Goal: Task Accomplishment & Management: Manage account settings

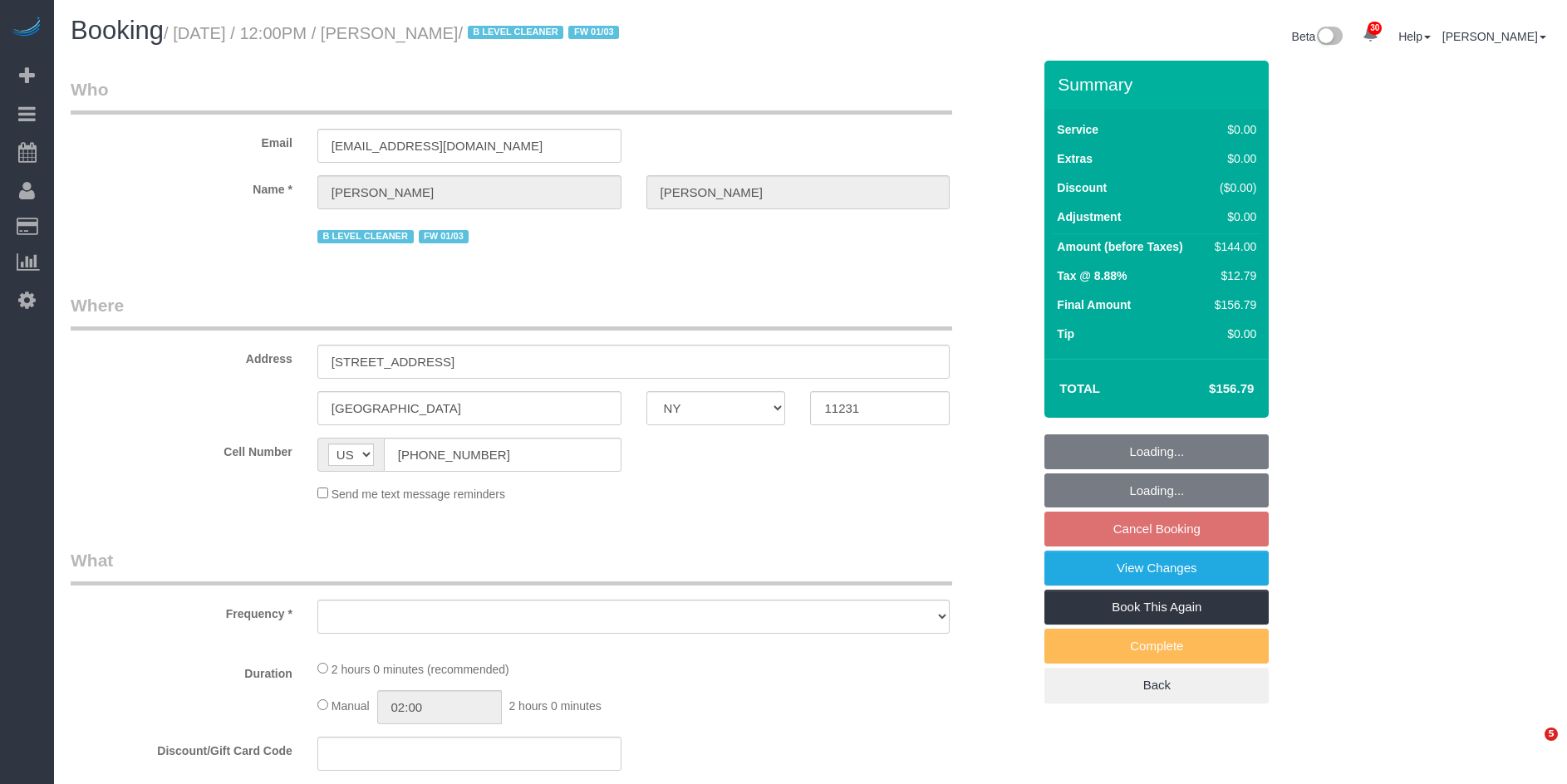
select select "NY"
select select "1"
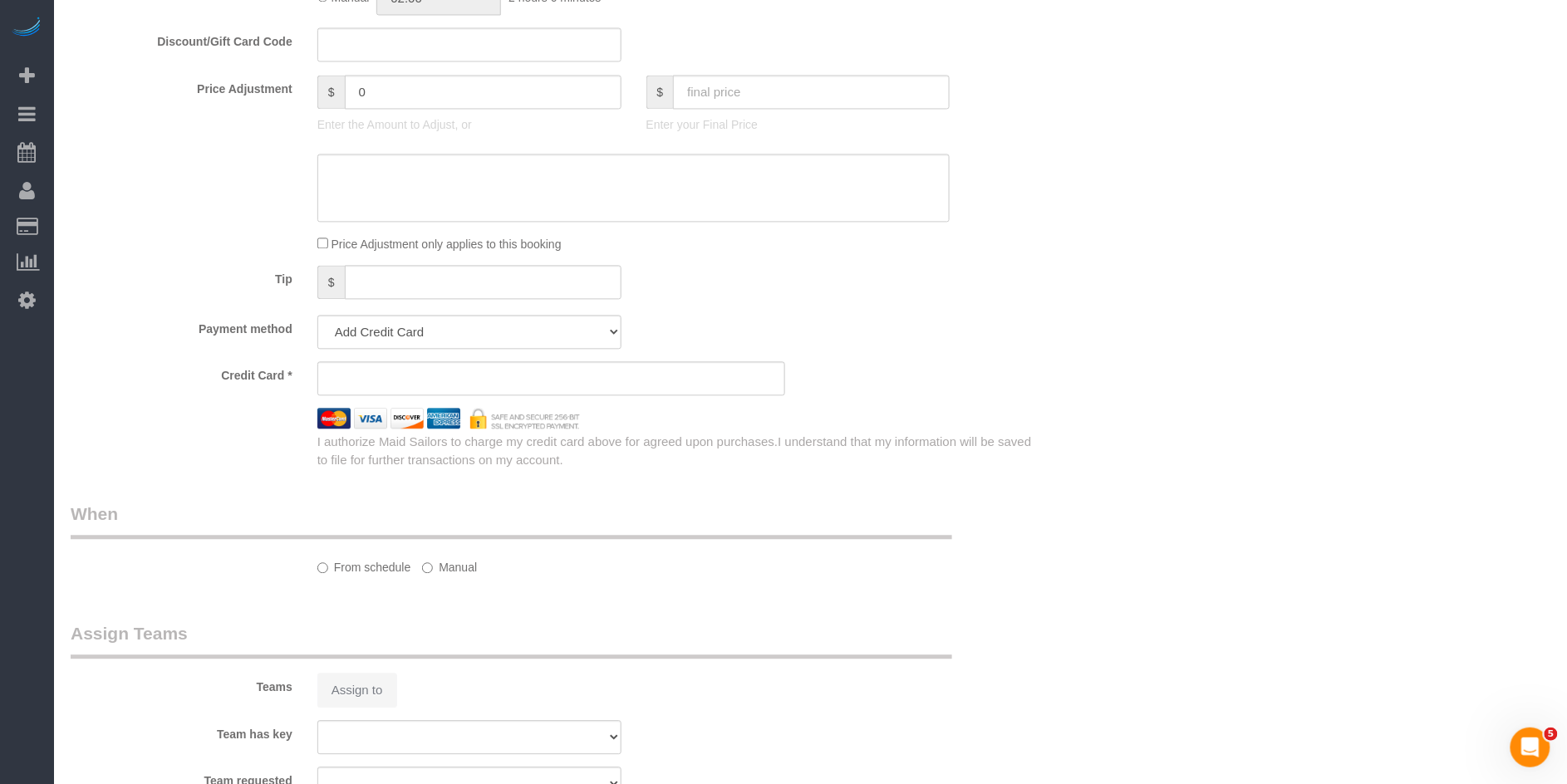
select select "string:stripe-pm_1PgYP34VGloSiKo7Mp6Huc2u"
select select "spot5"
select select "1"
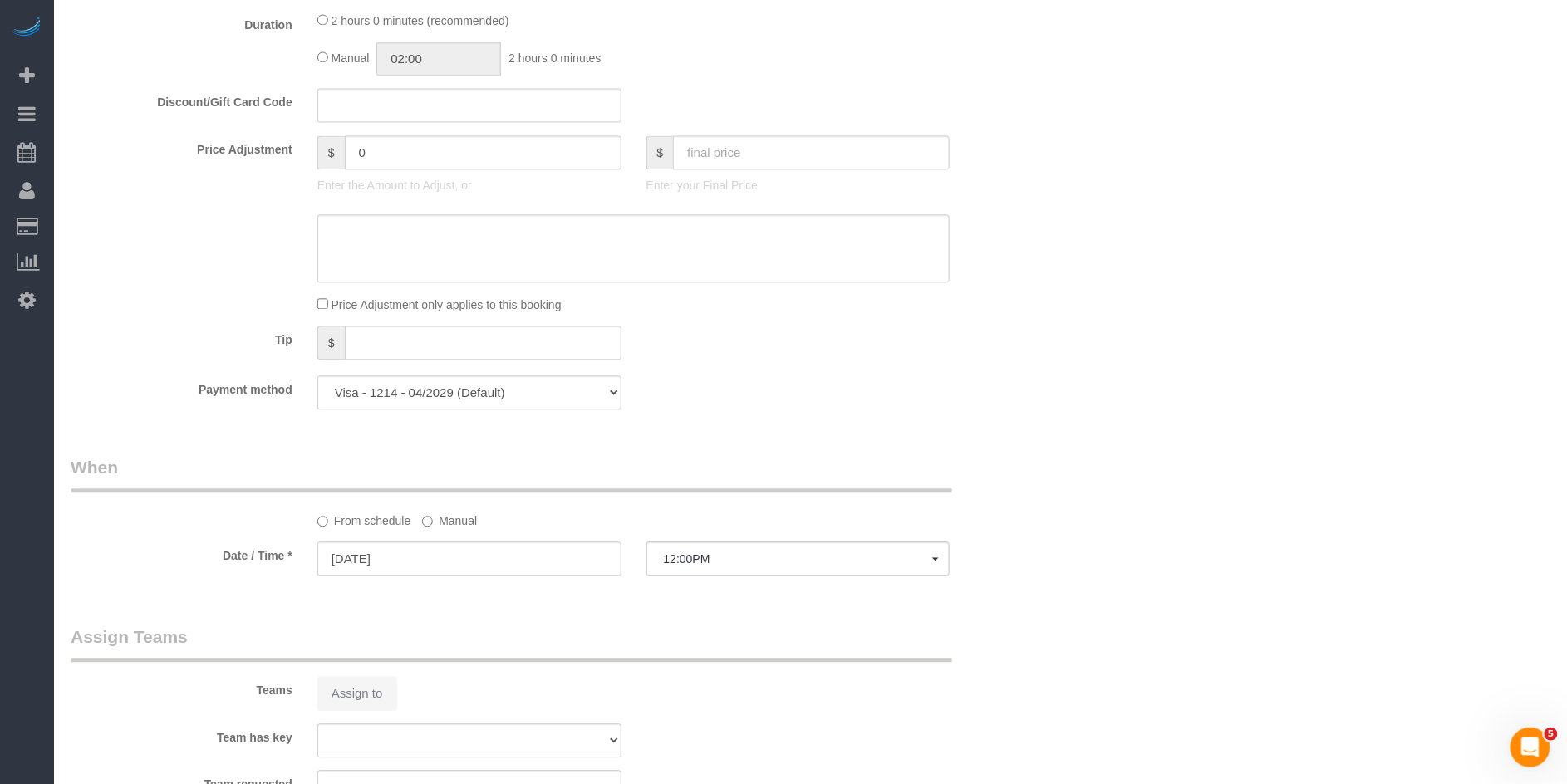
select select "object:959"
select select "number:89"
select select "number:90"
select select "number:15"
select select "number:5"
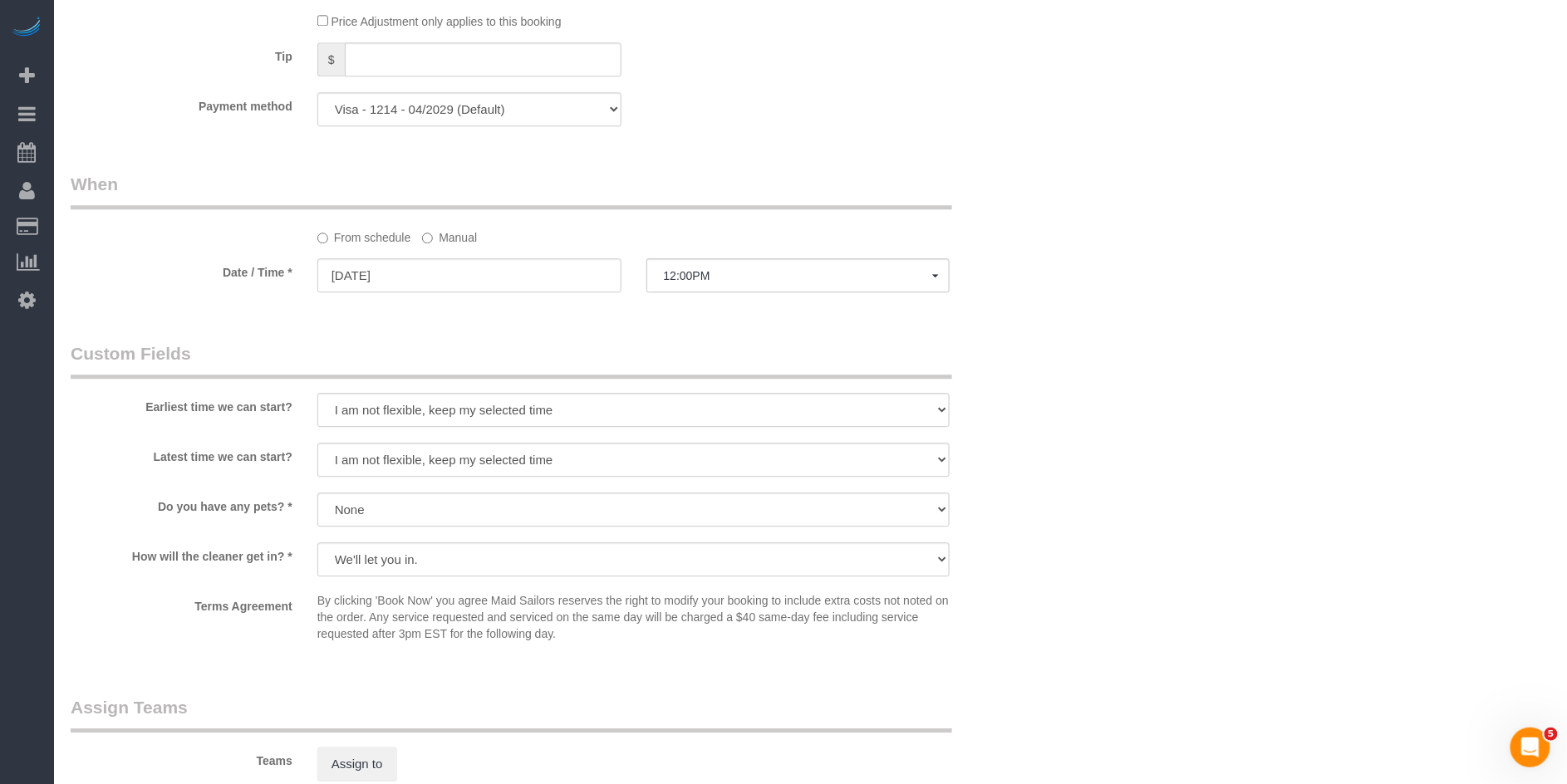
select select "object:1454"
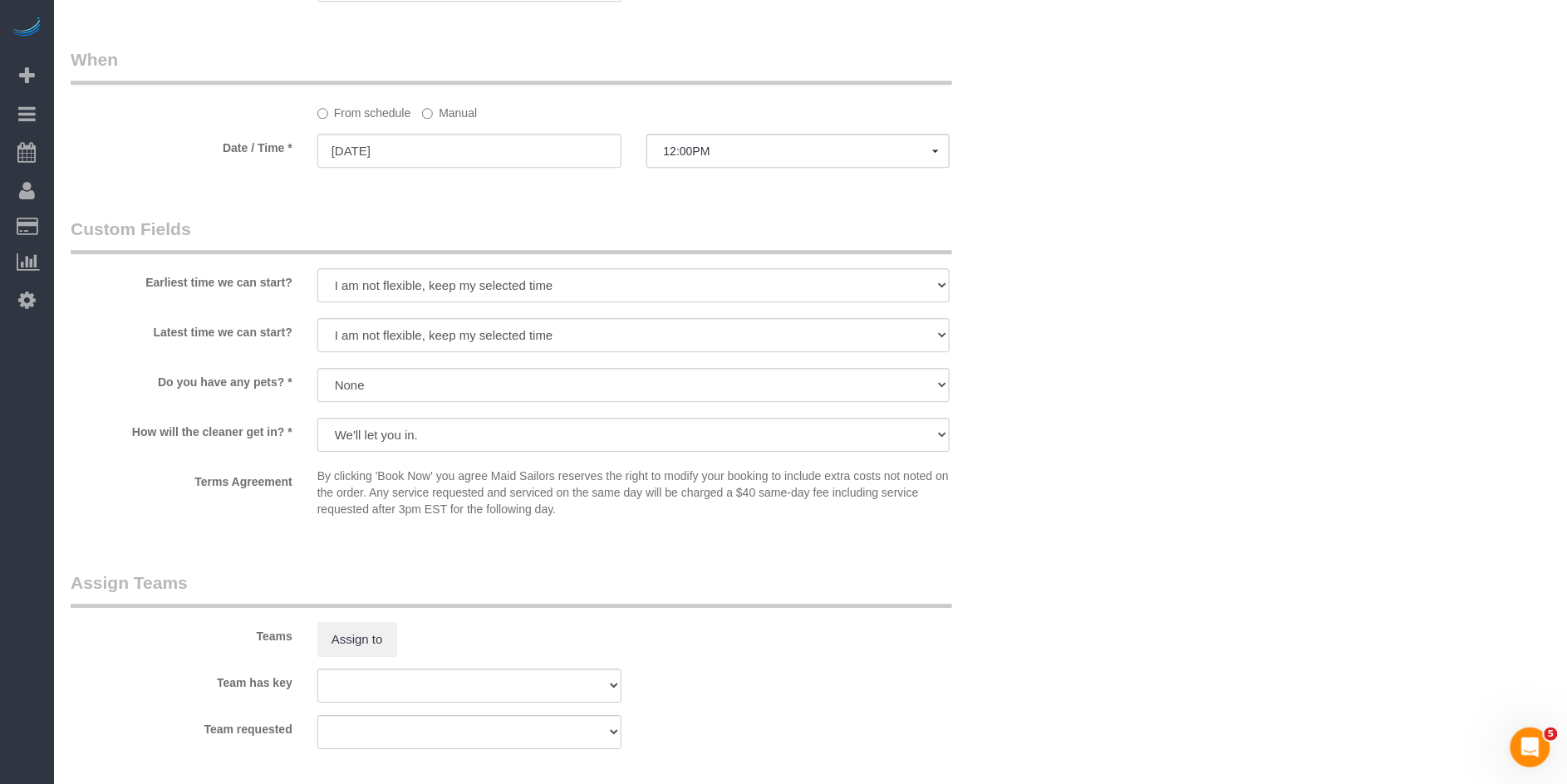
scroll to position [1825, 0]
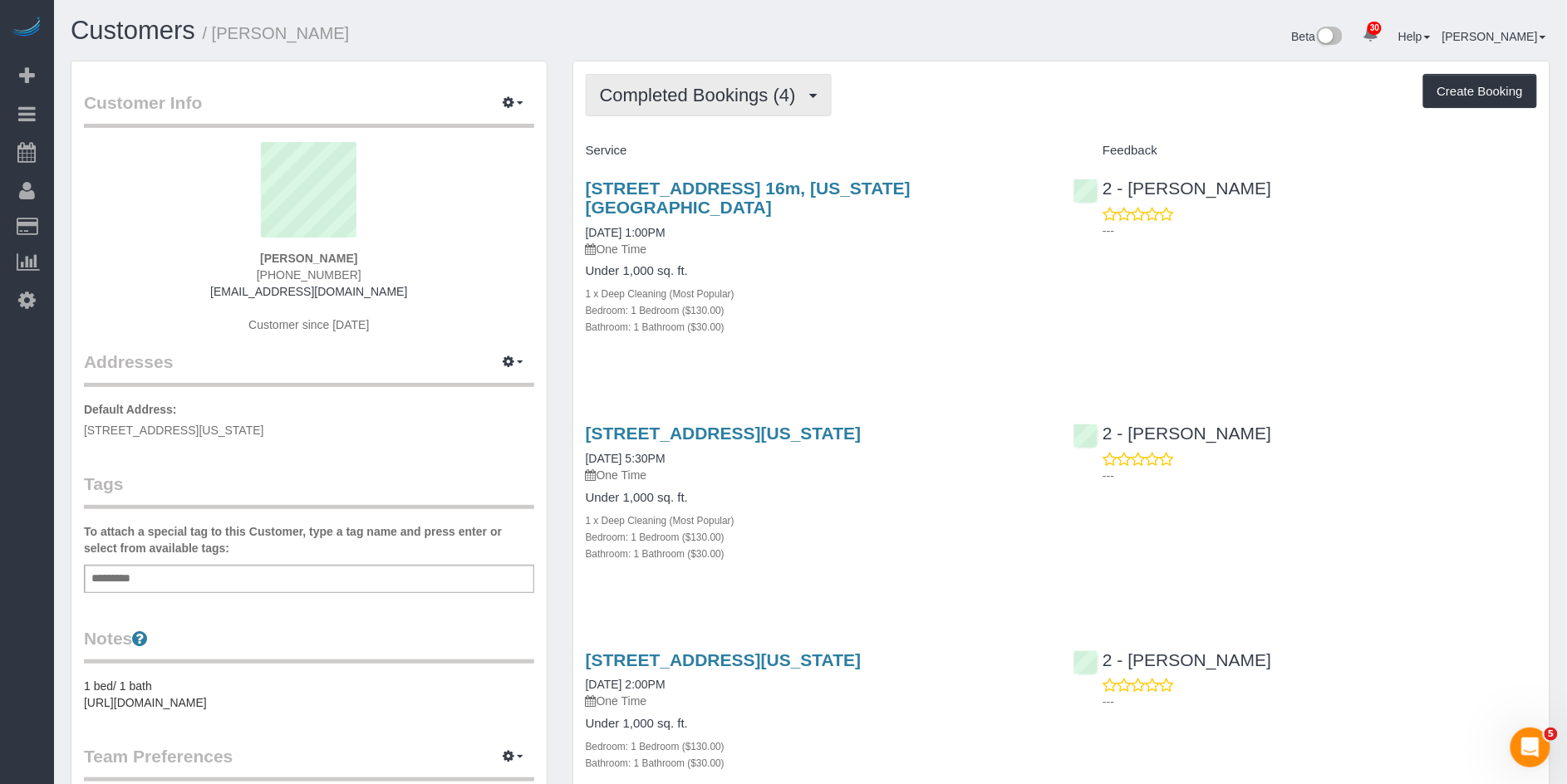
drag, startPoint x: 732, startPoint y: 119, endPoint x: 727, endPoint y: 110, distance: 10.3
click at [730, 115] on div "Completed Bookings (4) Completed Bookings (4) Upcoming Bookings (1) Cancelled B…" at bounding box center [1061, 582] width 976 height 1042
click at [721, 95] on span "Completed Bookings (4)" at bounding box center [702, 95] width 205 height 21
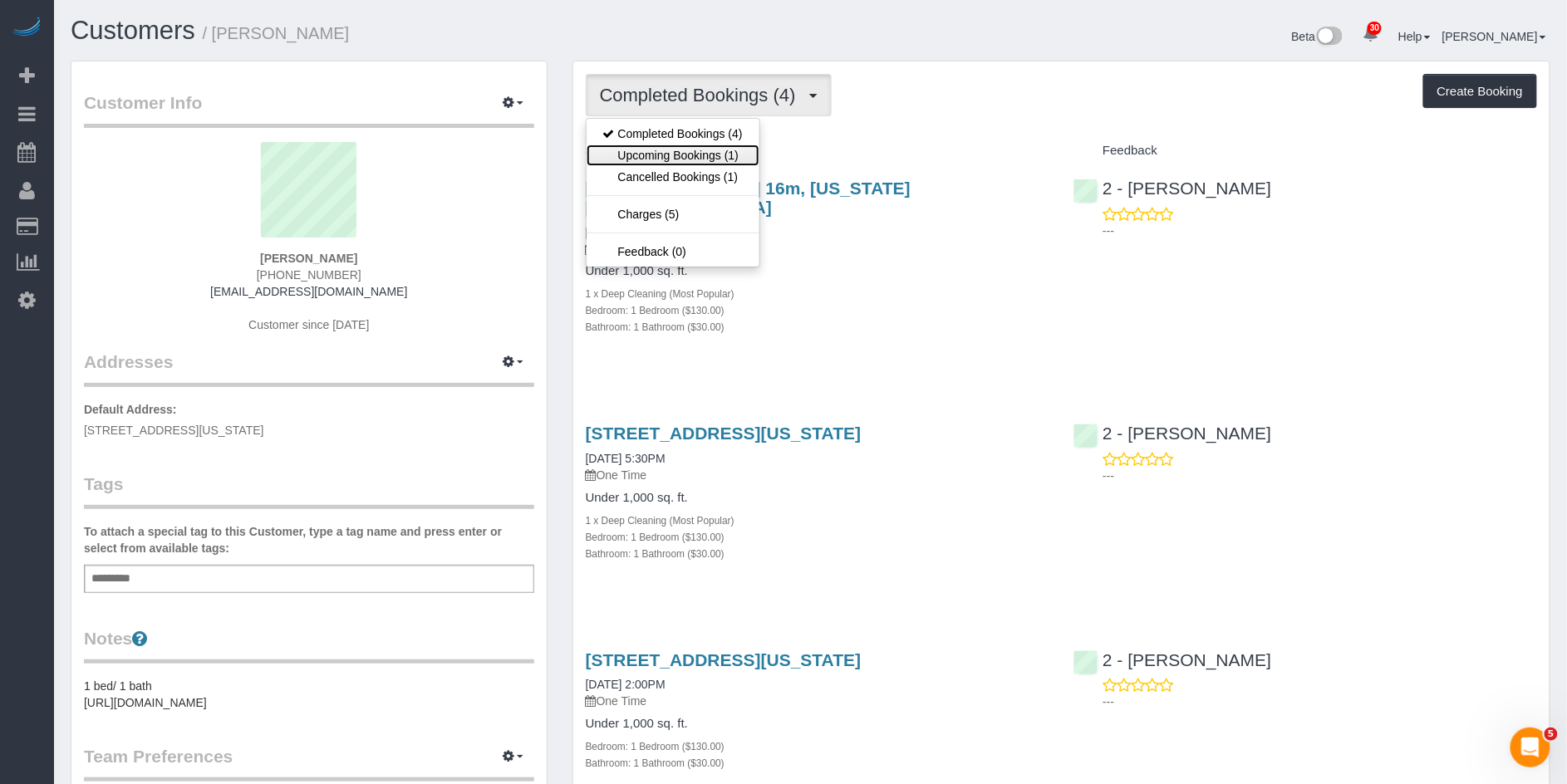
click at [714, 154] on link "Upcoming Bookings (1)" at bounding box center [672, 155] width 173 height 22
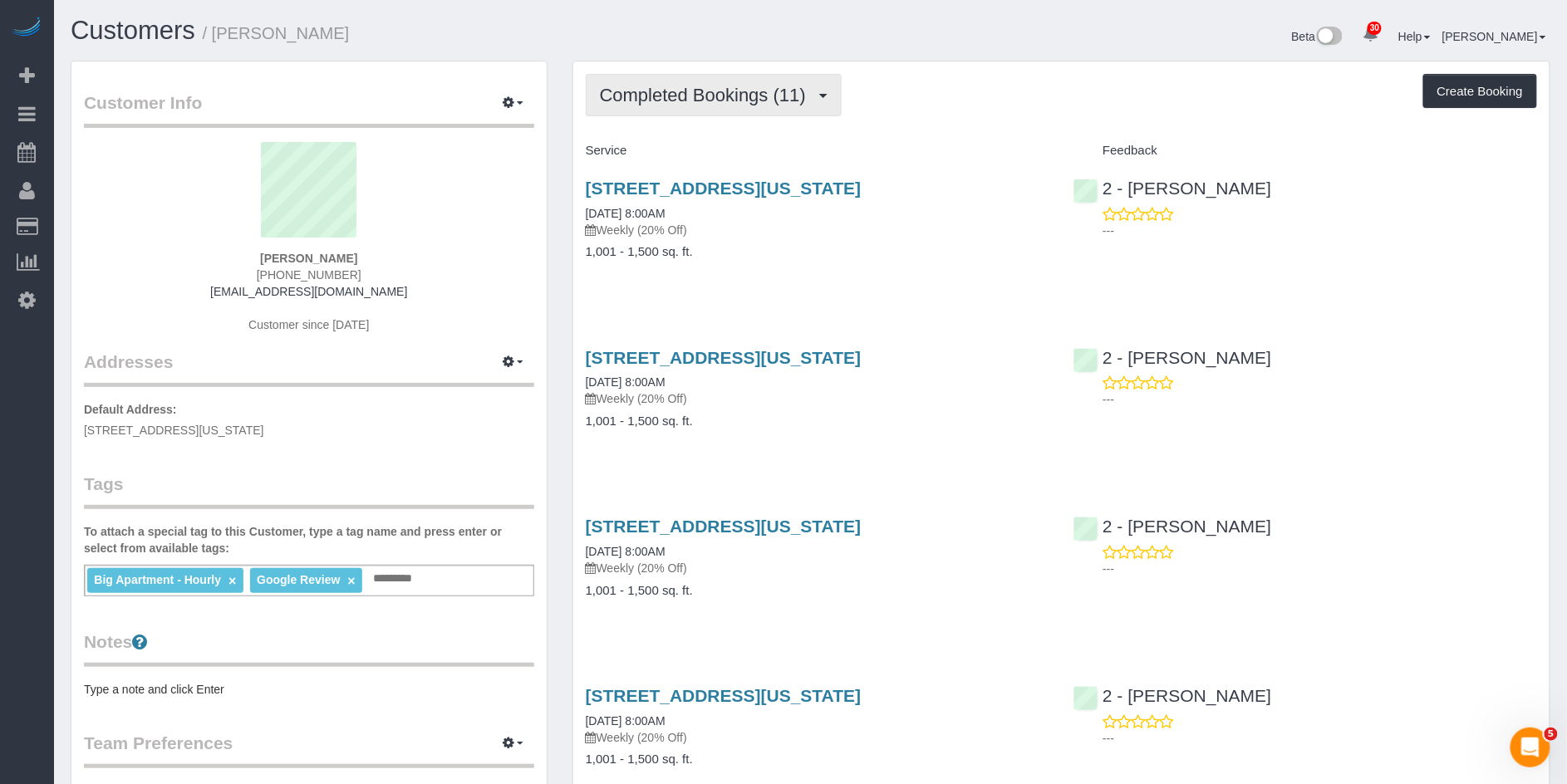
click at [720, 96] on span "Completed Bookings (11)" at bounding box center [706, 95] width 214 height 21
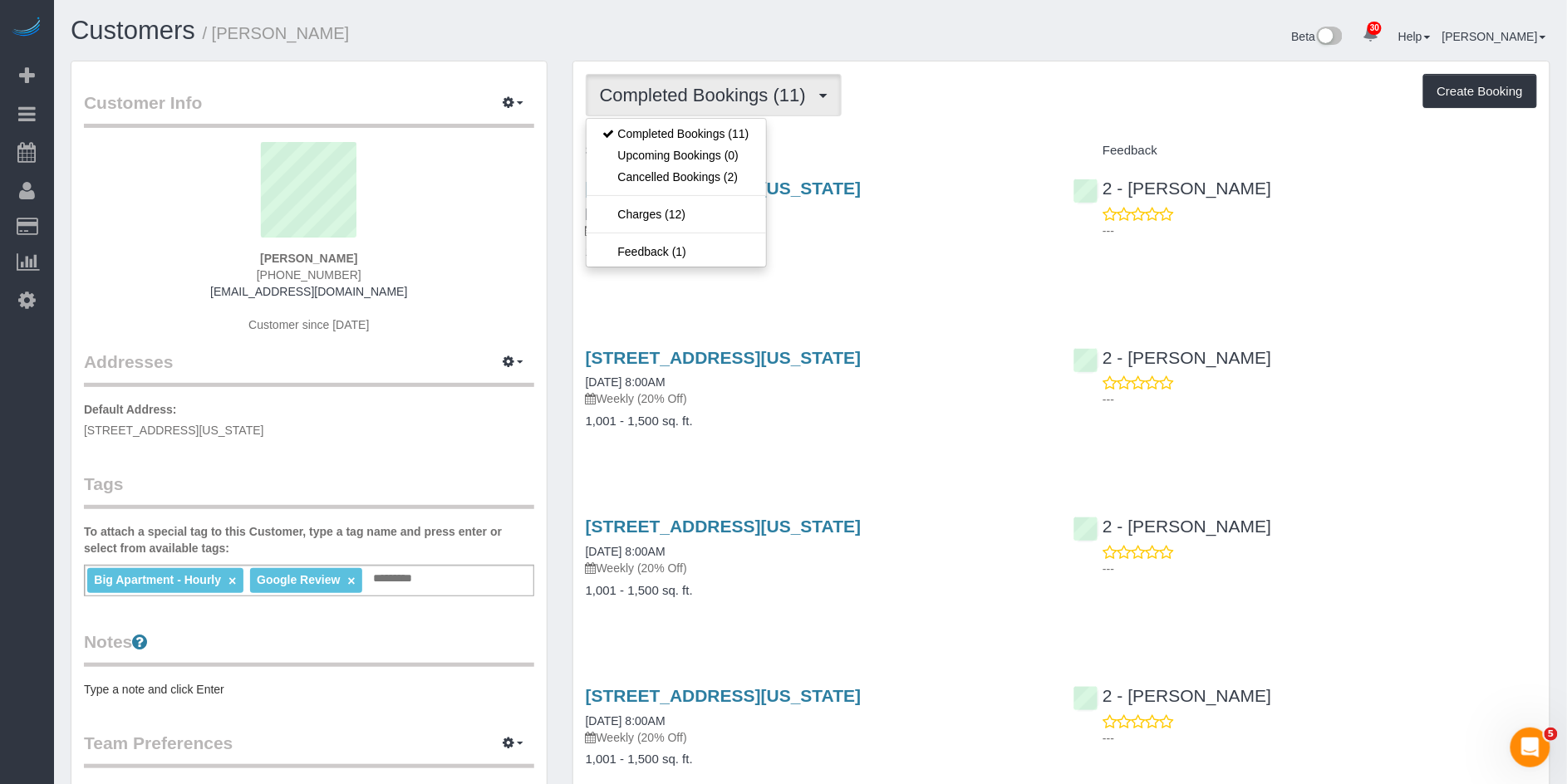
click at [878, 115] on div "Completed Bookings (11) Completed Bookings (11) Upcoming Bookings (0) Cancelled…" at bounding box center [1061, 95] width 951 height 42
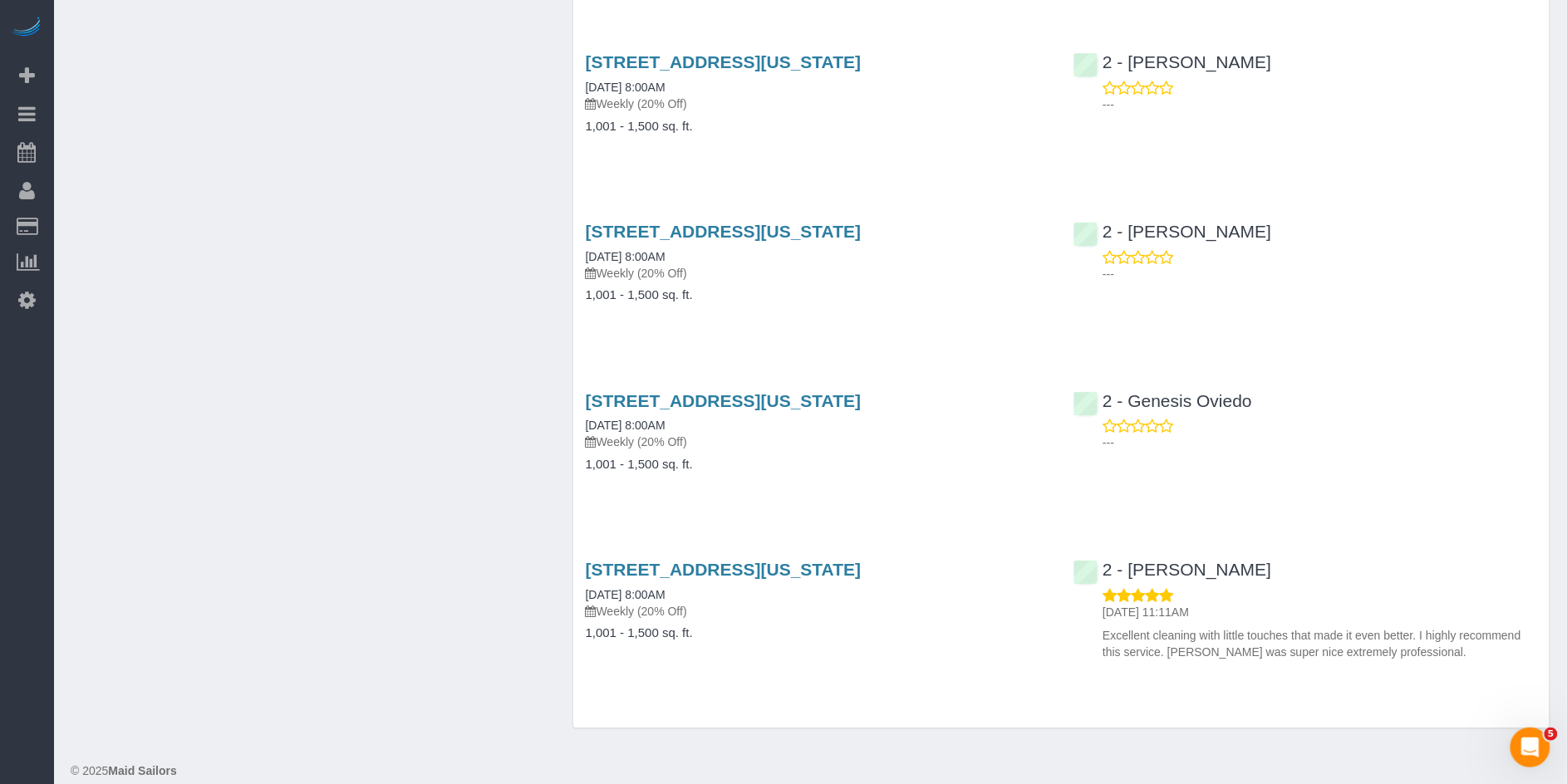
scroll to position [1329, 0]
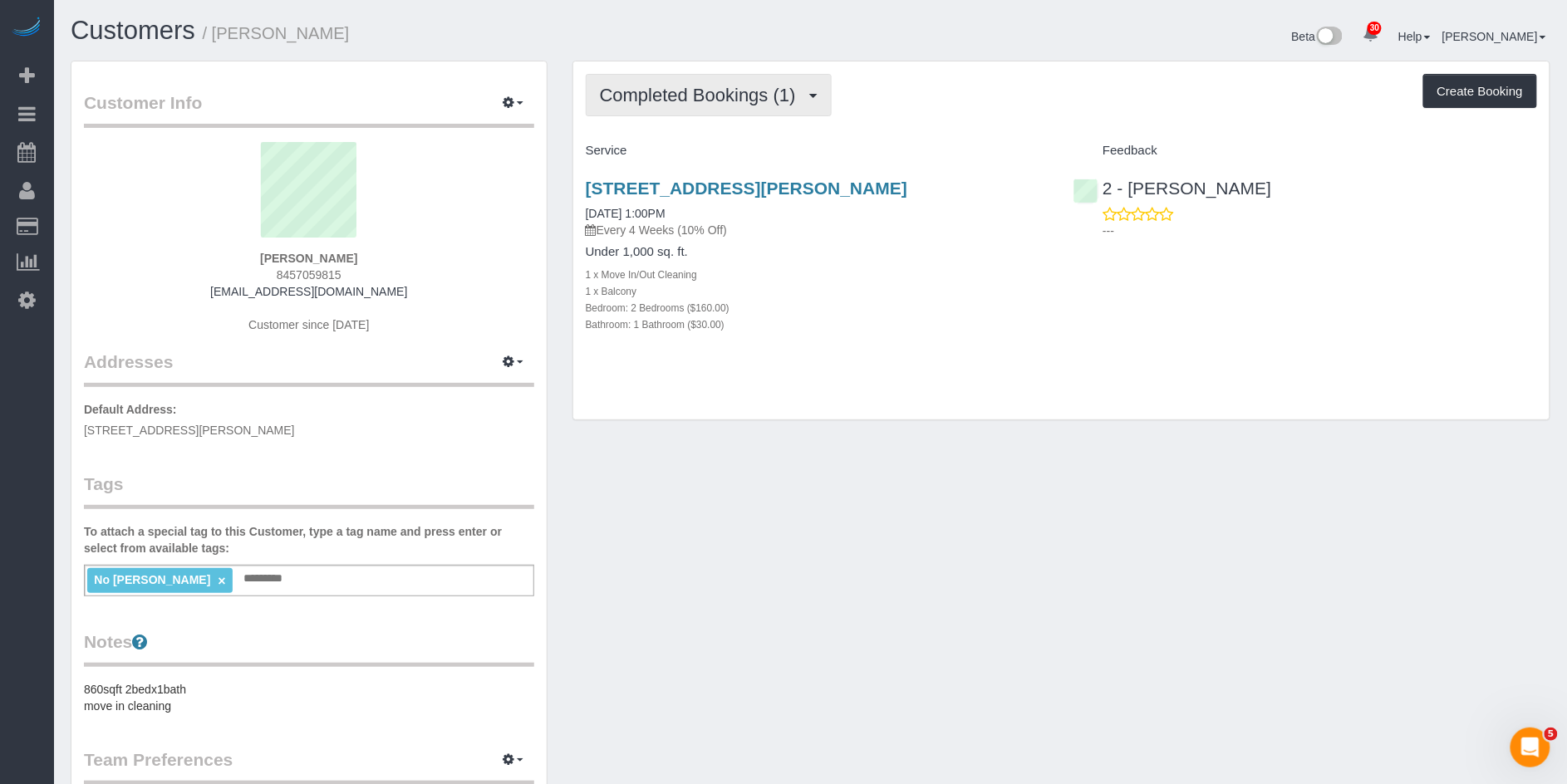
click at [762, 75] on button "Completed Bookings (1)" at bounding box center [708, 95] width 246 height 42
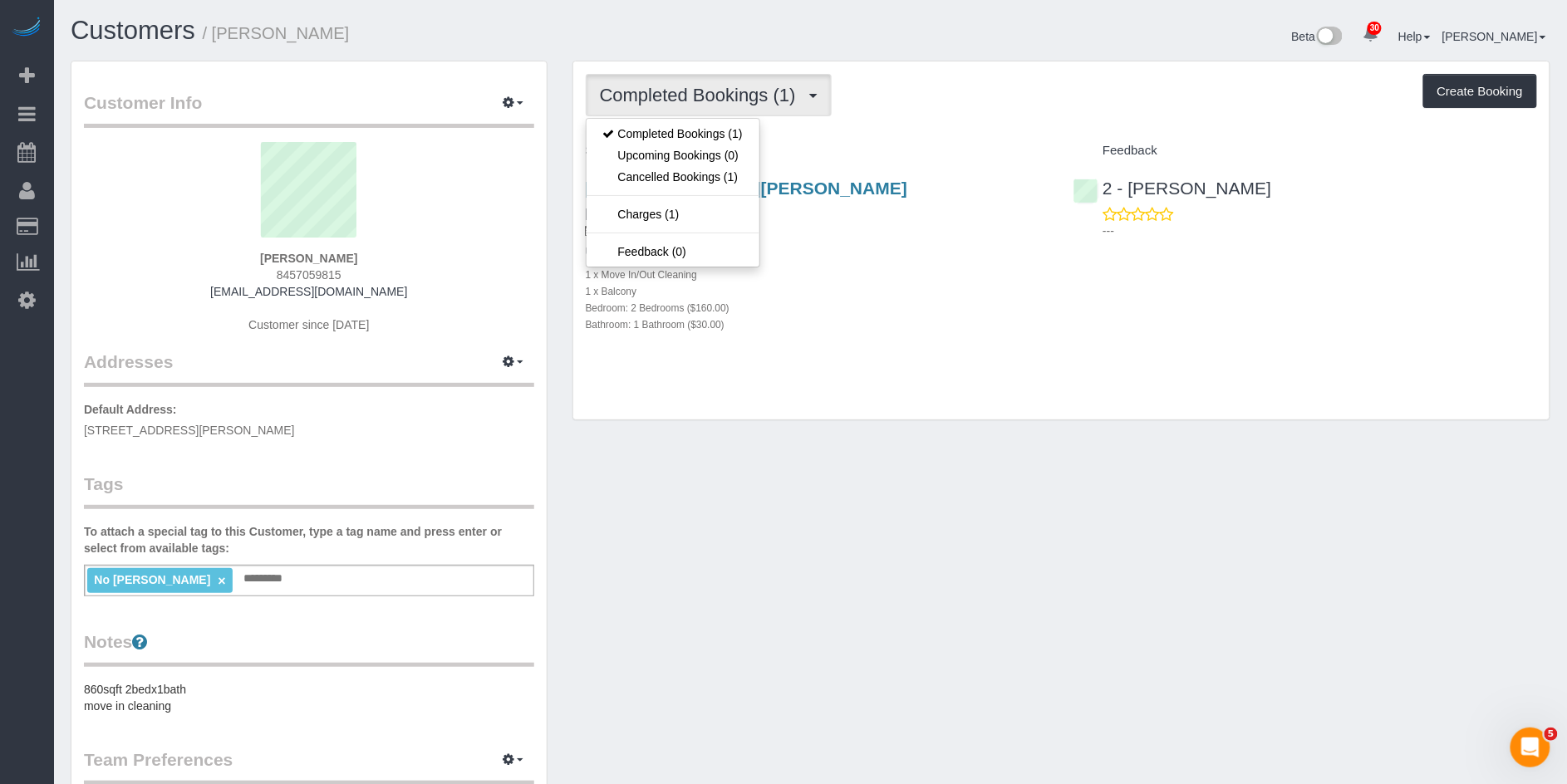
click at [856, 108] on div "Completed Bookings (1) Completed Bookings (1) Upcoming Bookings (0) Cancelled B…" at bounding box center [1061, 95] width 951 height 42
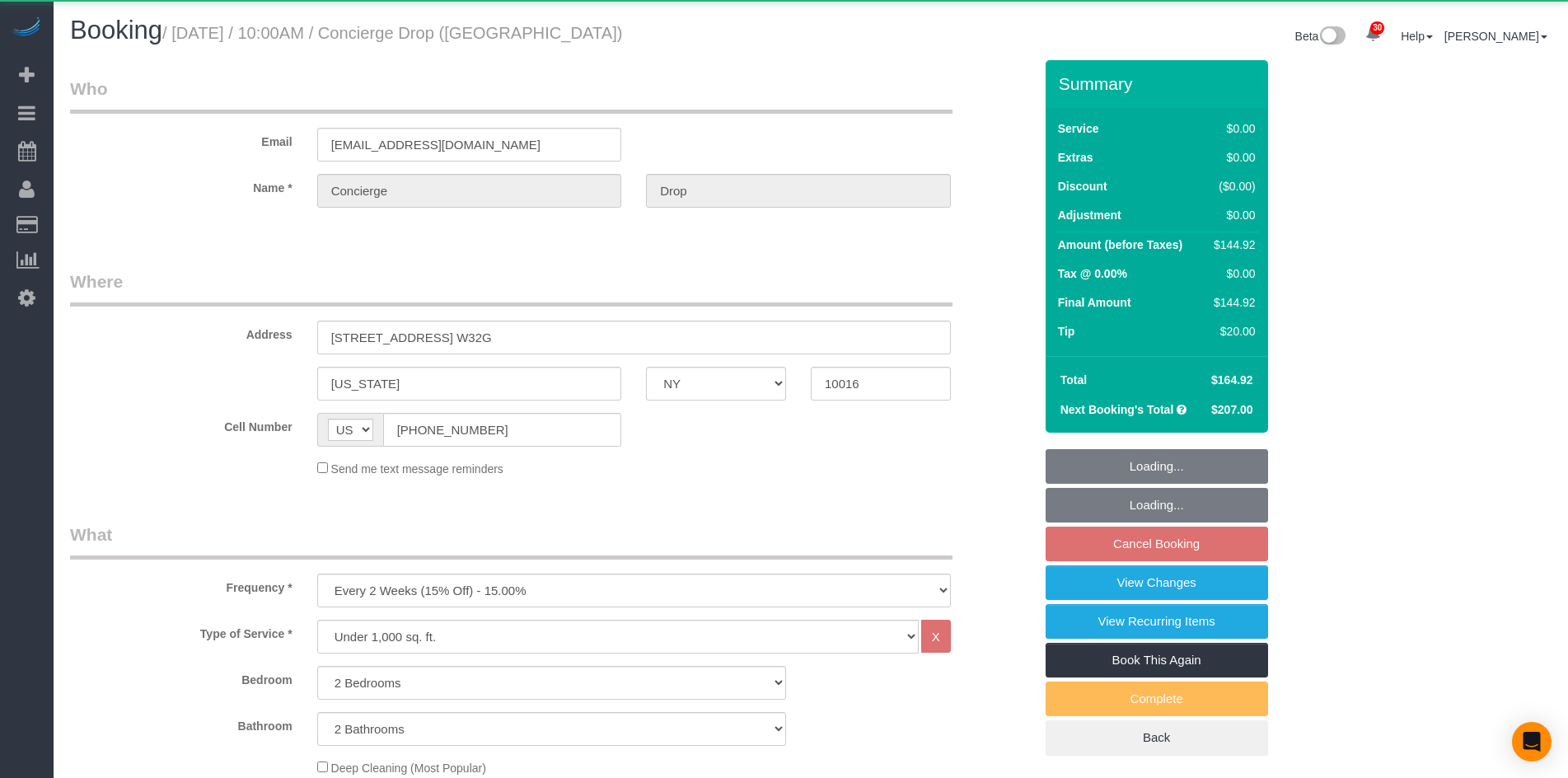
select select "NY"
select select "2"
select select "object:1095"
select select "string:stripe-pm_1RaQn24VGloSiKo7zeOF73Wj"
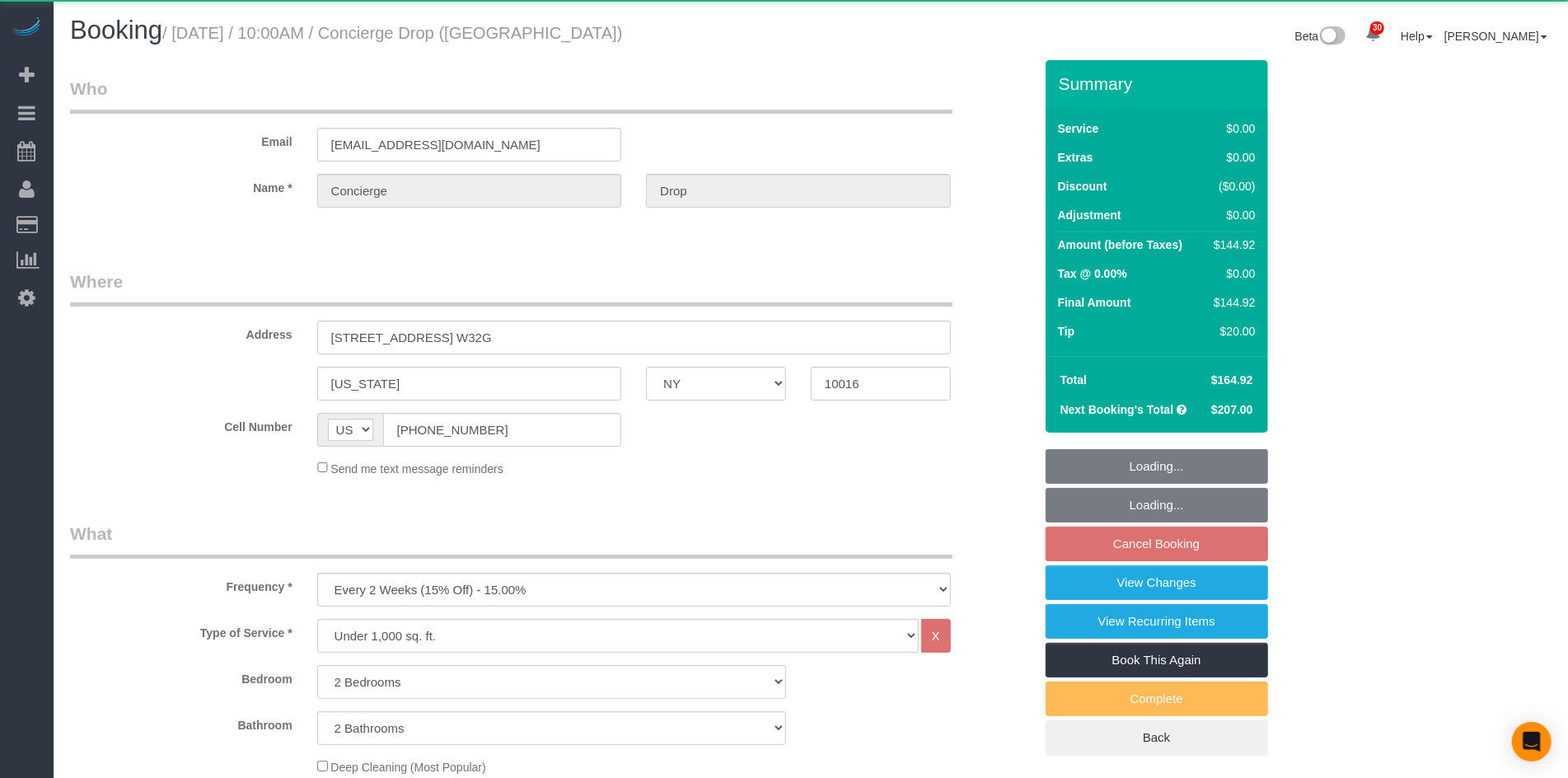
select select "2"
select select "spot3"
select select "number:89"
select select "number:90"
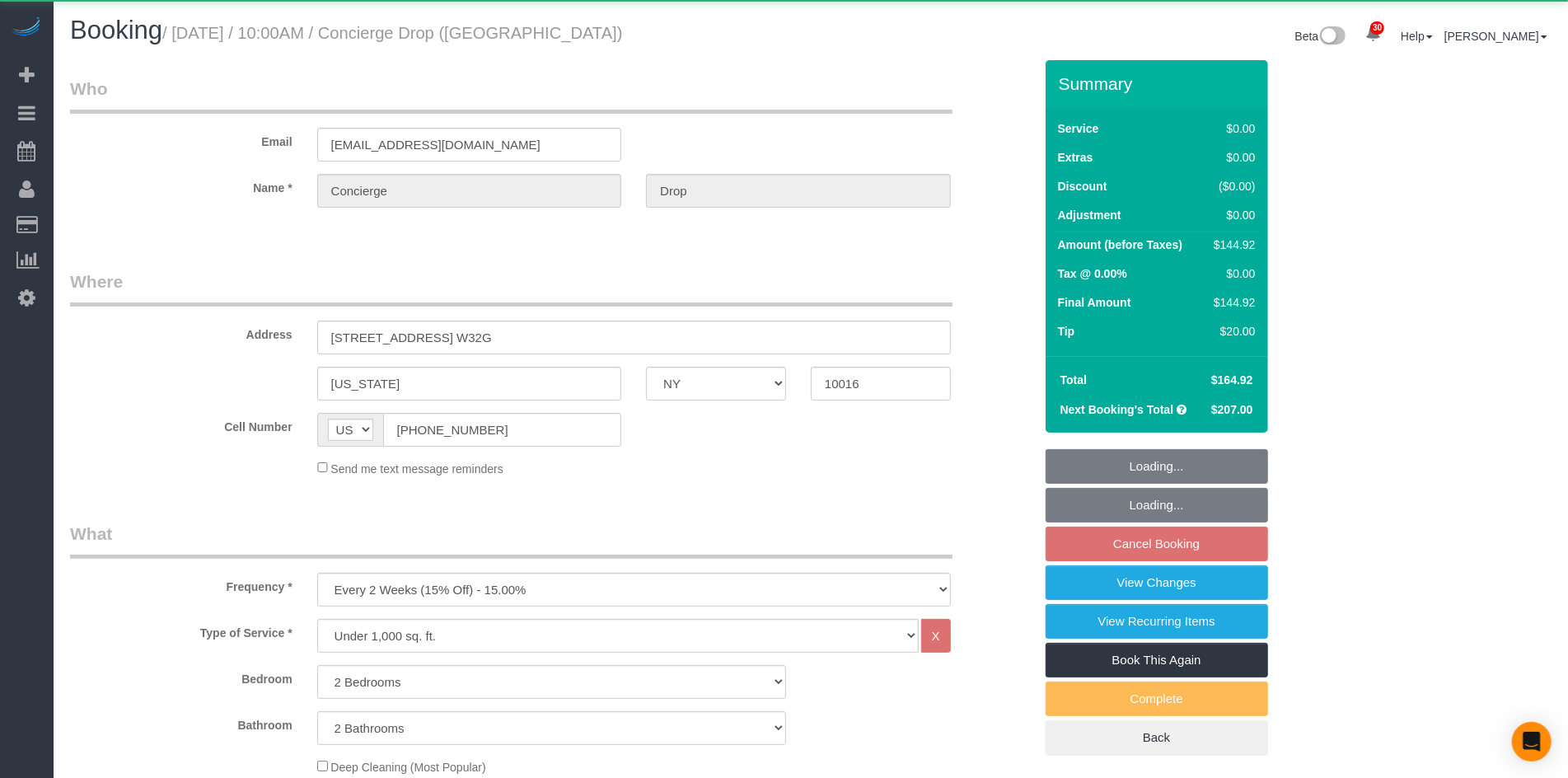
select select "number:15"
select select "number:6"
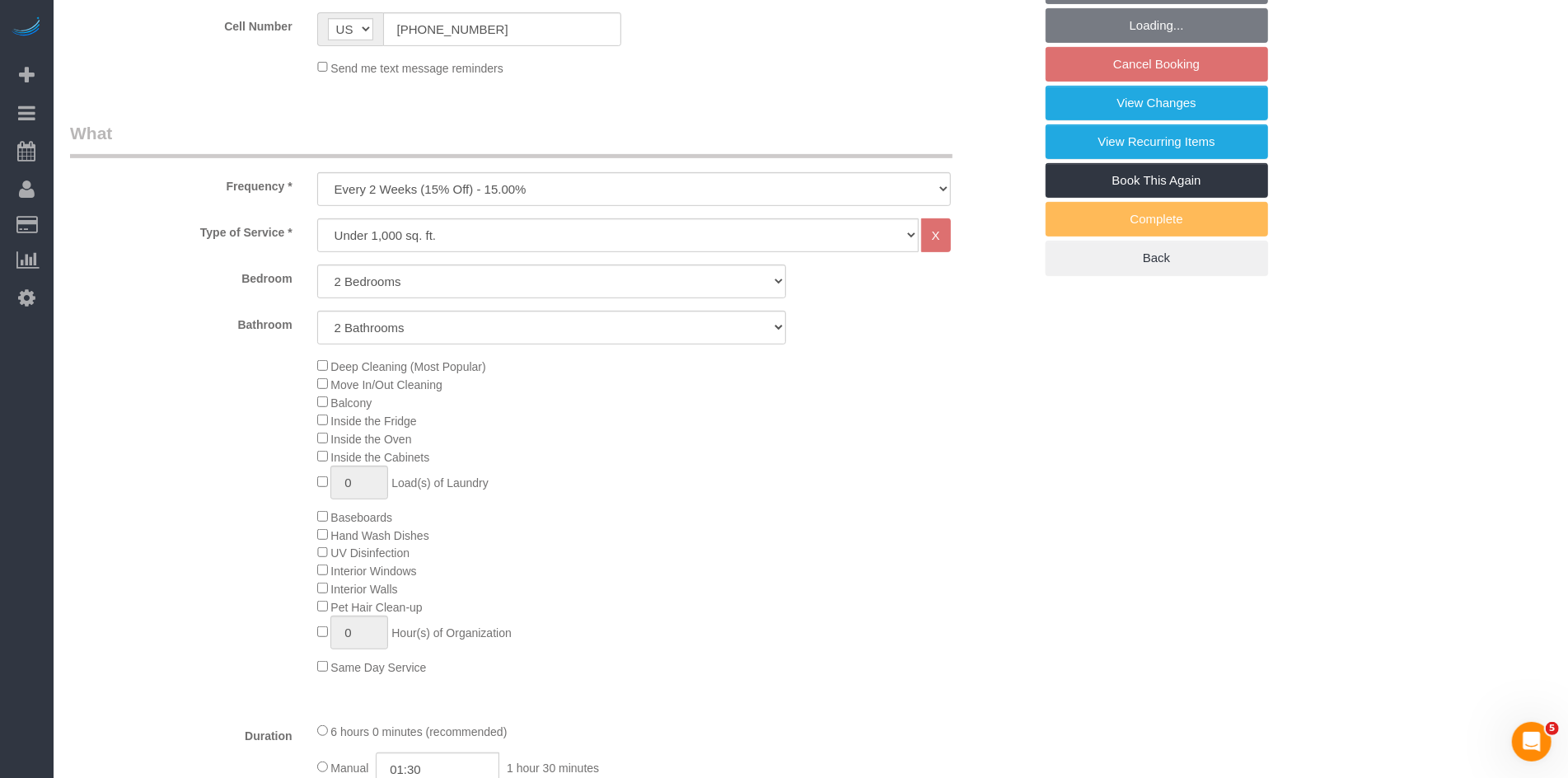
scroll to position [517, 0]
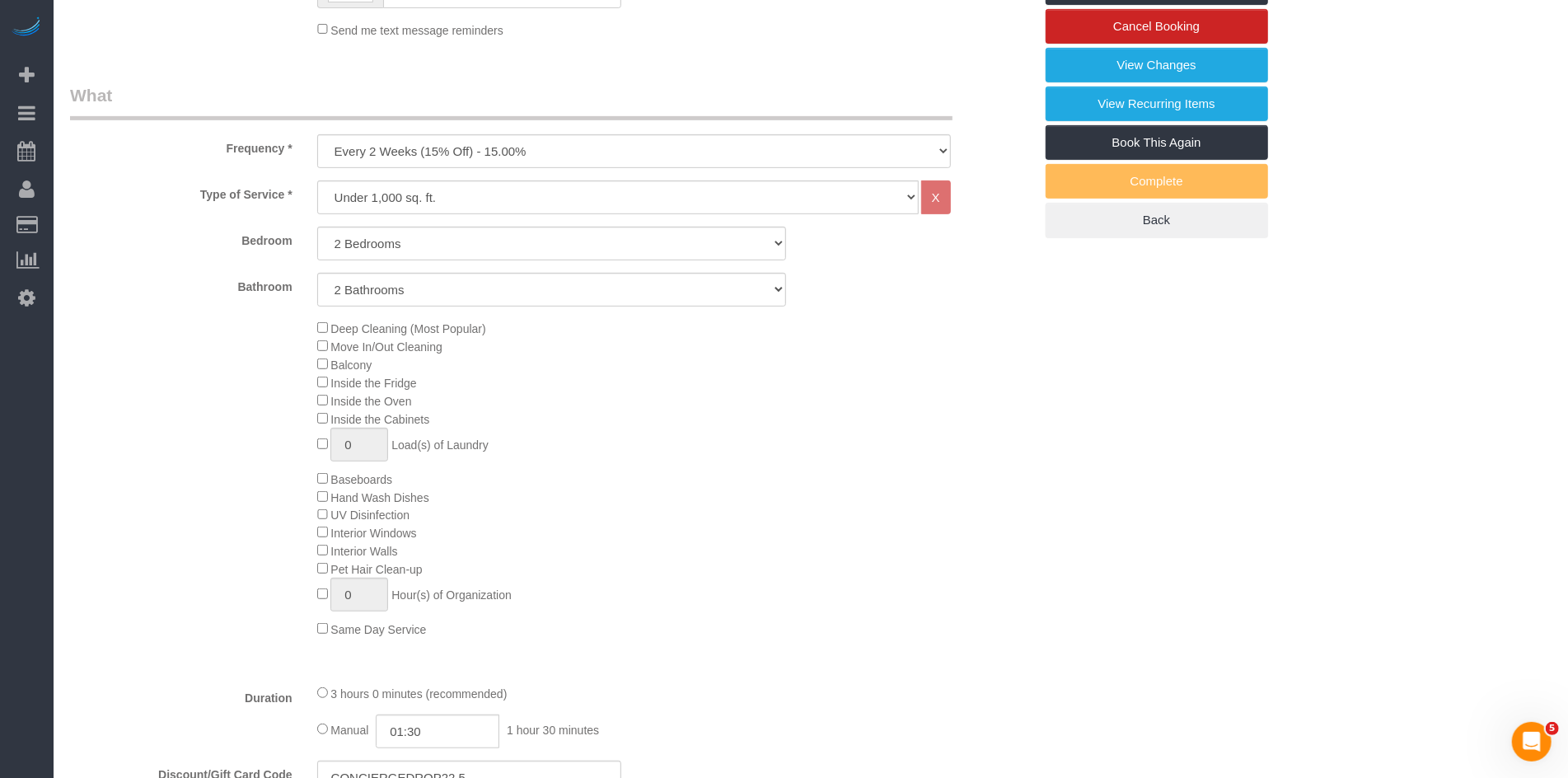
click at [315, 696] on div "3 hours 0 minutes (recommended) Manual 01:30 1 hour 30 minutes" at bounding box center [633, 716] width 658 height 65
select select "spot58"
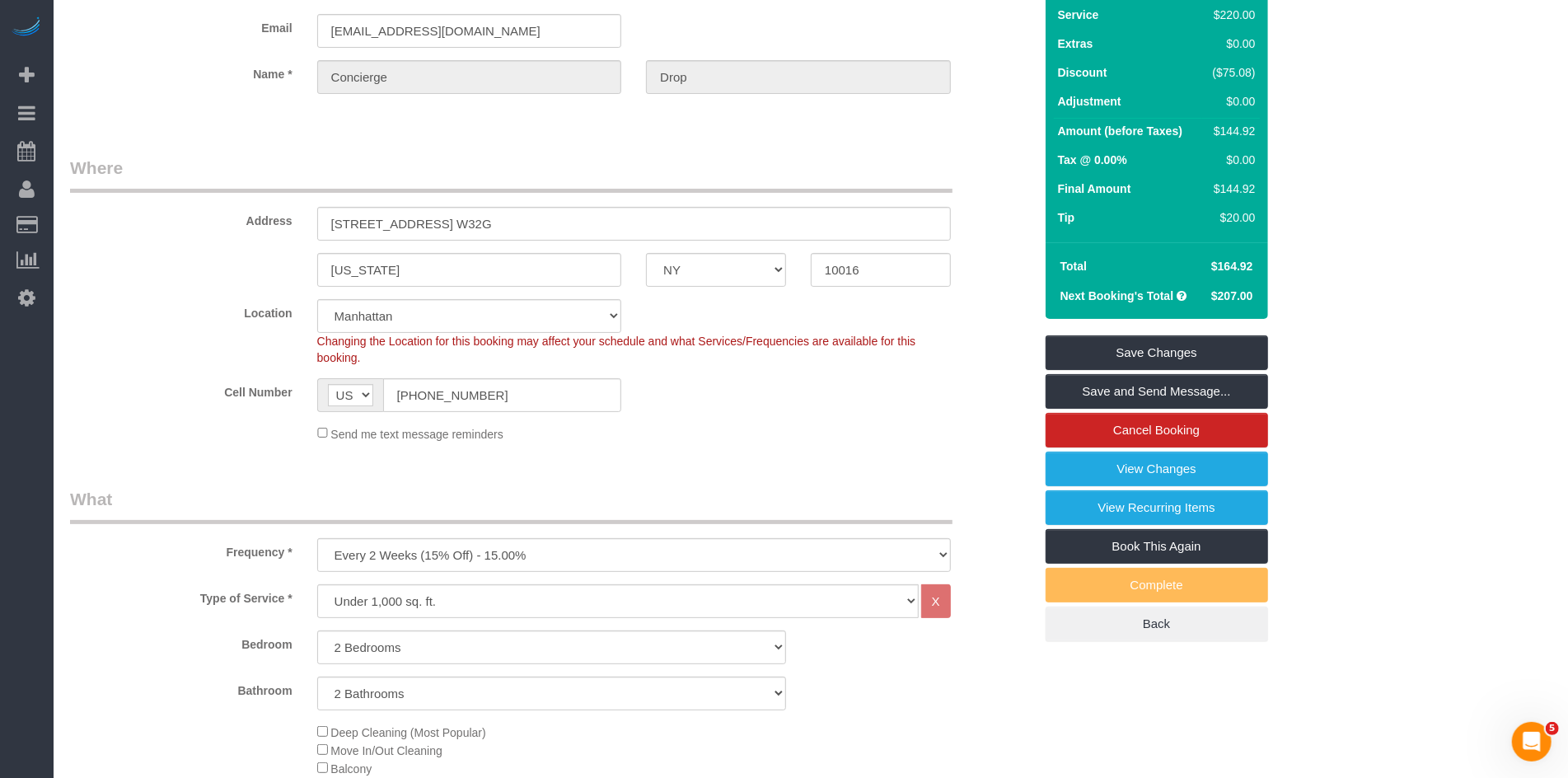
scroll to position [0, 0]
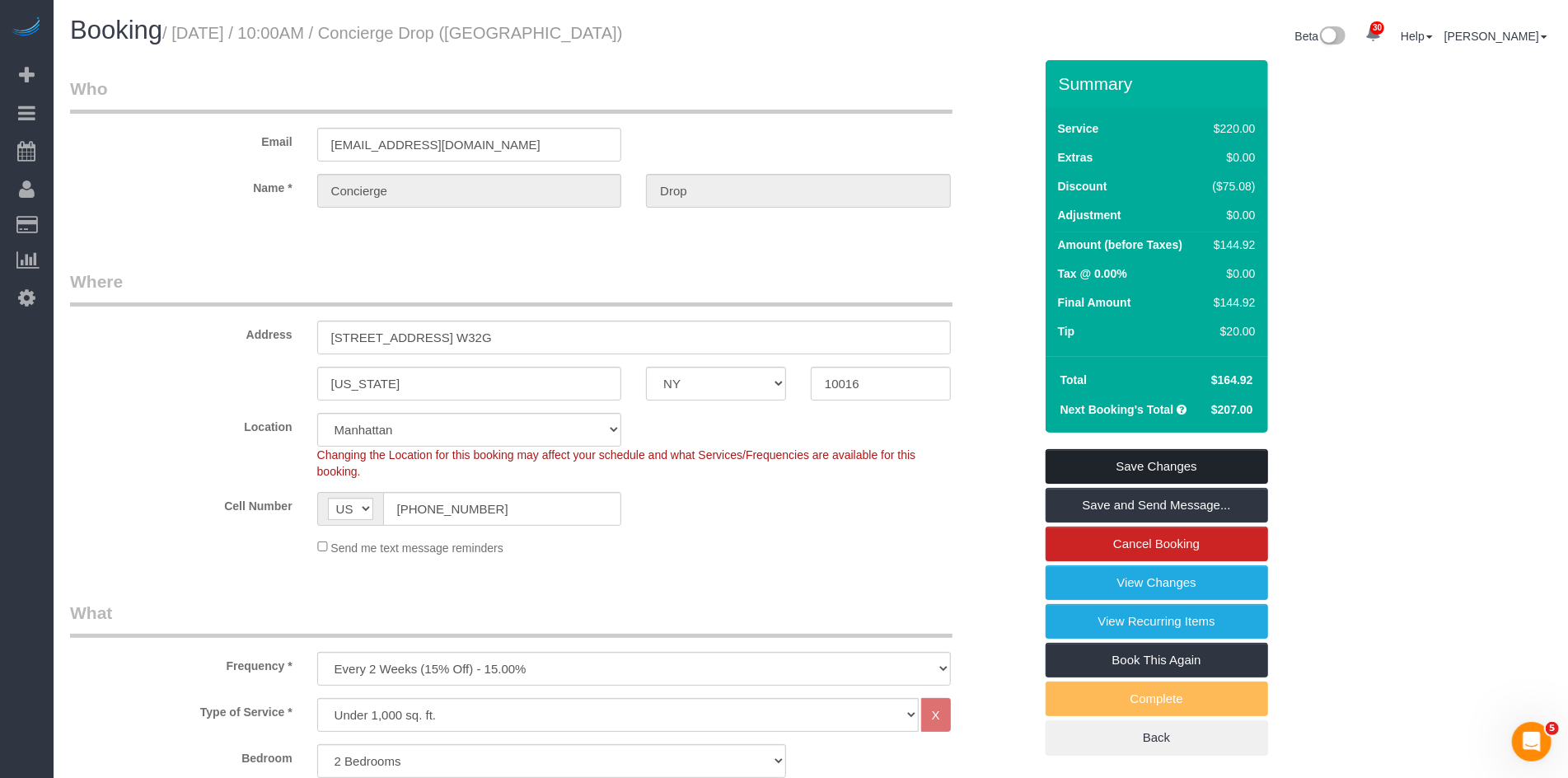
click at [1172, 467] on link "Save Changes" at bounding box center [1157, 466] width 223 height 34
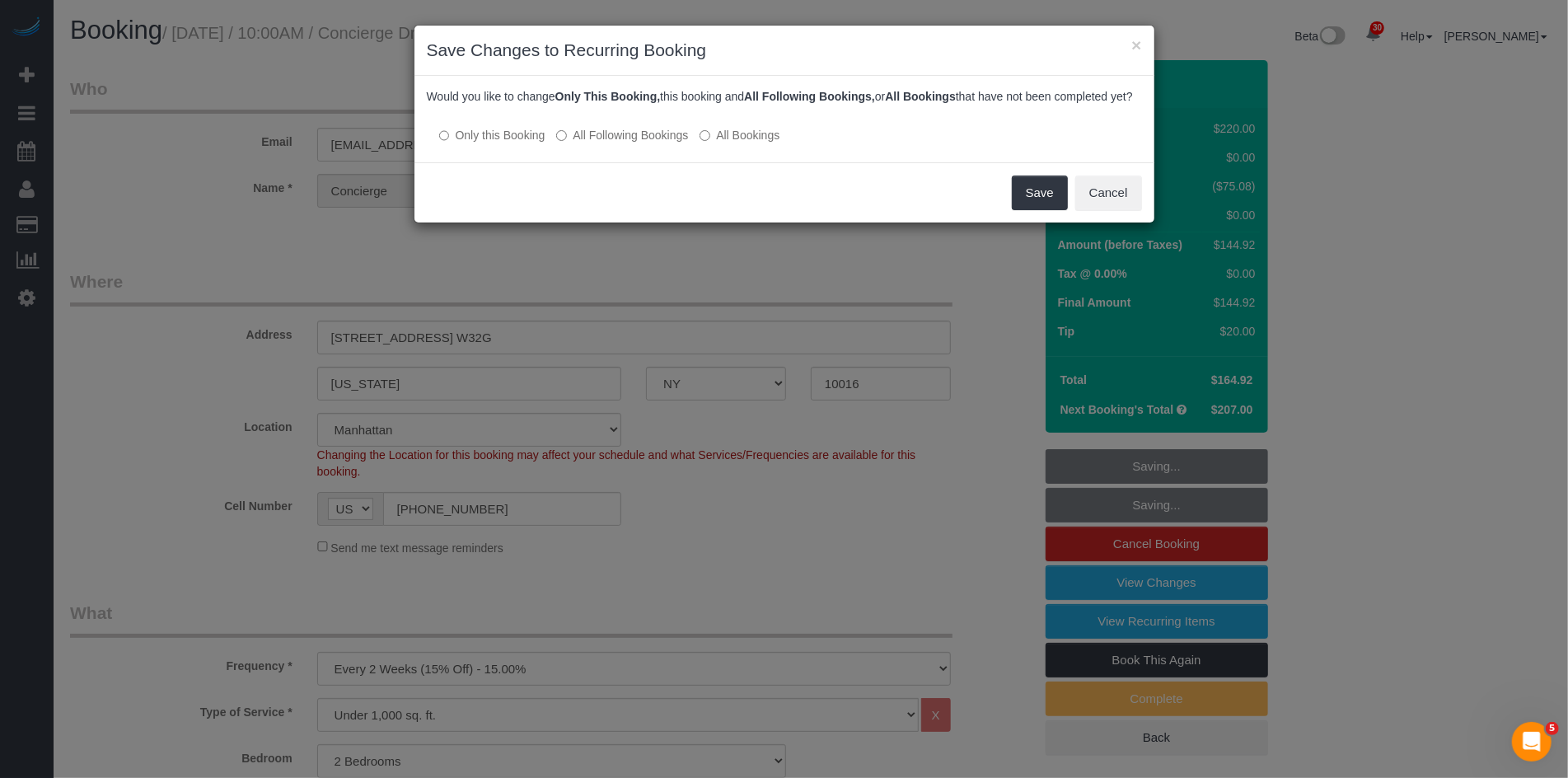
click at [670, 144] on label "All Following Bookings" at bounding box center [621, 134] width 132 height 16
click at [1059, 210] on button "Save" at bounding box center [1040, 193] width 56 height 34
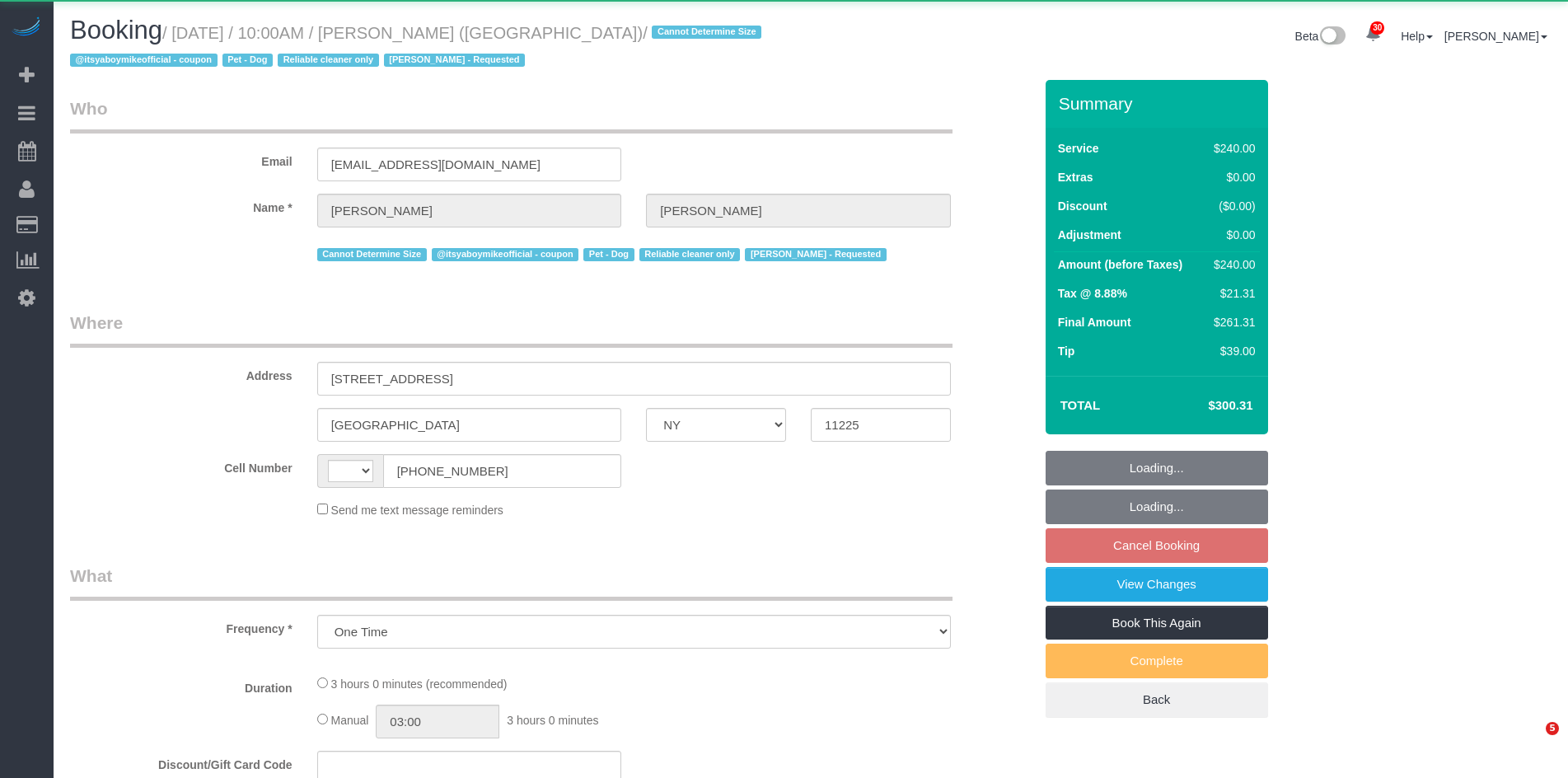
select select "NY"
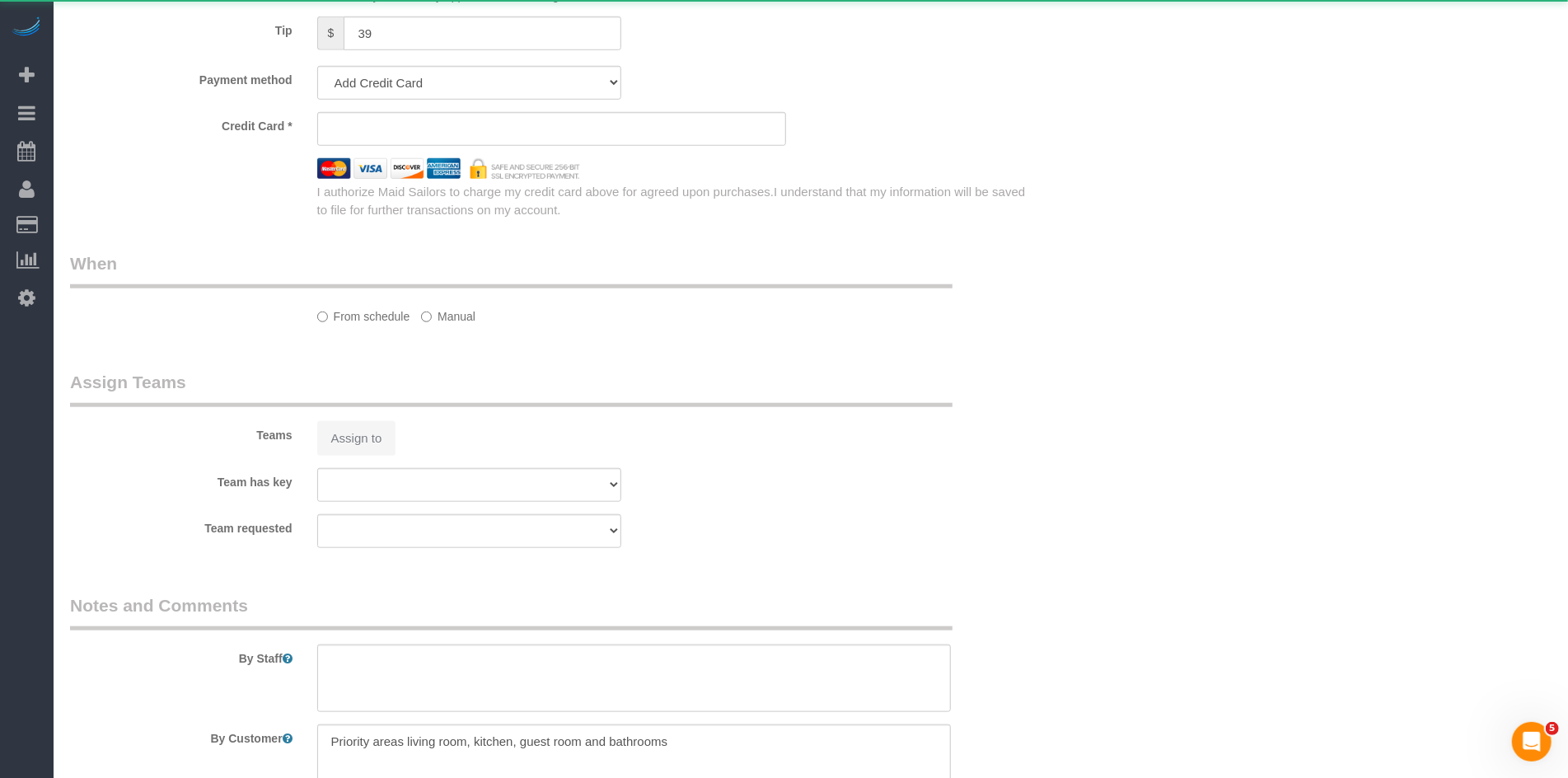
select select "string:[GEOGRAPHIC_DATA]"
select select "180"
select select "number:89"
select select "number:90"
select select "number:13"
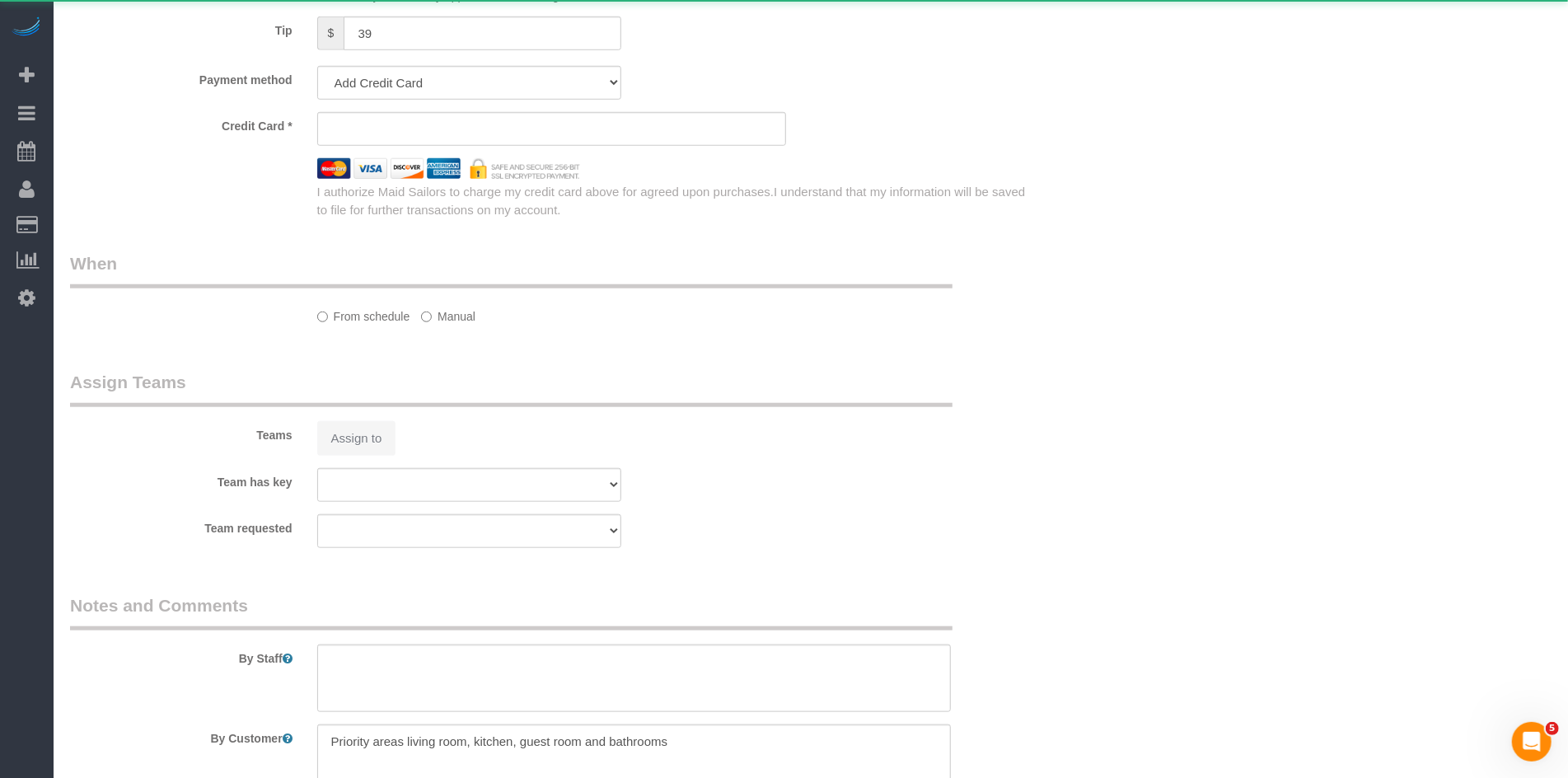
select select "number:5"
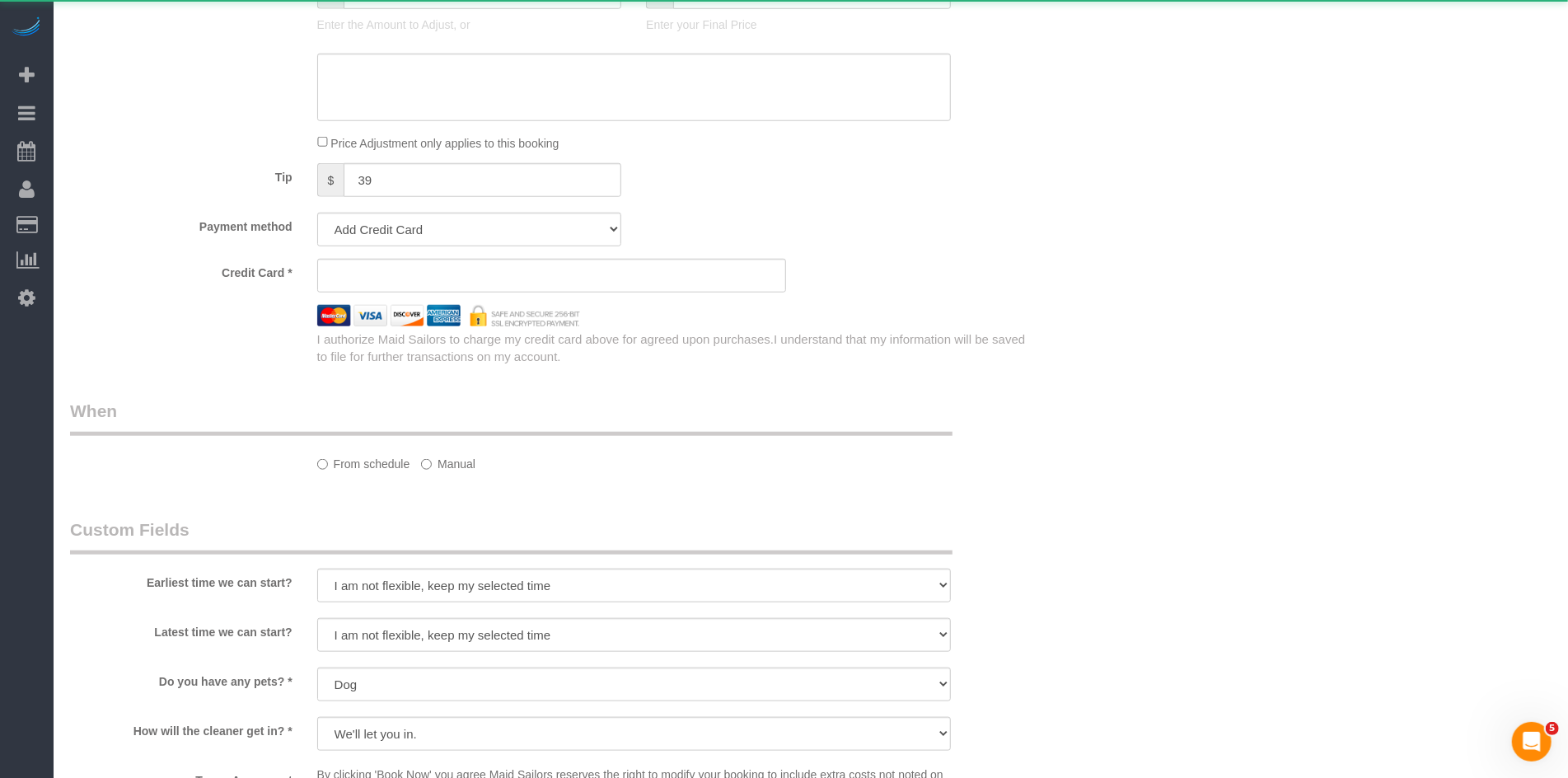
select select "object:1080"
select select "spot3"
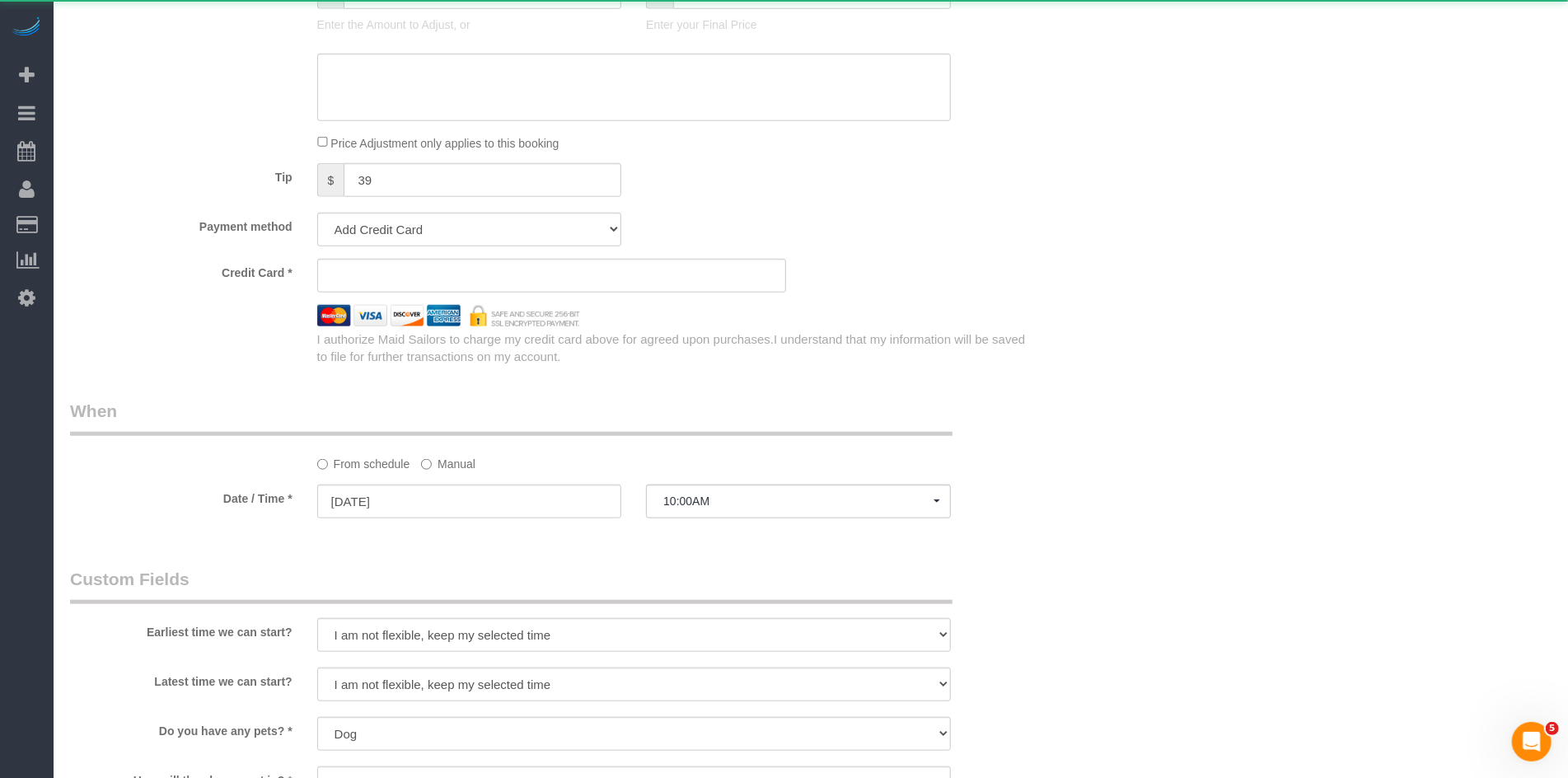
select select "string:stripe-pm_1QP4kw4VGloSiKo7GlpLBsIX"
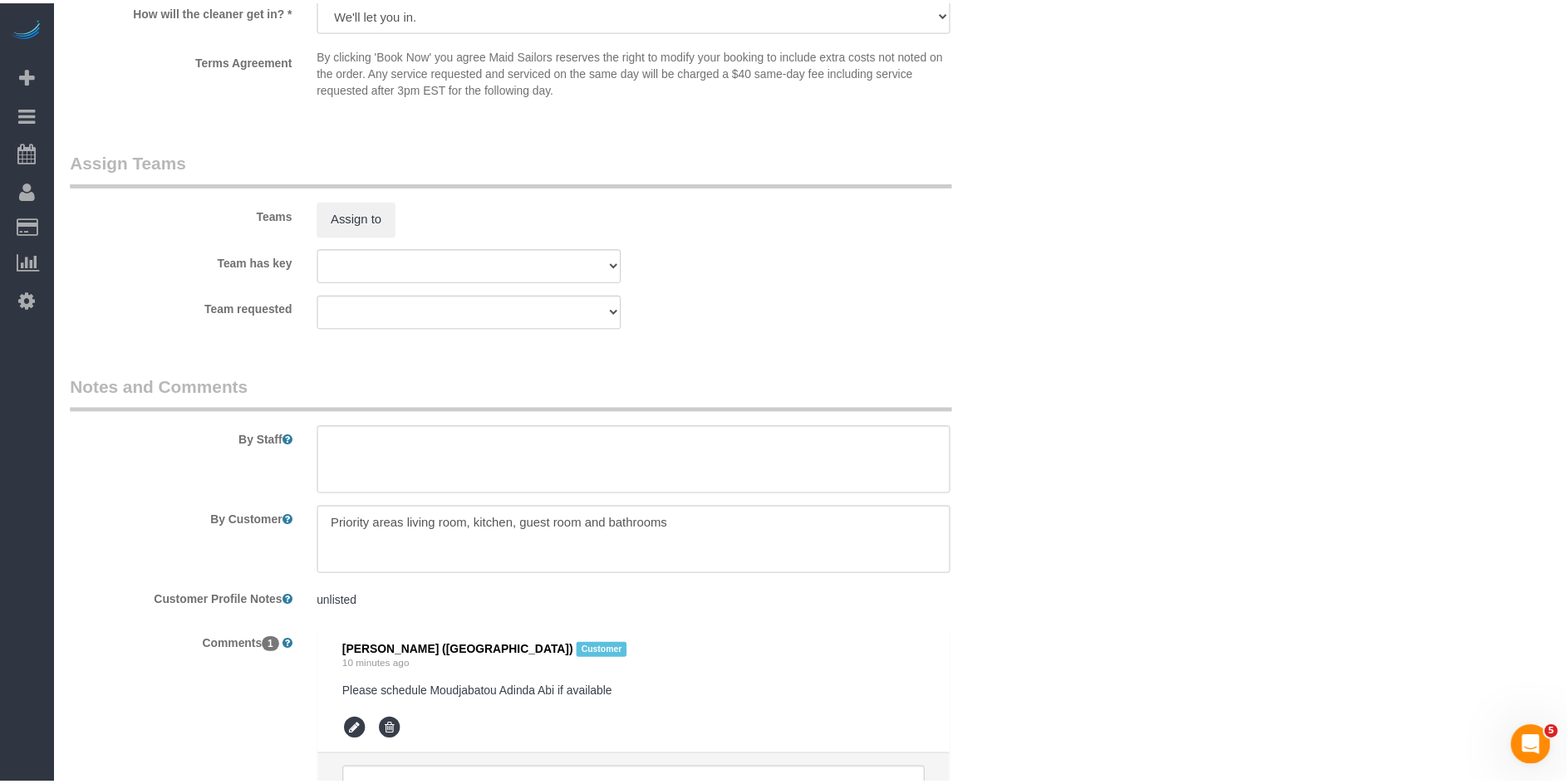
scroll to position [1910, 0]
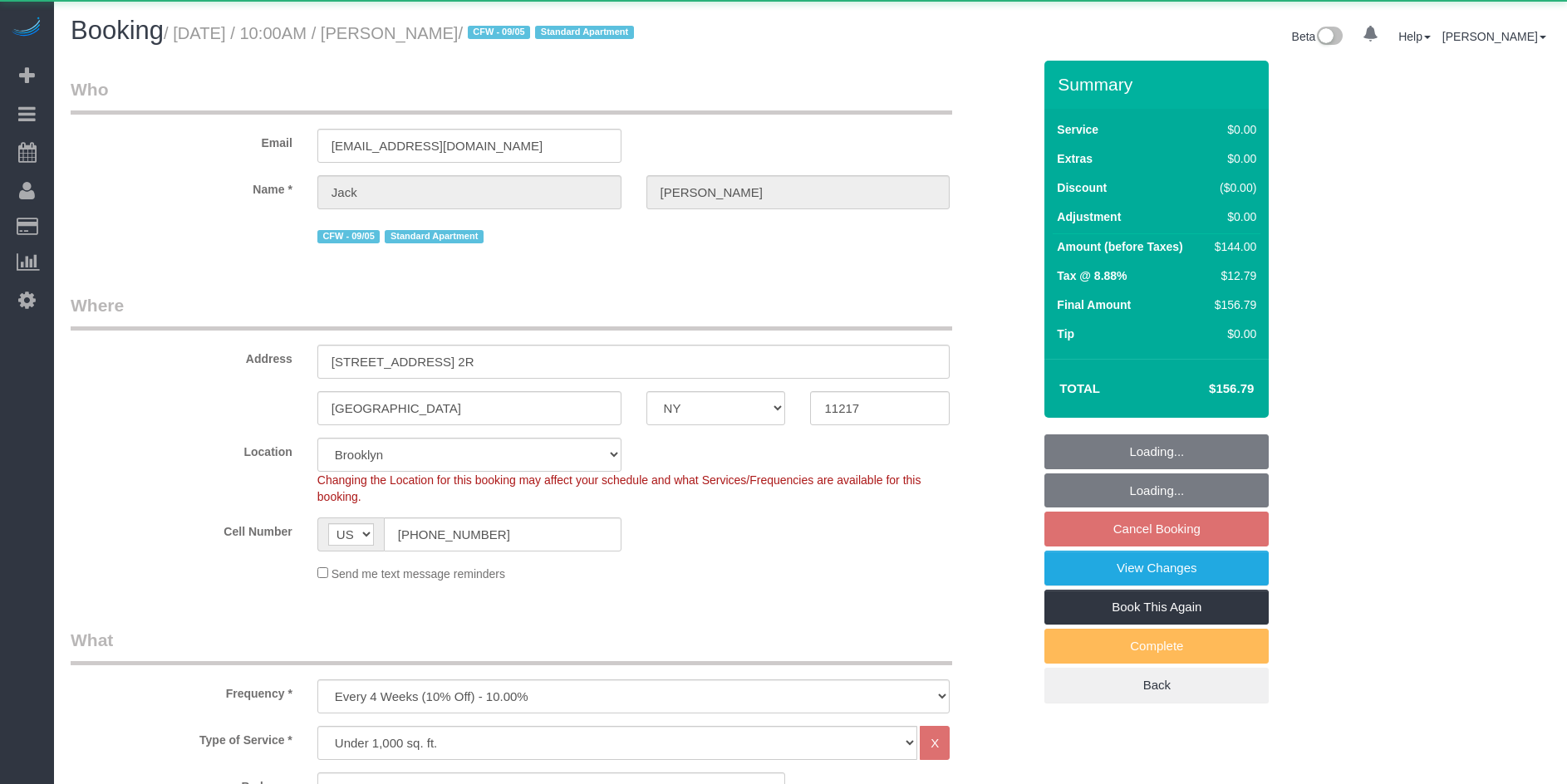
select select "NY"
select select "1"
select select "object:1072"
select select "1"
select select "spot3"
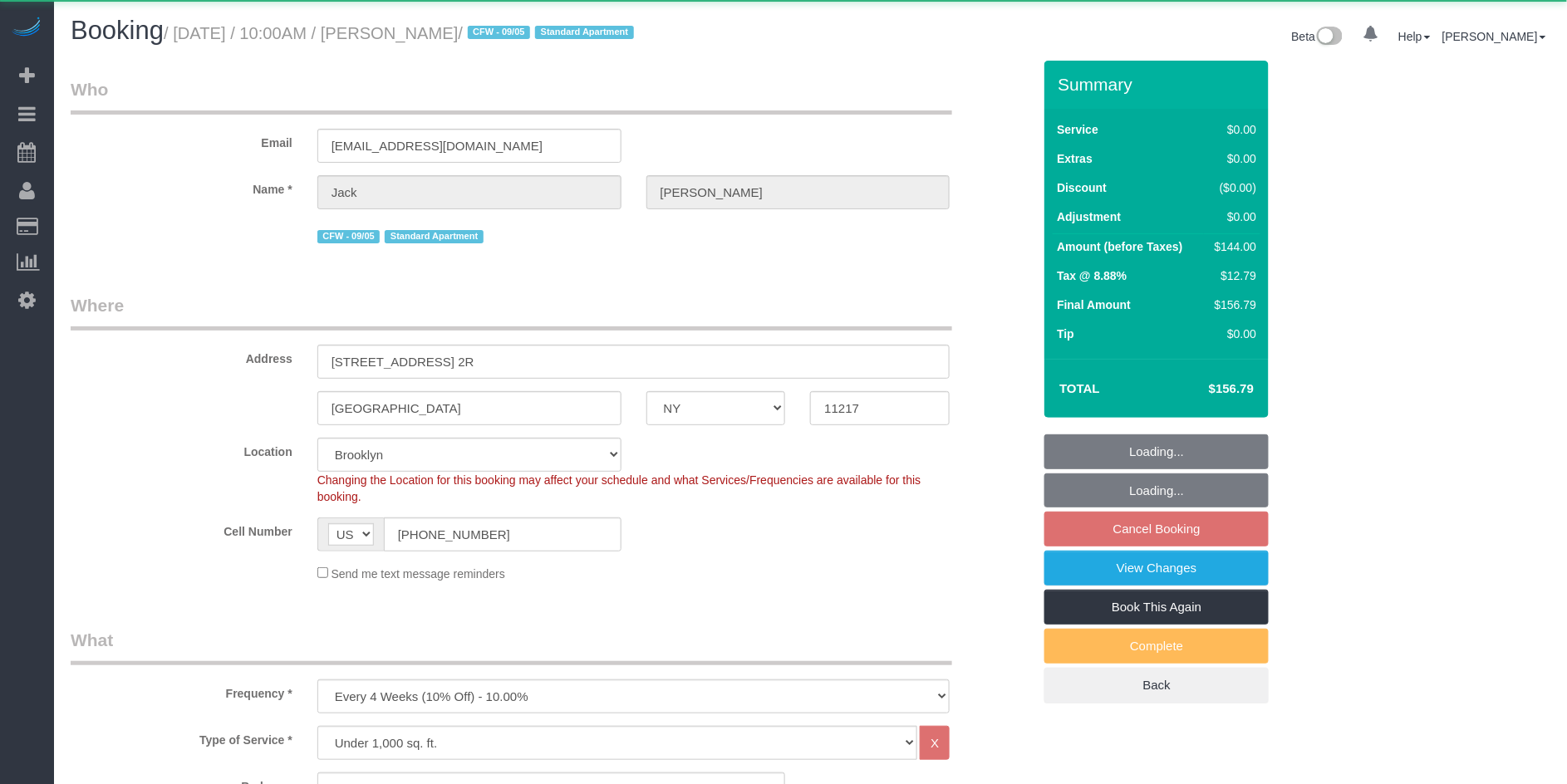
select select "number:89"
select select "number:90"
select select "number:15"
select select "number:5"
select select "string:stripe-pm_1RMYOM4VGloSiKo7LGZRO5rF"
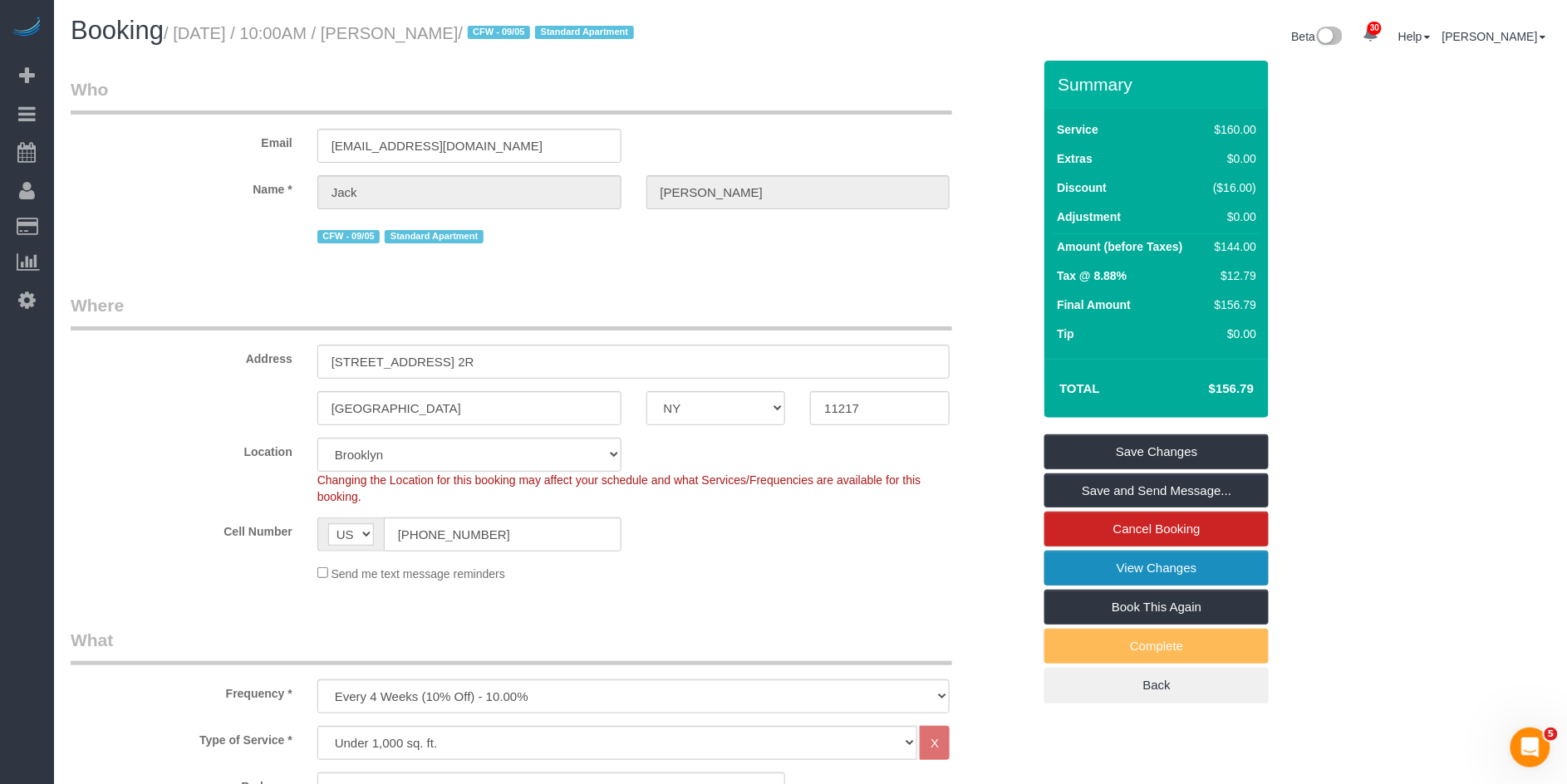
click at [1144, 568] on link "View Changes" at bounding box center [1157, 568] width 225 height 35
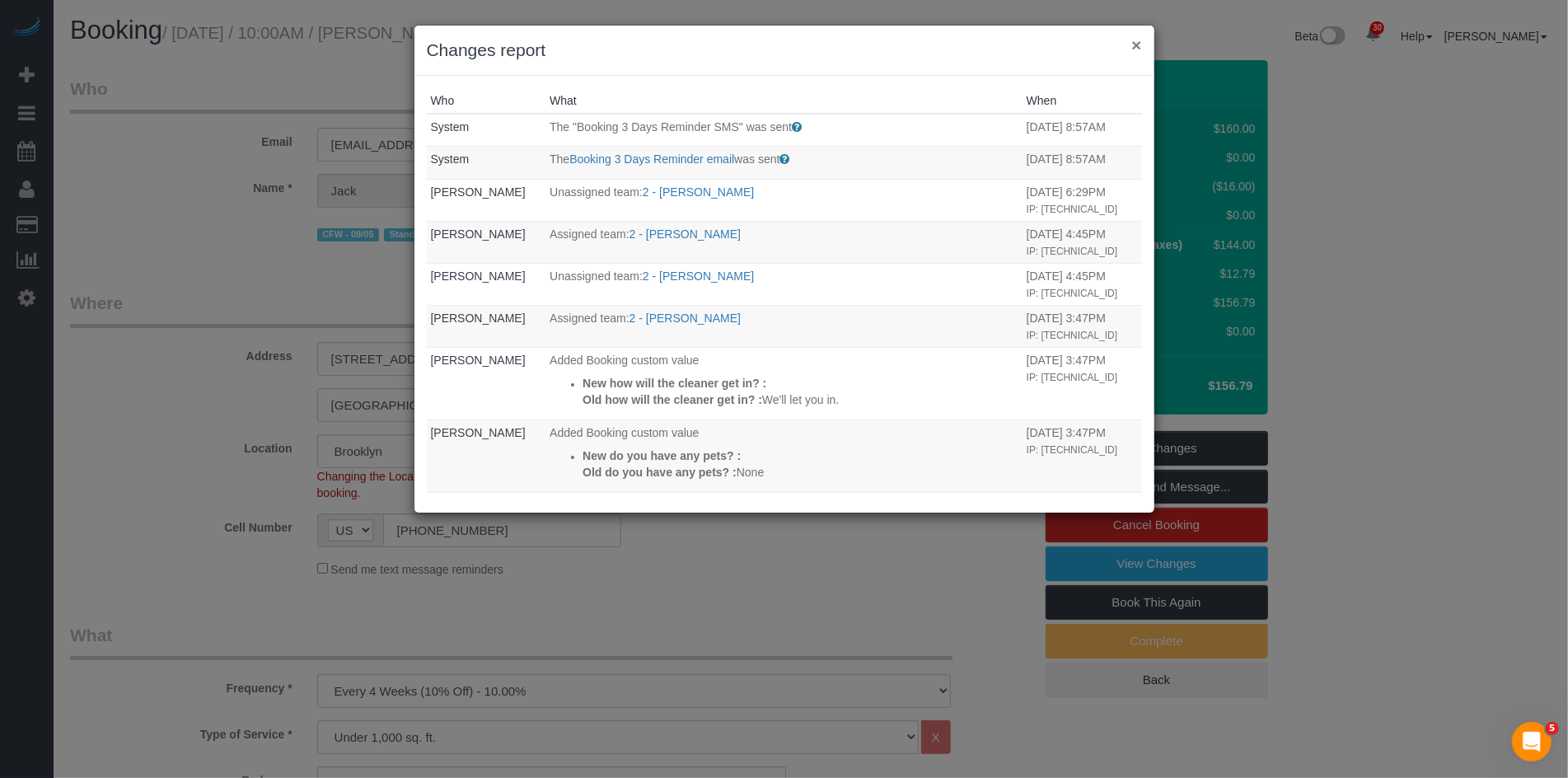
click at [1139, 46] on button "×" at bounding box center [1136, 45] width 9 height 17
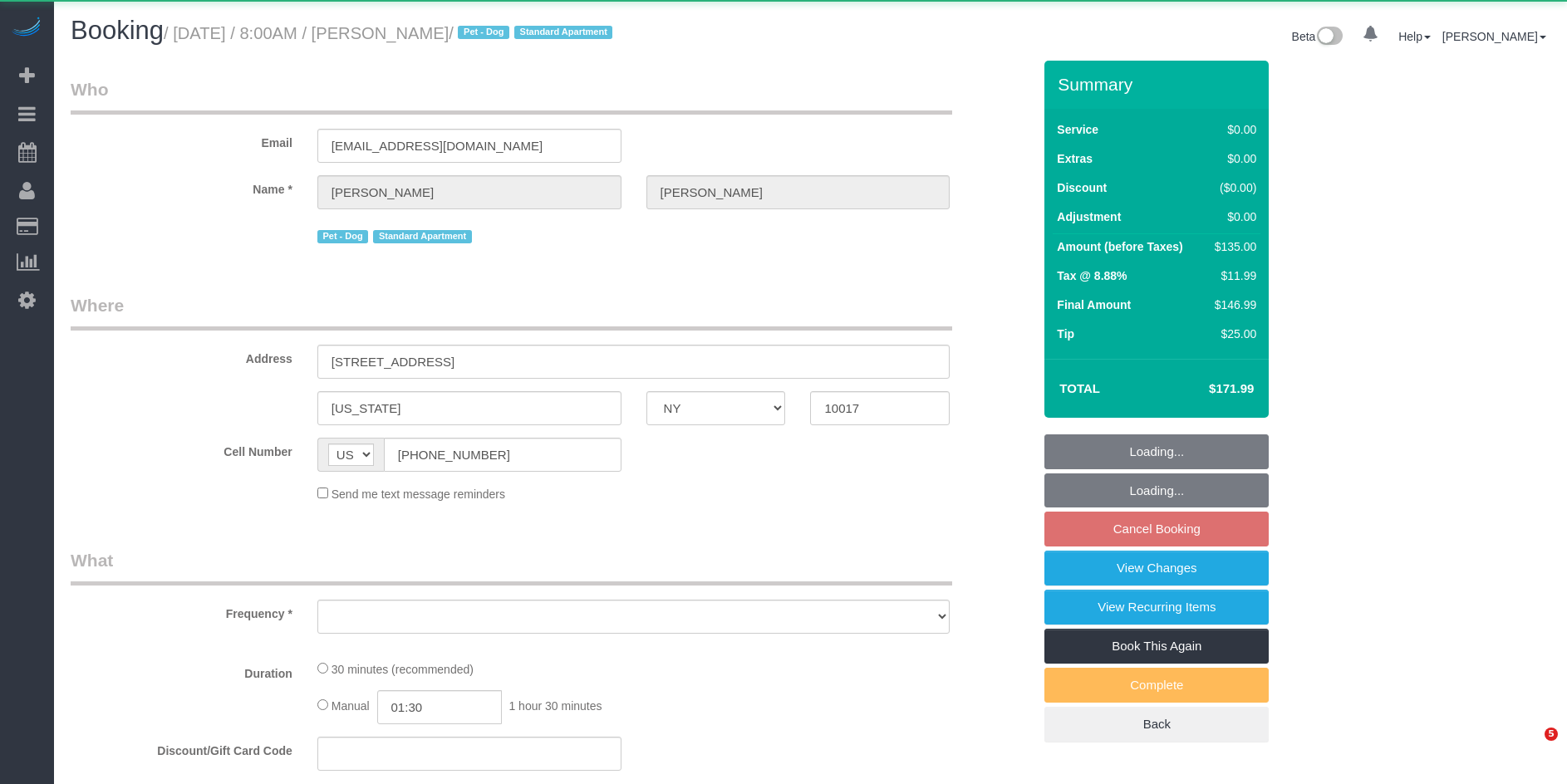
select select "NY"
select select "object:1069"
select select "number:89"
select select "number:90"
select select "number:13"
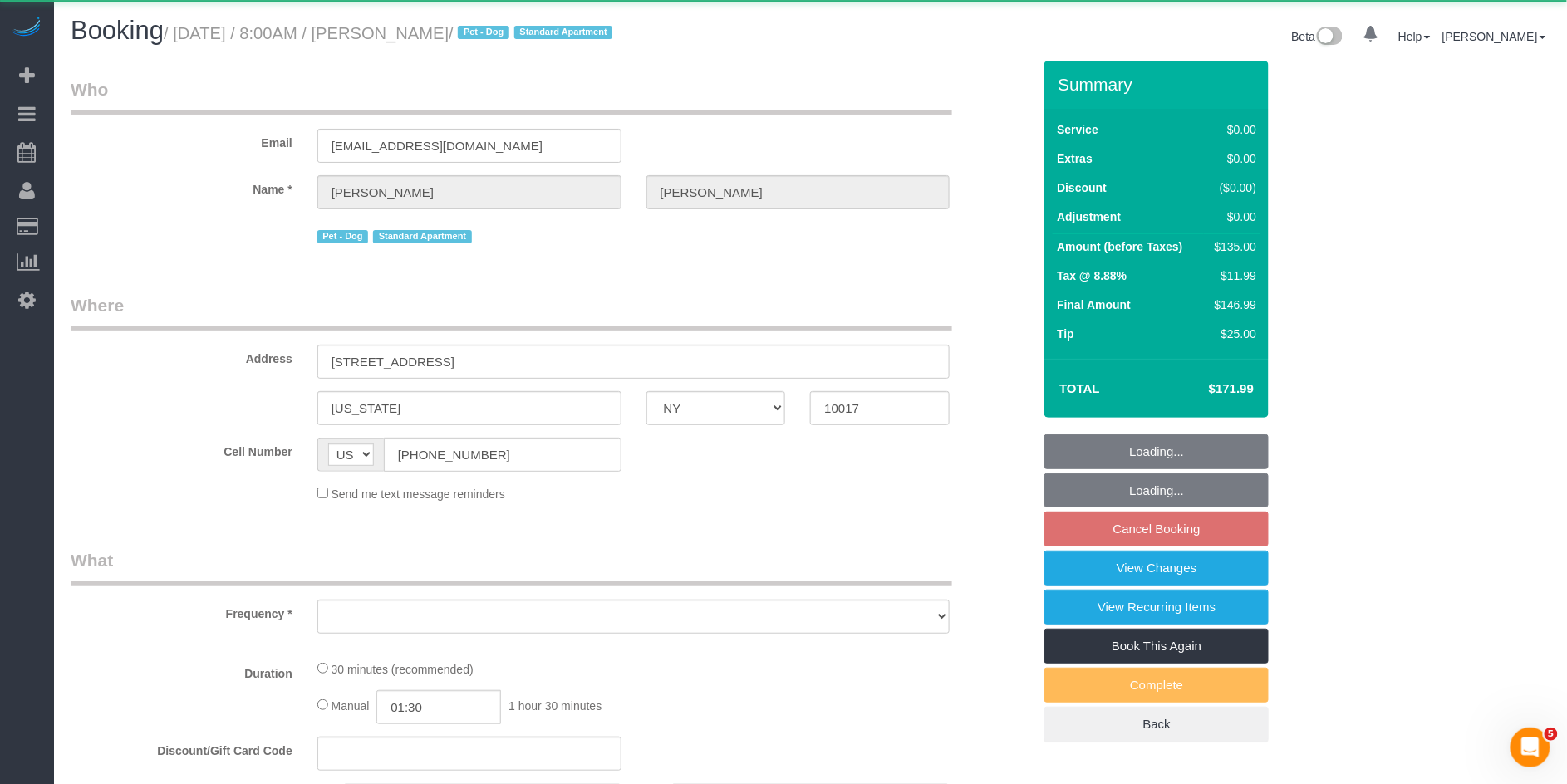
select select "number:6"
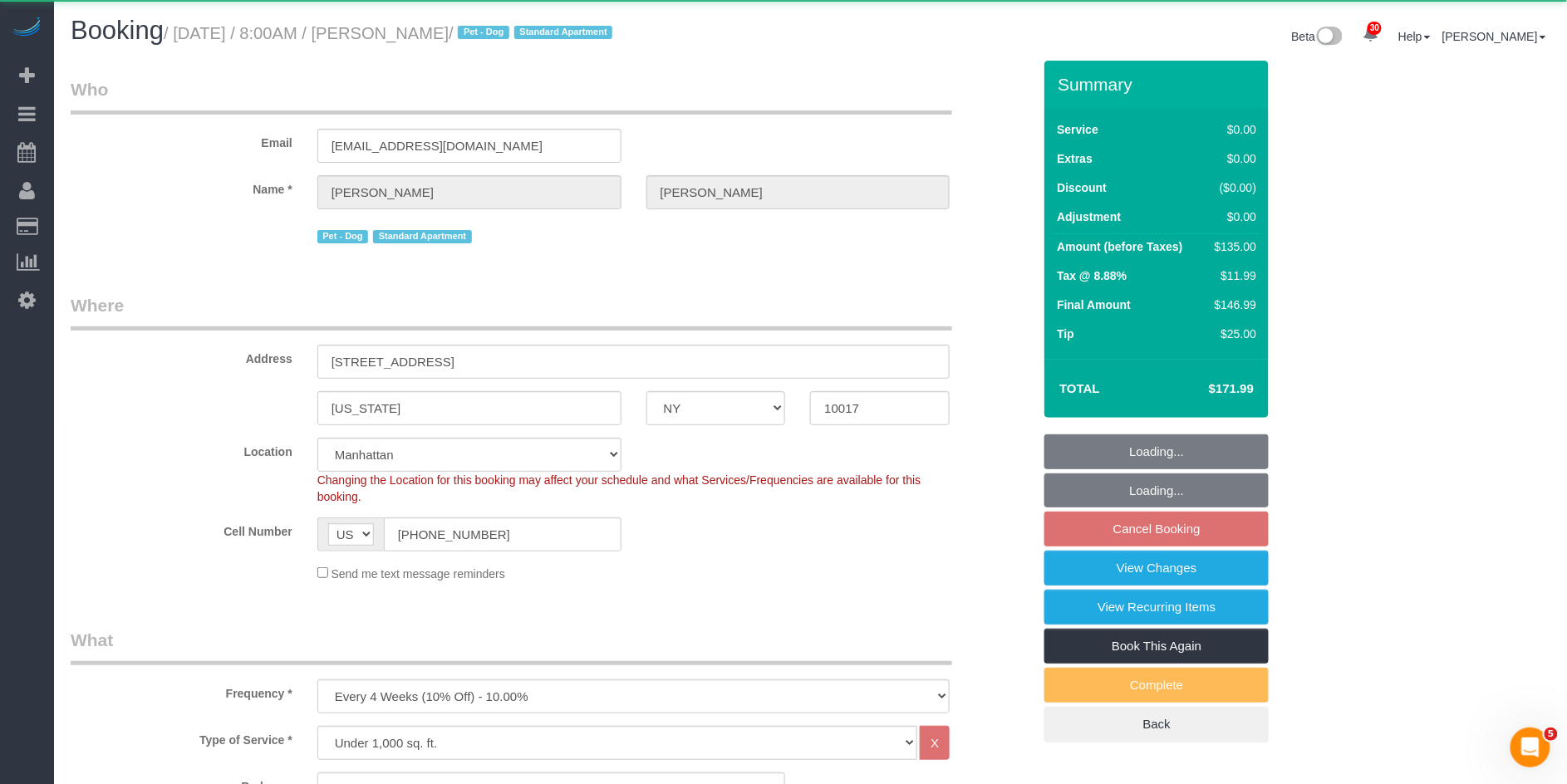
select select "string:stripe-pm_1QC6xS4VGloSiKo7AntEXUHW"
select select "spot1"
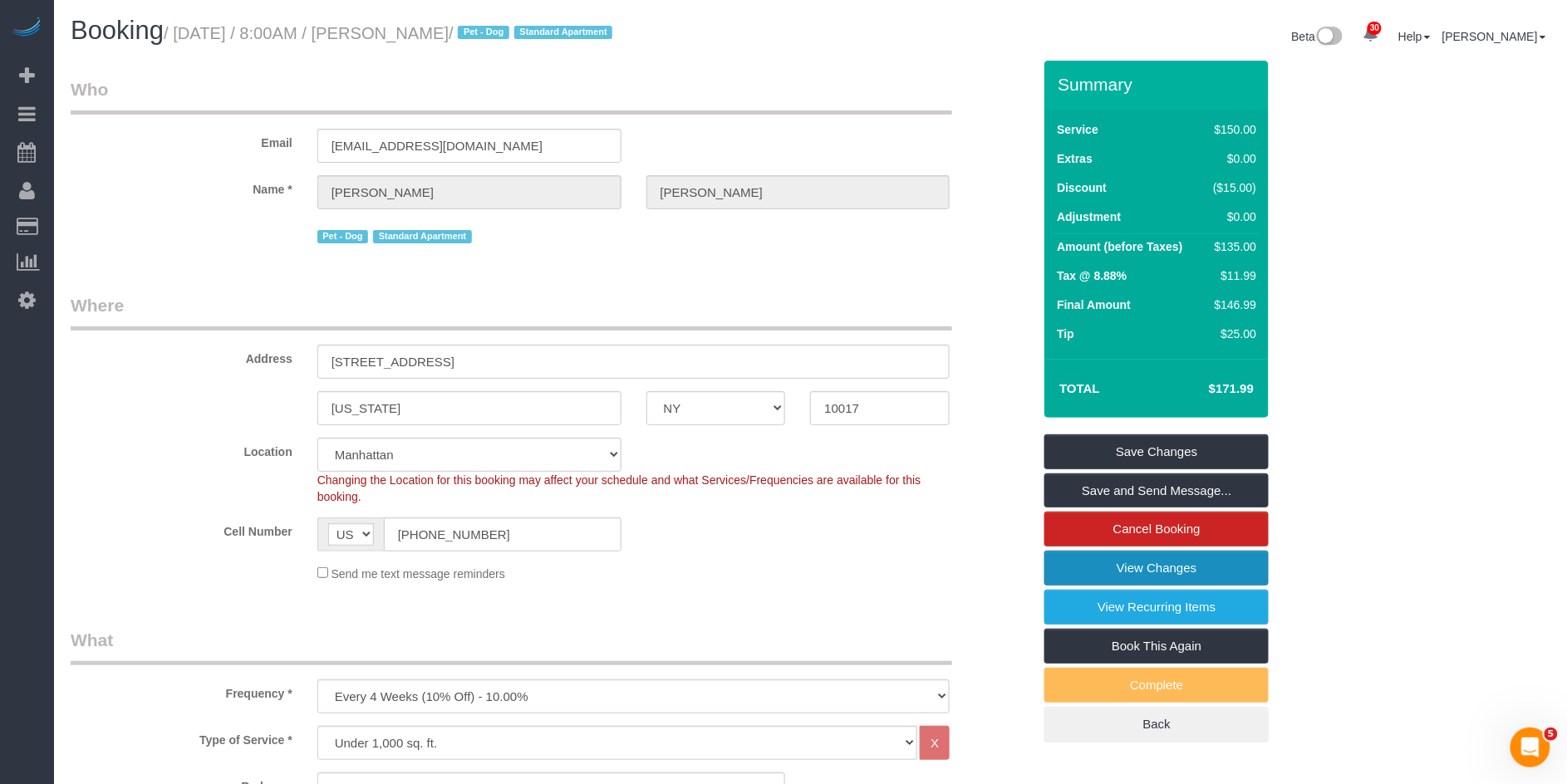
click at [1189, 560] on link "View Changes" at bounding box center [1157, 568] width 225 height 35
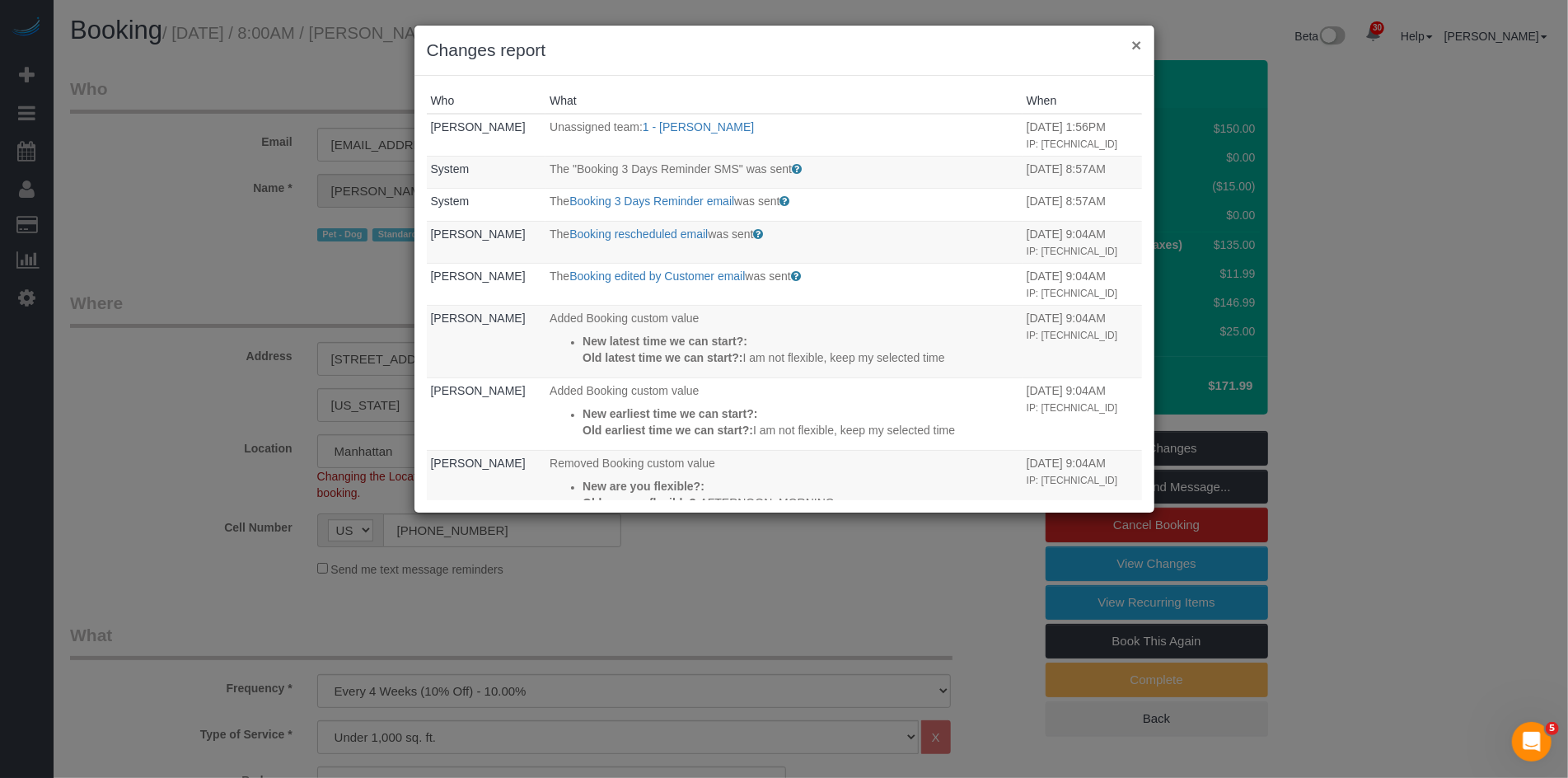
click at [1136, 50] on button "×" at bounding box center [1136, 45] width 9 height 17
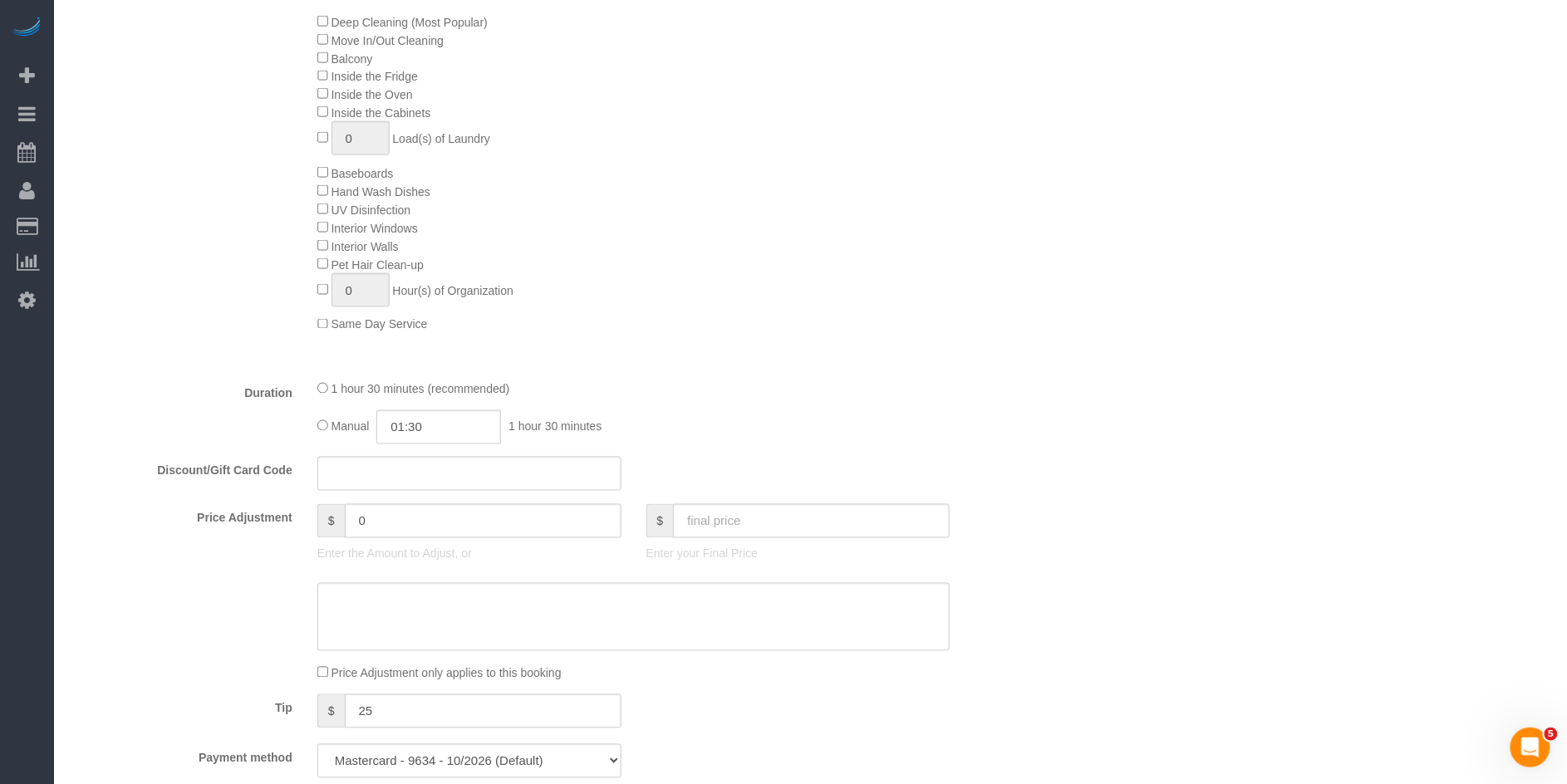
scroll to position [870, 0]
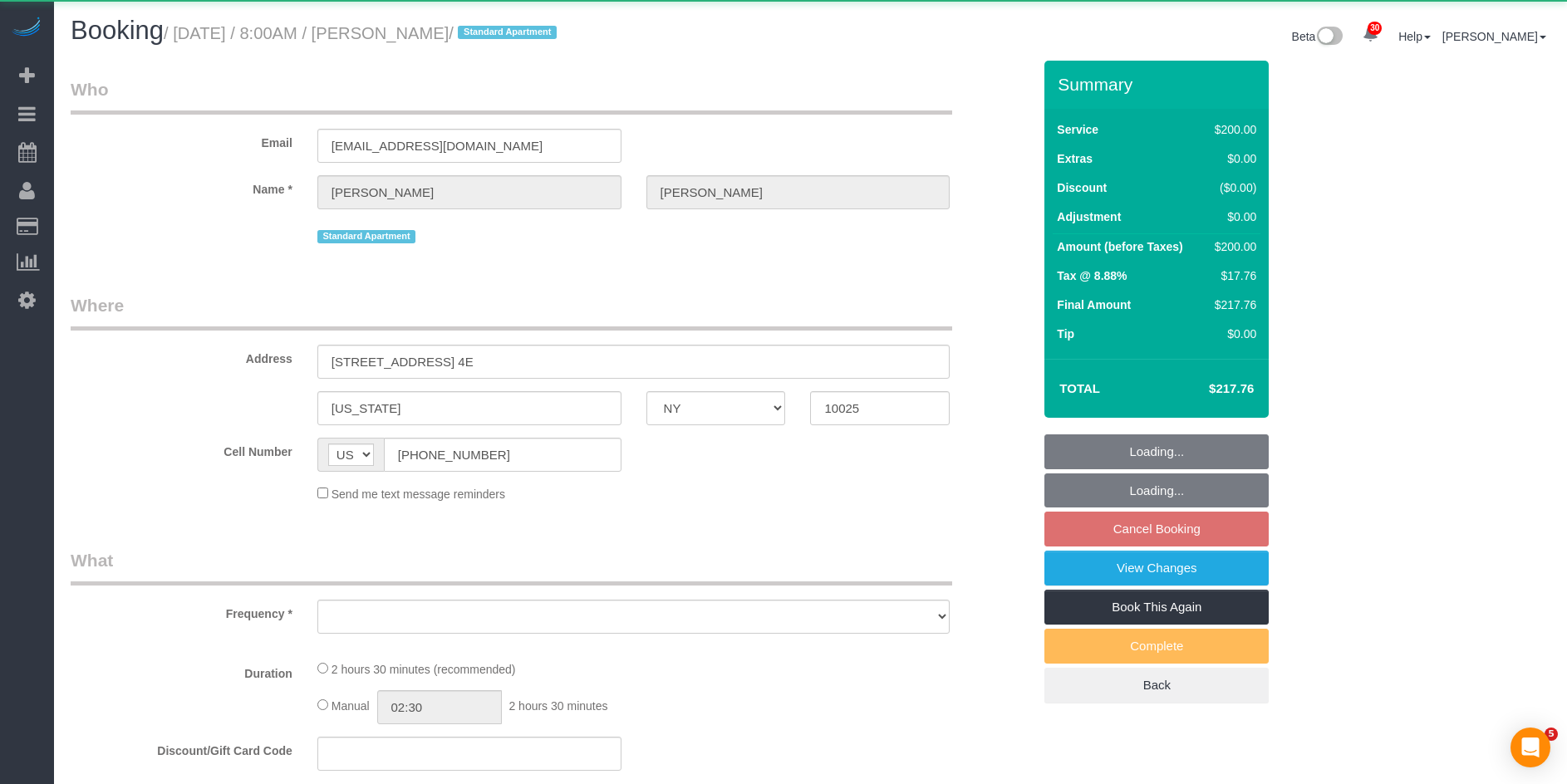
select select "NY"
select select "object:1094"
select select "150"
select select "spot1"
select select "number:56"
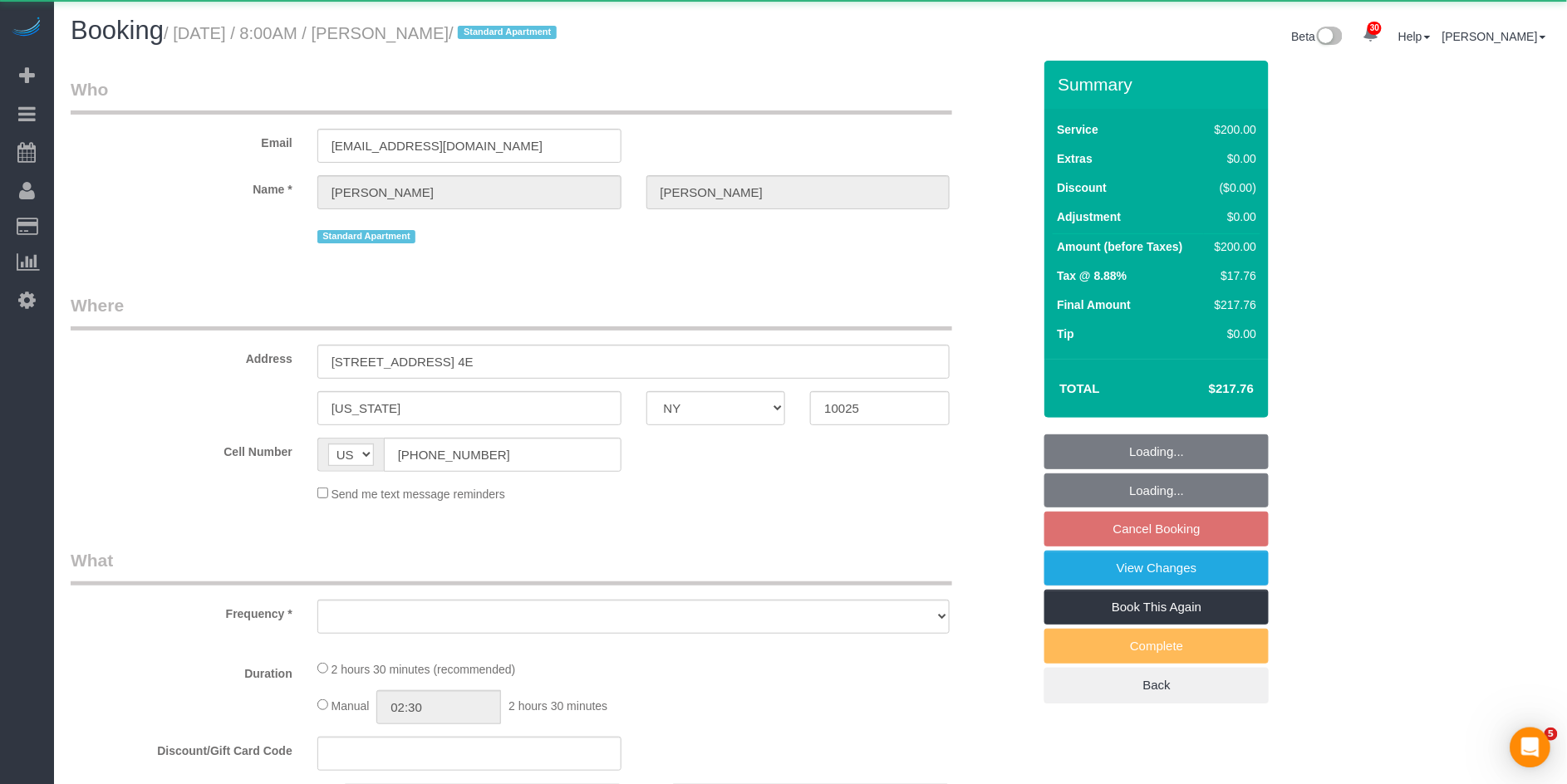
select select "number:90"
select select "number:15"
select select "number:5"
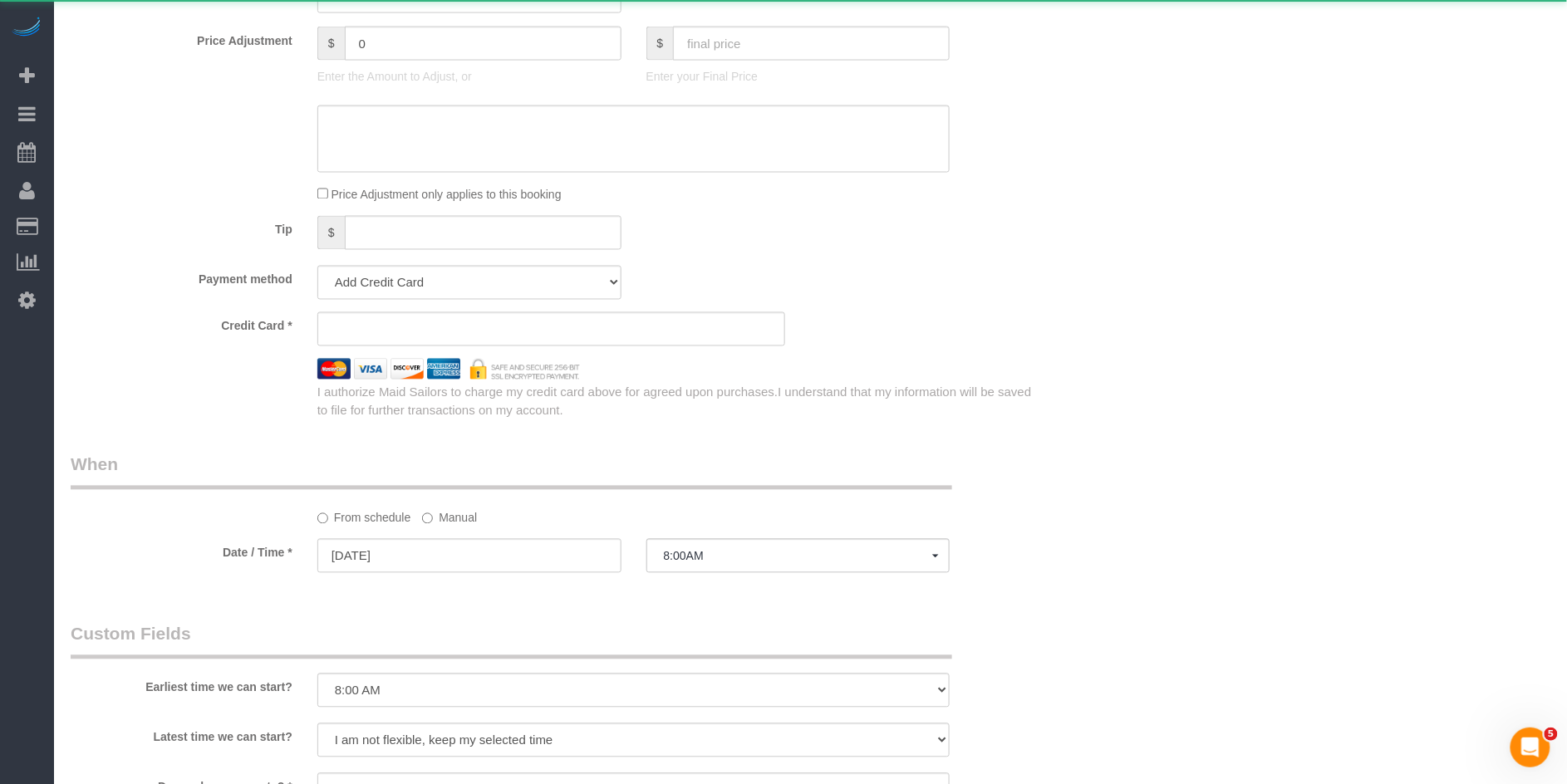
select select "string:stripe-pm_1RLA1H4VGloSiKo74mUMgqPe"
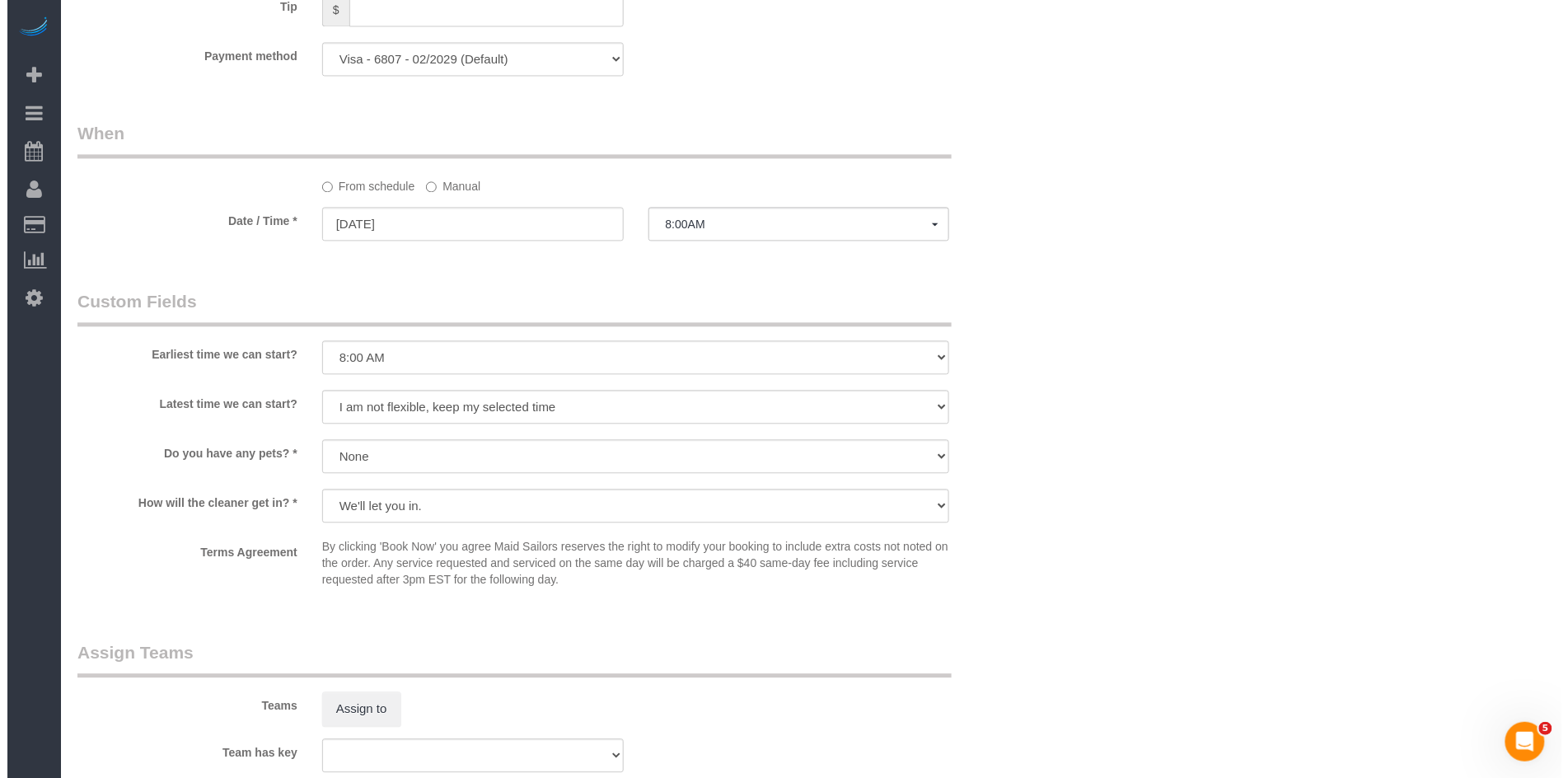
scroll to position [1306, 0]
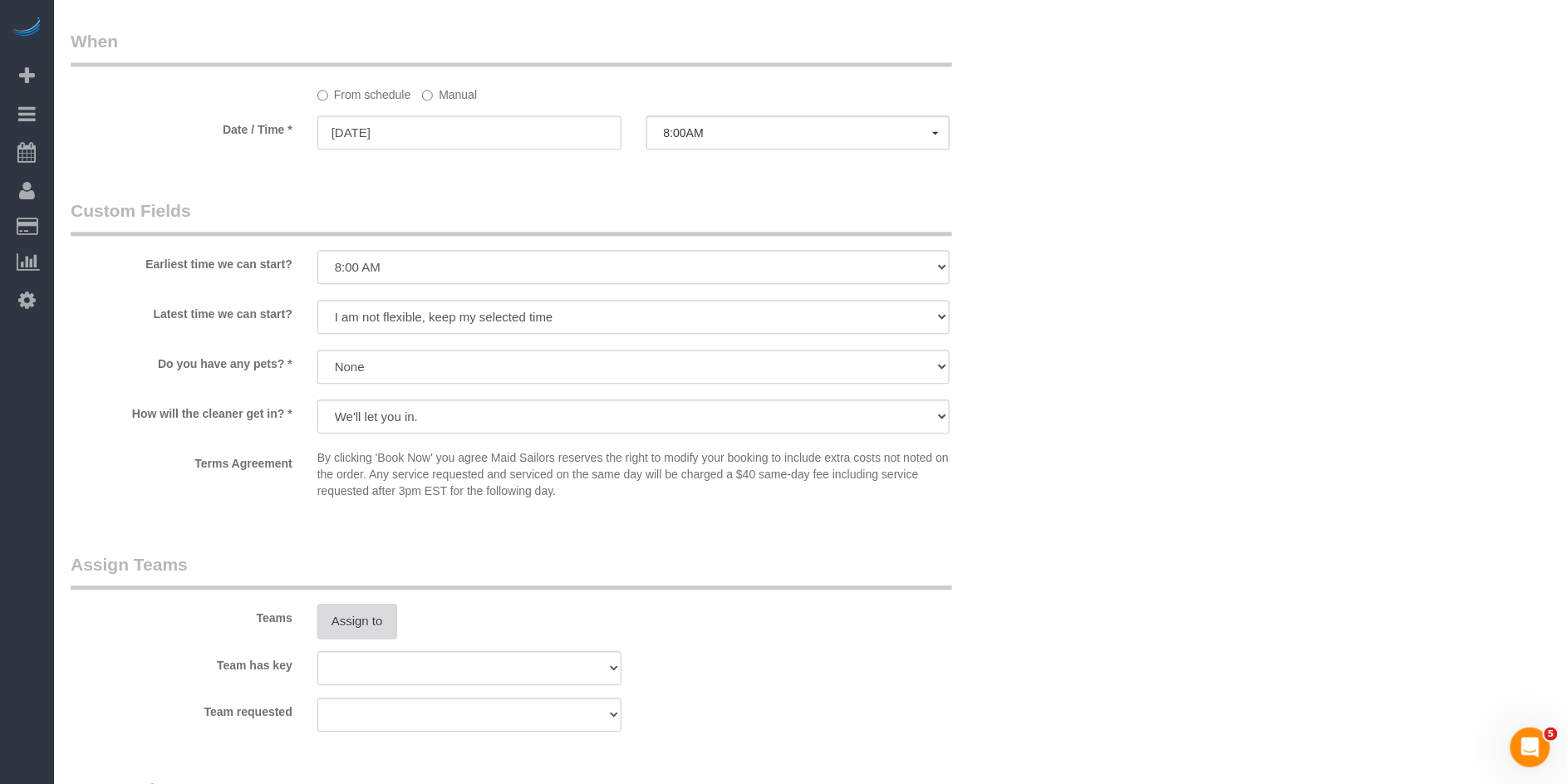
click at [370, 623] on button "Assign to" at bounding box center [357, 621] width 80 height 35
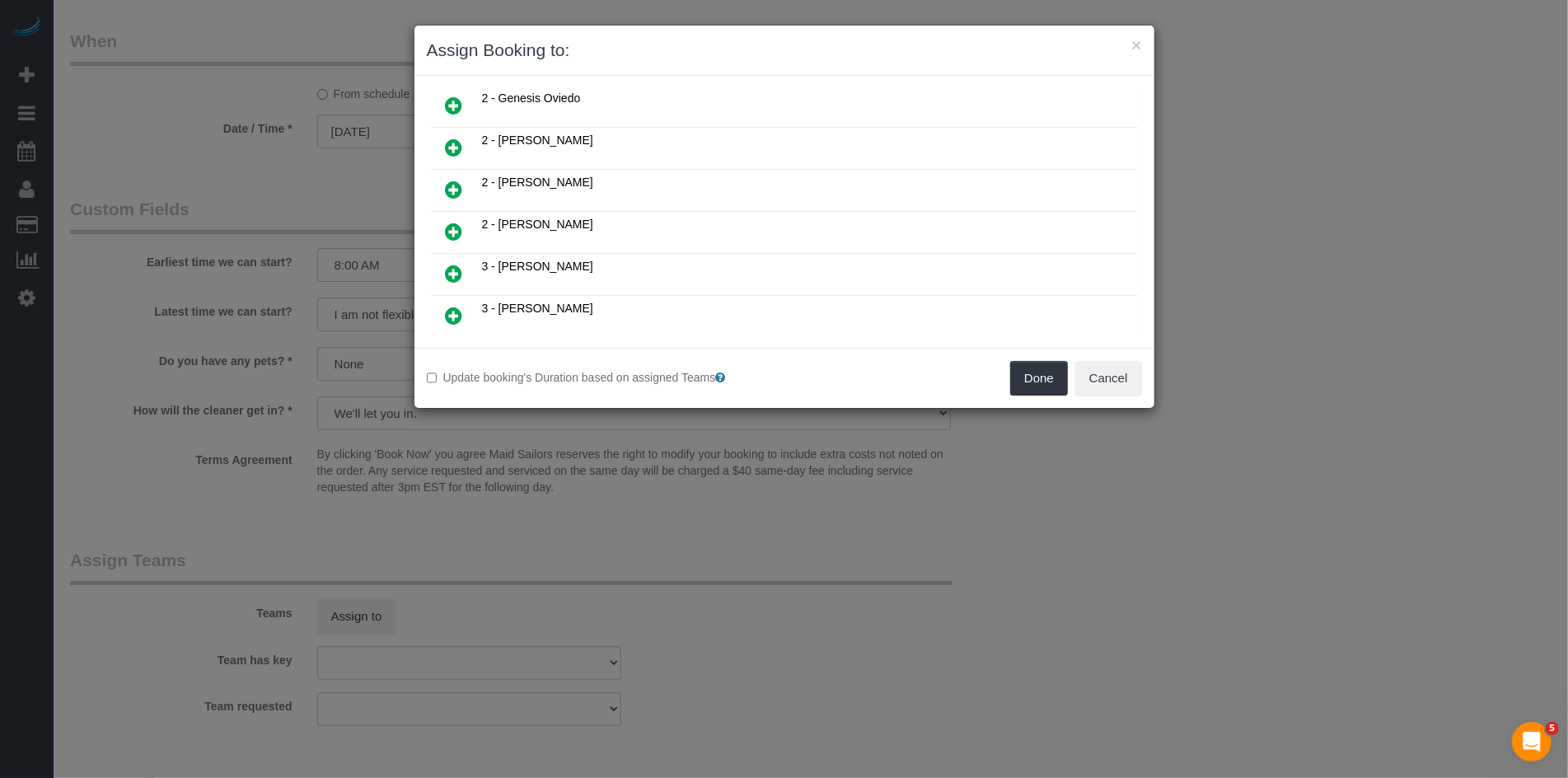
scroll to position [334, 0]
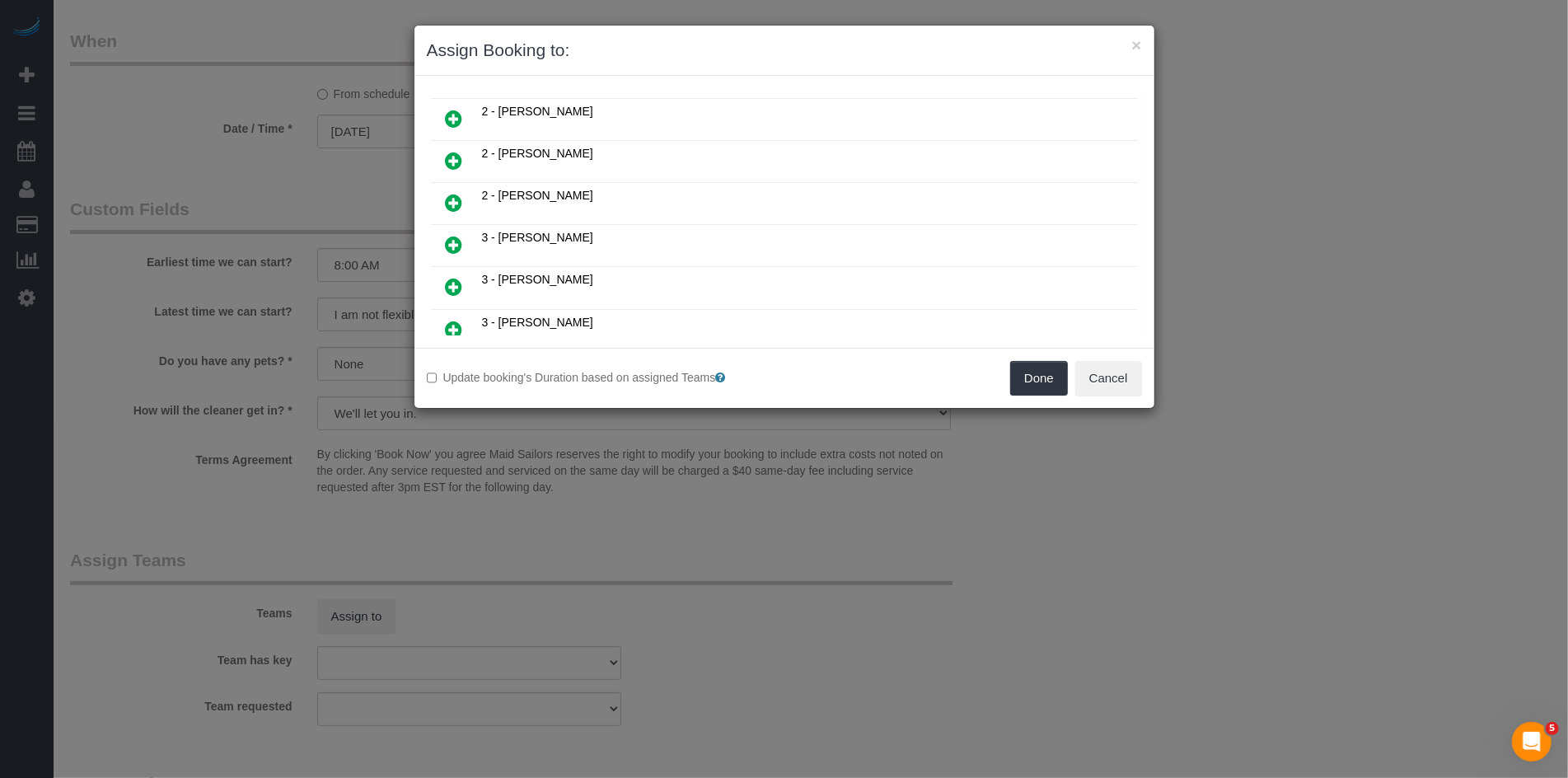
click at [454, 157] on icon at bounding box center [454, 160] width 17 height 20
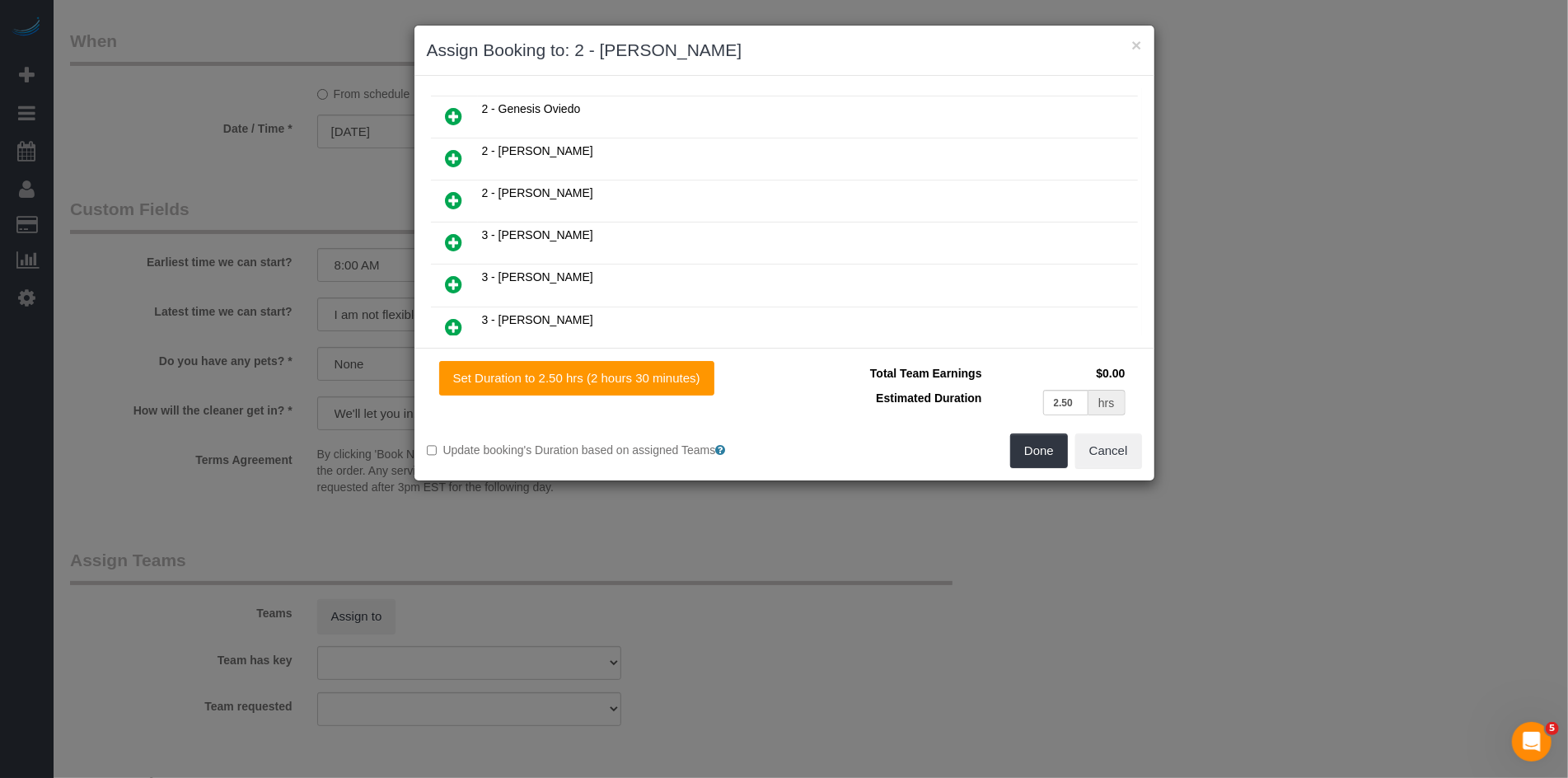
scroll to position [373, 0]
click at [1022, 458] on button "Done" at bounding box center [1039, 451] width 58 height 34
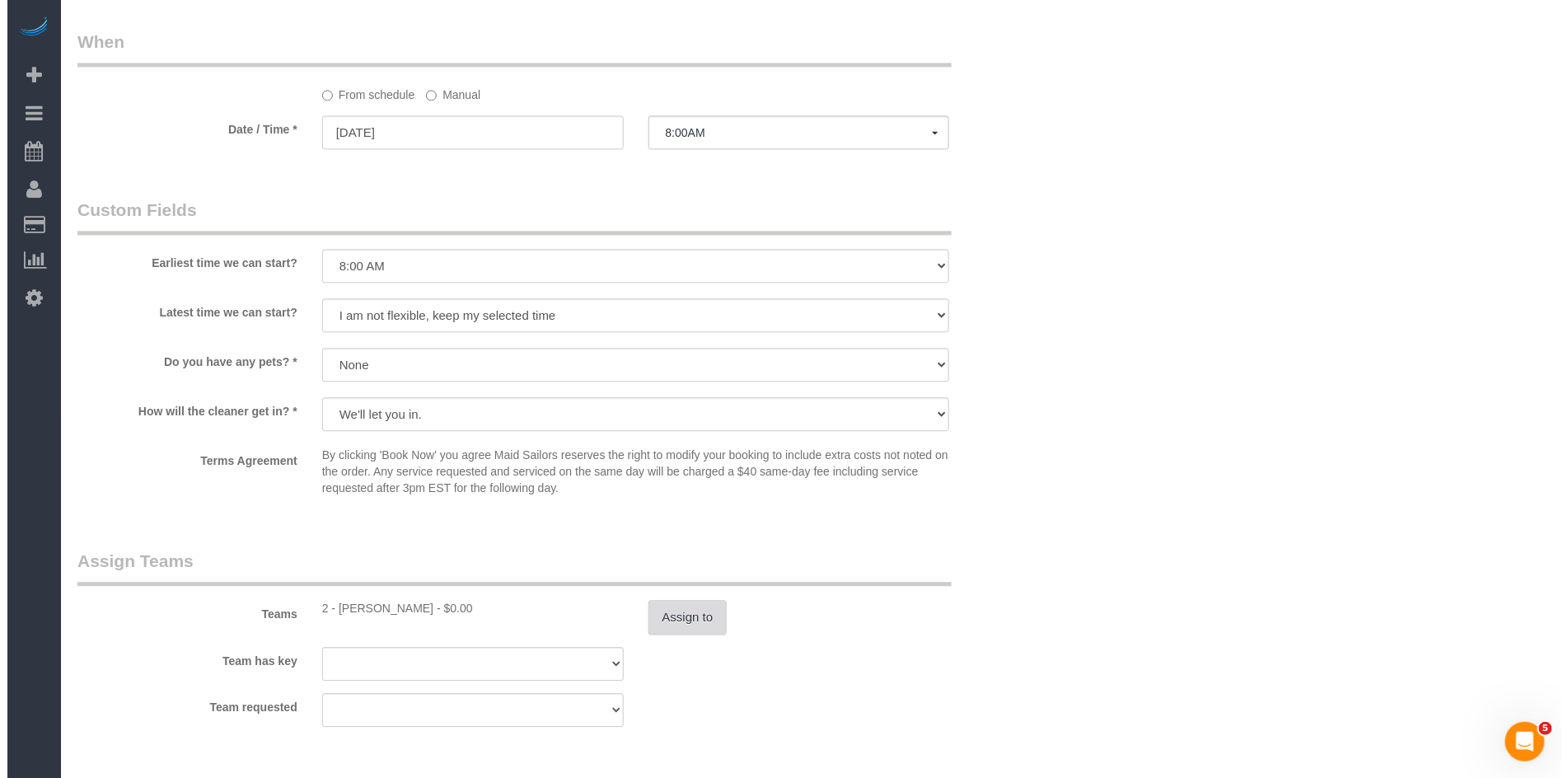
scroll to position [0, 0]
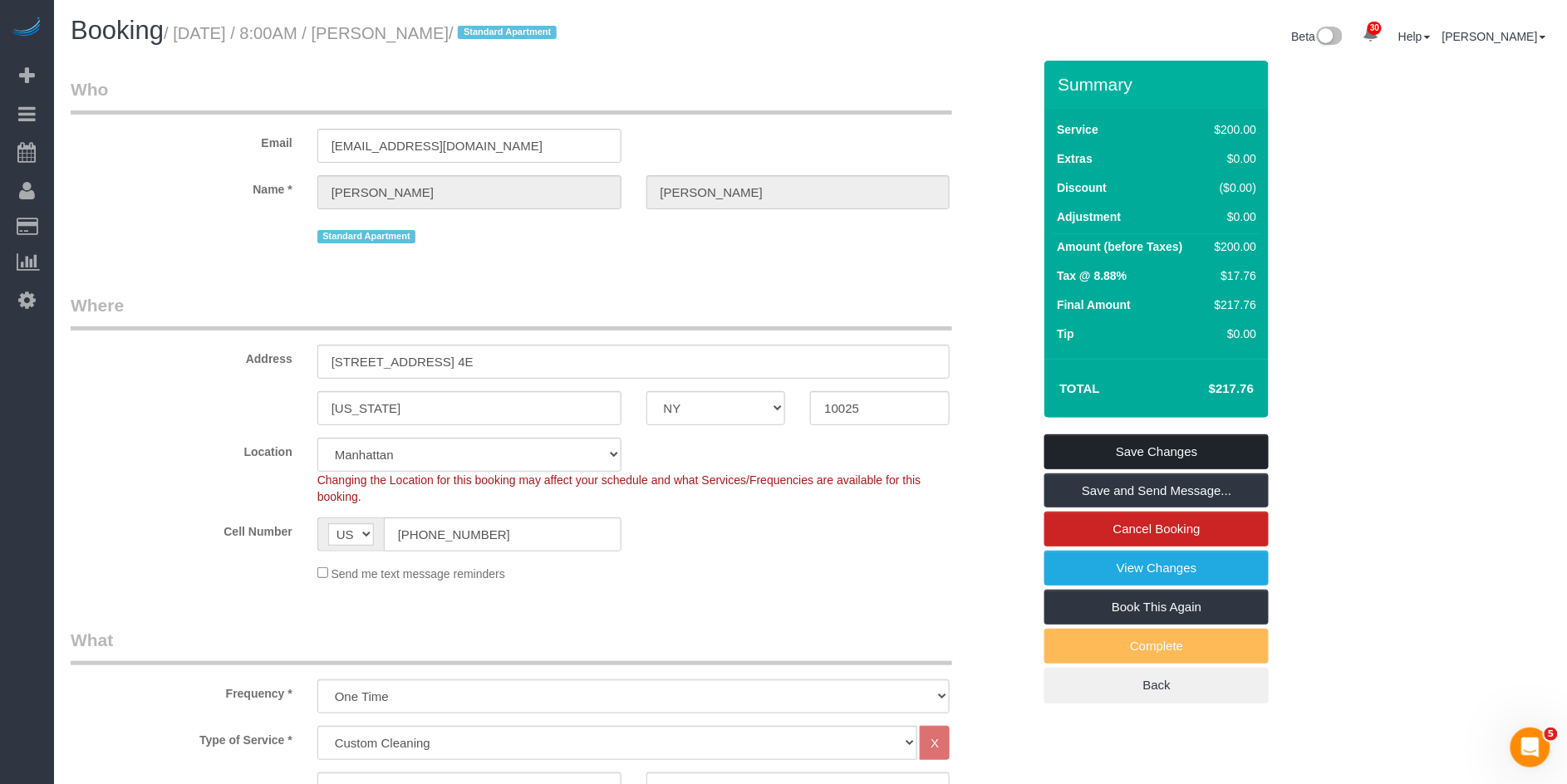
click at [1164, 457] on link "Save Changes" at bounding box center [1157, 452] width 225 height 35
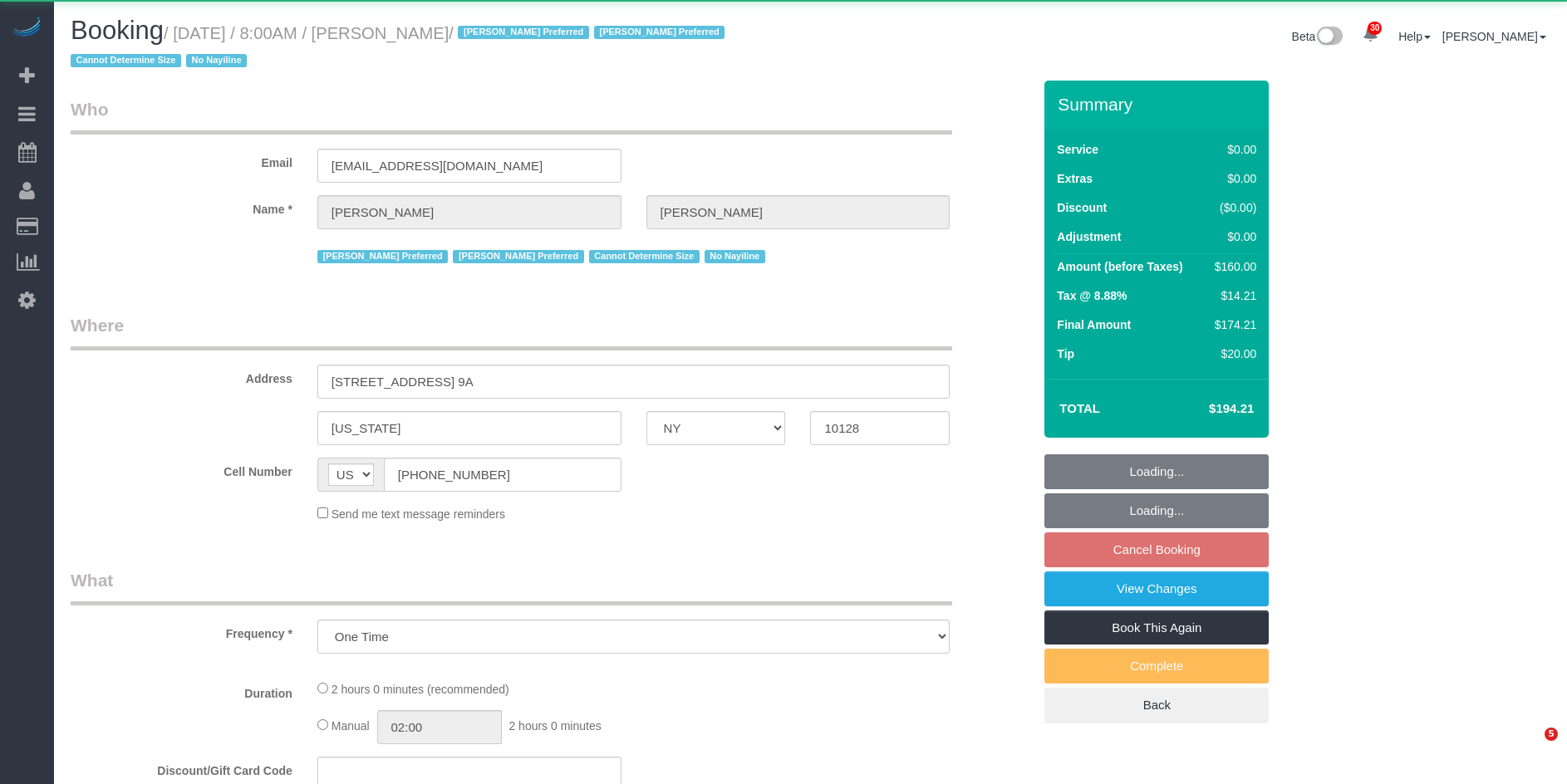
select select "NY"
select select "object:930"
select select "1"
select select "spot1"
select select "number:56"
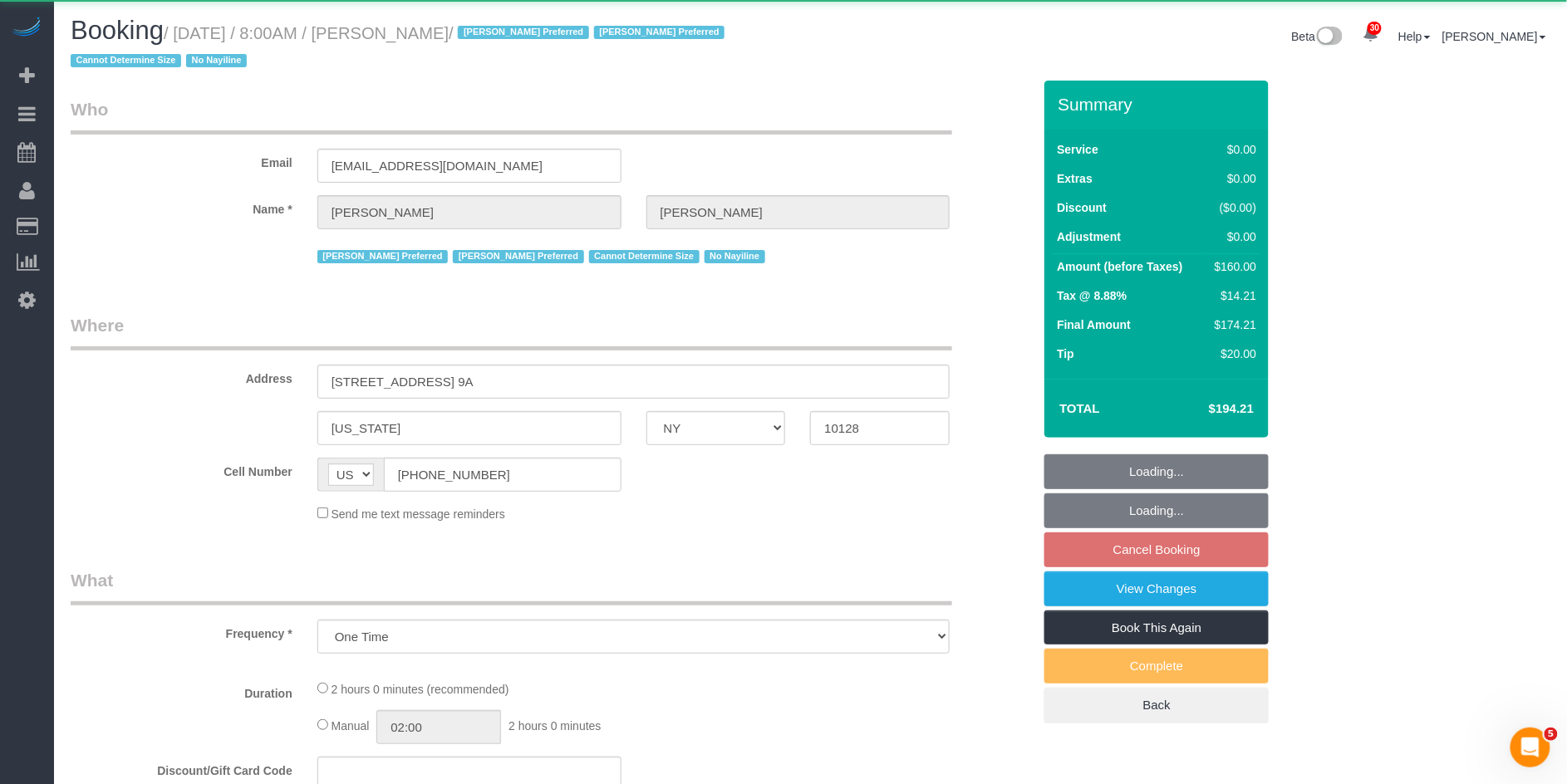
select select "number:90"
select select "number:15"
select select "number:5"
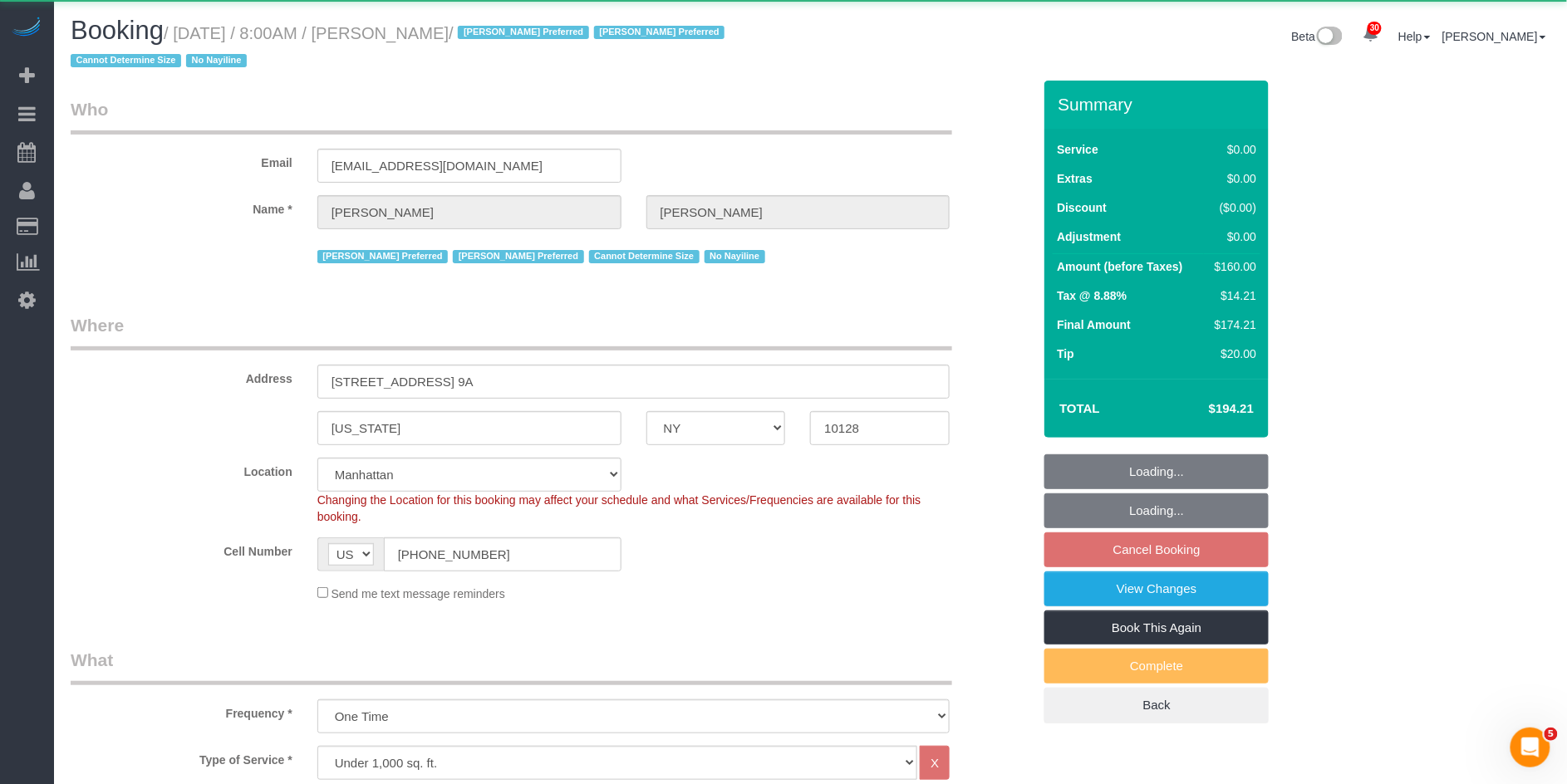
select select "string:stripe-pm_1S7AHC4VGloSiKo7hp2QbcMb"
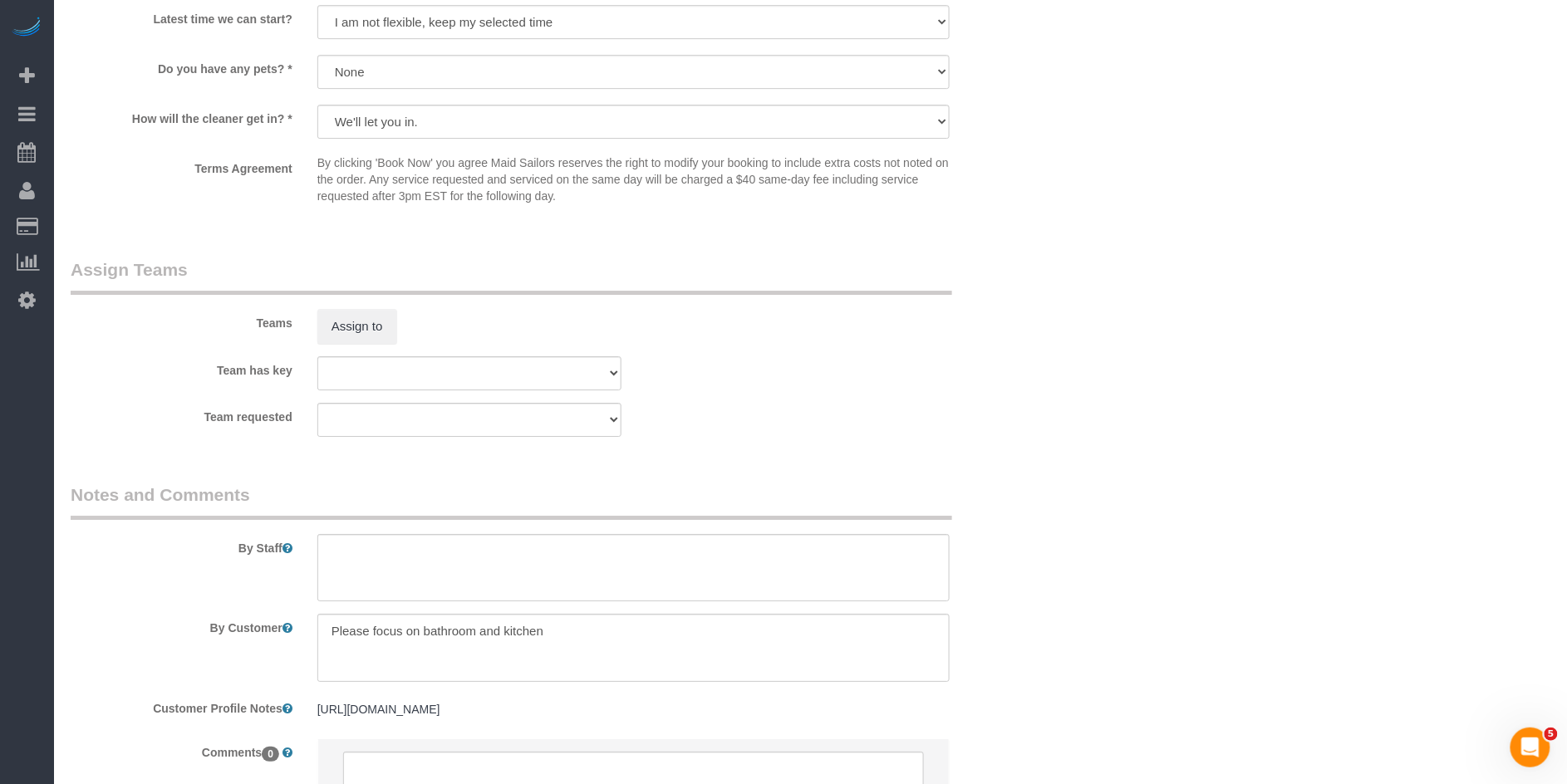
scroll to position [1988, 0]
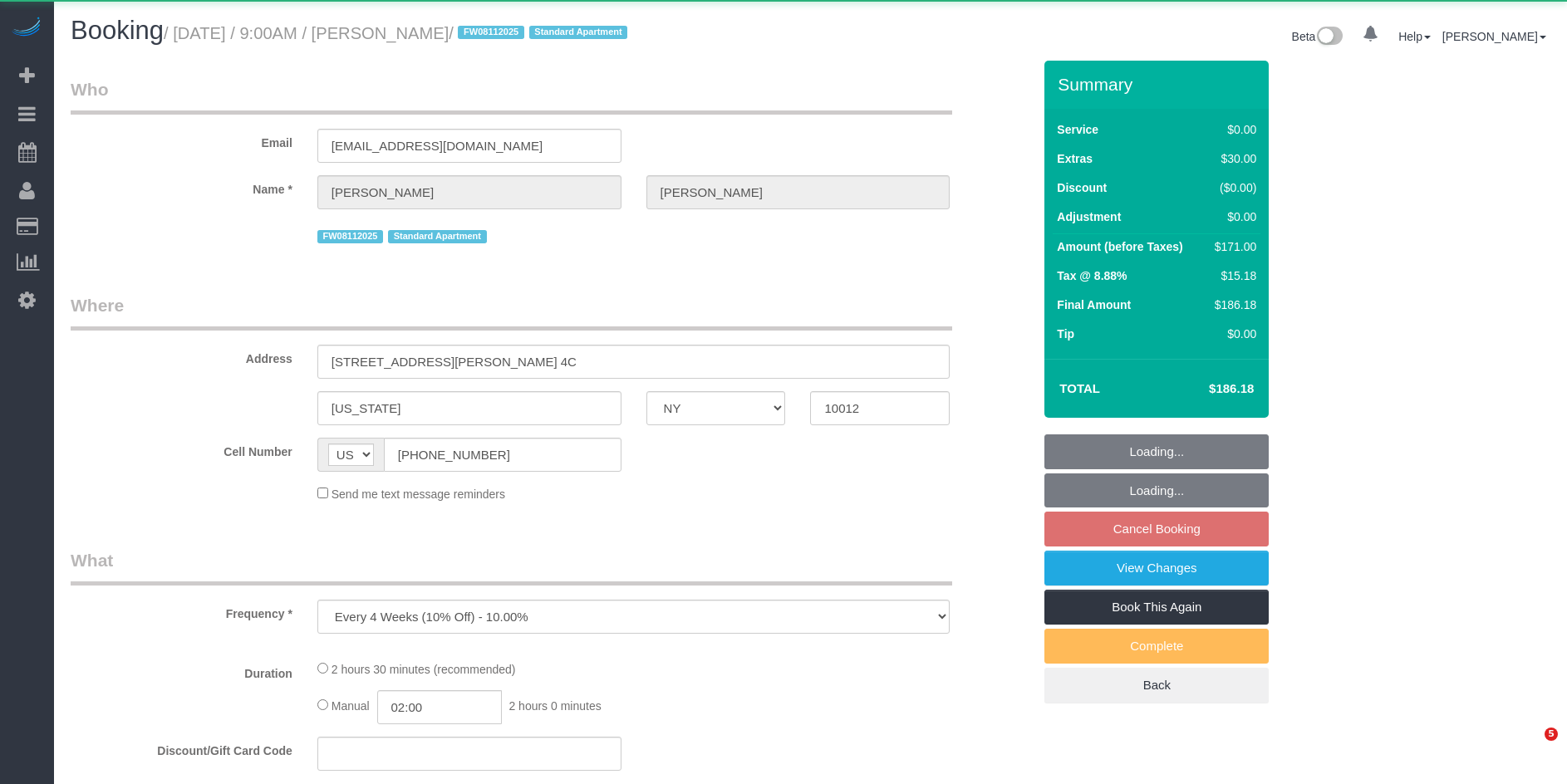
select select "NY"
select select "object:924"
select select "number:89"
select select "number:90"
select select "number:15"
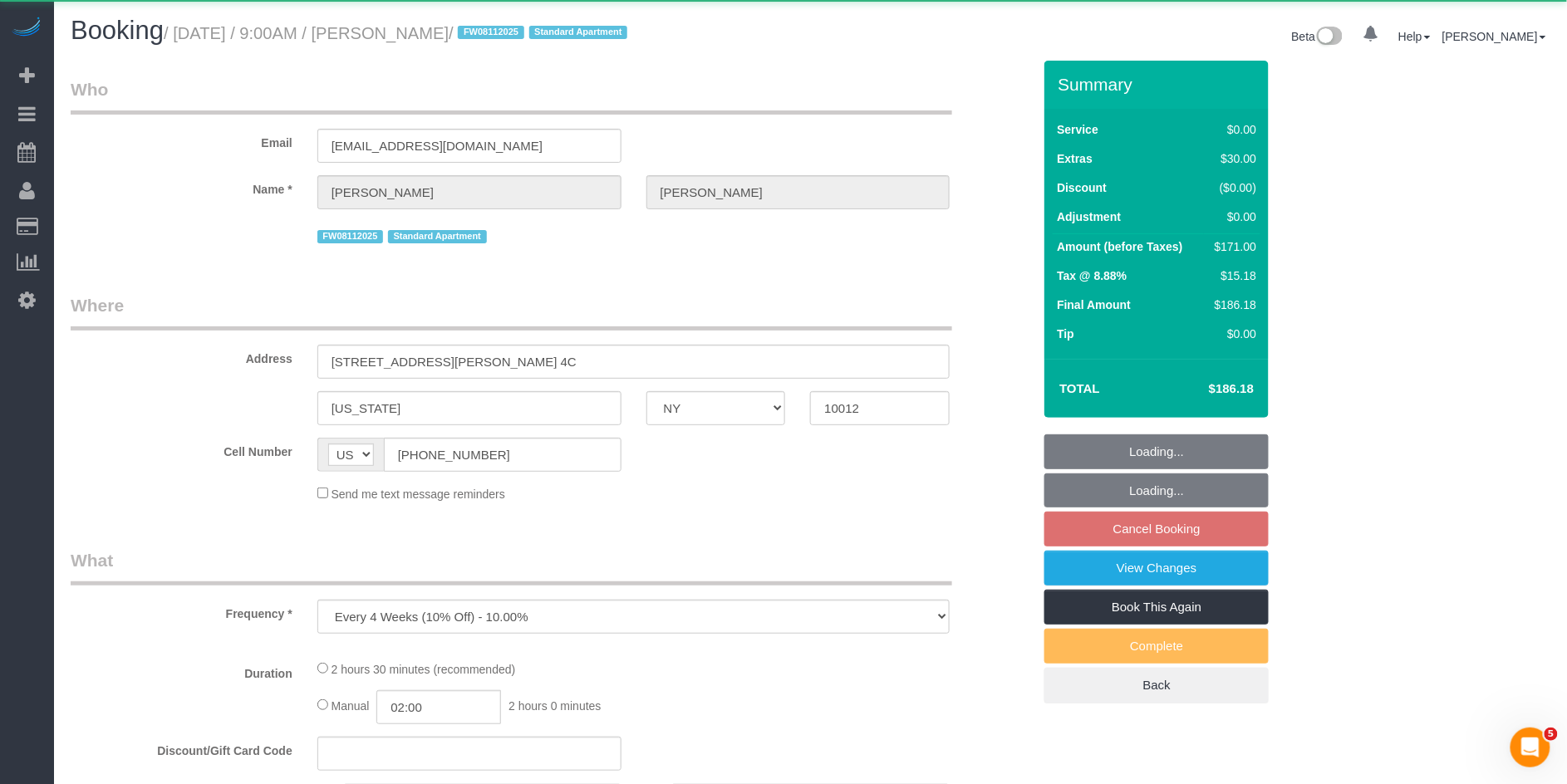
select select "number:5"
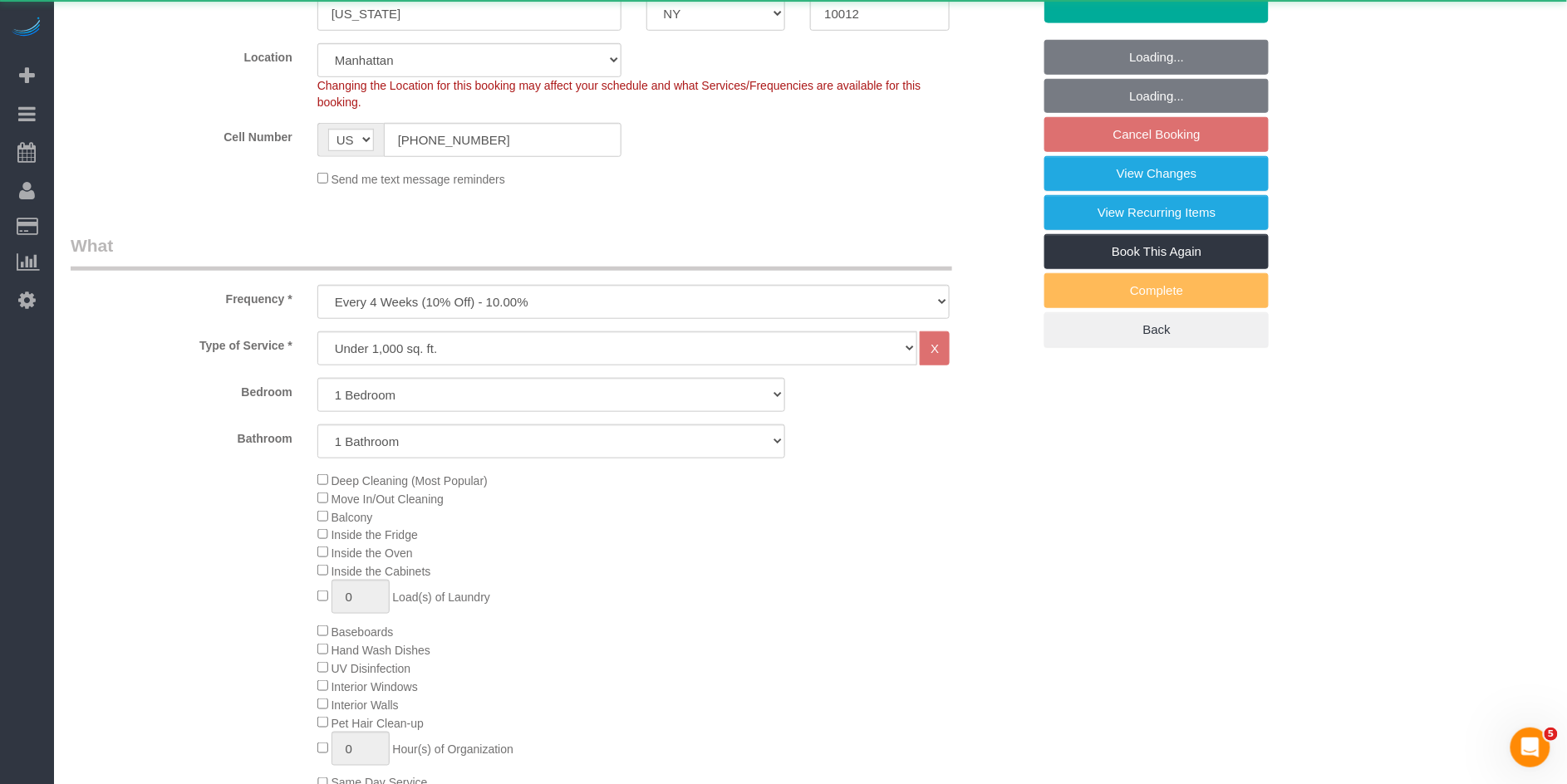
select select "string:stripe-pm_1MBfeC4VGloSiKo7EVmAEJdi"
select select "spot2"
select select "1"
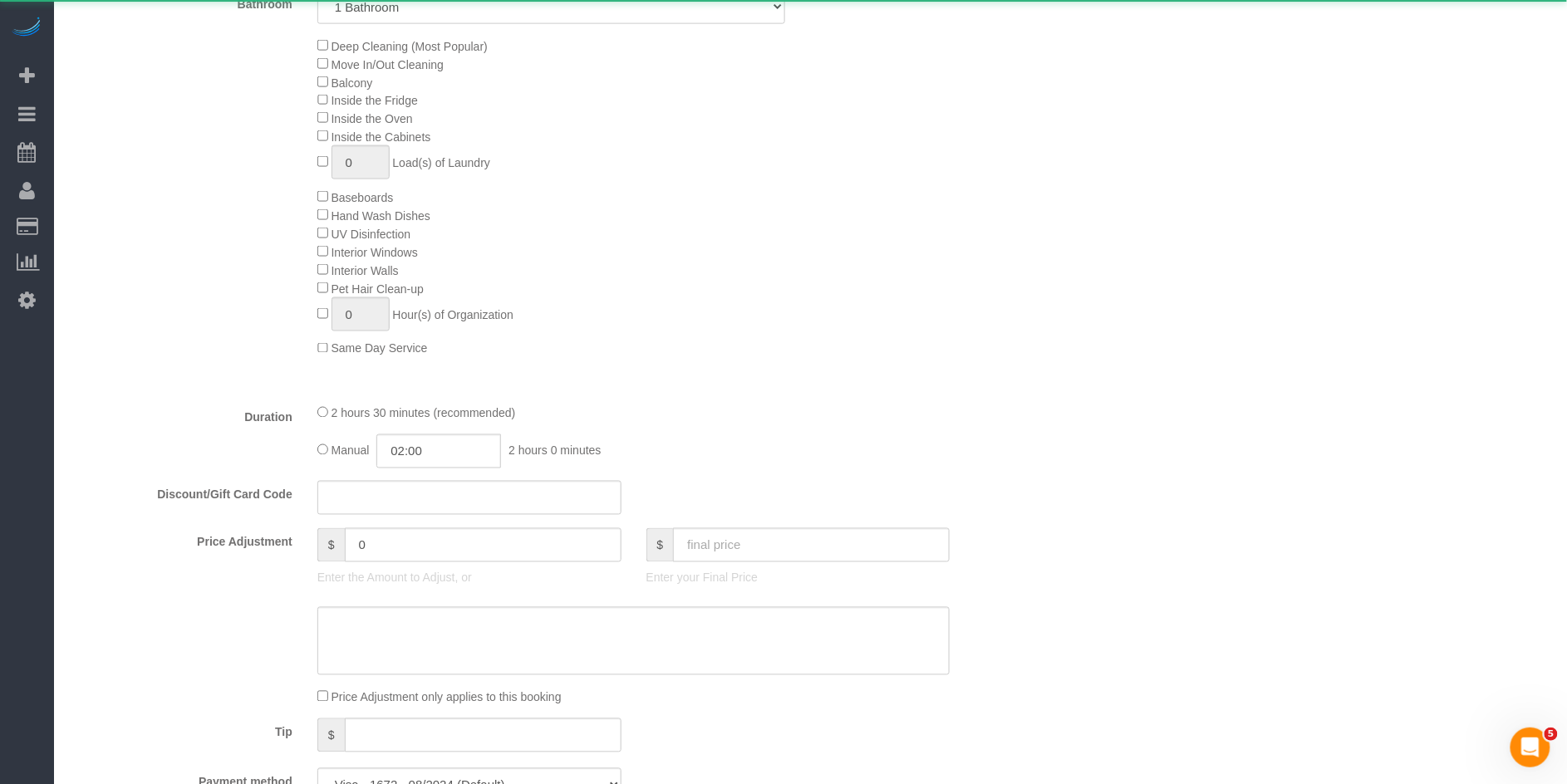
scroll to position [867, 0]
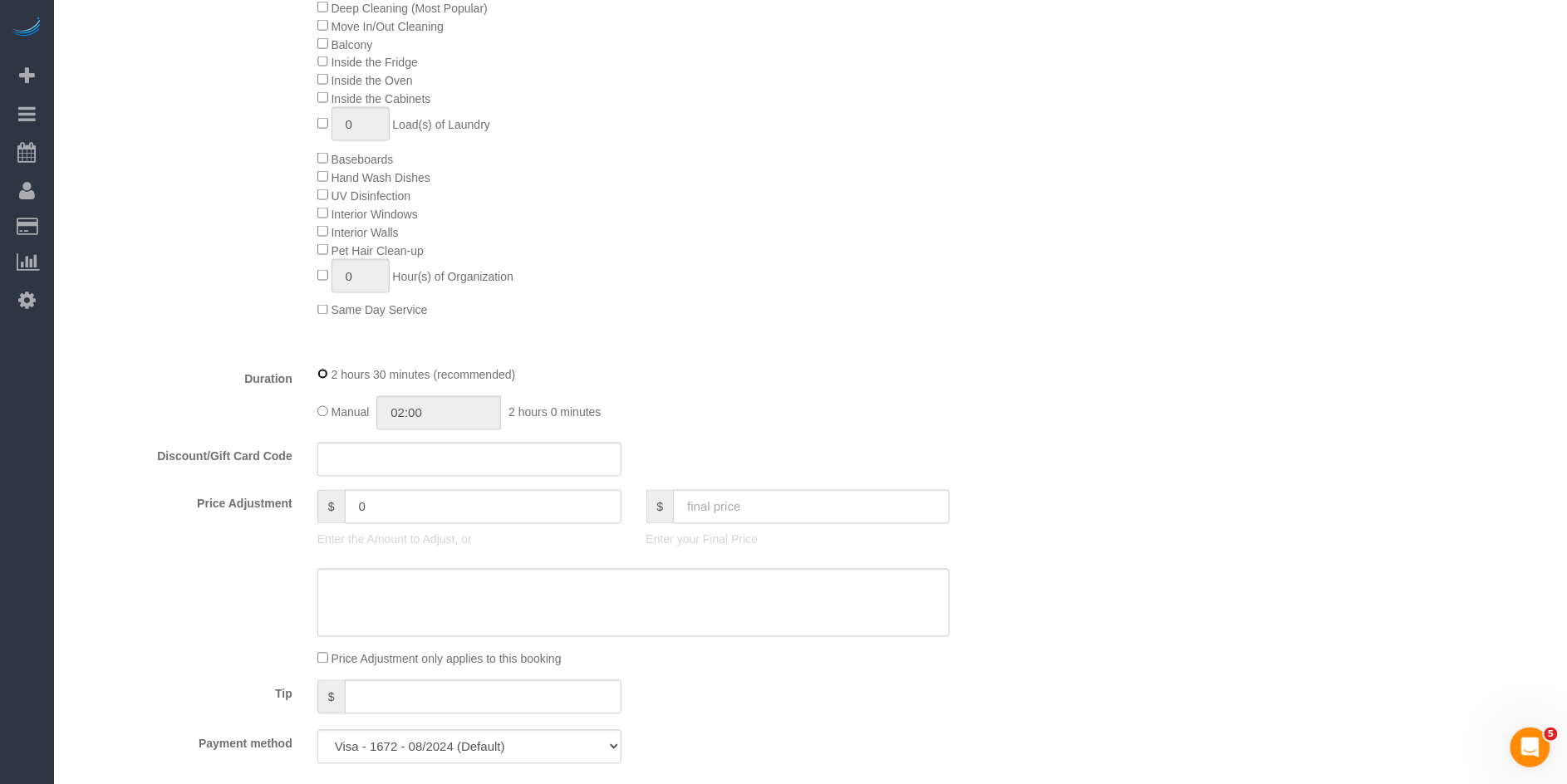
select select "spot57"
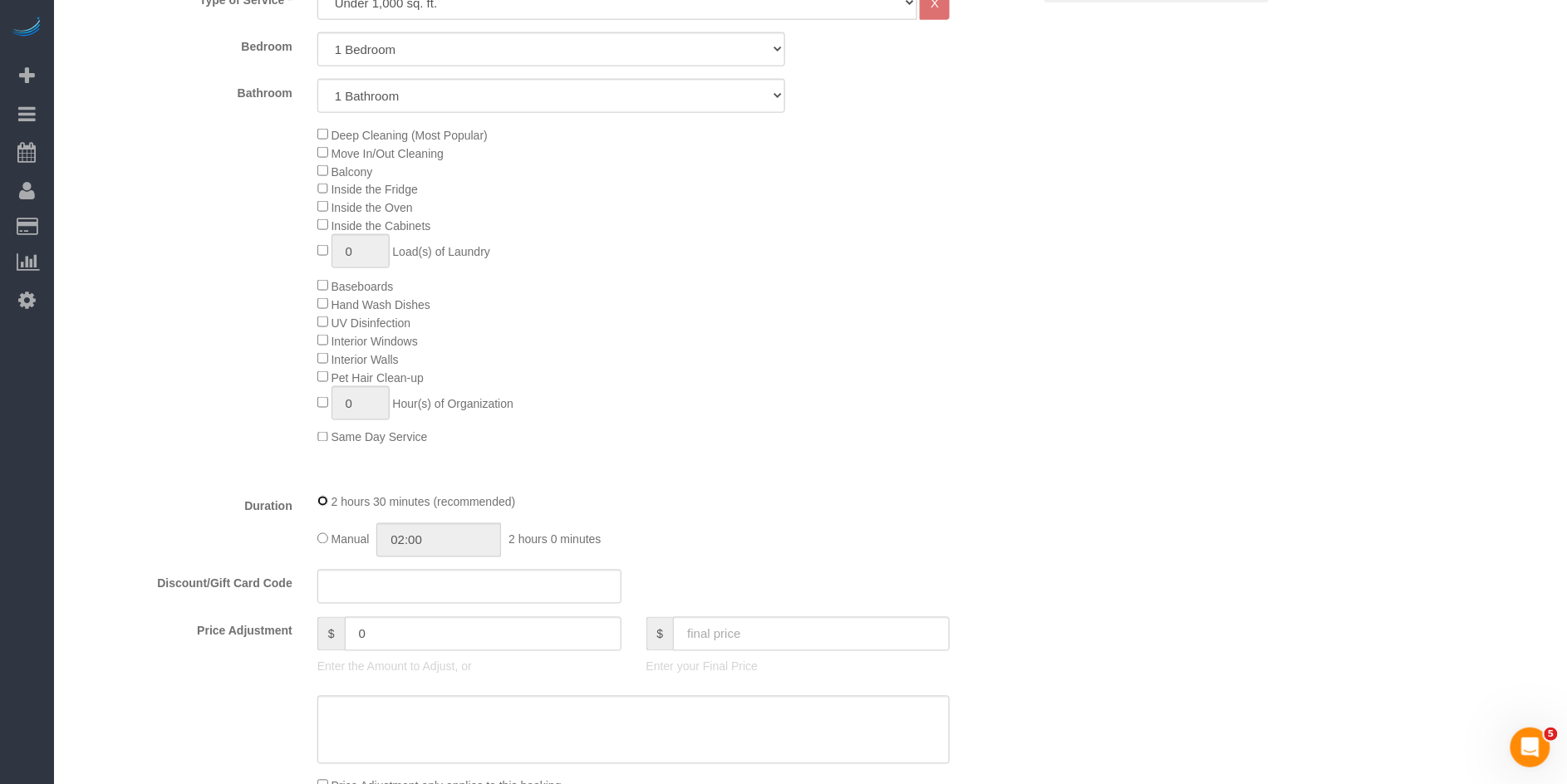
scroll to position [0, 0]
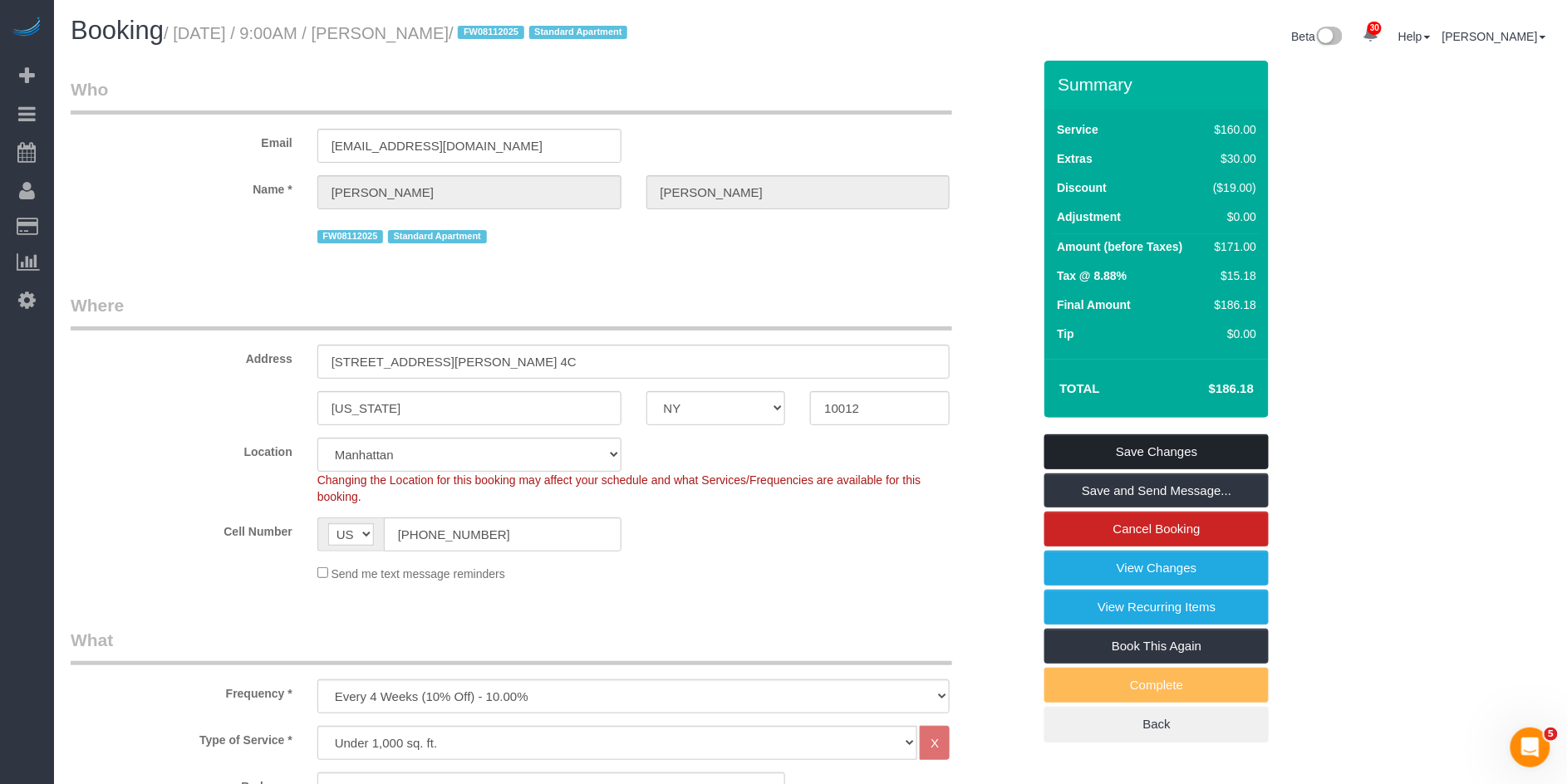
click at [1121, 451] on link "Save Changes" at bounding box center [1157, 452] width 225 height 35
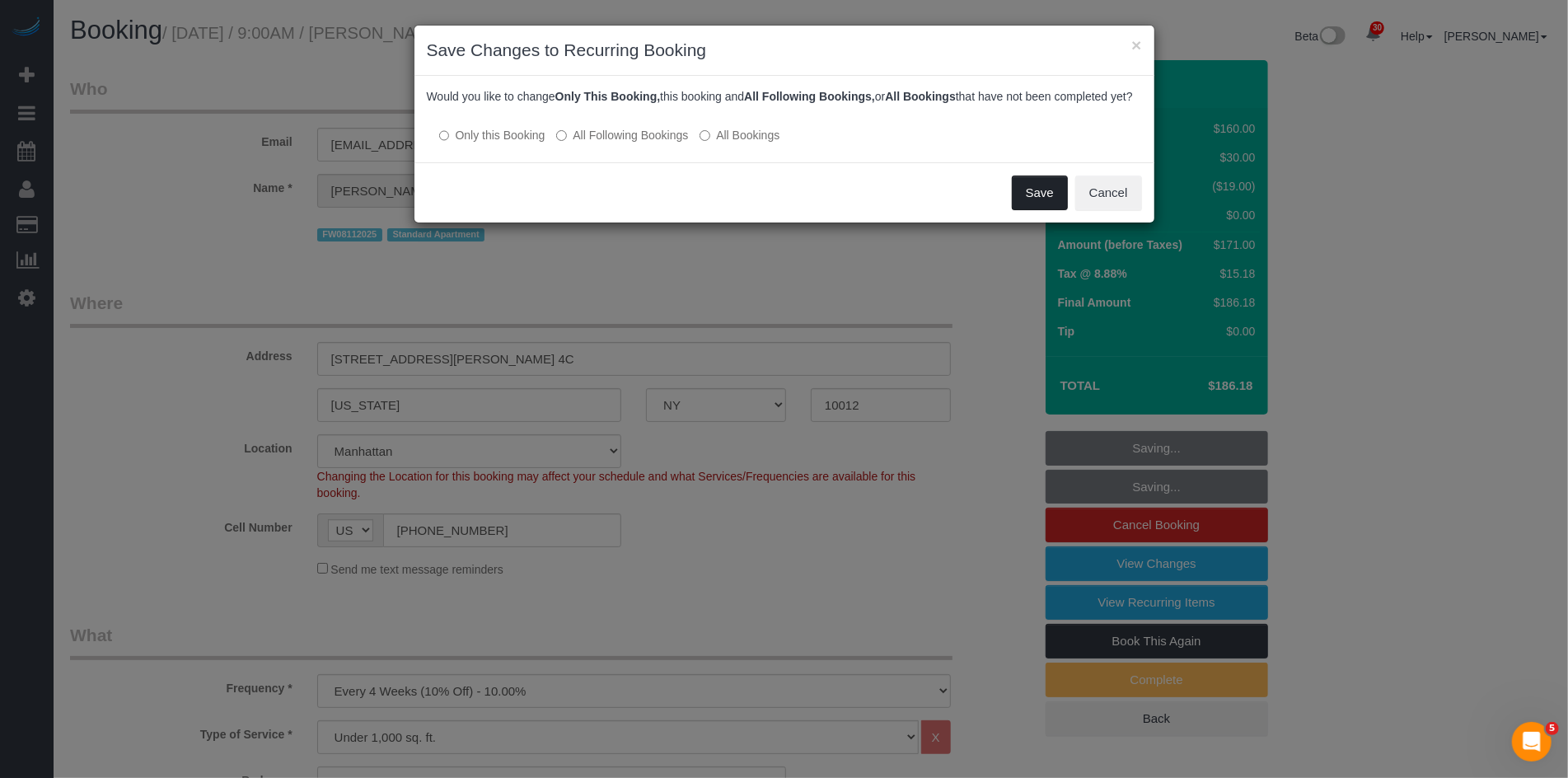
click at [1049, 207] on button "Save" at bounding box center [1040, 193] width 56 height 34
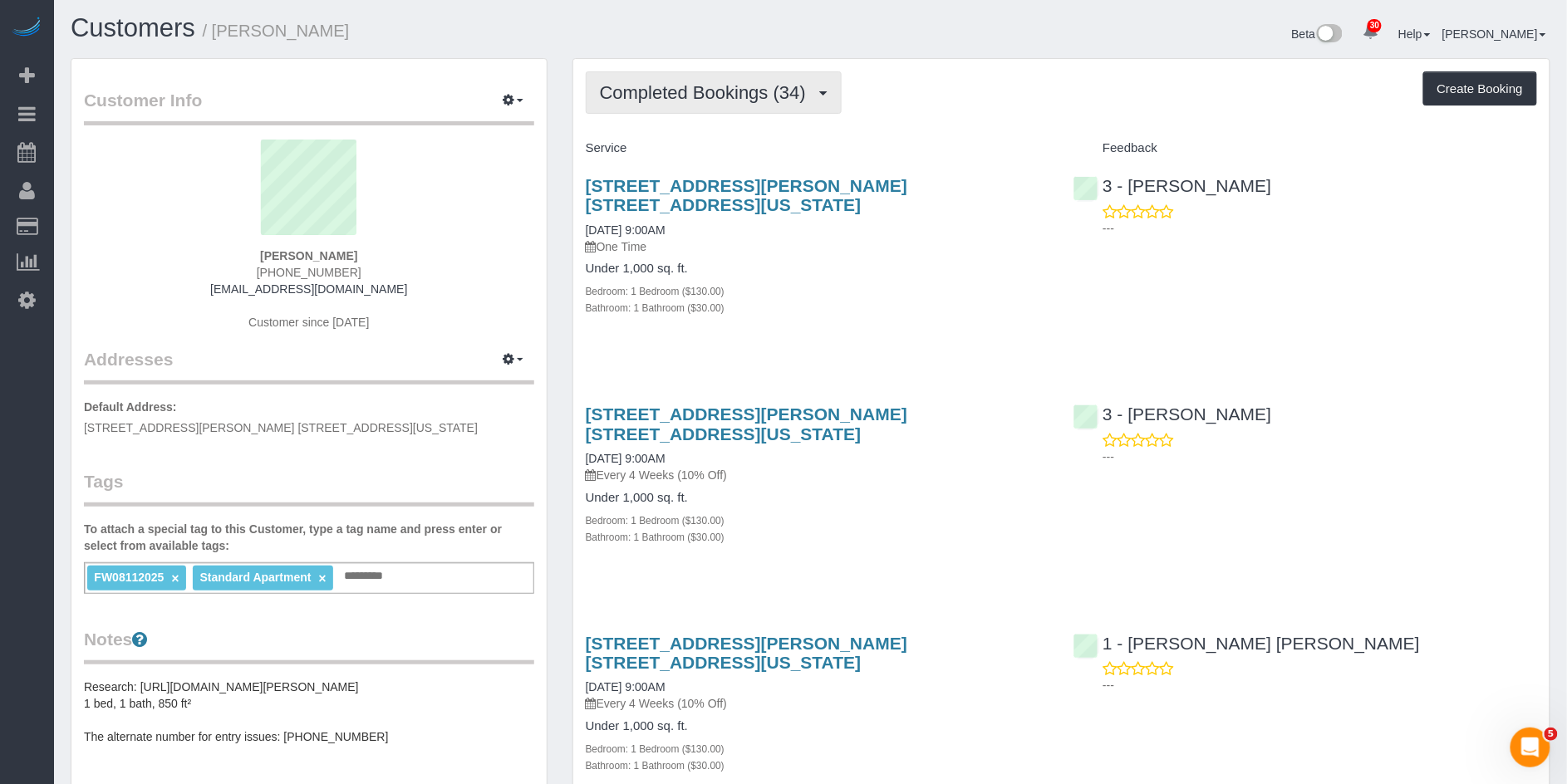
scroll to position [3, 0]
click at [706, 95] on span "Completed Bookings (34)" at bounding box center [706, 92] width 214 height 21
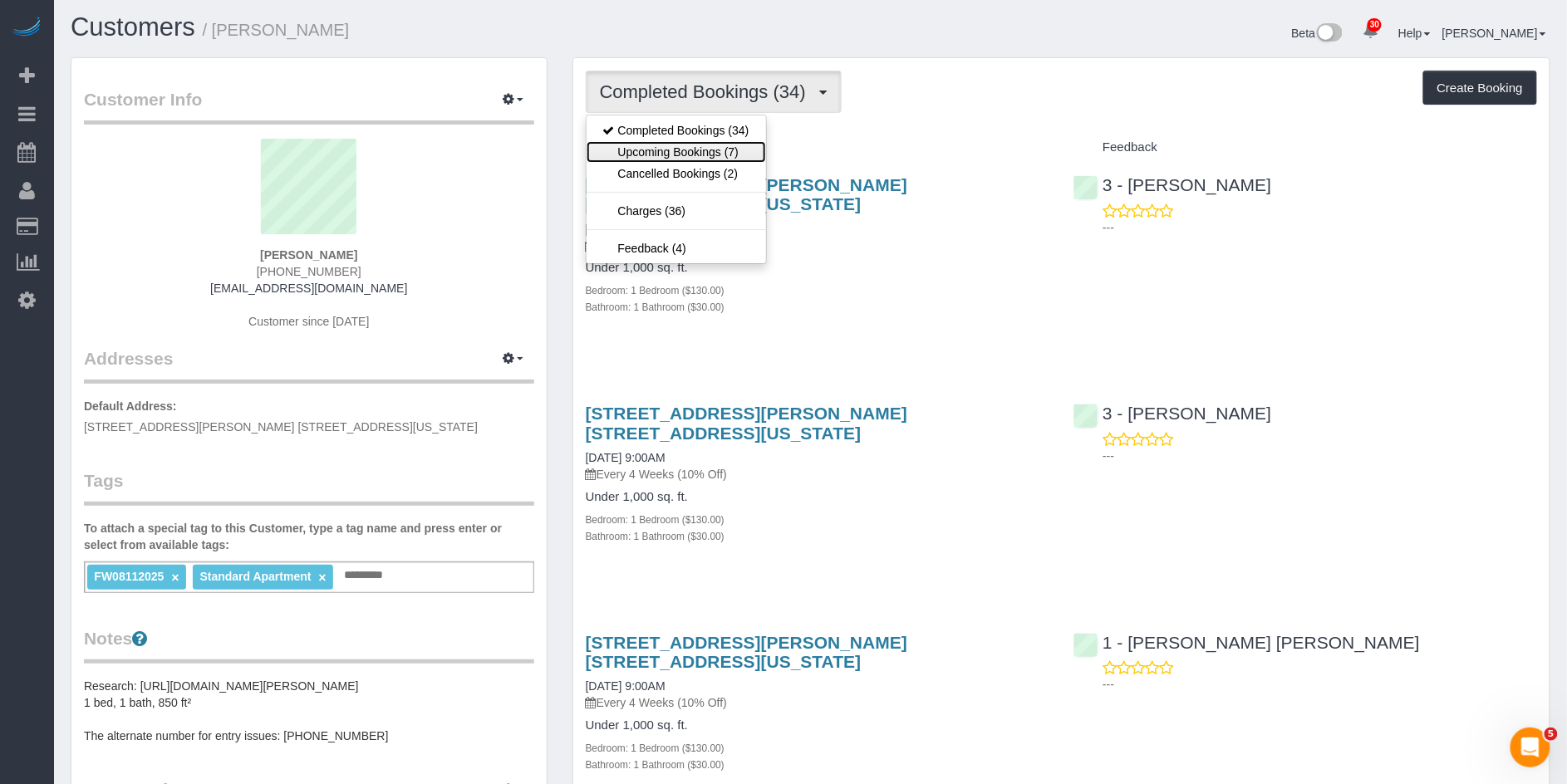
click at [695, 155] on link "Upcoming Bookings (7)" at bounding box center [676, 152] width 180 height 22
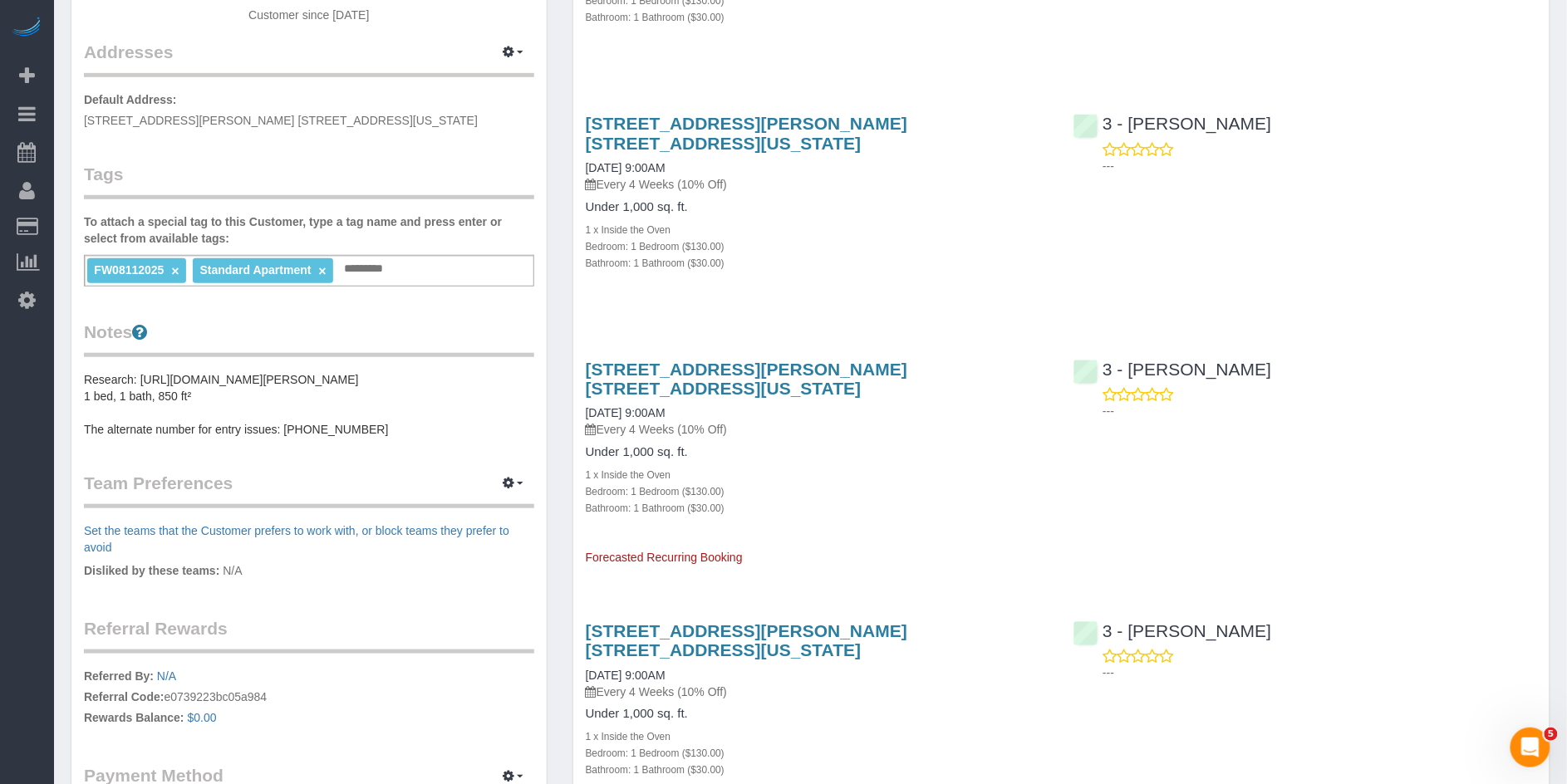
scroll to position [0, 0]
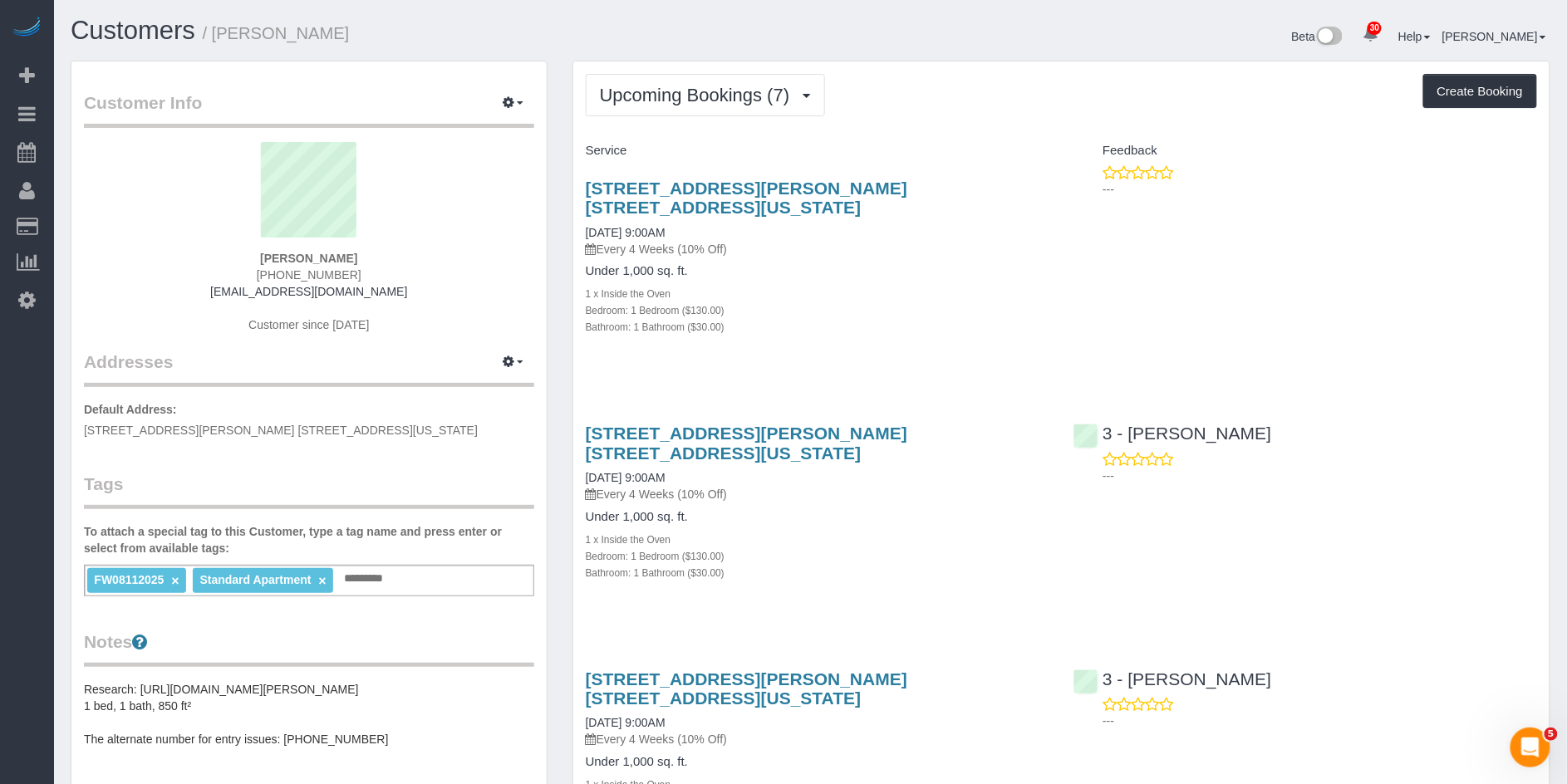
drag, startPoint x: 415, startPoint y: 253, endPoint x: 281, endPoint y: 253, distance: 134.0
click at [279, 247] on div "[PERSON_NAME] [PHONE_NUMBER] [EMAIL_ADDRESS][DOMAIN_NAME] Customer since [DATE]" at bounding box center [309, 245] width 450 height 207
copy div "[PERSON_NAME]"
click at [698, 108] on button "Upcoming Bookings (7)" at bounding box center [705, 95] width 240 height 42
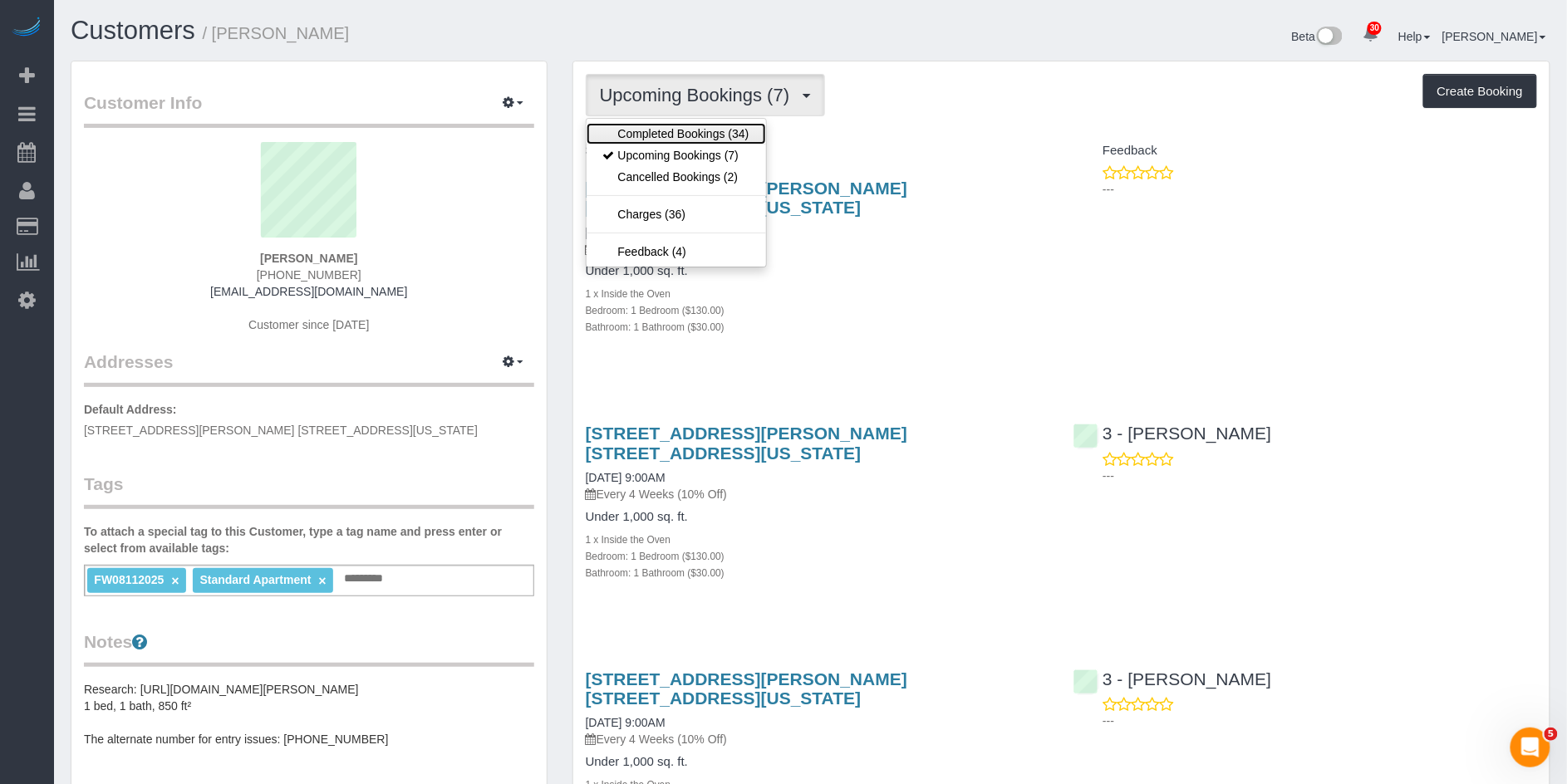
click at [686, 139] on link "Completed Bookings (34)" at bounding box center [676, 134] width 180 height 22
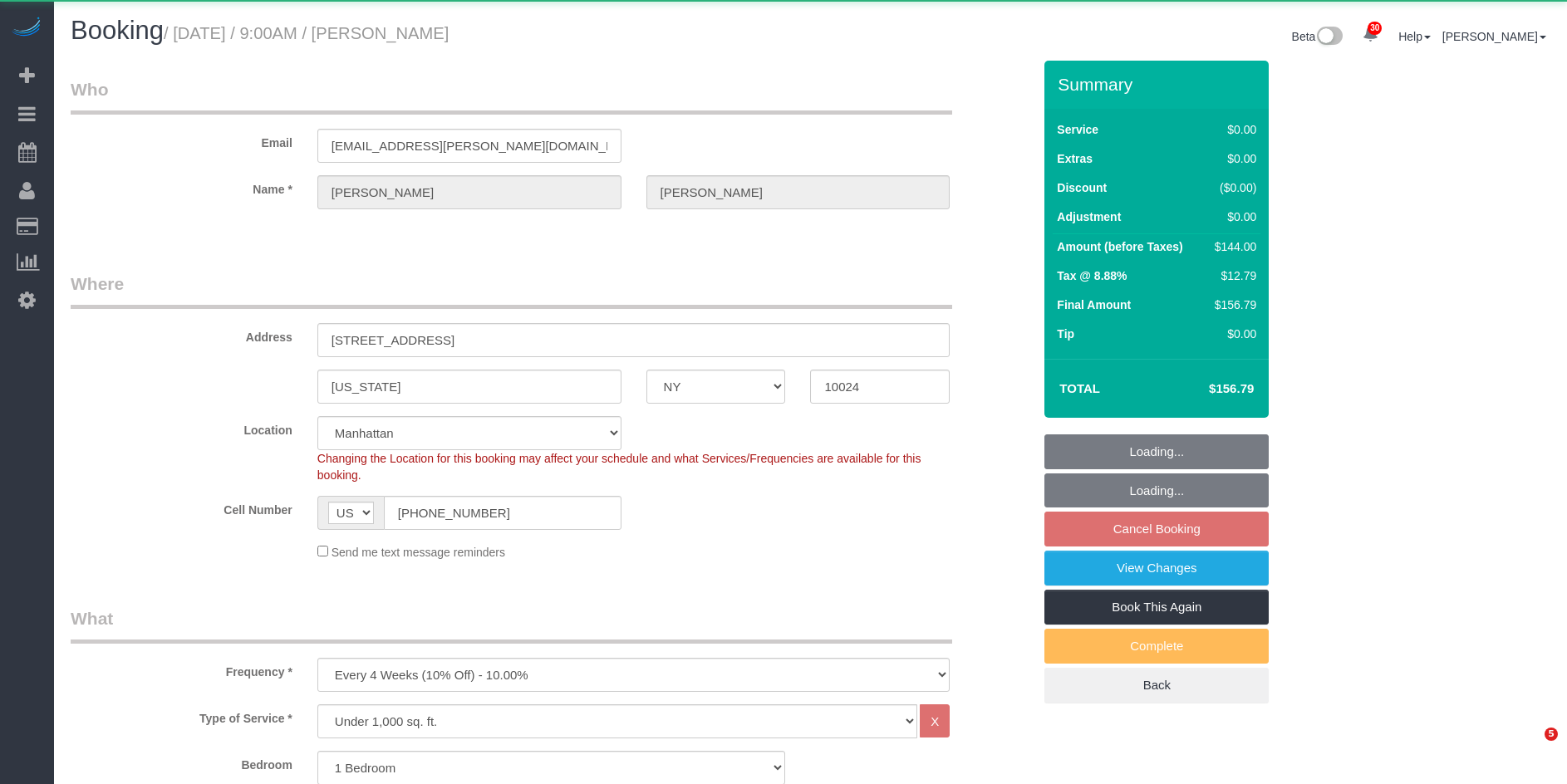
select select "NY"
select select "1"
select select "object:909"
select select "string:stripe-pm_1Pd0lq4VGloSiKo7J3Fd67Ad"
select select "1"
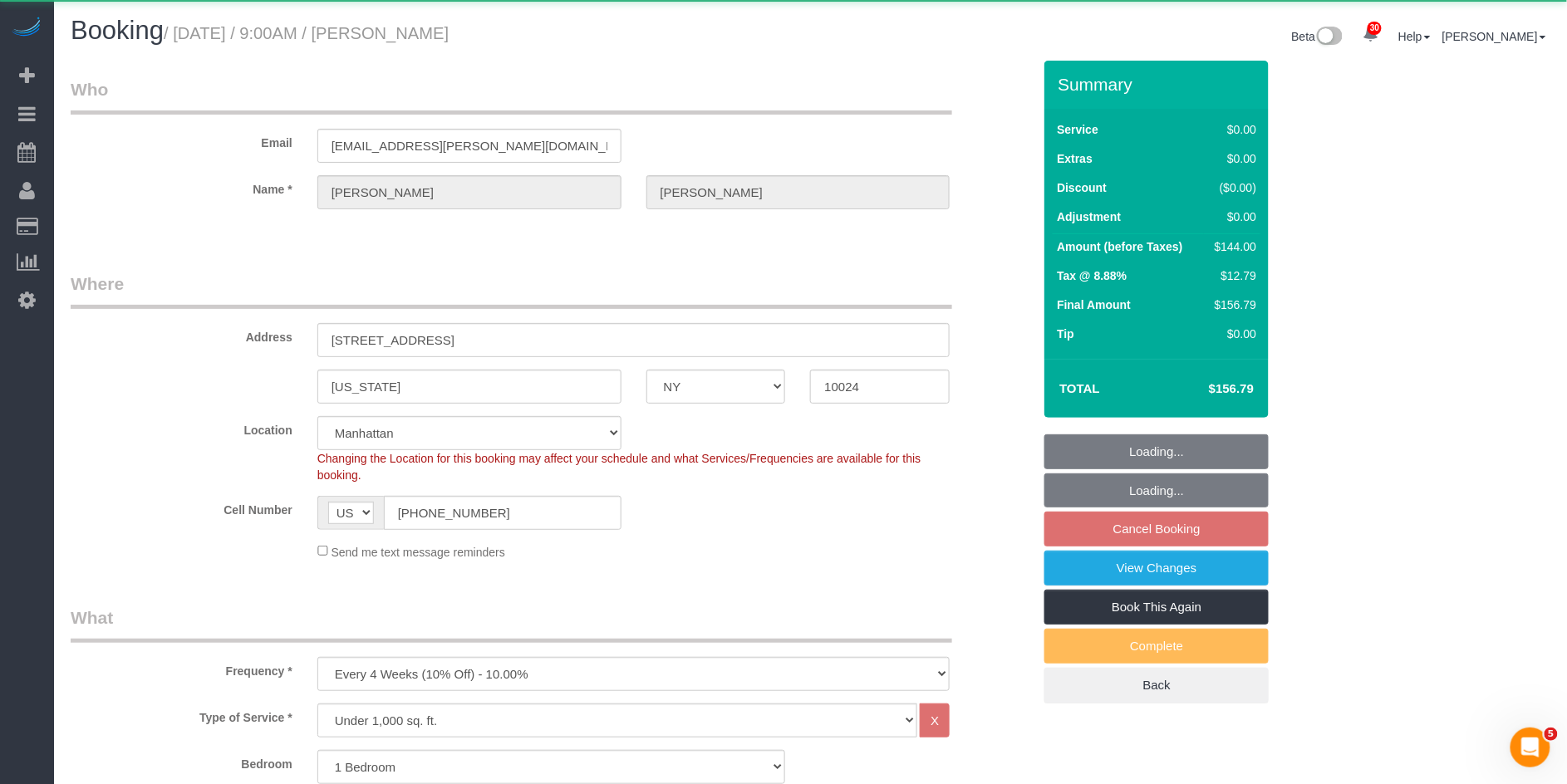
select select "spot2"
select select "number:89"
select select "number:71"
select select "number:15"
select select "number:5"
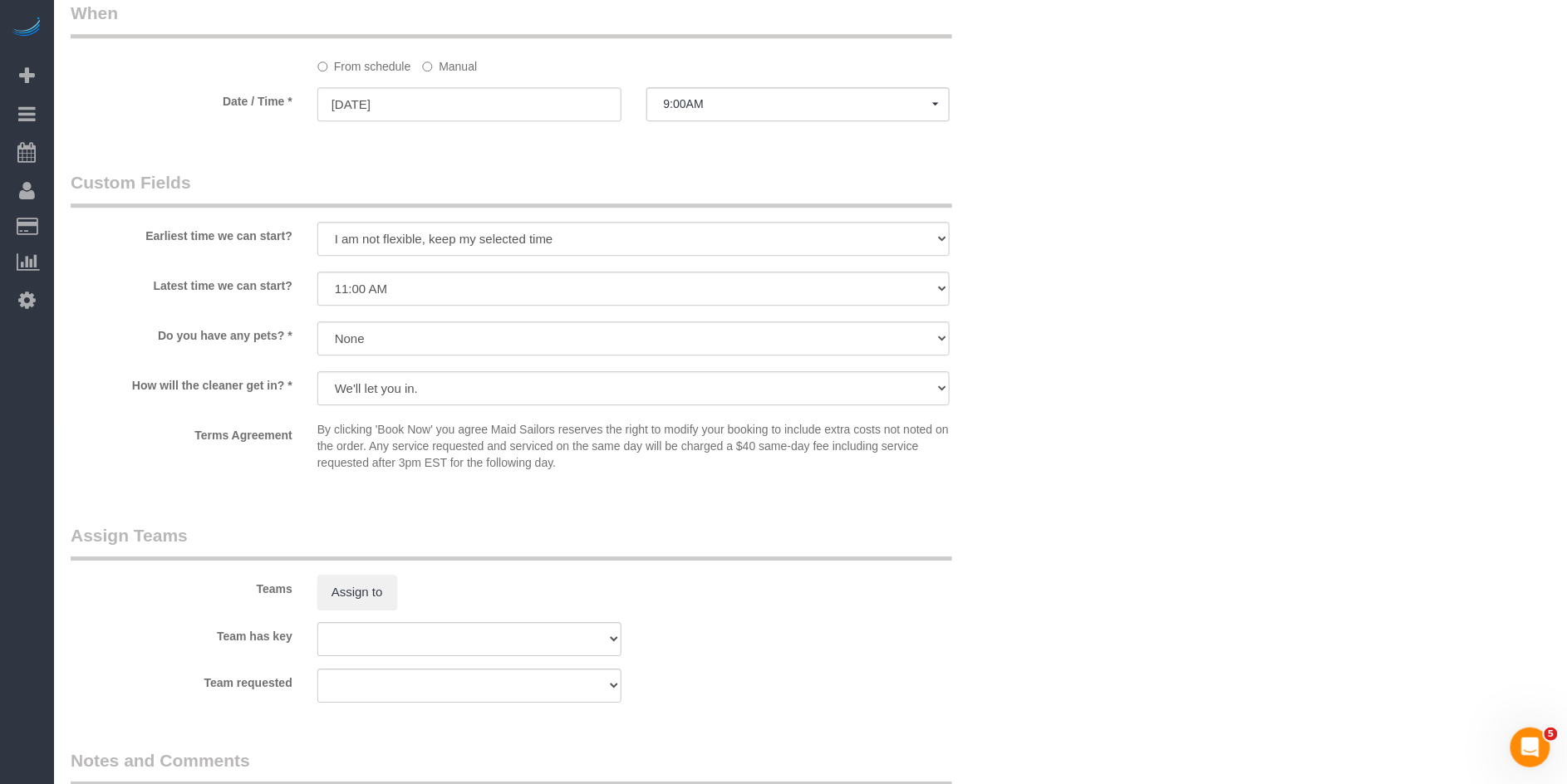
scroll to position [1129, 0]
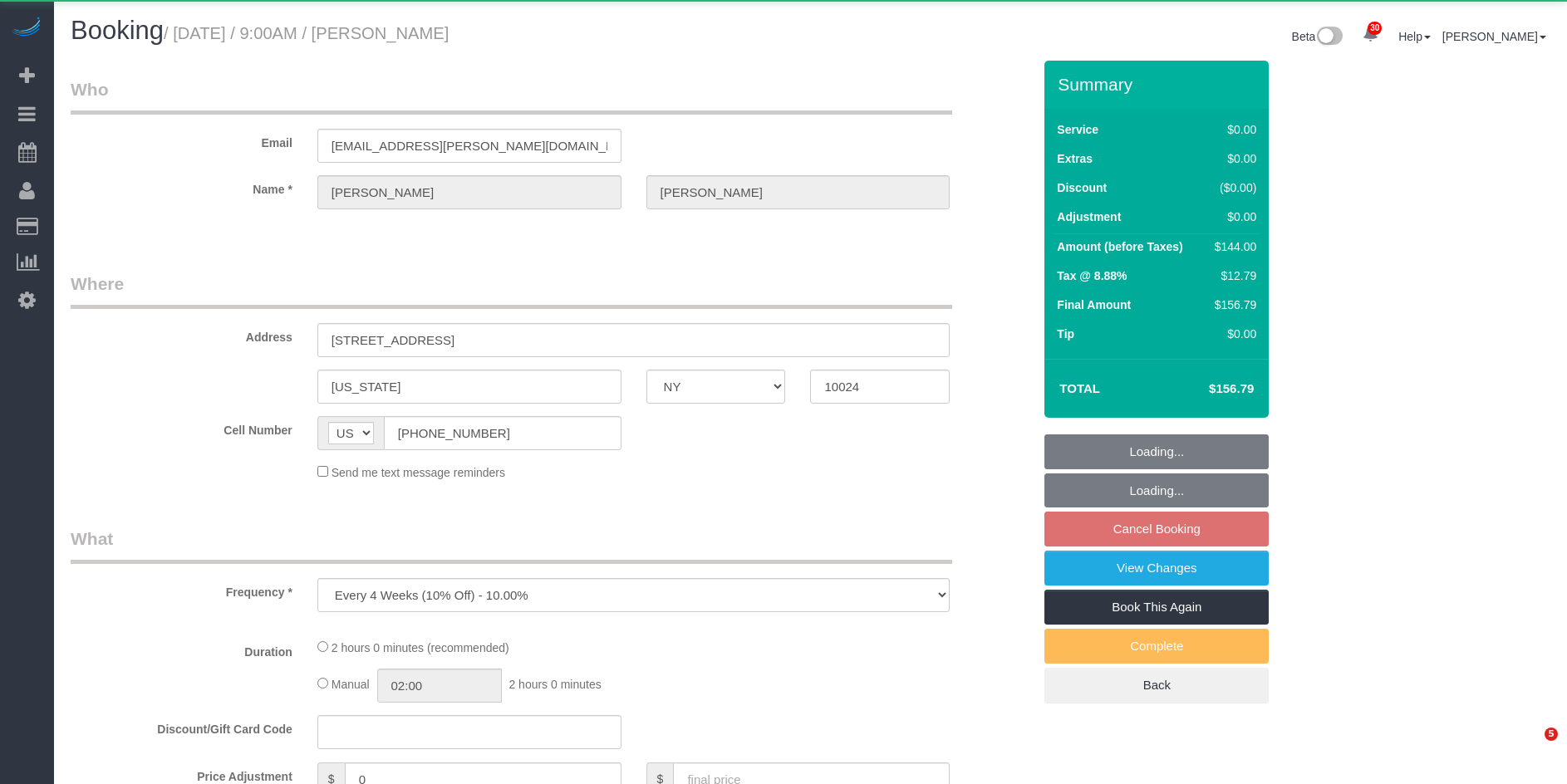
select select "NY"
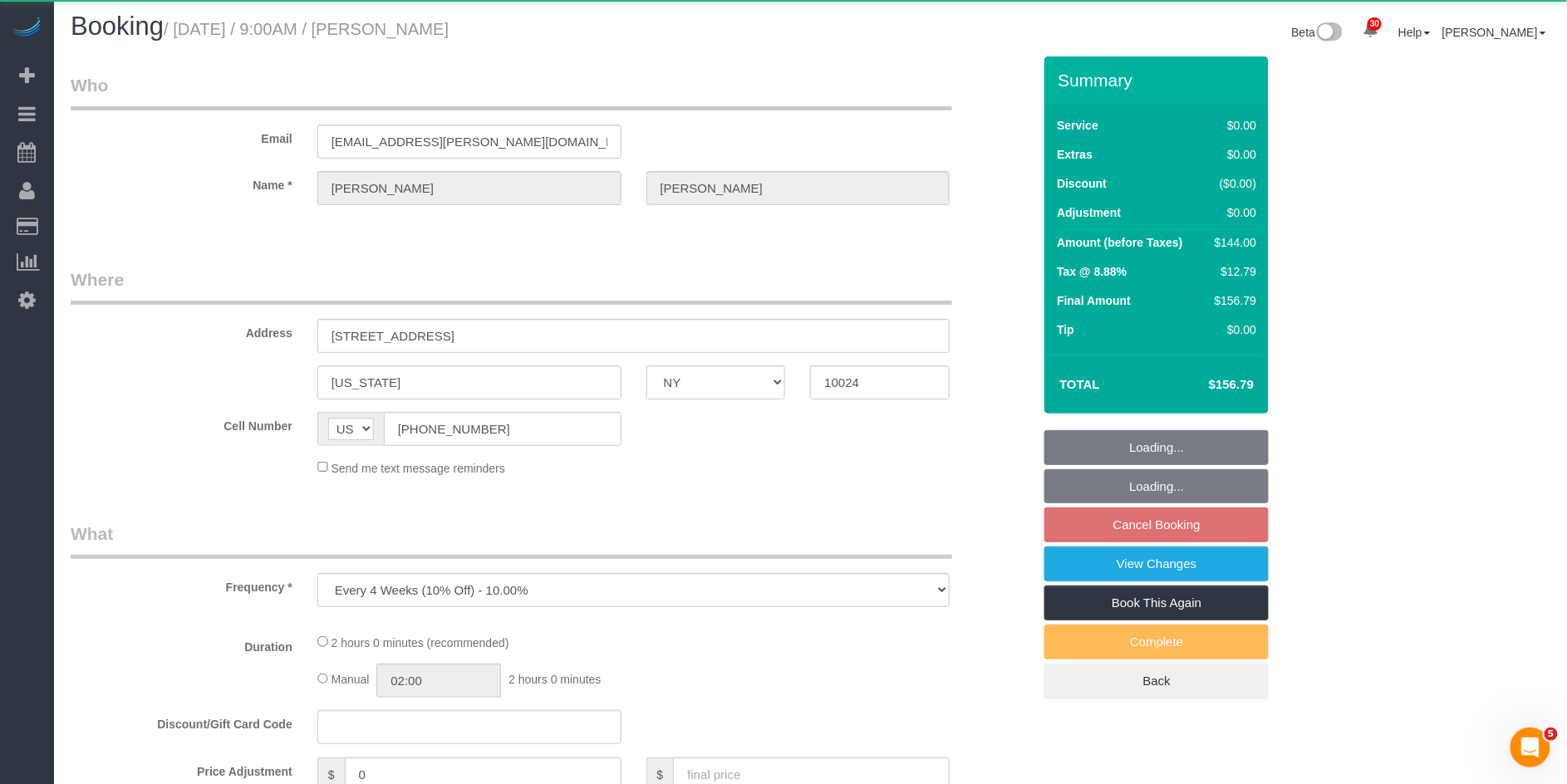
select select "object:1054"
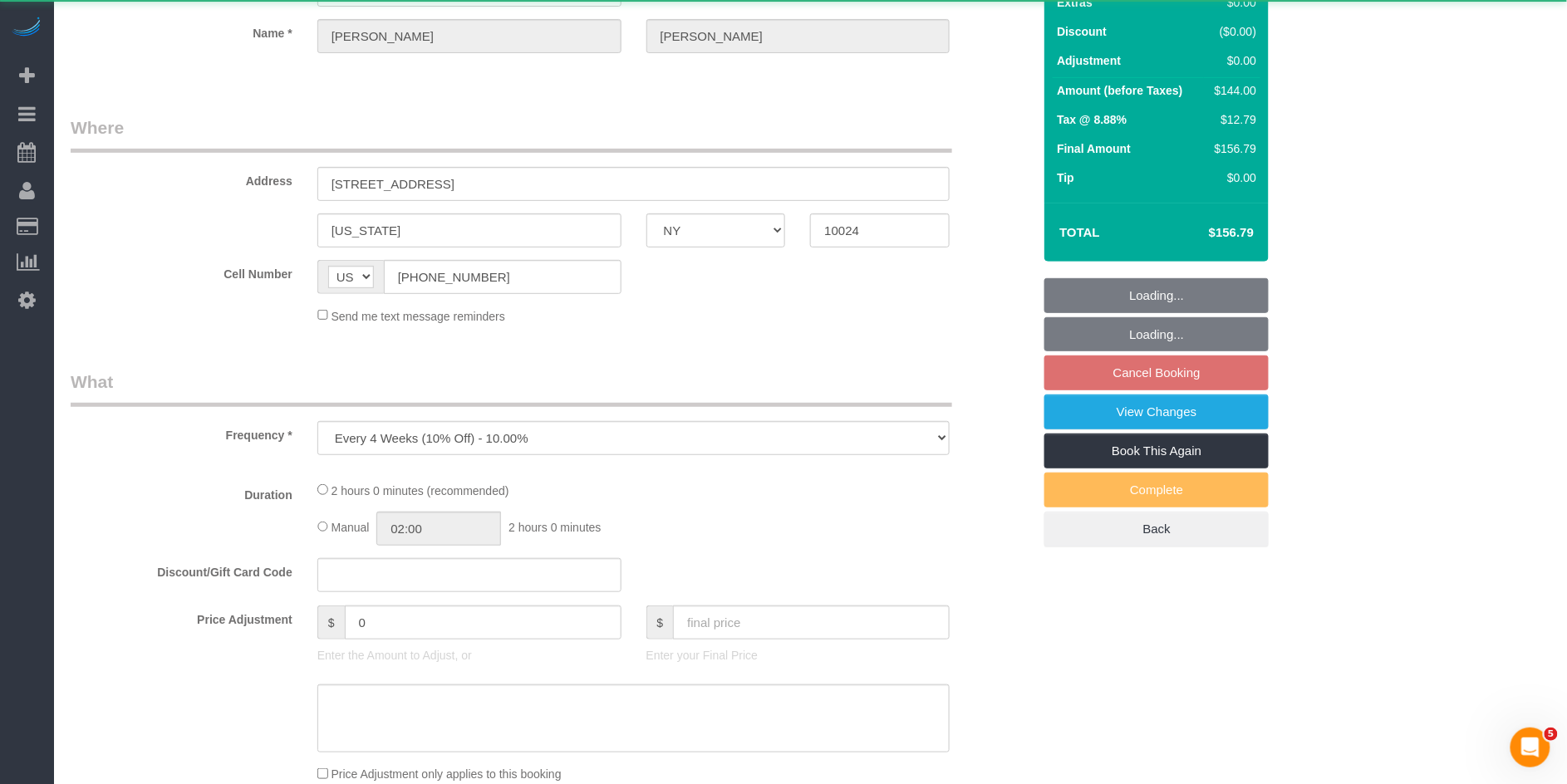
select select "string:stripe-pm_1Pd0lq4VGloSiKo7J3Fd67Ad"
select select "1"
select select "spot2"
select select "number:89"
select select "number:71"
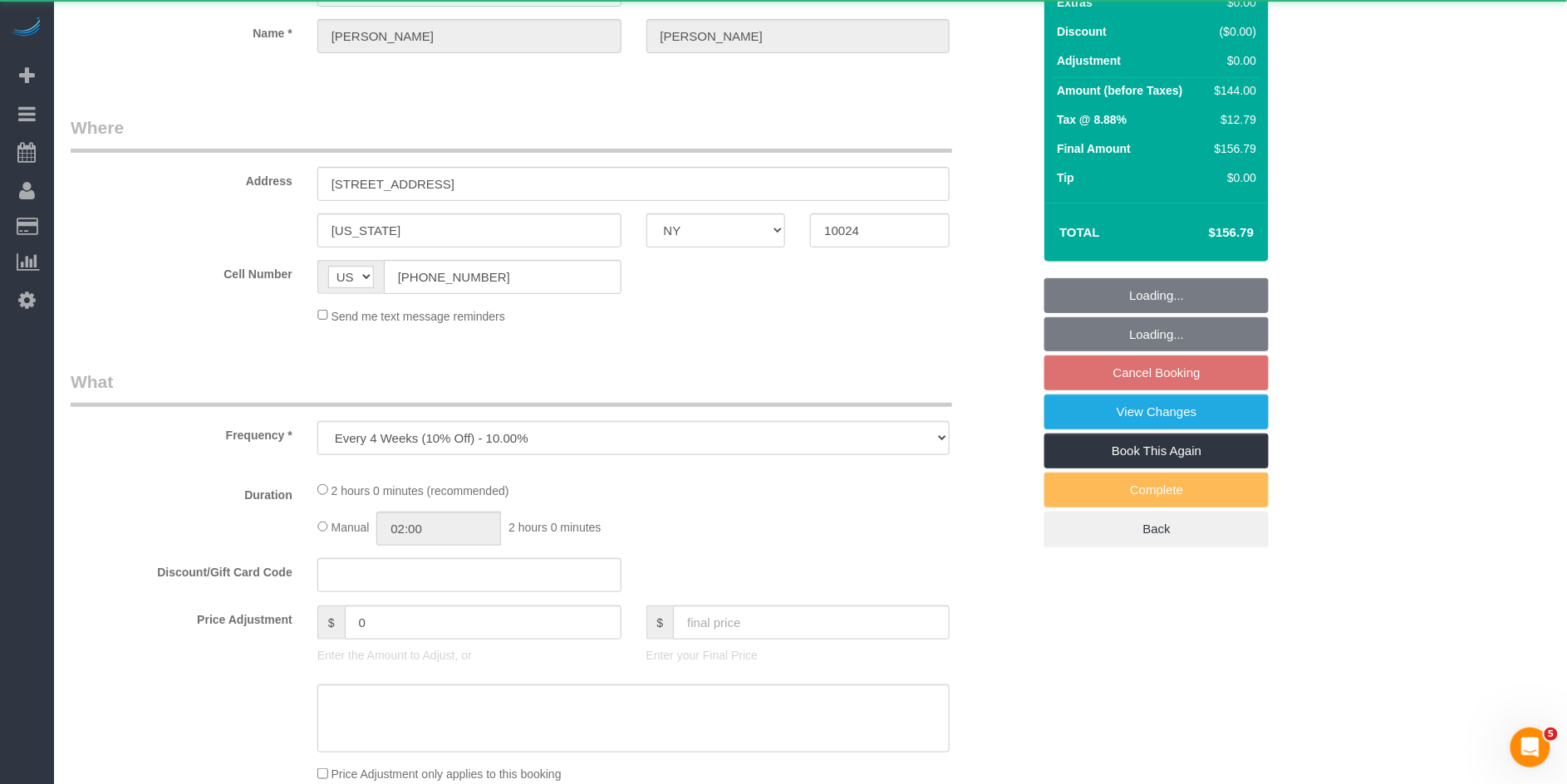
select select "number:15"
select select "number:5"
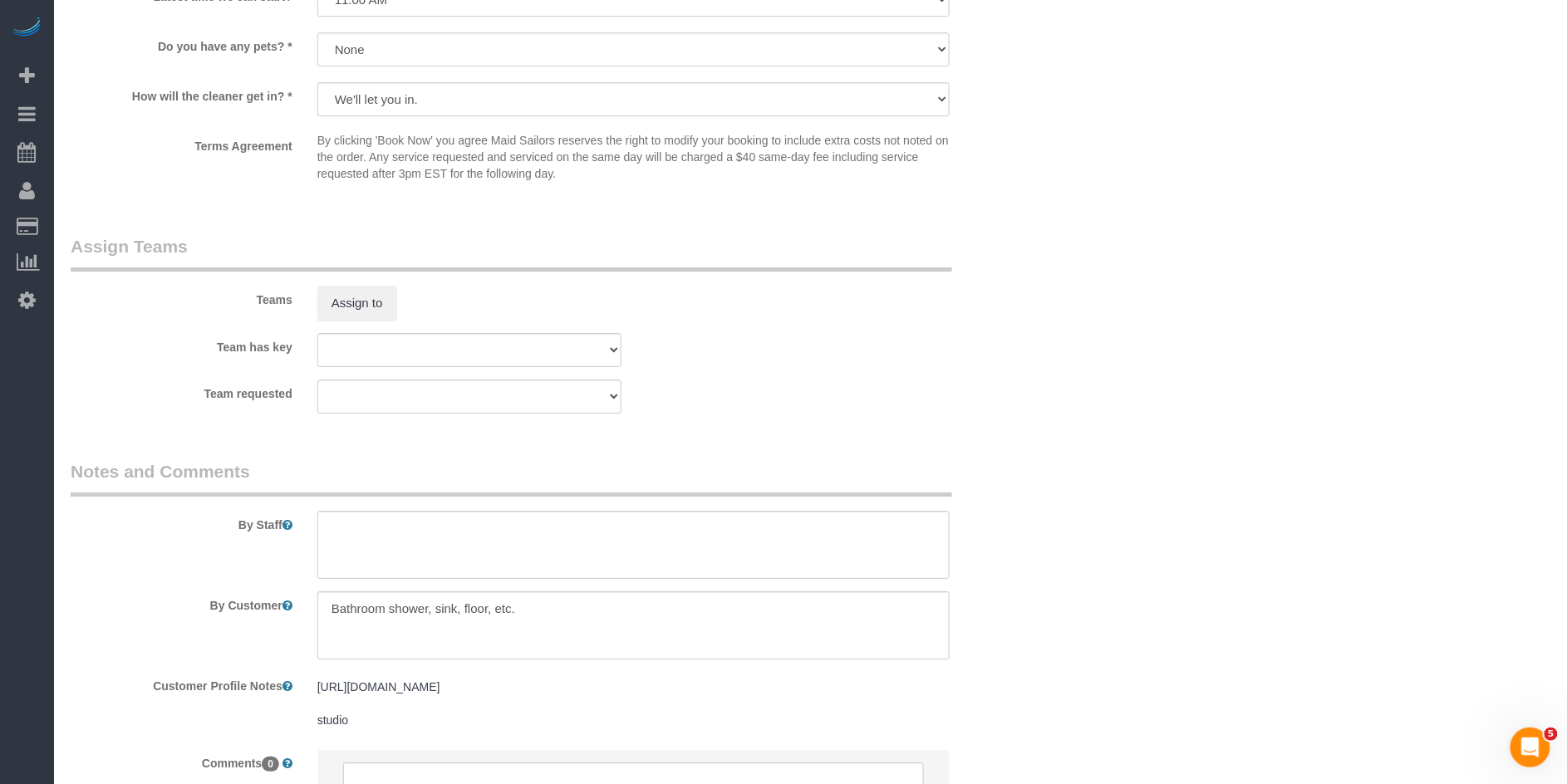
scroll to position [1983, 0]
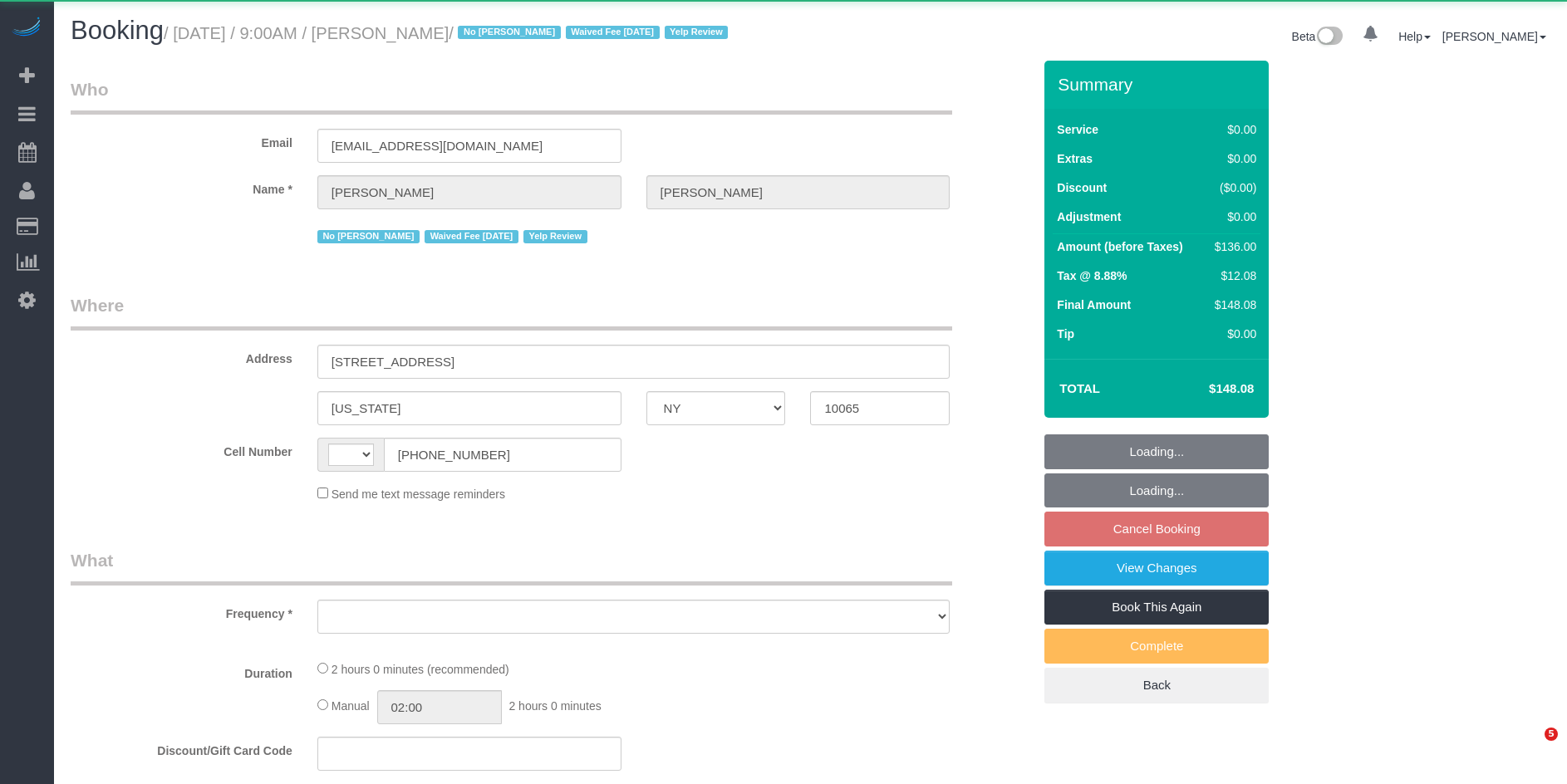
select select "NY"
select select "string:[GEOGRAPHIC_DATA]"
select select "object:570"
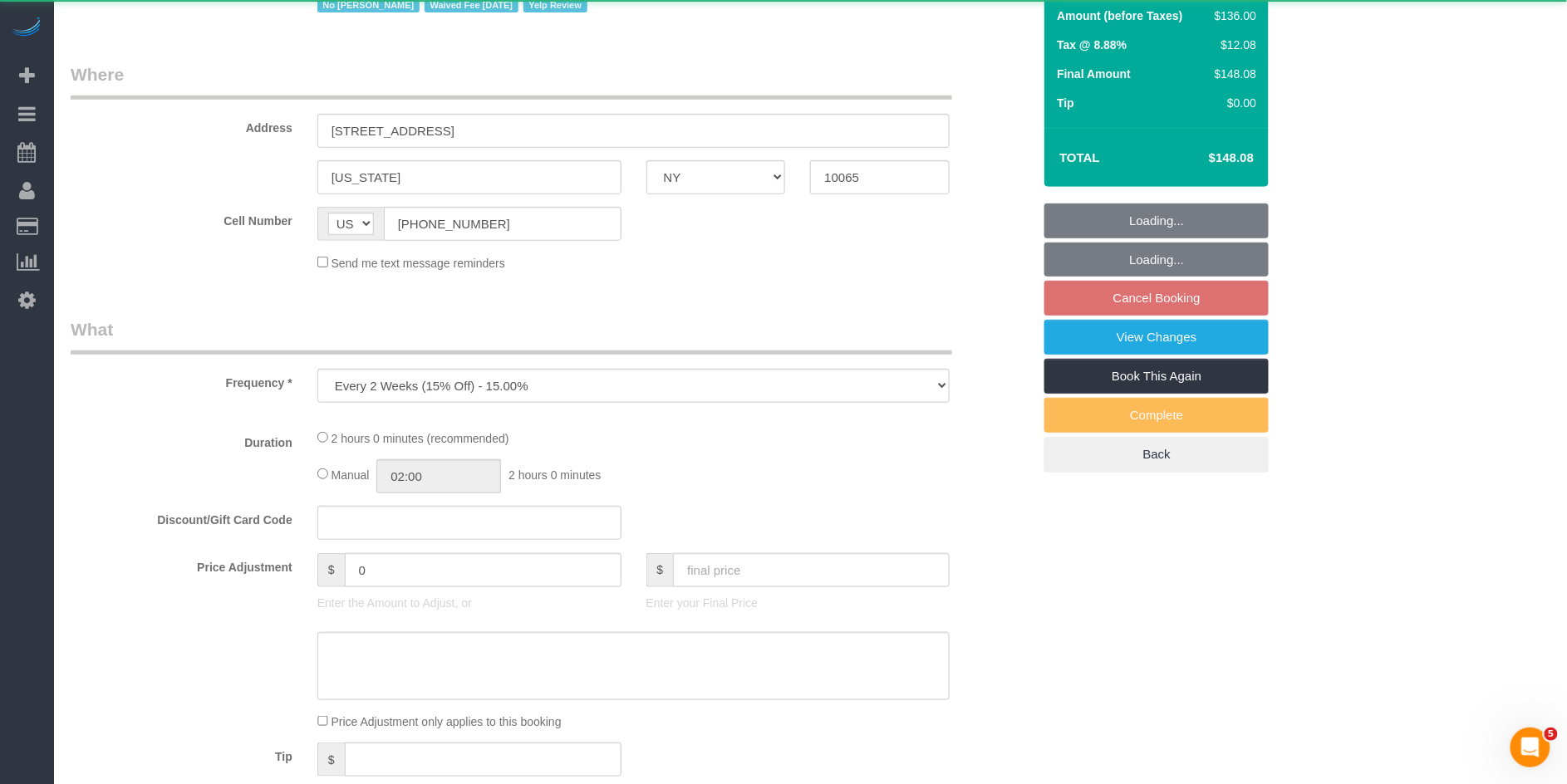
select select "string:stripe-pm_1IilJ74VGloSiKo7yjH4kSKu"
select select "1"
select select "number:89"
select select "number:90"
select select "number:15"
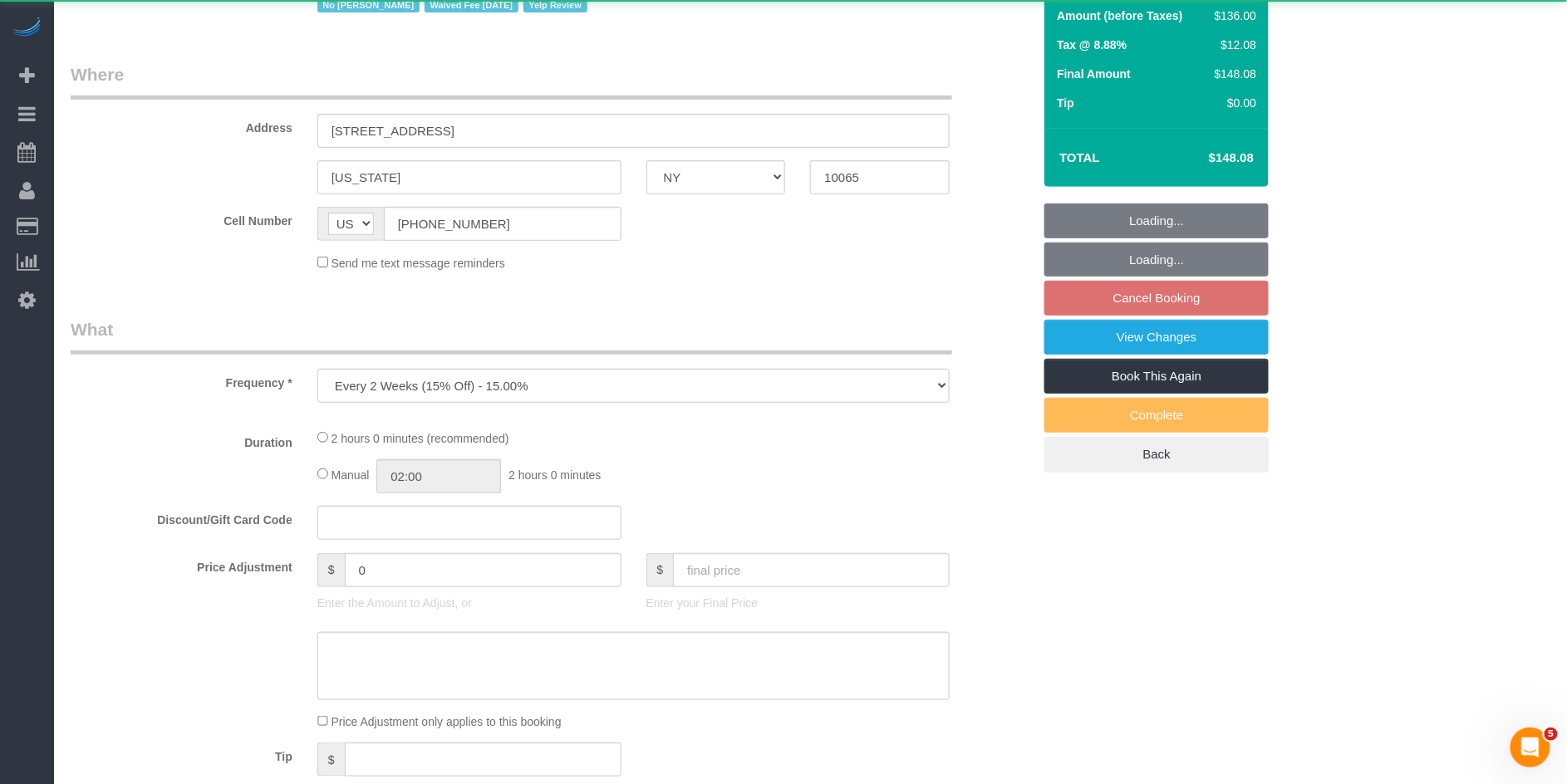
select select "number:5"
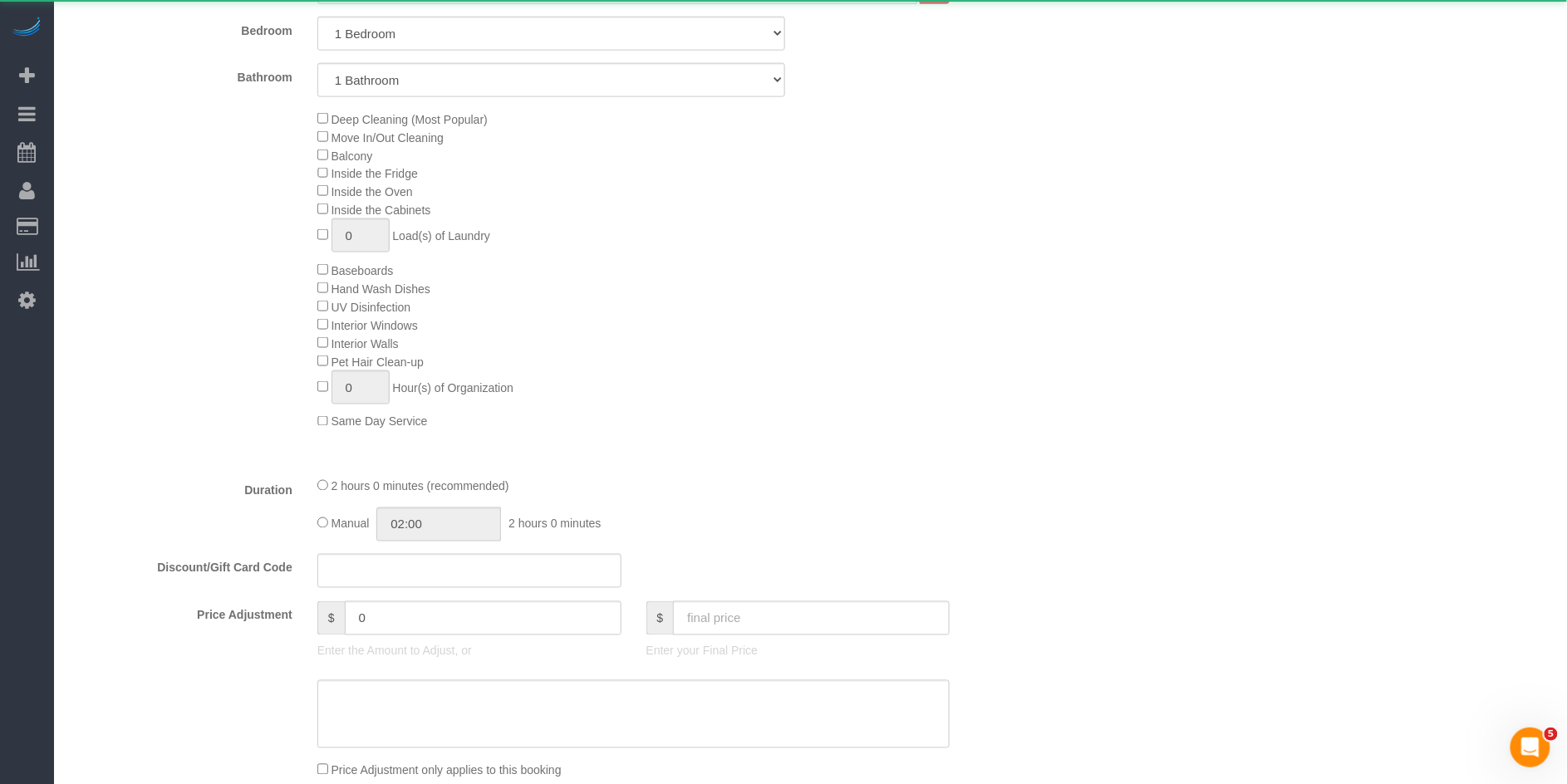
select select "object:1111"
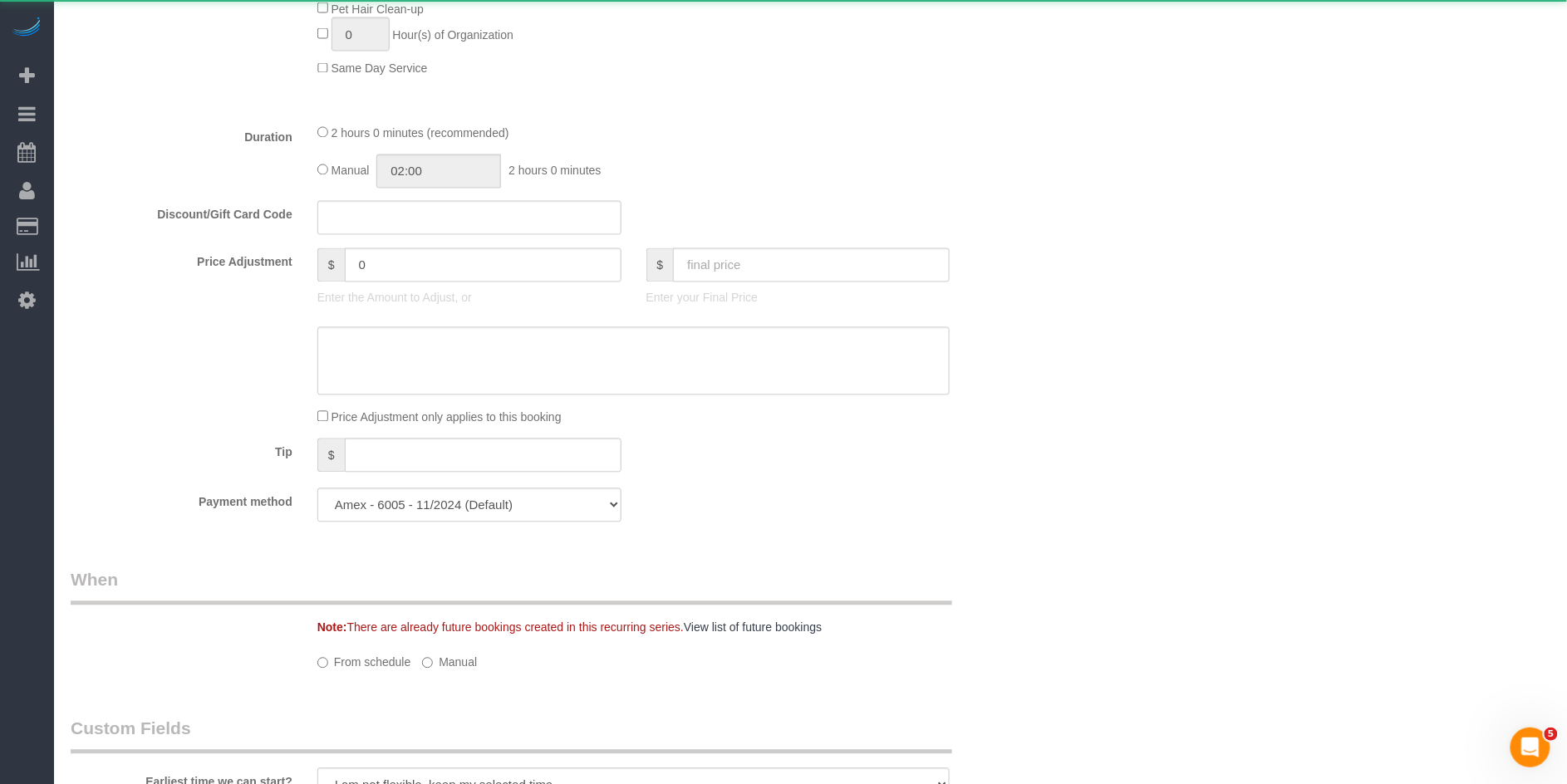
select select "spot2"
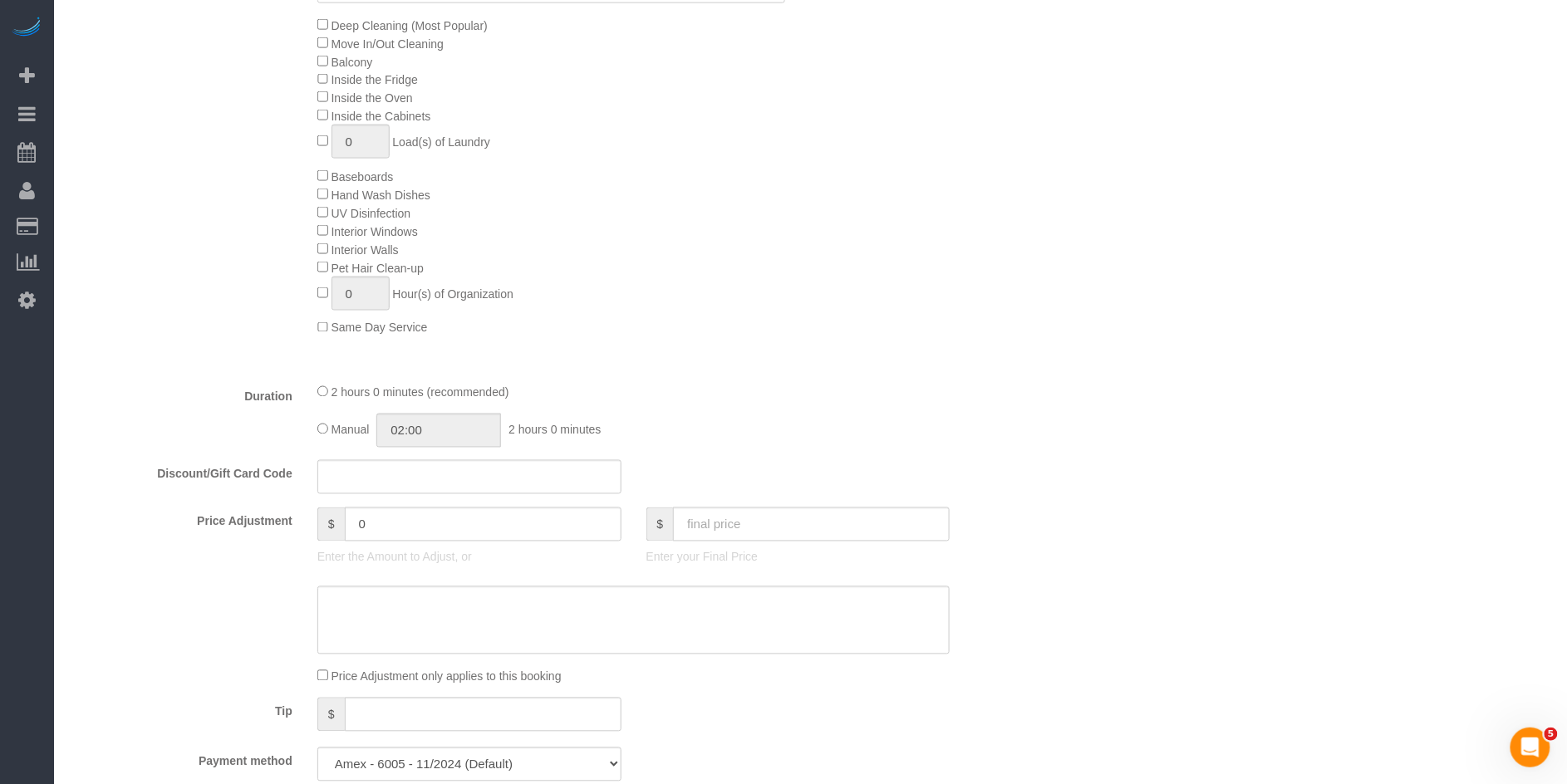
scroll to position [252, 0]
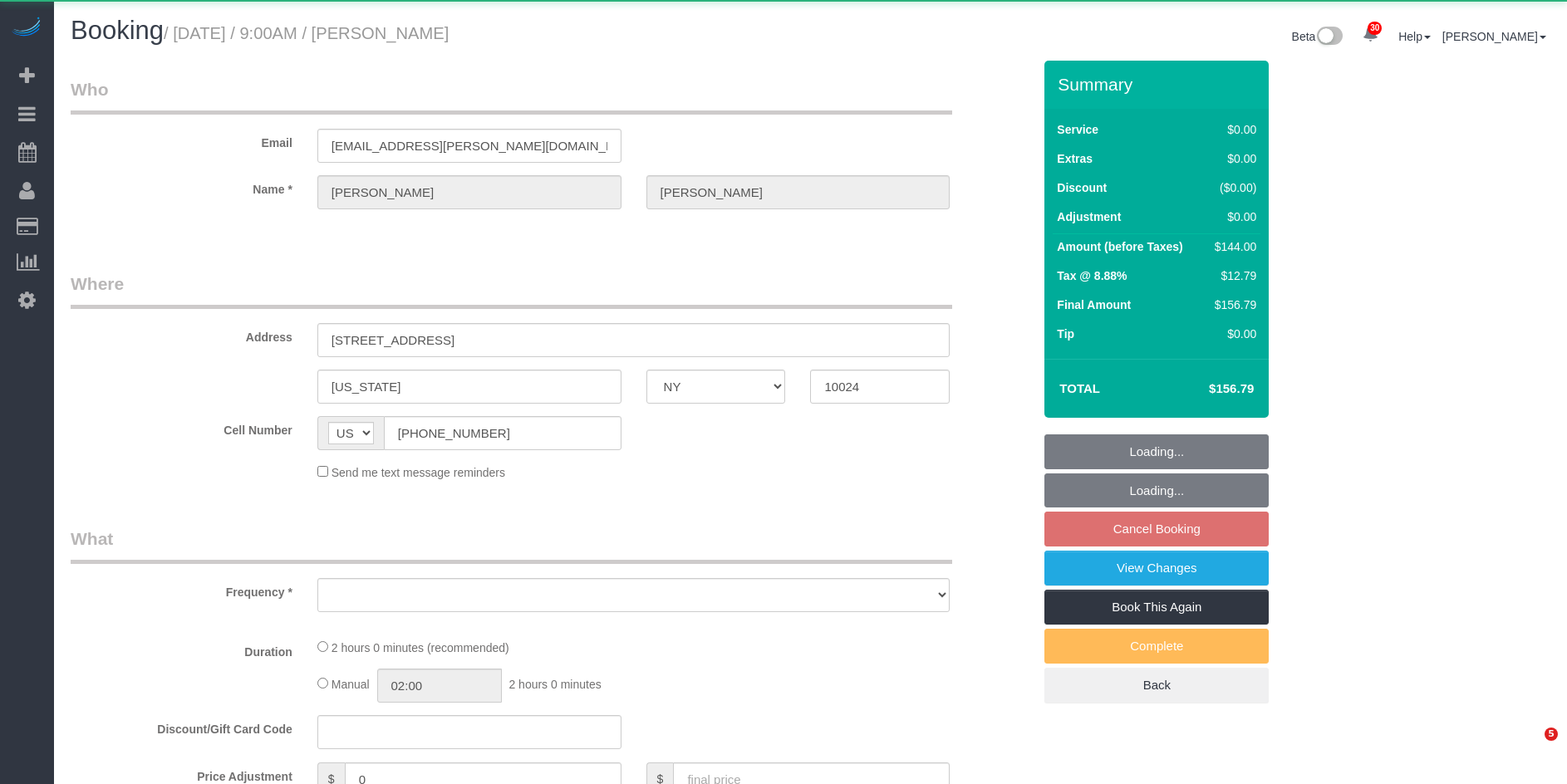
select select "NY"
select select "object:1059"
select select "spot2"
select select "number:89"
select select "number:71"
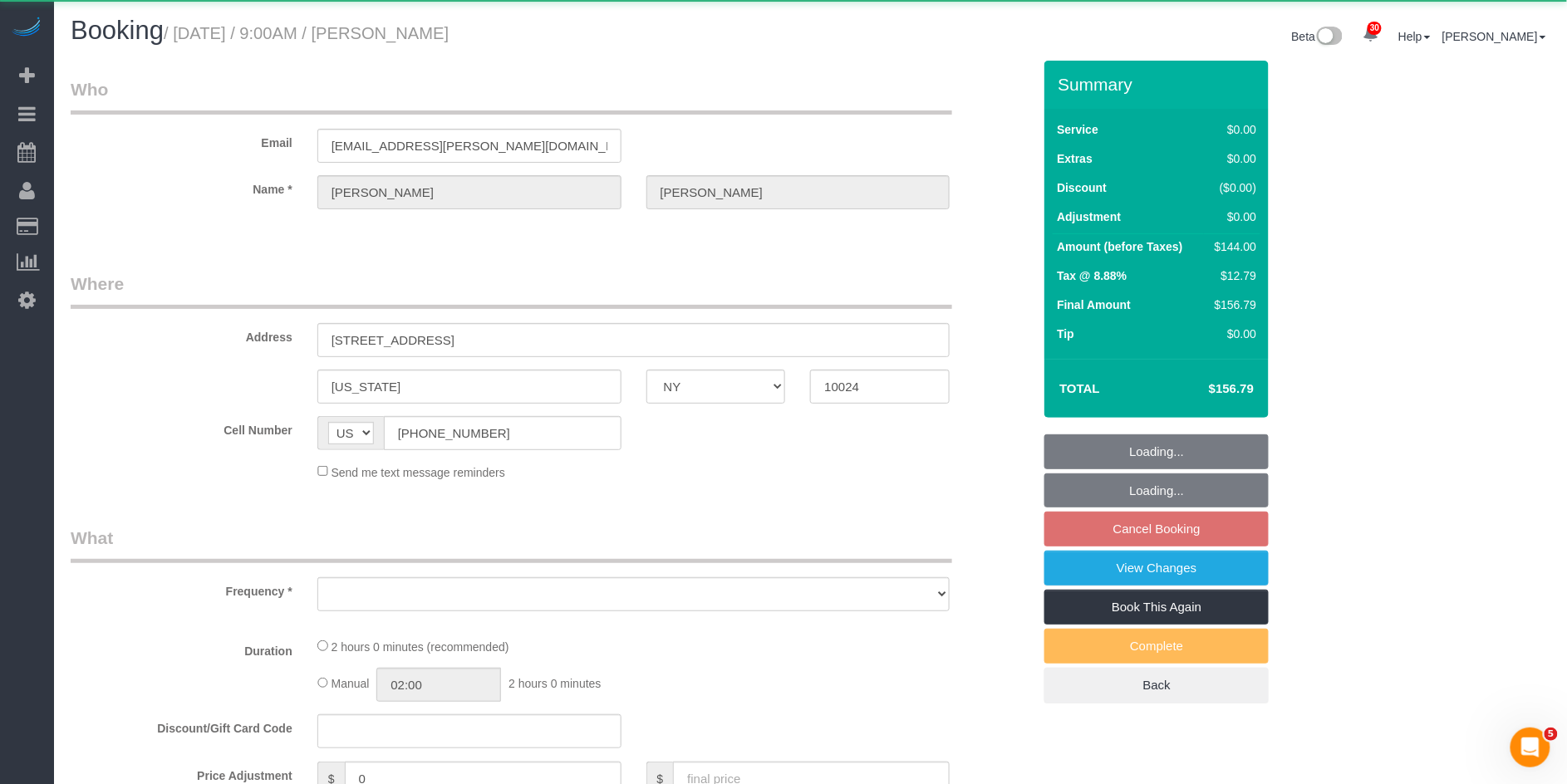
select select "number:15"
select select "number:5"
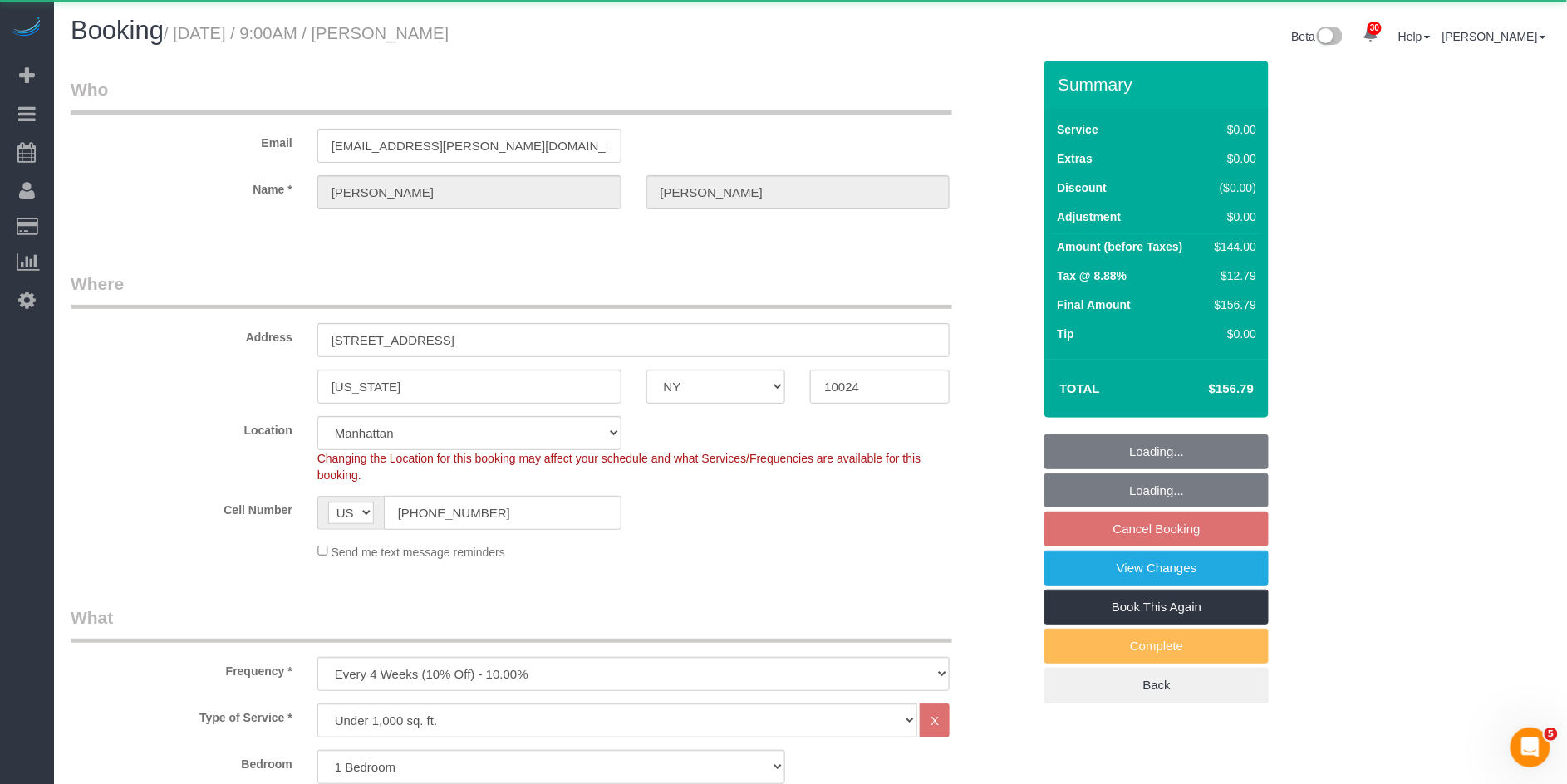
select select "string:stripe-pm_1Pd0lq4VGloSiKo7J3Fd67Ad"
select select "1"
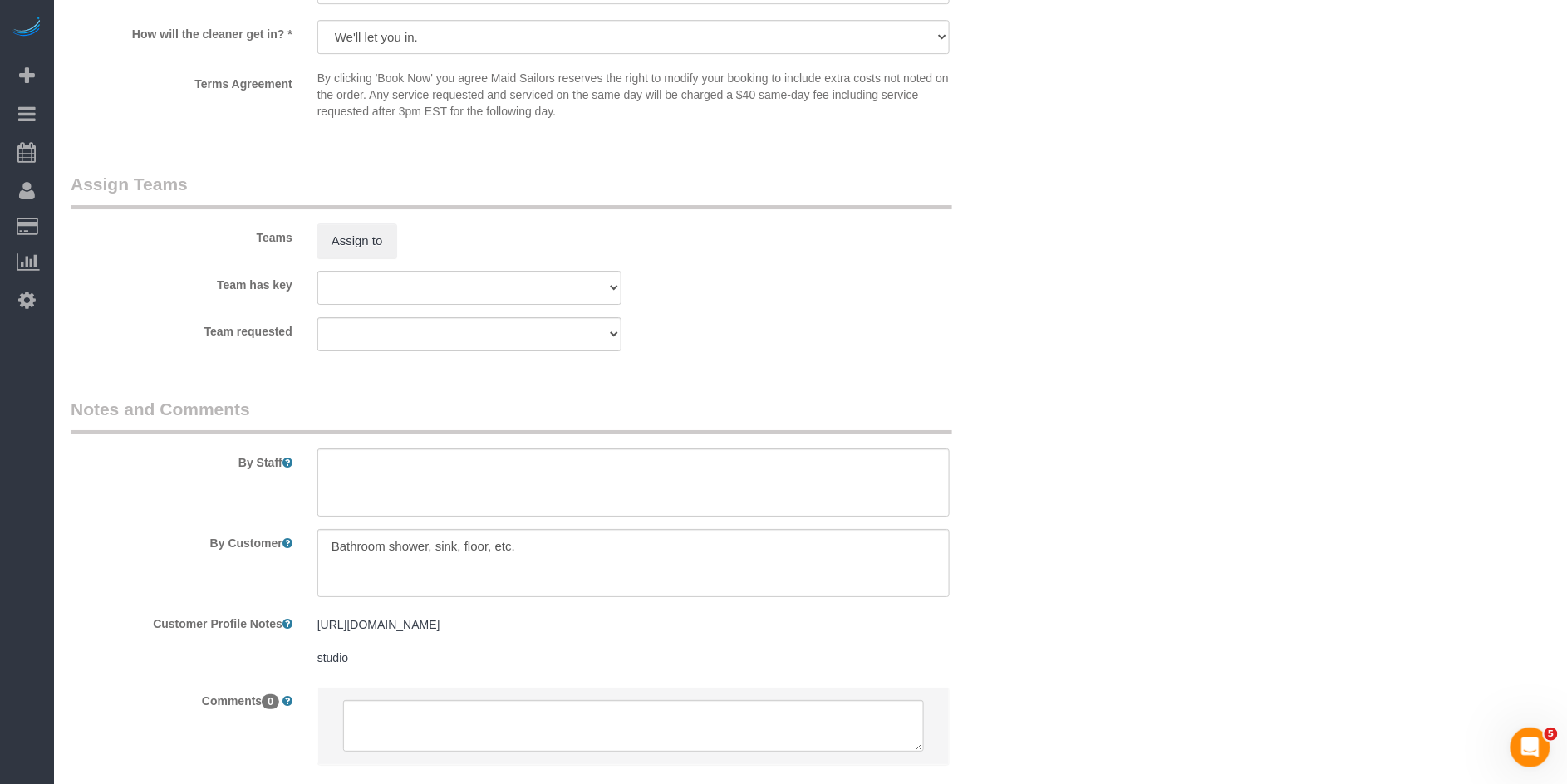
scroll to position [2113, 0]
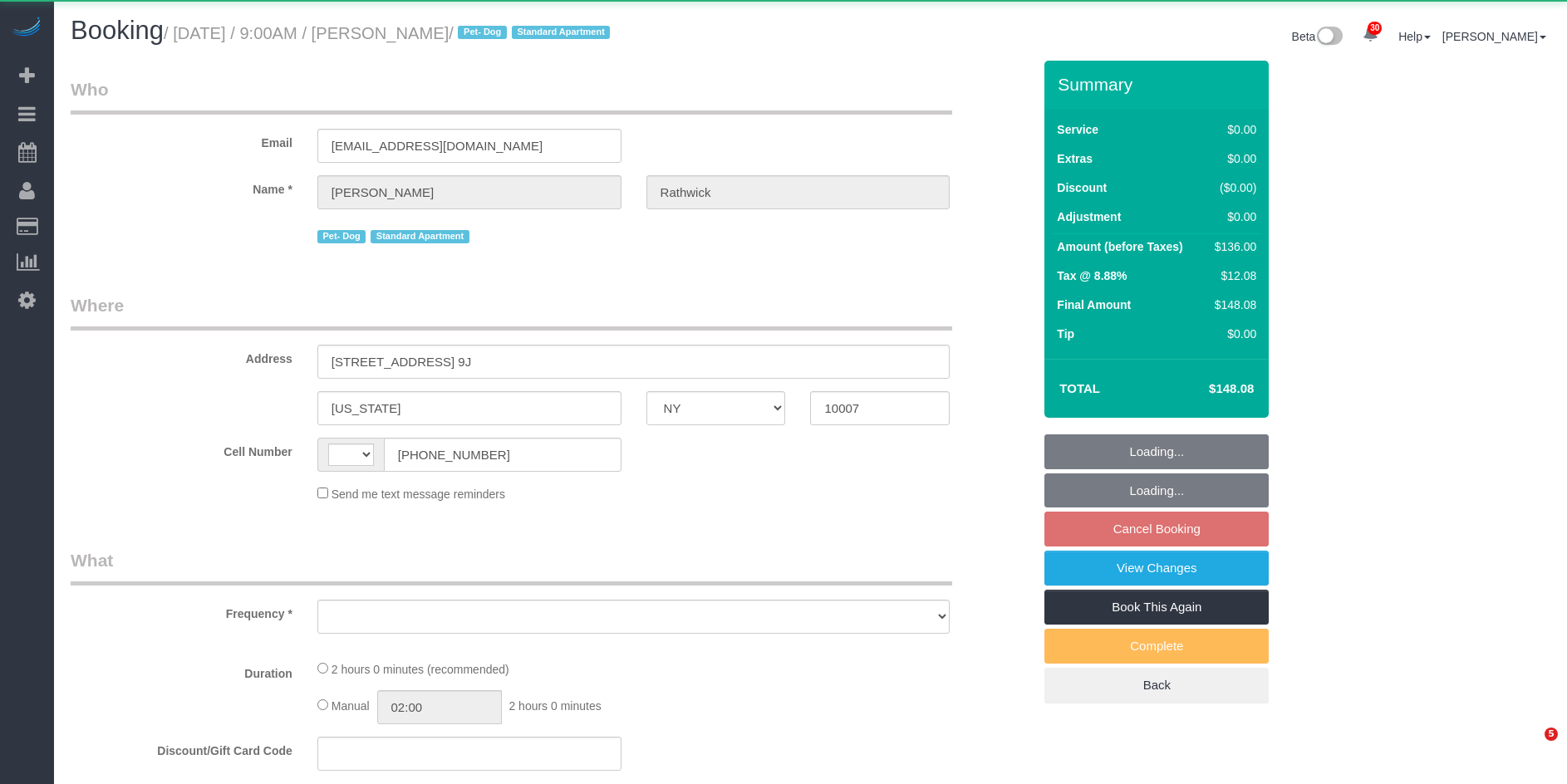
select select "NY"
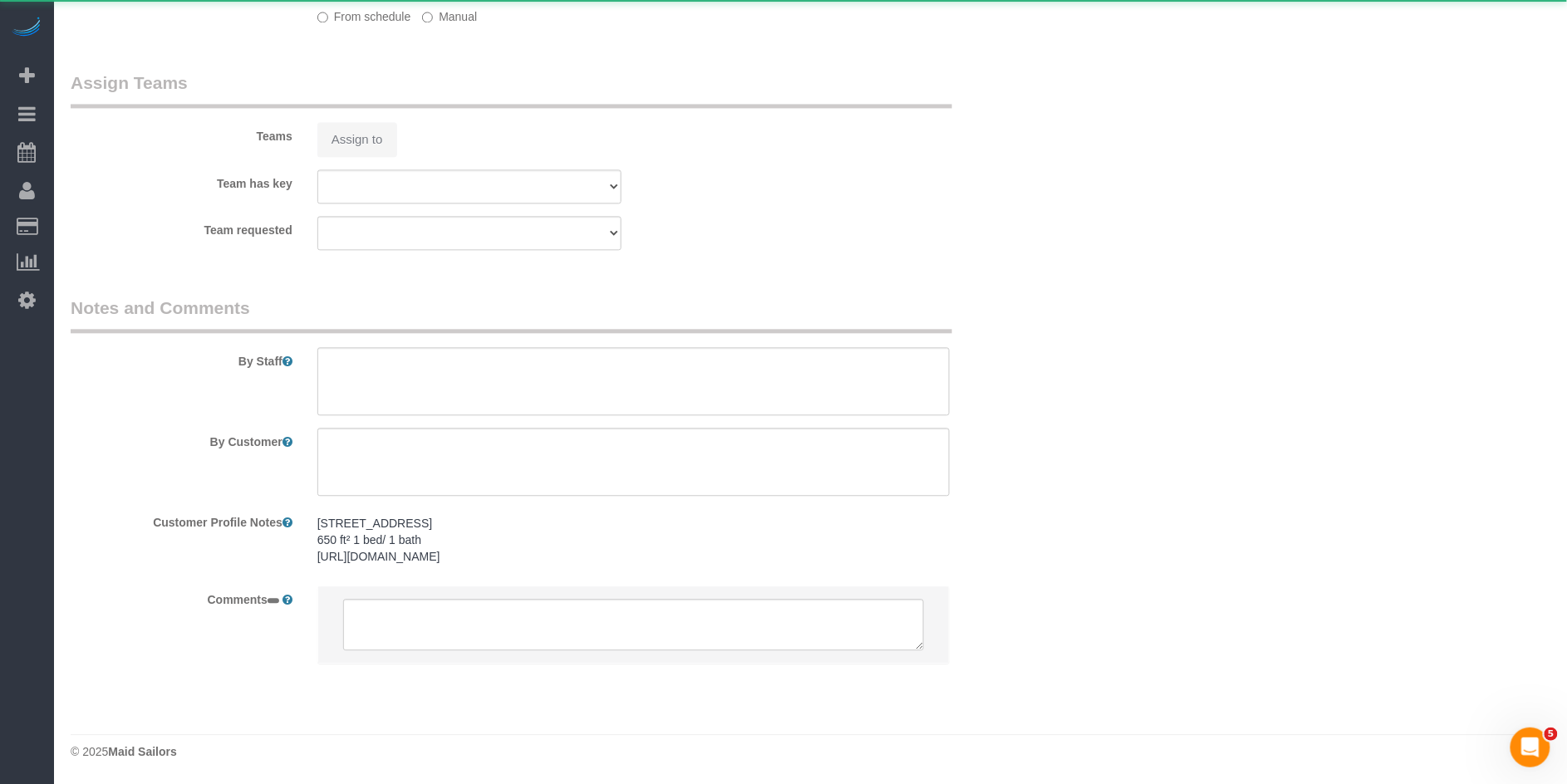
select select "string:[GEOGRAPHIC_DATA]"
select select "object:922"
select select "spot2"
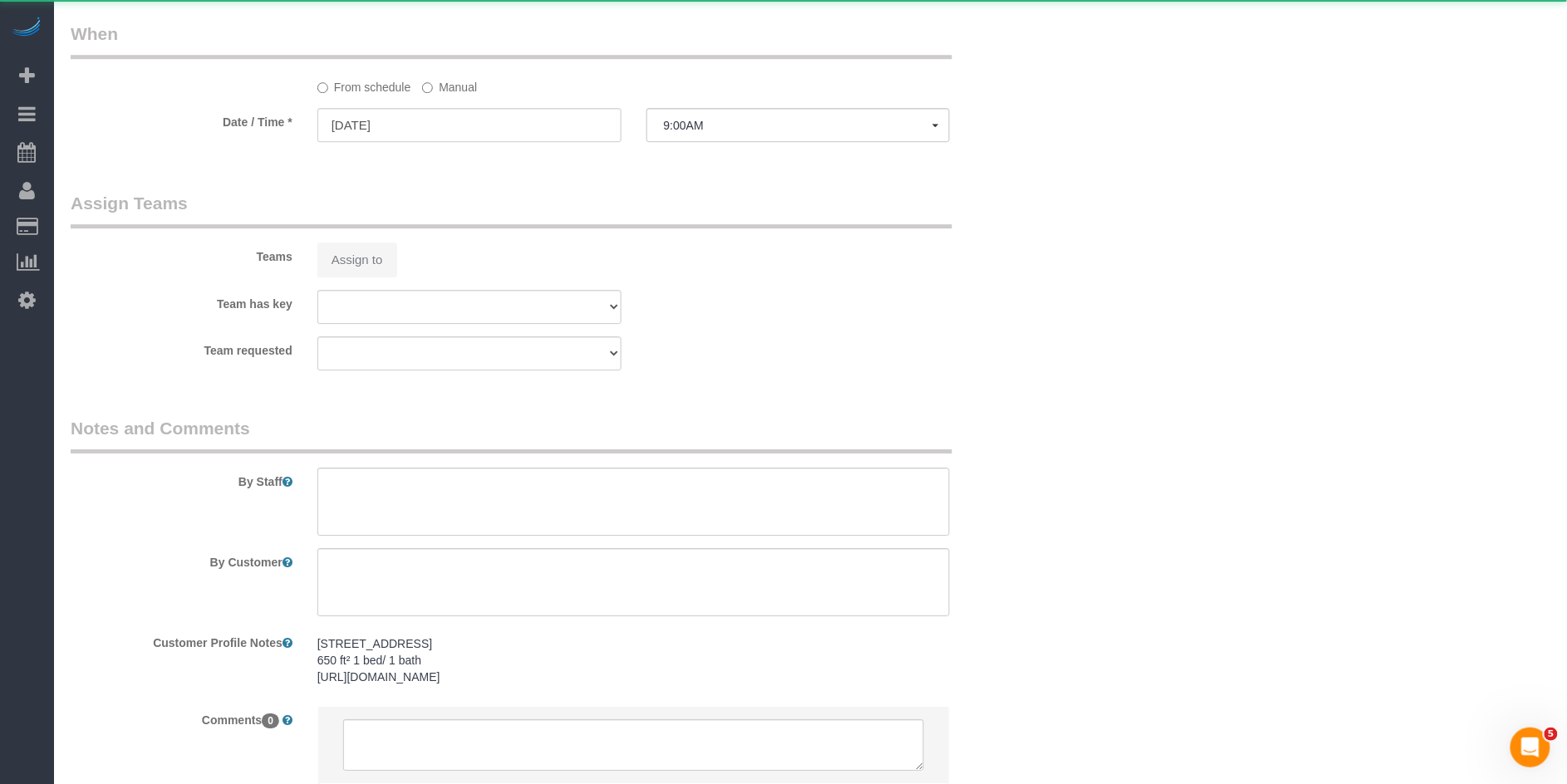
select select "string:stripe-pm_1S7kw64VGloSiKo7uEeTVo2l"
select select "number:56"
select select "number:72"
select select "number:13"
select select "number:5"
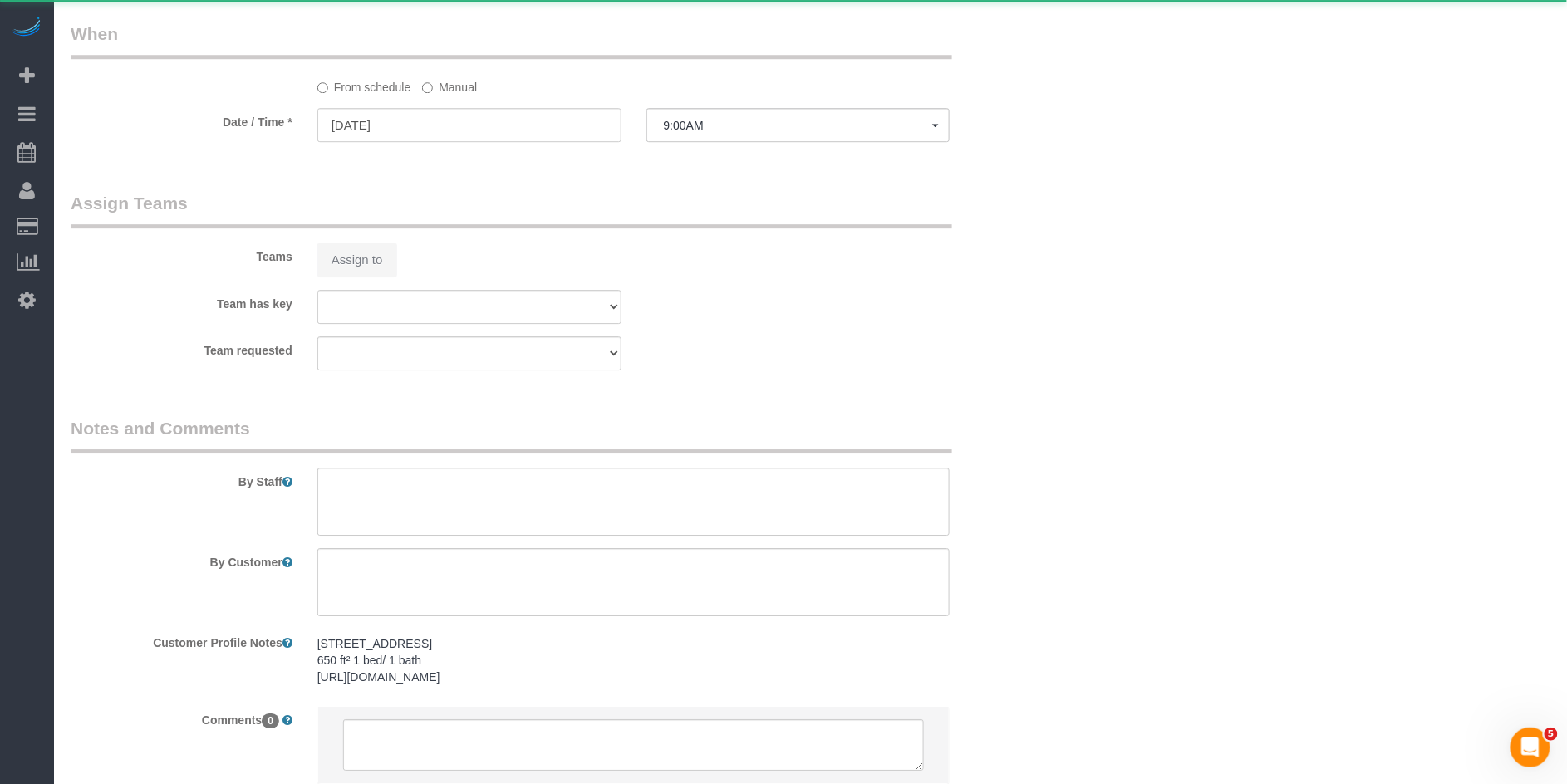
select select "1"
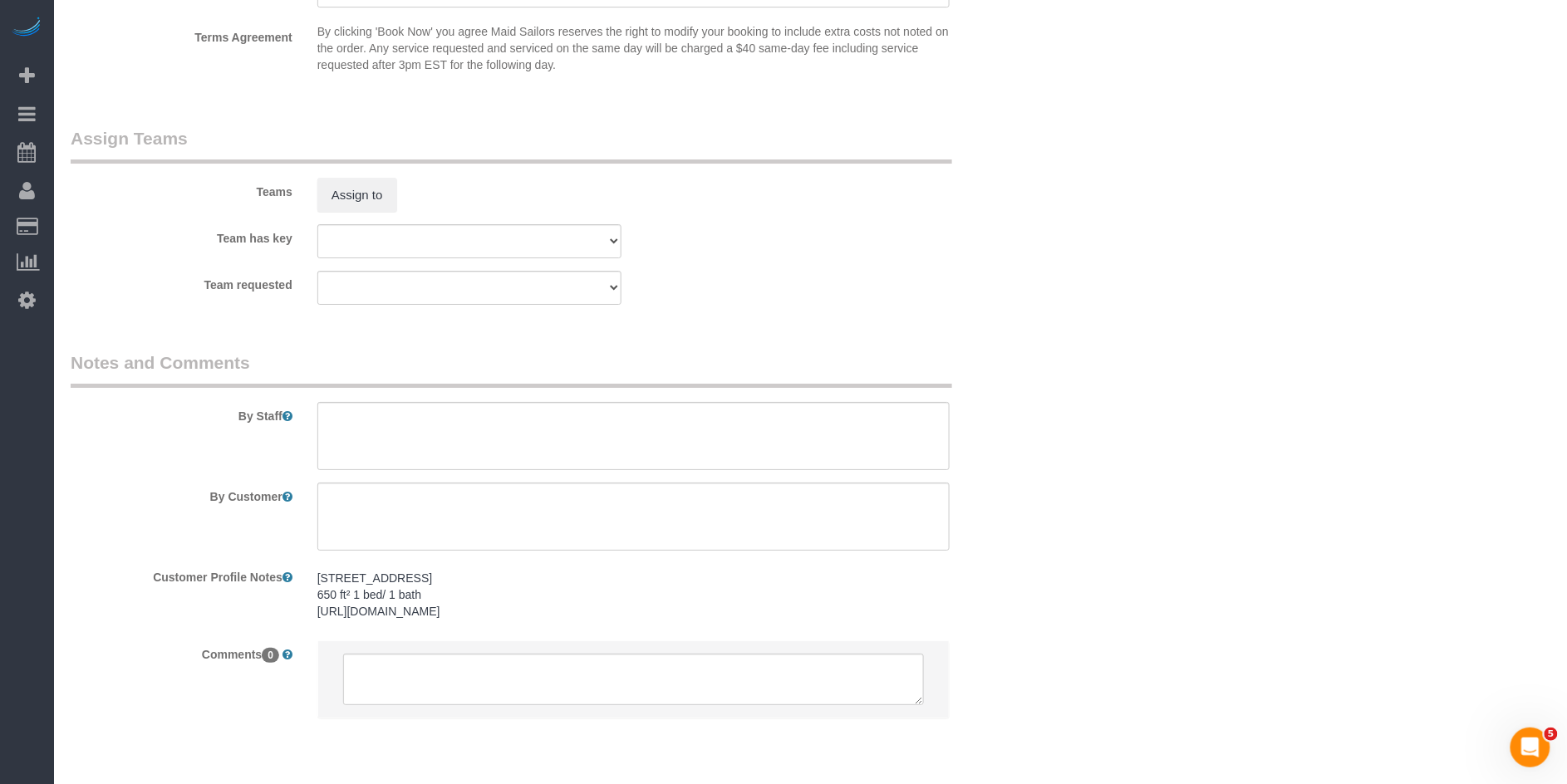
scroll to position [2116, 0]
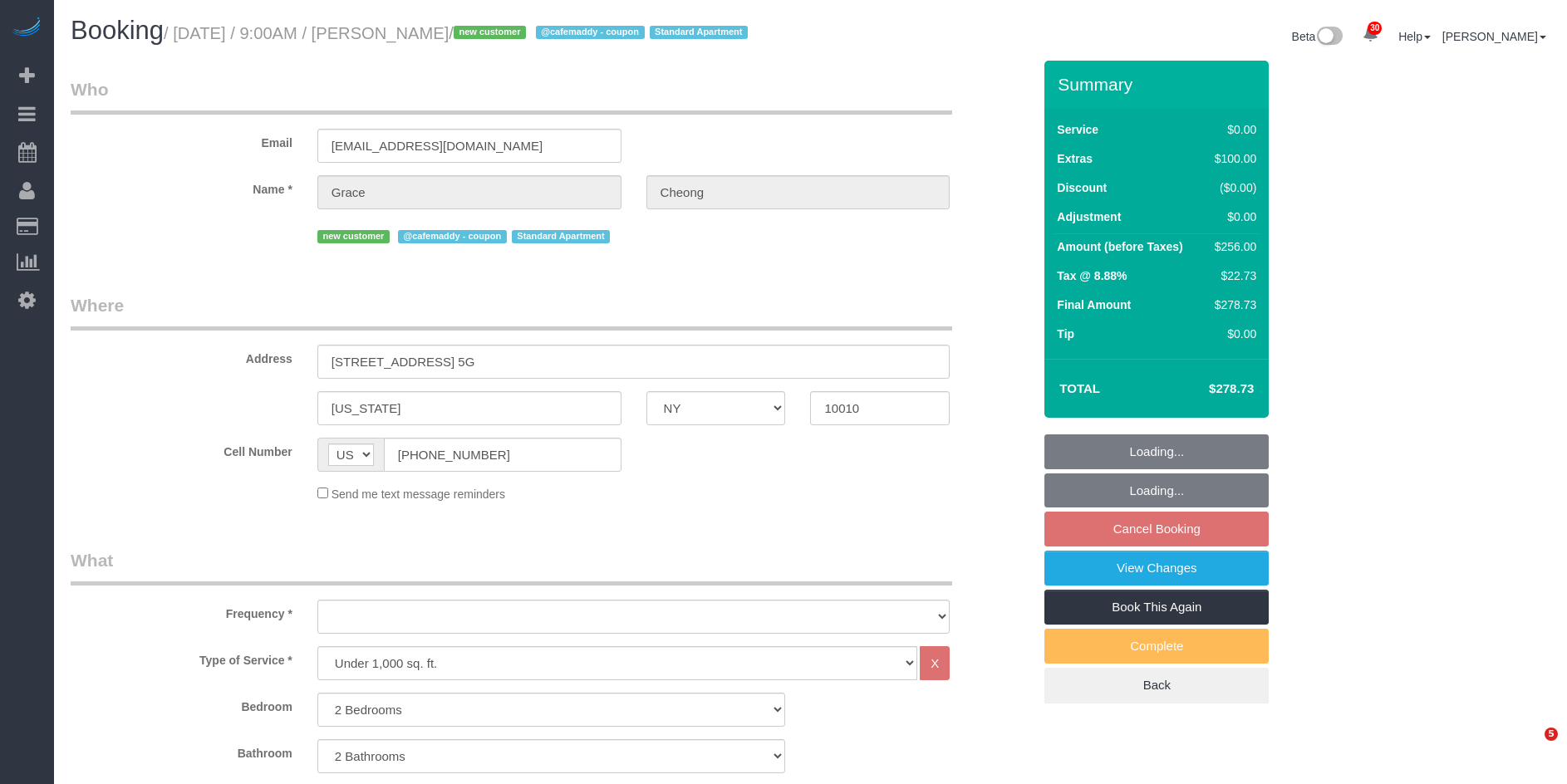
select select "NY"
select select "2"
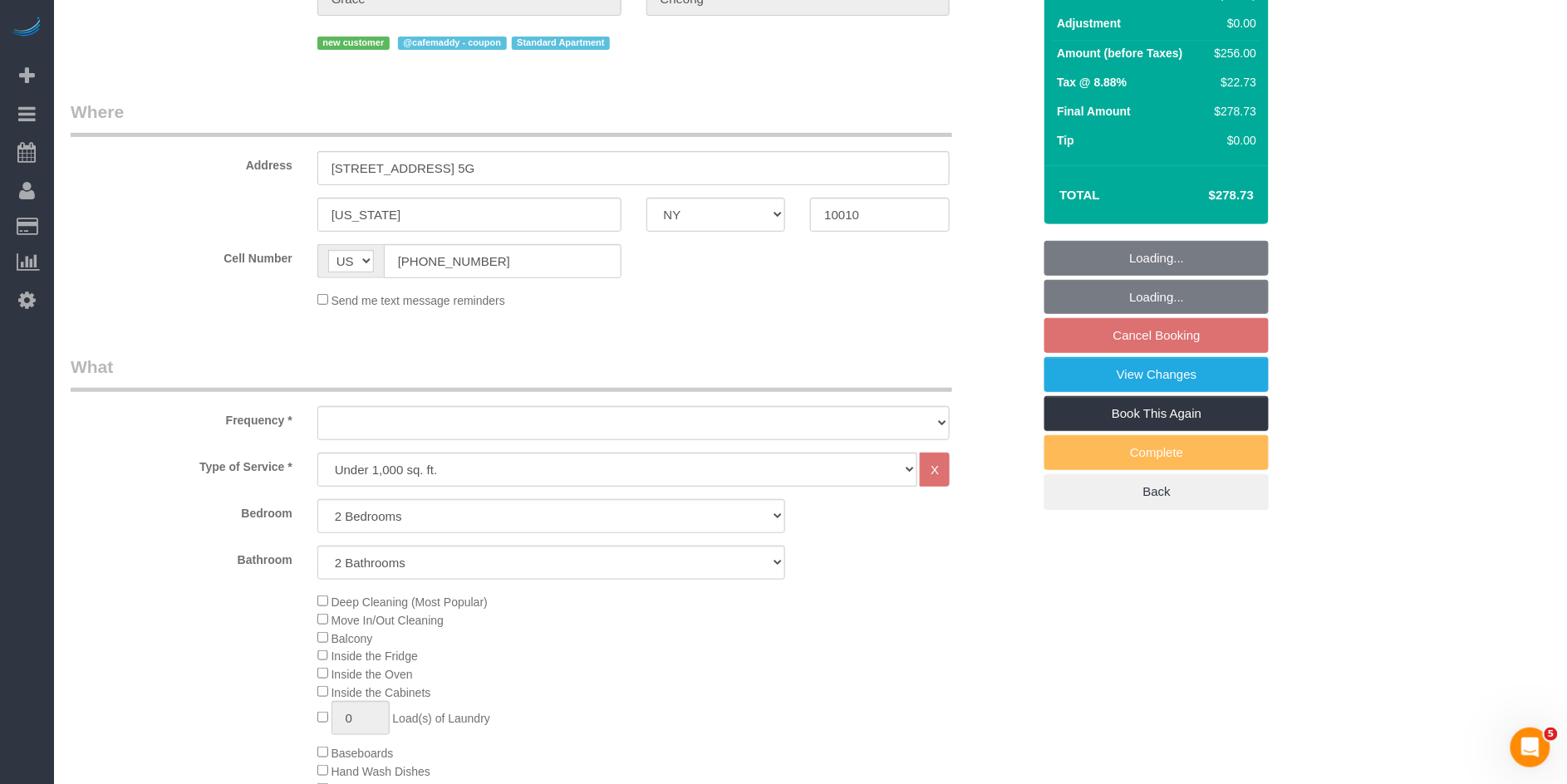
select select "object:927"
select select "string:stripe-pm_1SCk5X4VGloSiKo7a1A6sgls"
select select "2"
select select "spot2"
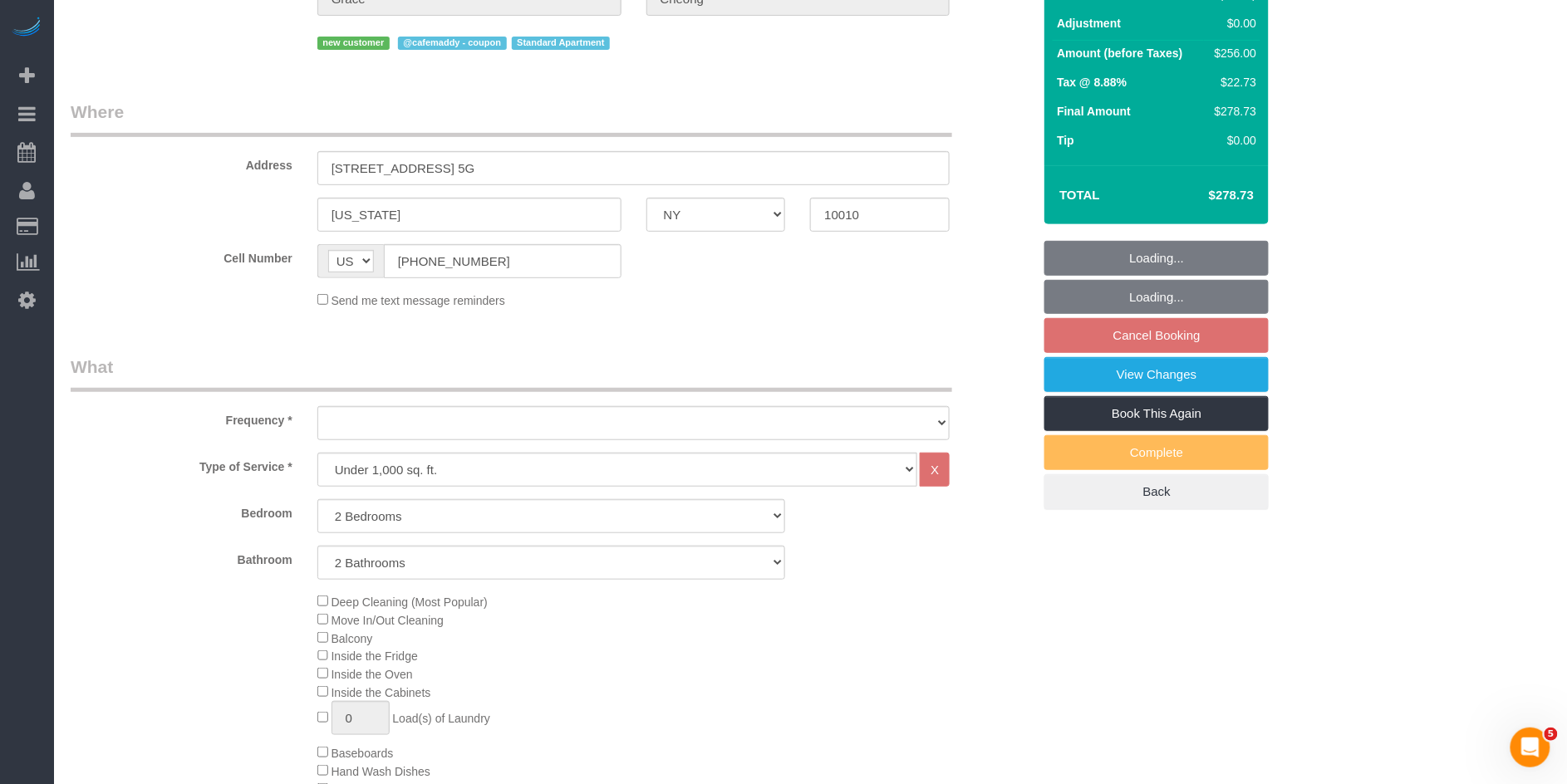
select select "number:57"
select select "number:70"
select select "number:15"
select select "number:5"
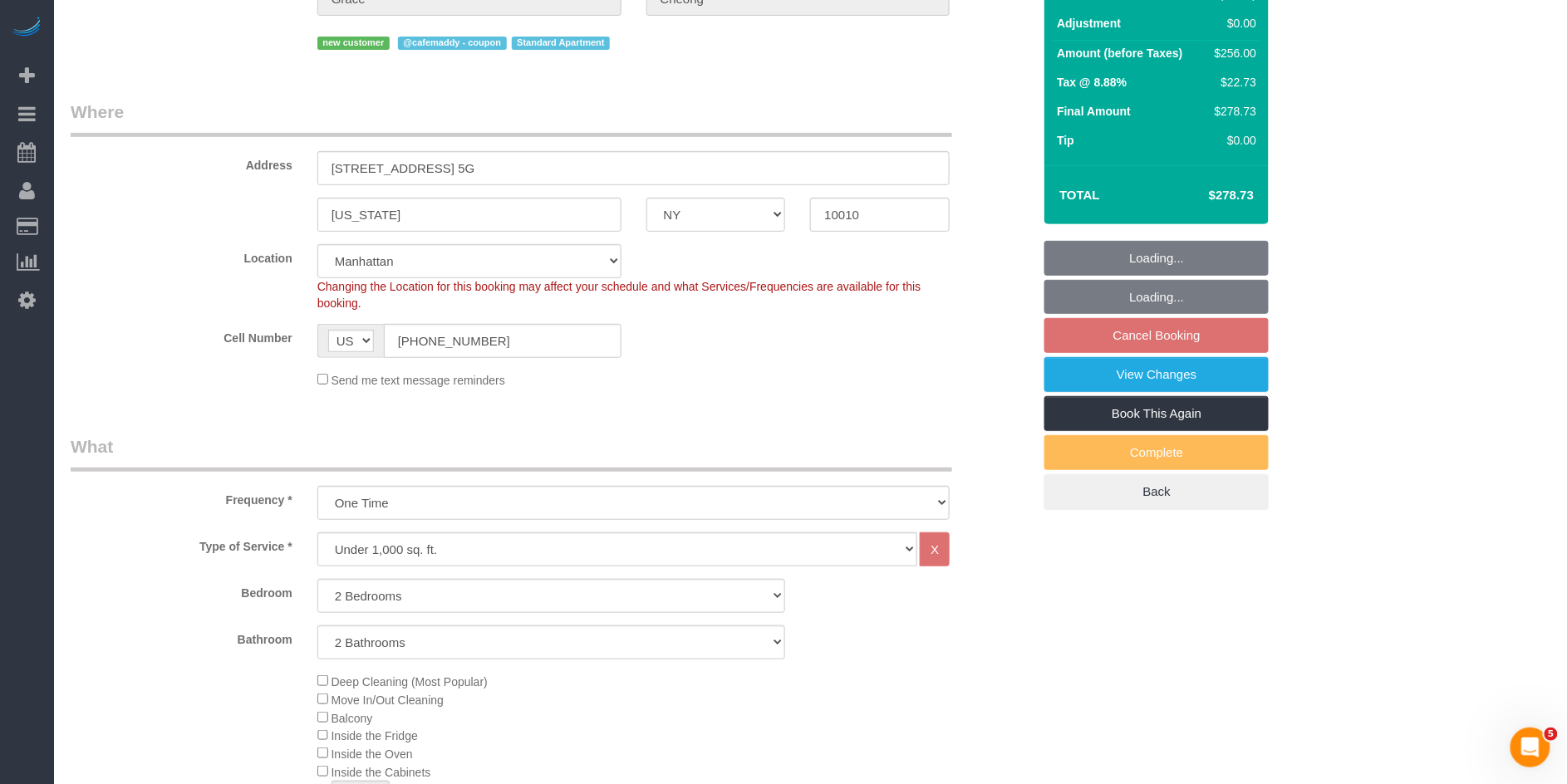
select select "object:1112"
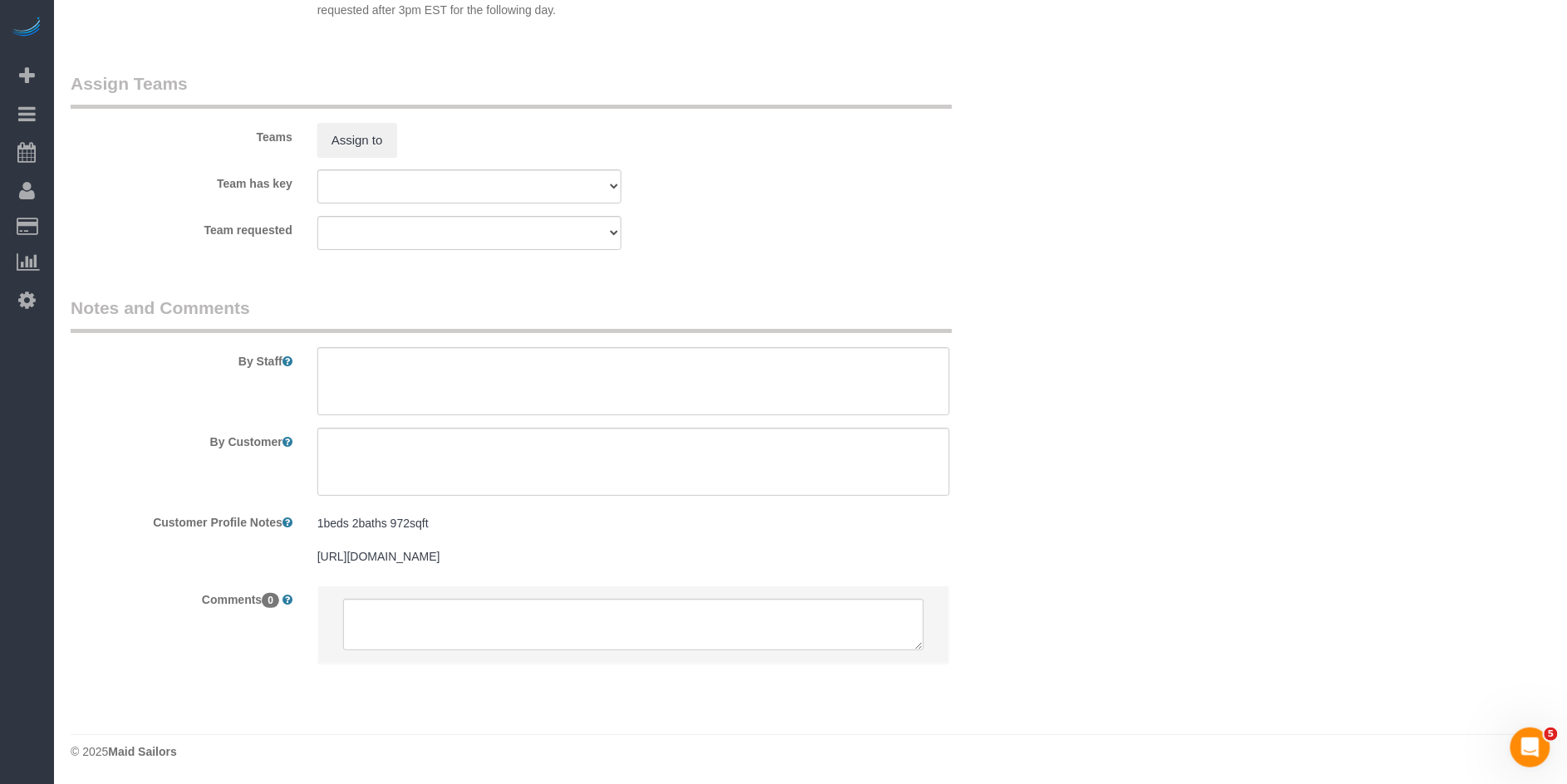
scroll to position [1158, 0]
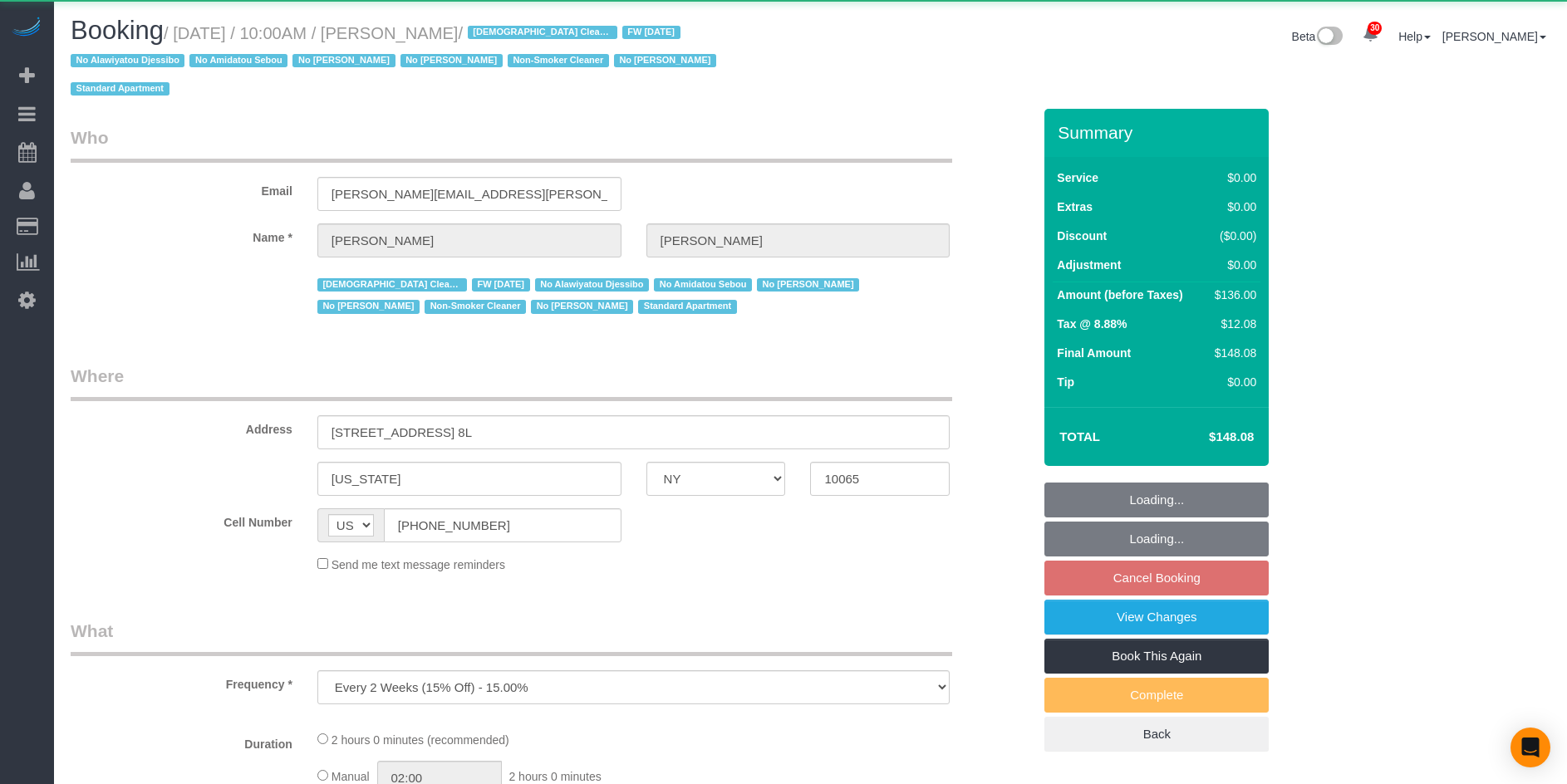
select select "NY"
select select "object:1095"
select select "string:stripe-pm_1QKiPq4VGloSiKo7DyfPYn6M"
select select "1"
select select "spot3"
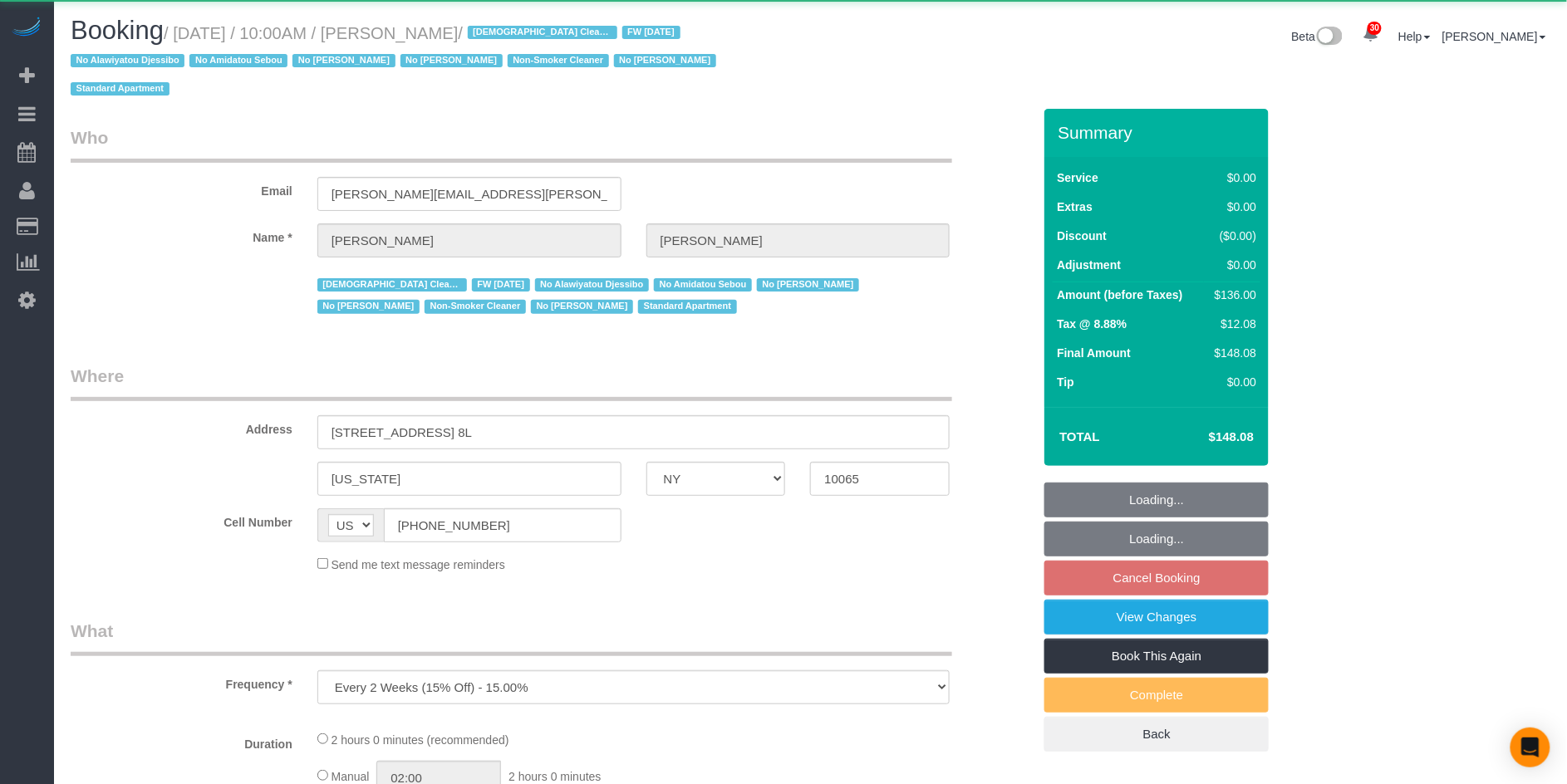
select select "number:89"
select select "number:90"
select select "number:15"
select select "number:5"
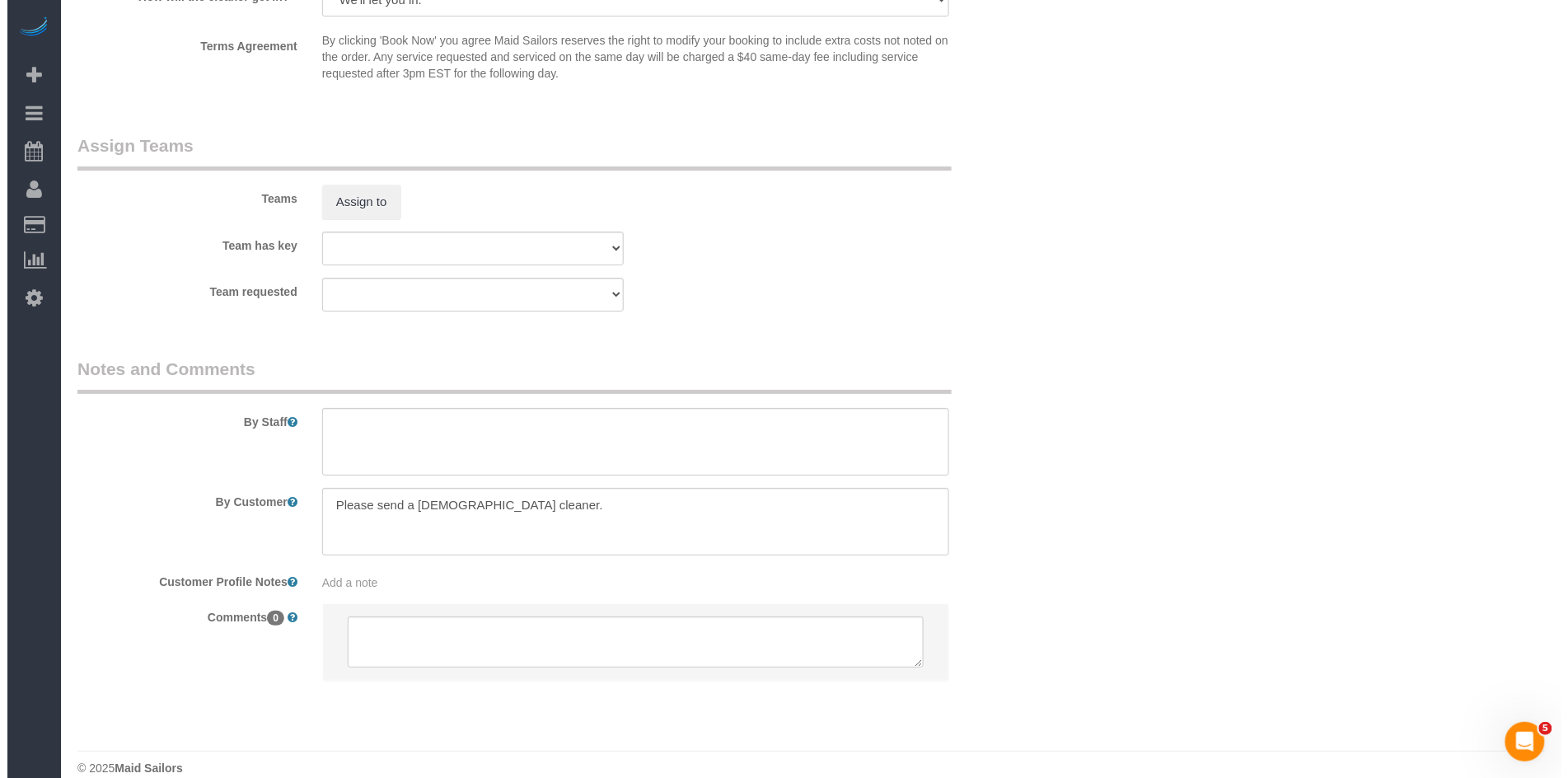
scroll to position [1776, 0]
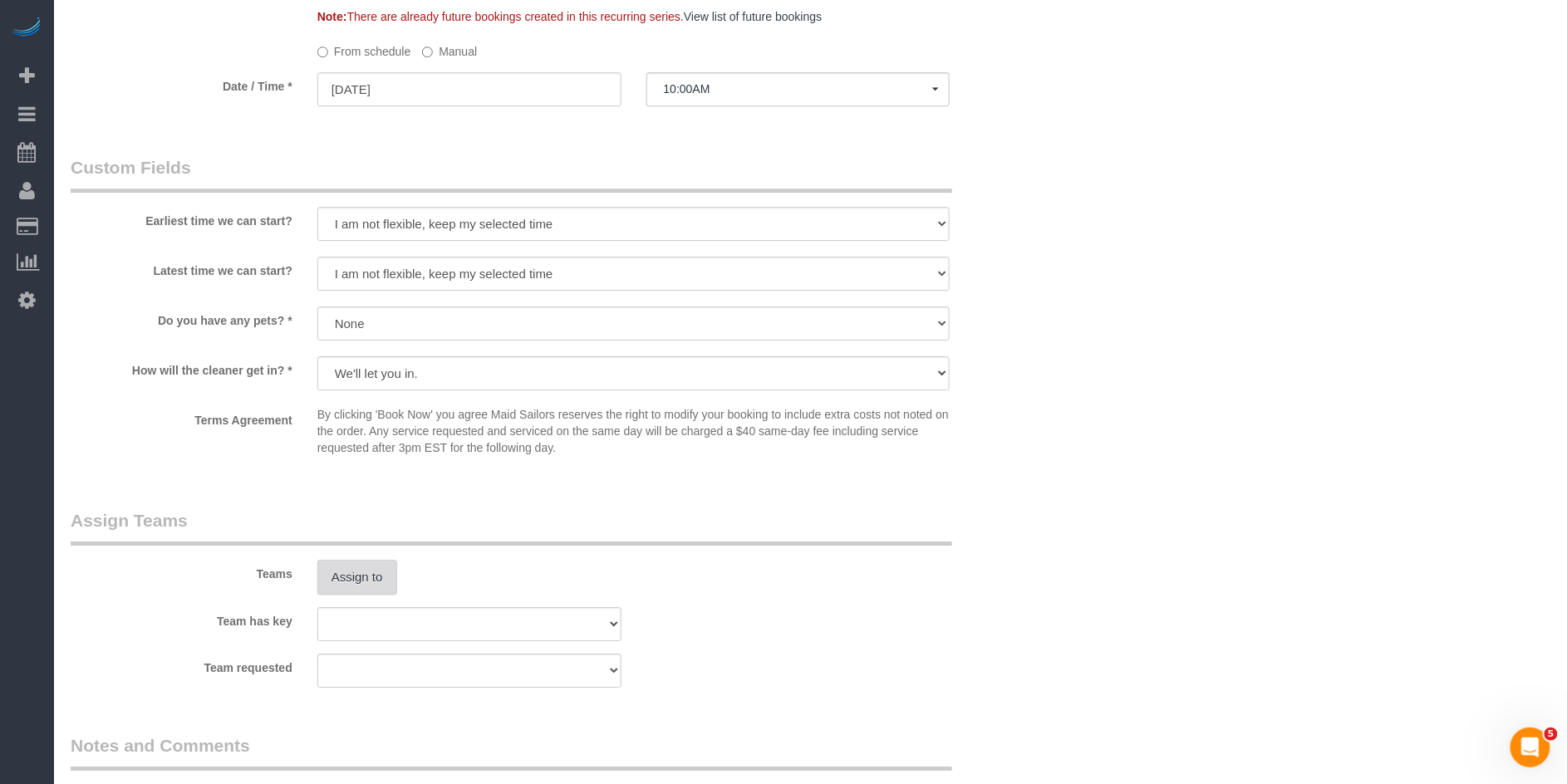
click at [366, 565] on button "Assign to" at bounding box center [357, 577] width 80 height 35
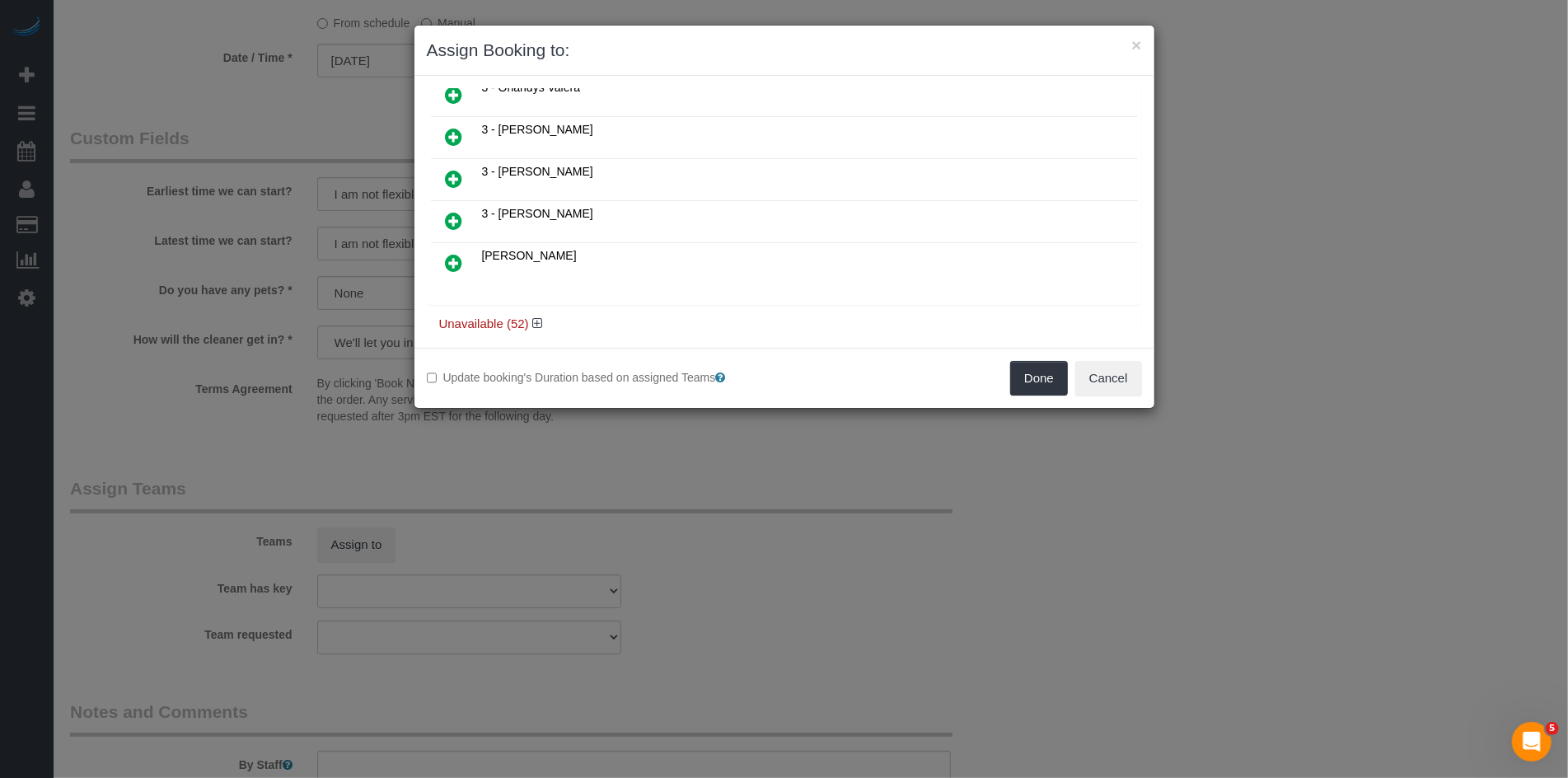
scroll to position [866, 0]
click at [538, 315] on icon at bounding box center [537, 321] width 9 height 12
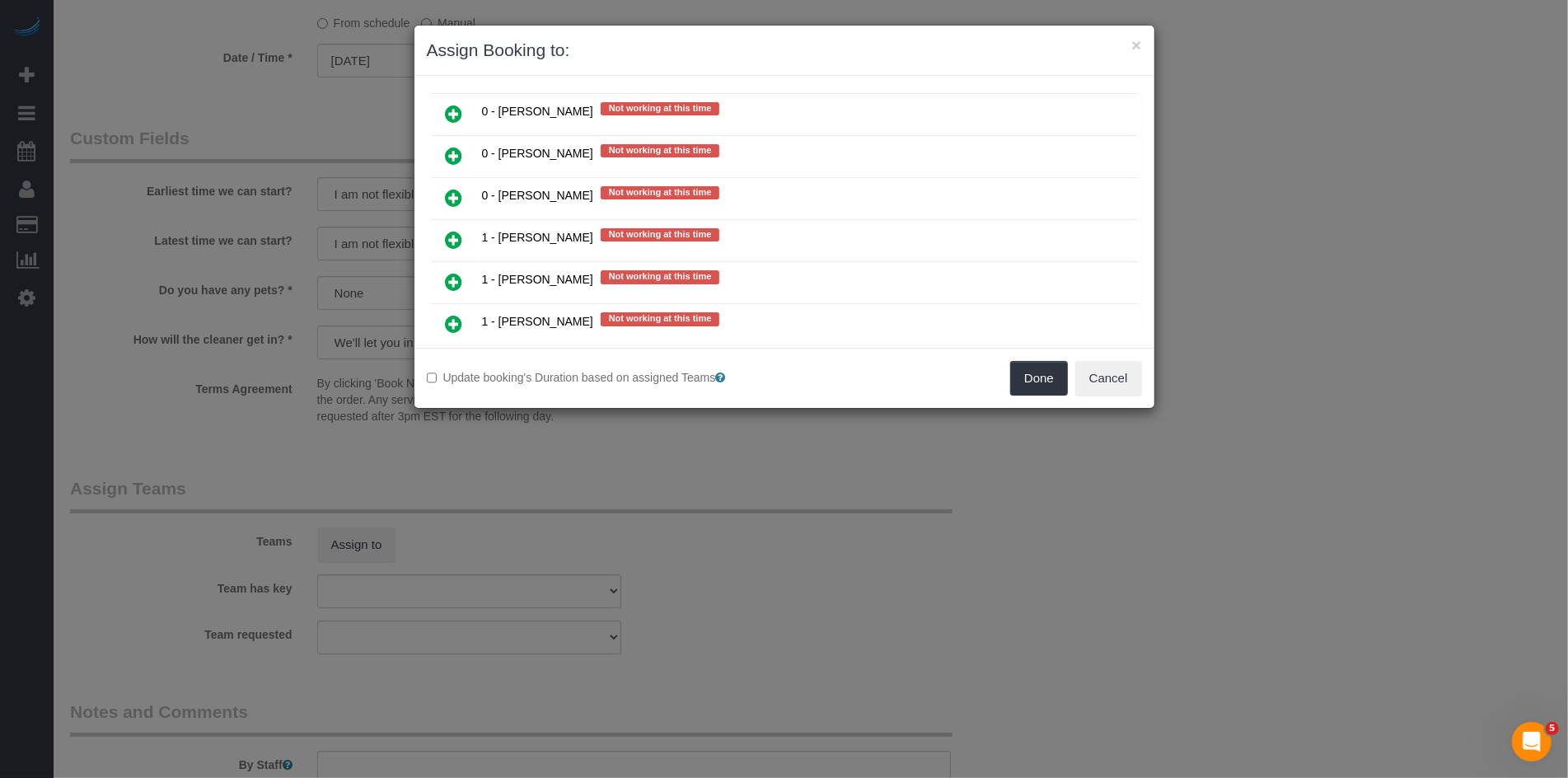
click at [457, 230] on icon at bounding box center [454, 239] width 17 height 20
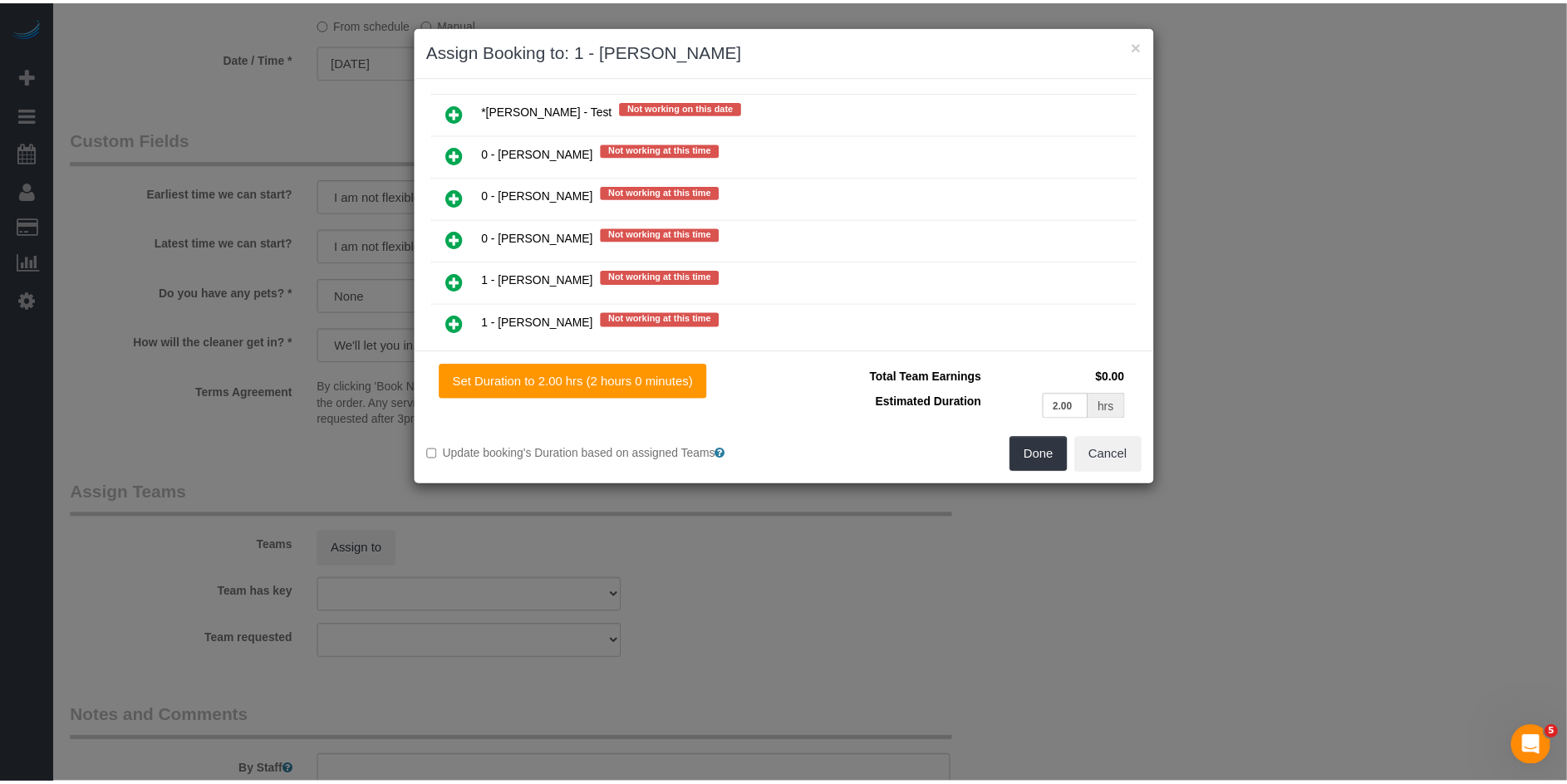
scroll to position [1262, 0]
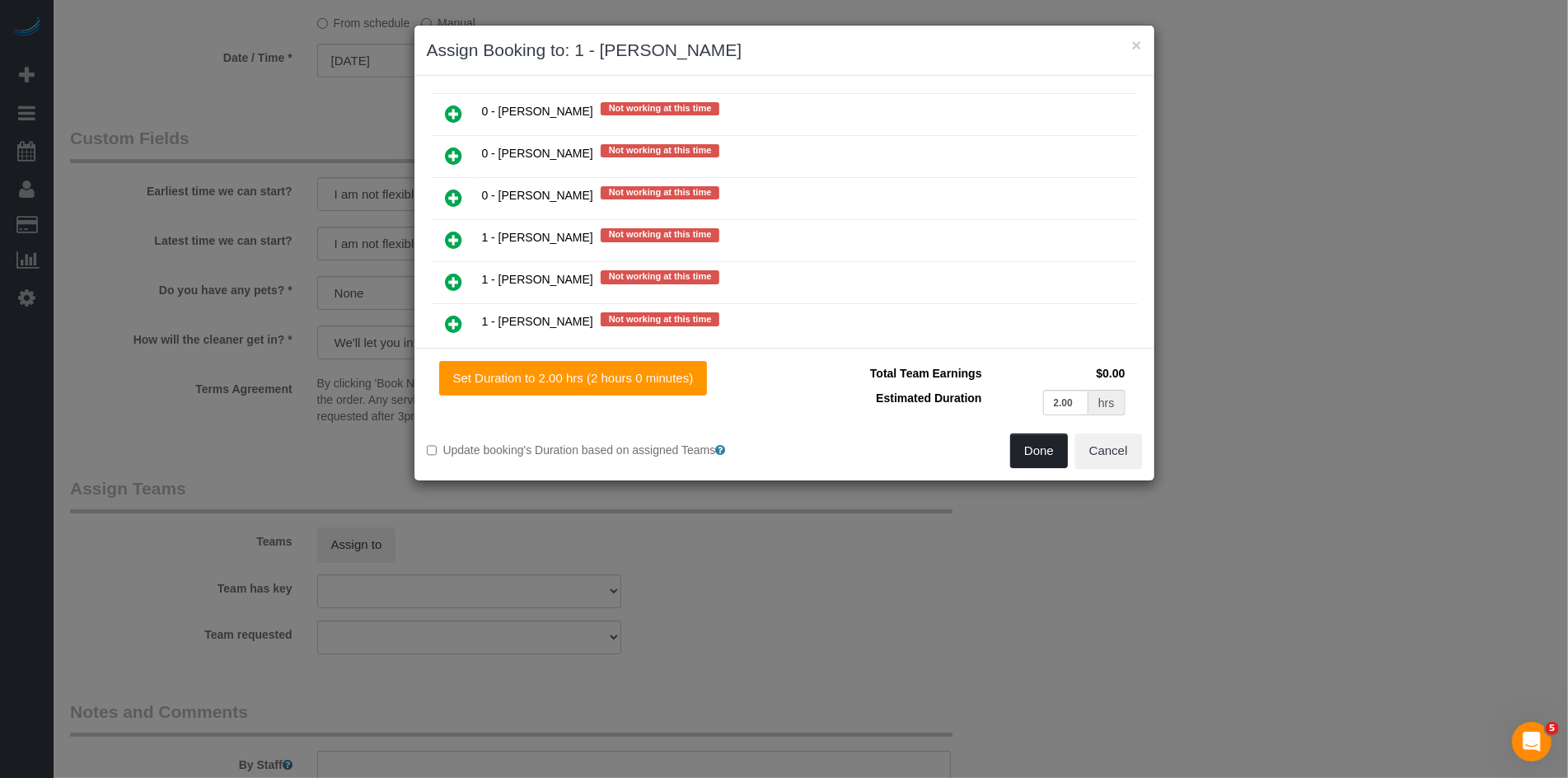
click at [1060, 453] on button "Done" at bounding box center [1039, 451] width 58 height 34
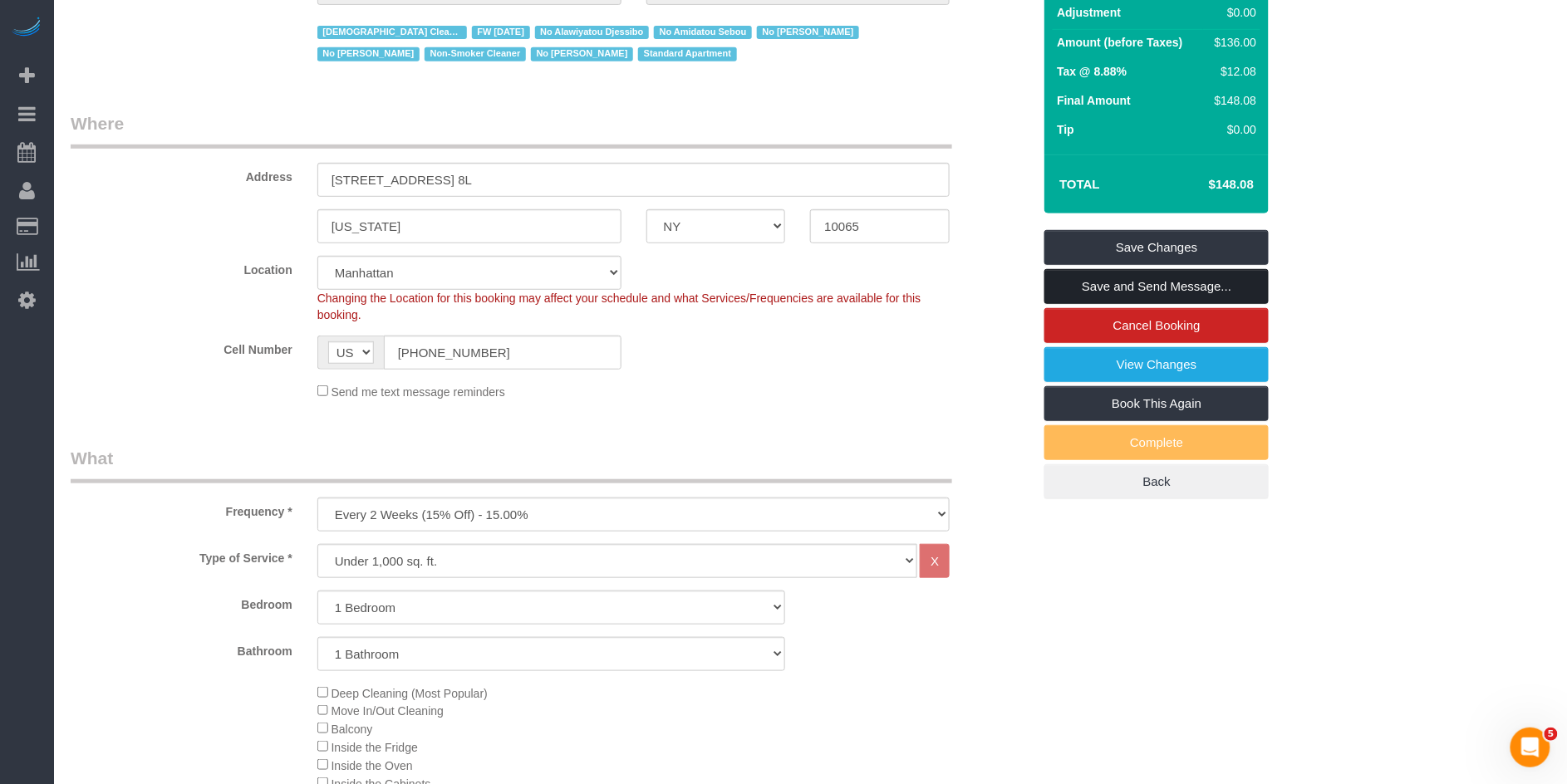
scroll to position [0, 0]
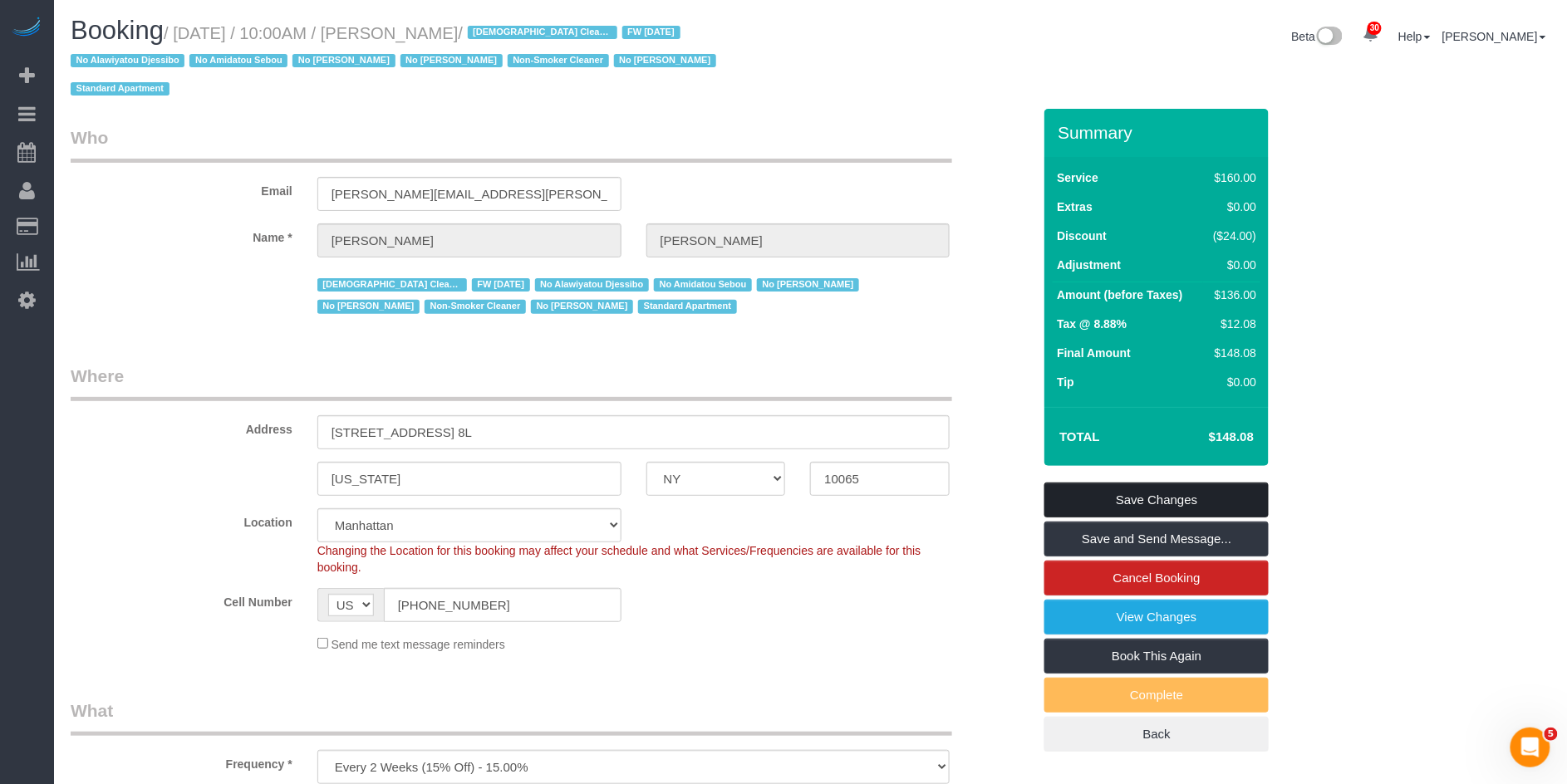
click at [1146, 482] on link "Save Changes" at bounding box center [1157, 500] width 225 height 35
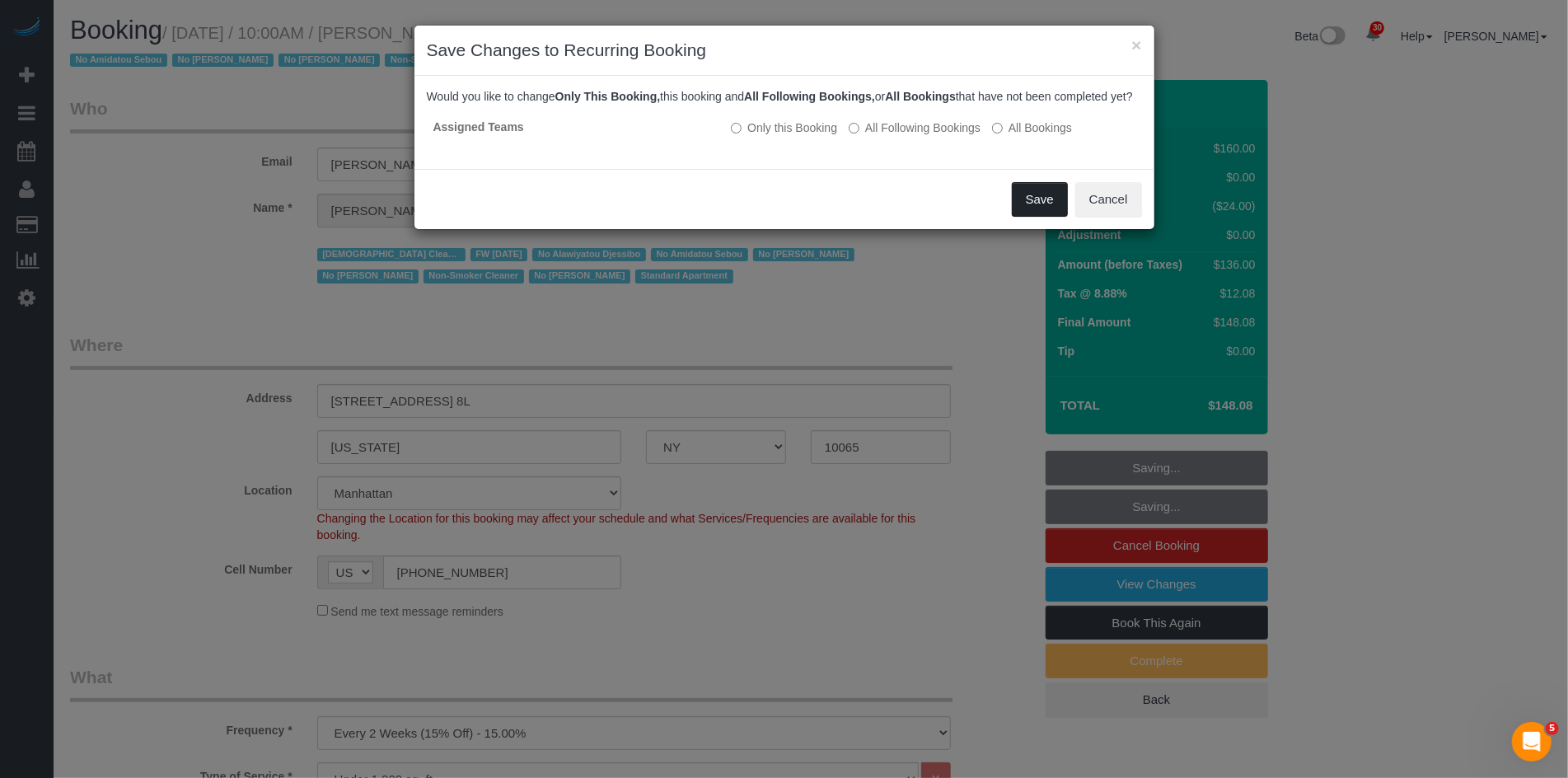
click at [1042, 217] on button "Save" at bounding box center [1040, 200] width 56 height 34
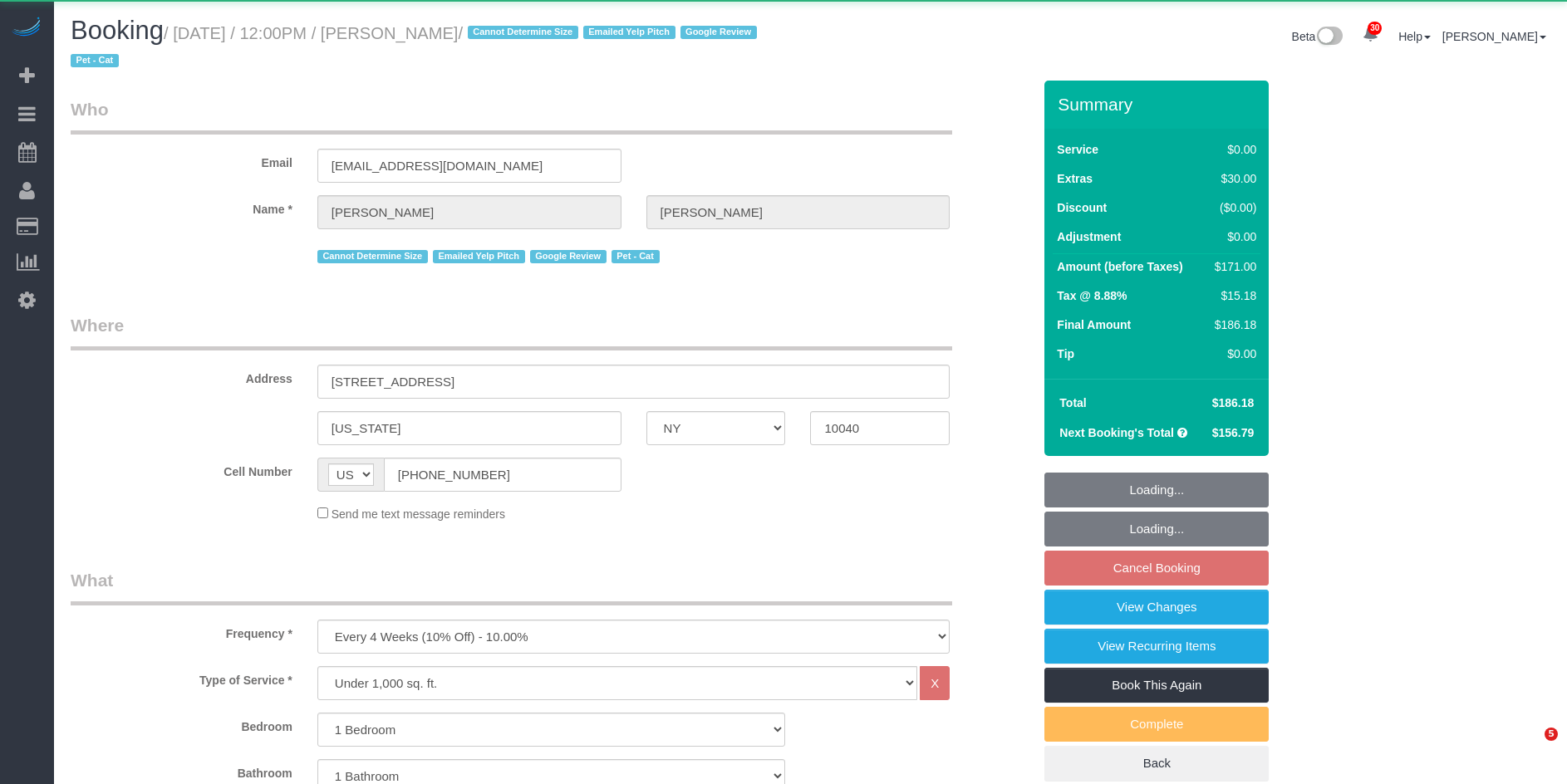
select select "NY"
select select "1"
select select "object:1085"
select select "string:stripe-pm_1QuRgR4VGloSiKo7ytunWo7w"
select select "1"
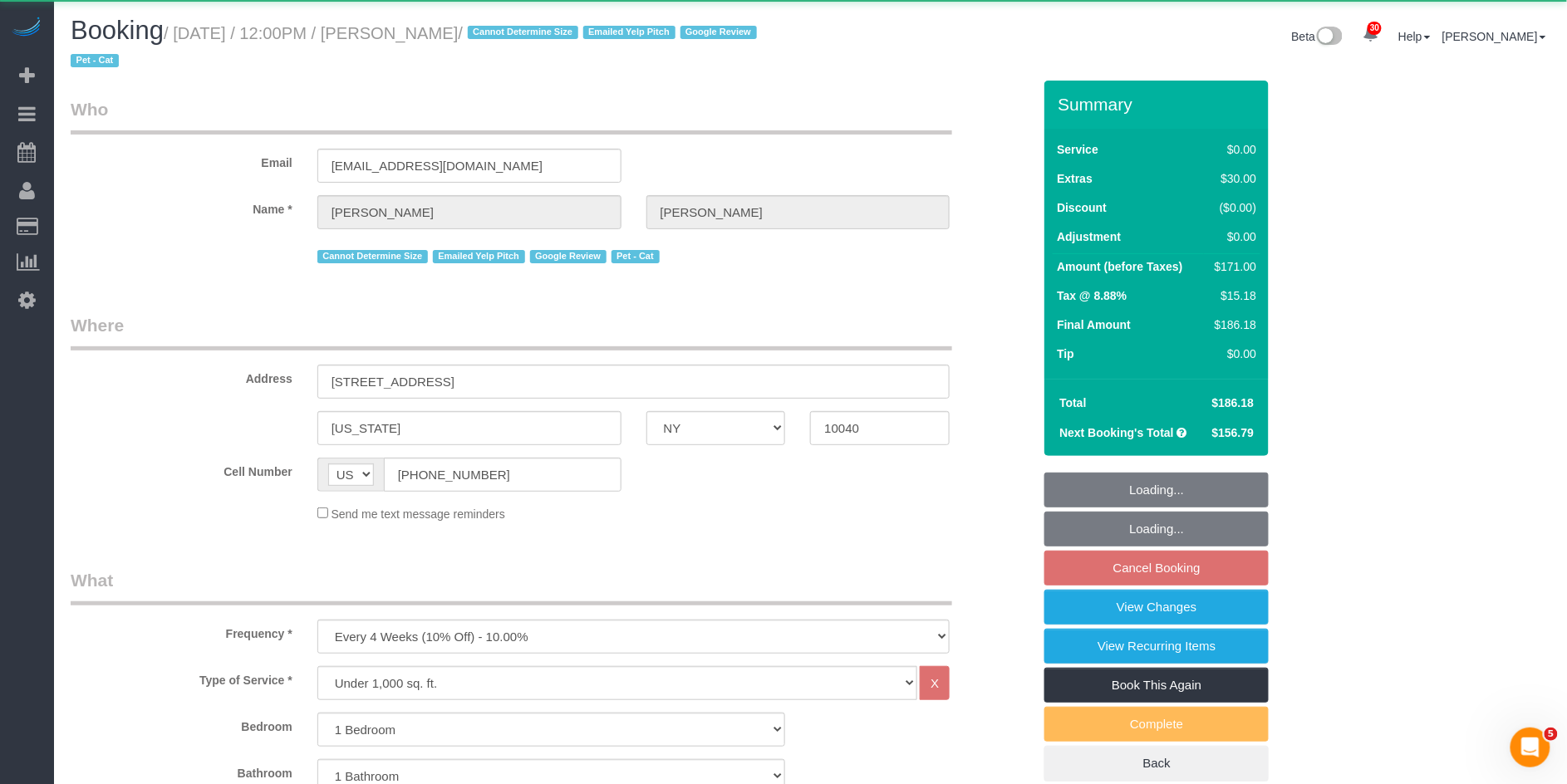
select select "spot5"
select select "number:59"
select select "number:73"
select select "number:15"
select select "number:5"
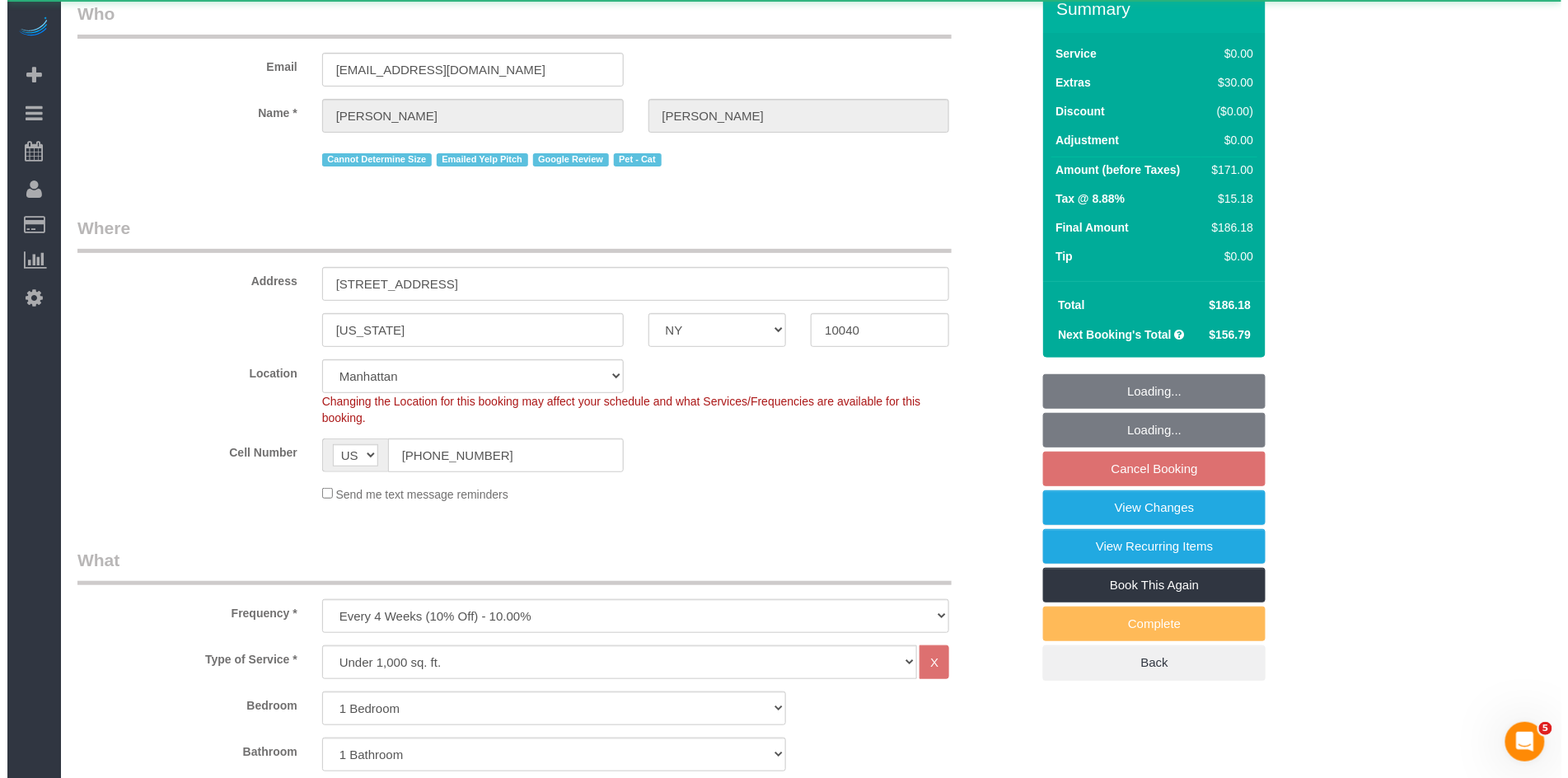
scroll to position [127, 0]
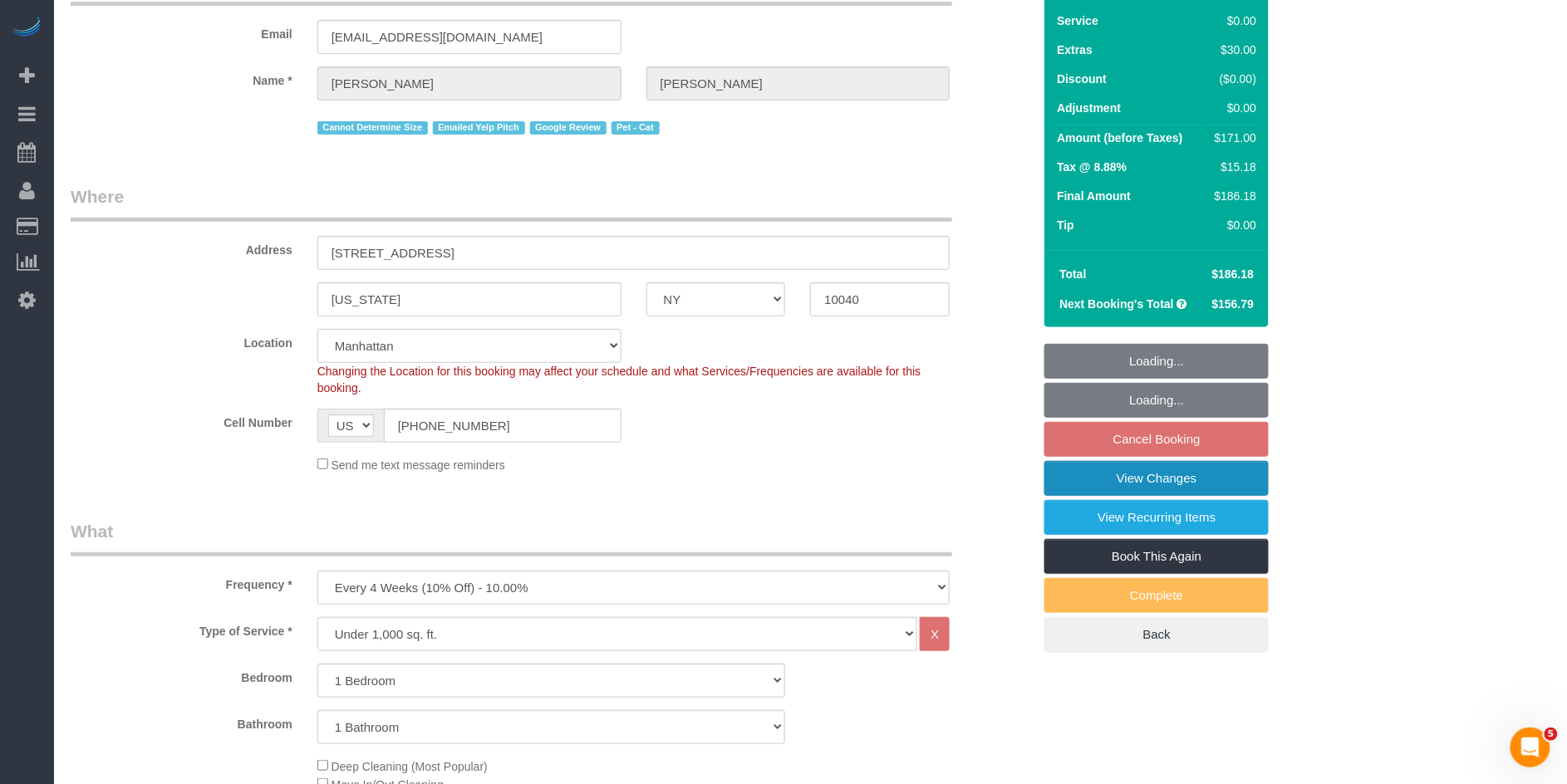
click at [1128, 471] on link "View Changes" at bounding box center [1157, 478] width 225 height 35
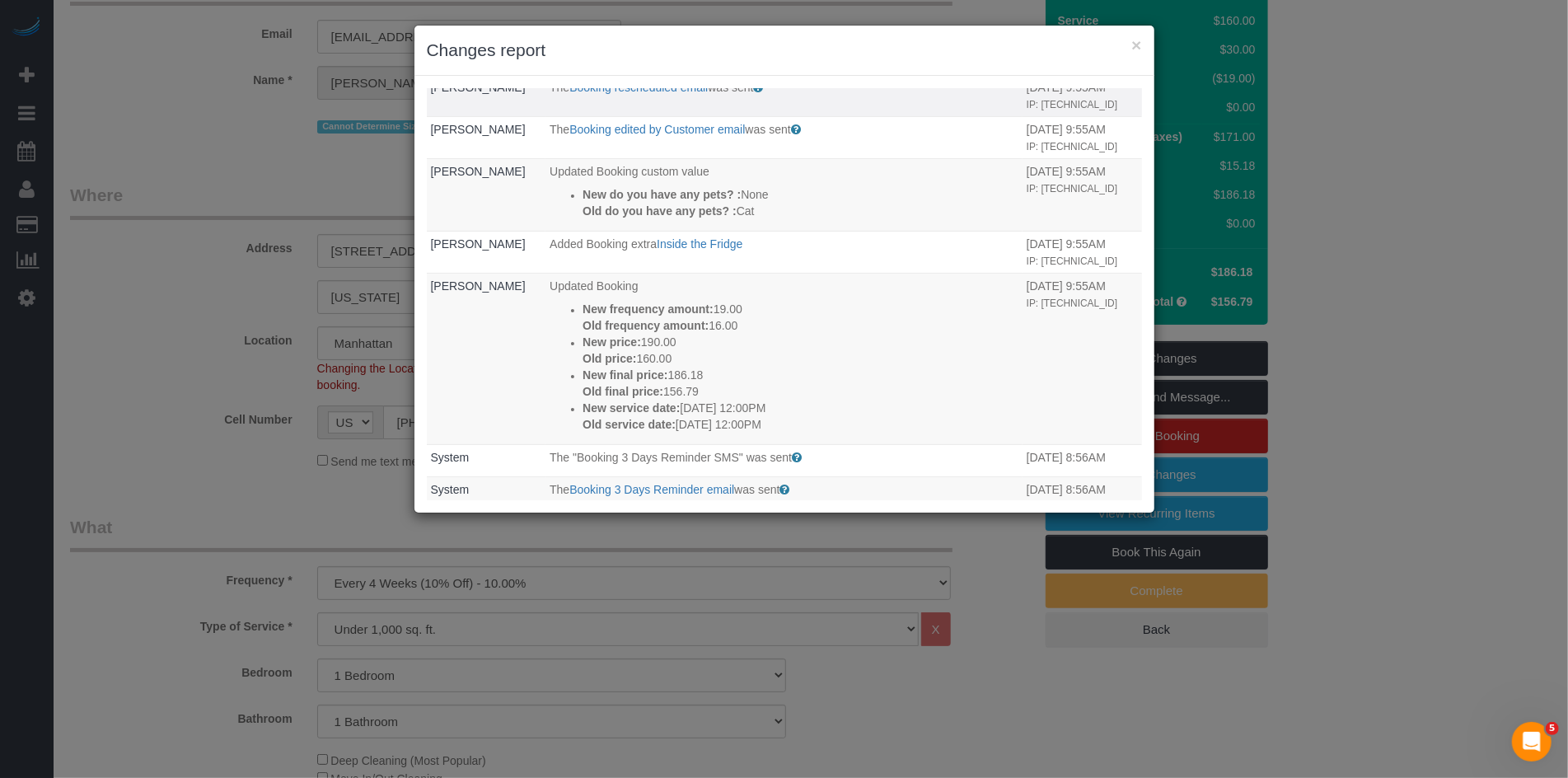
scroll to position [269, 0]
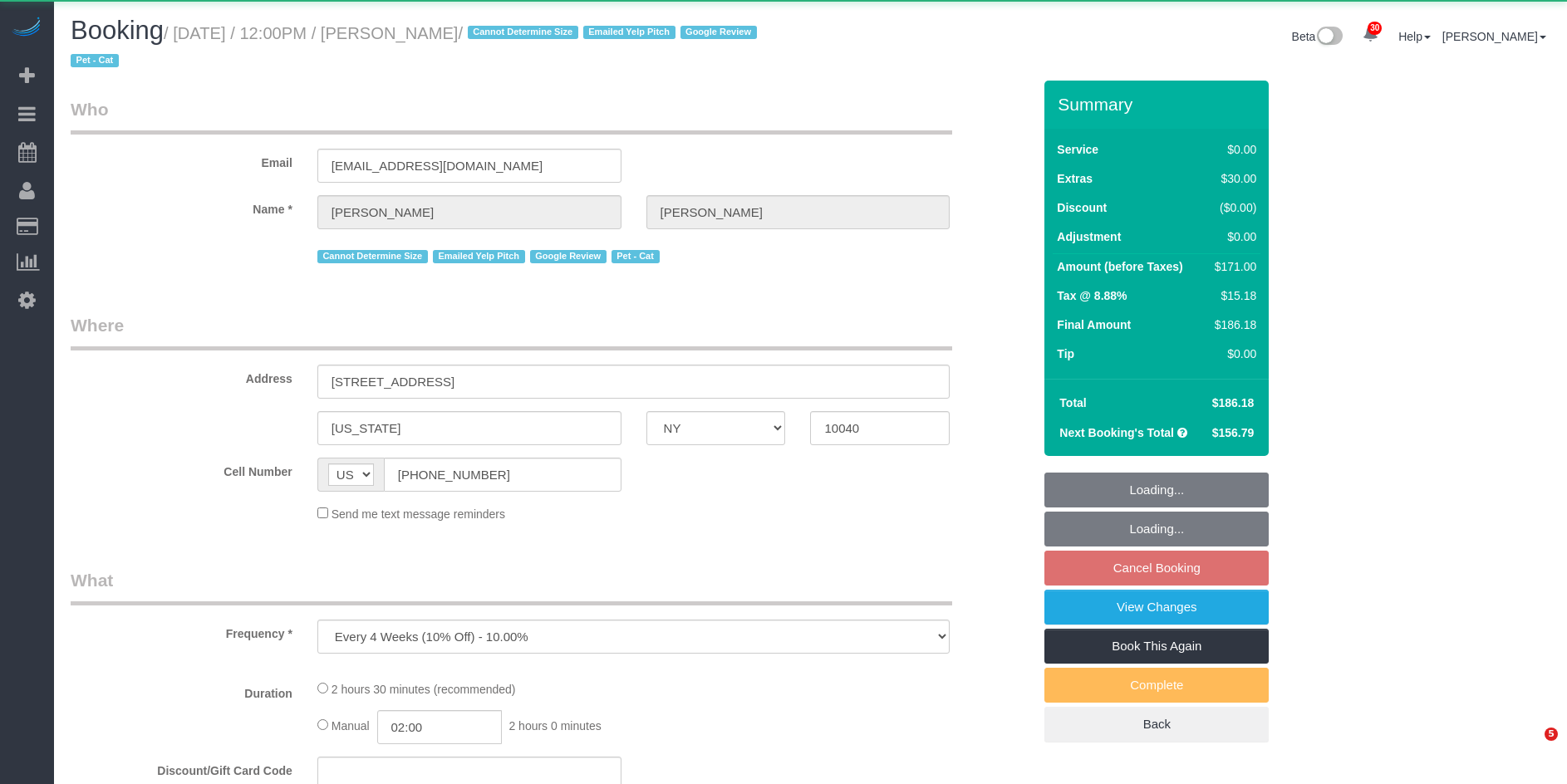
select select "NY"
select select "object:1080"
select select "1"
select select "spot5"
select select "number:59"
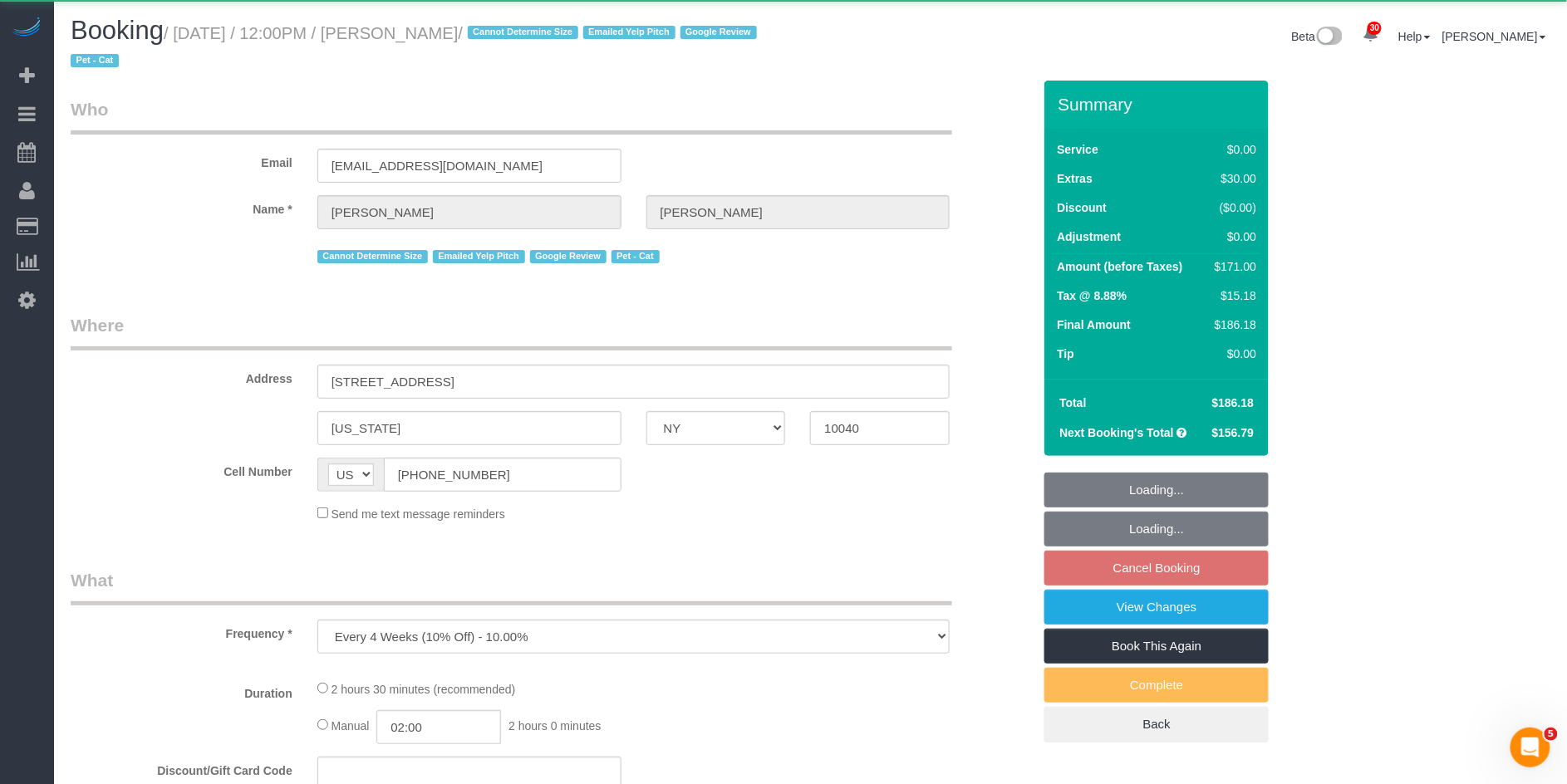
select select "number:73"
select select "number:15"
select select "number:5"
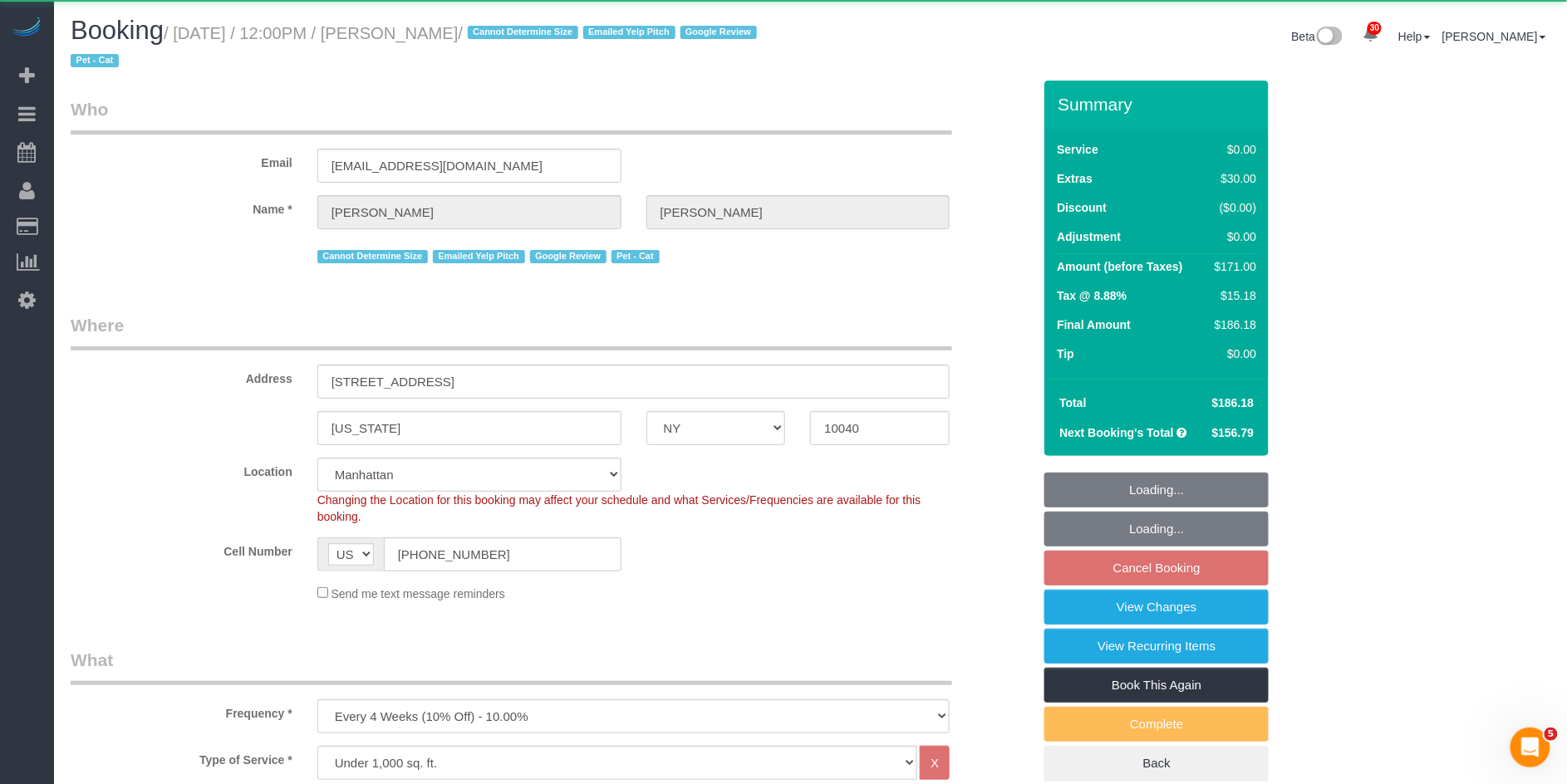
select select "string:stripe-pm_1QuRgR4VGloSiKo7ytunWo7w"
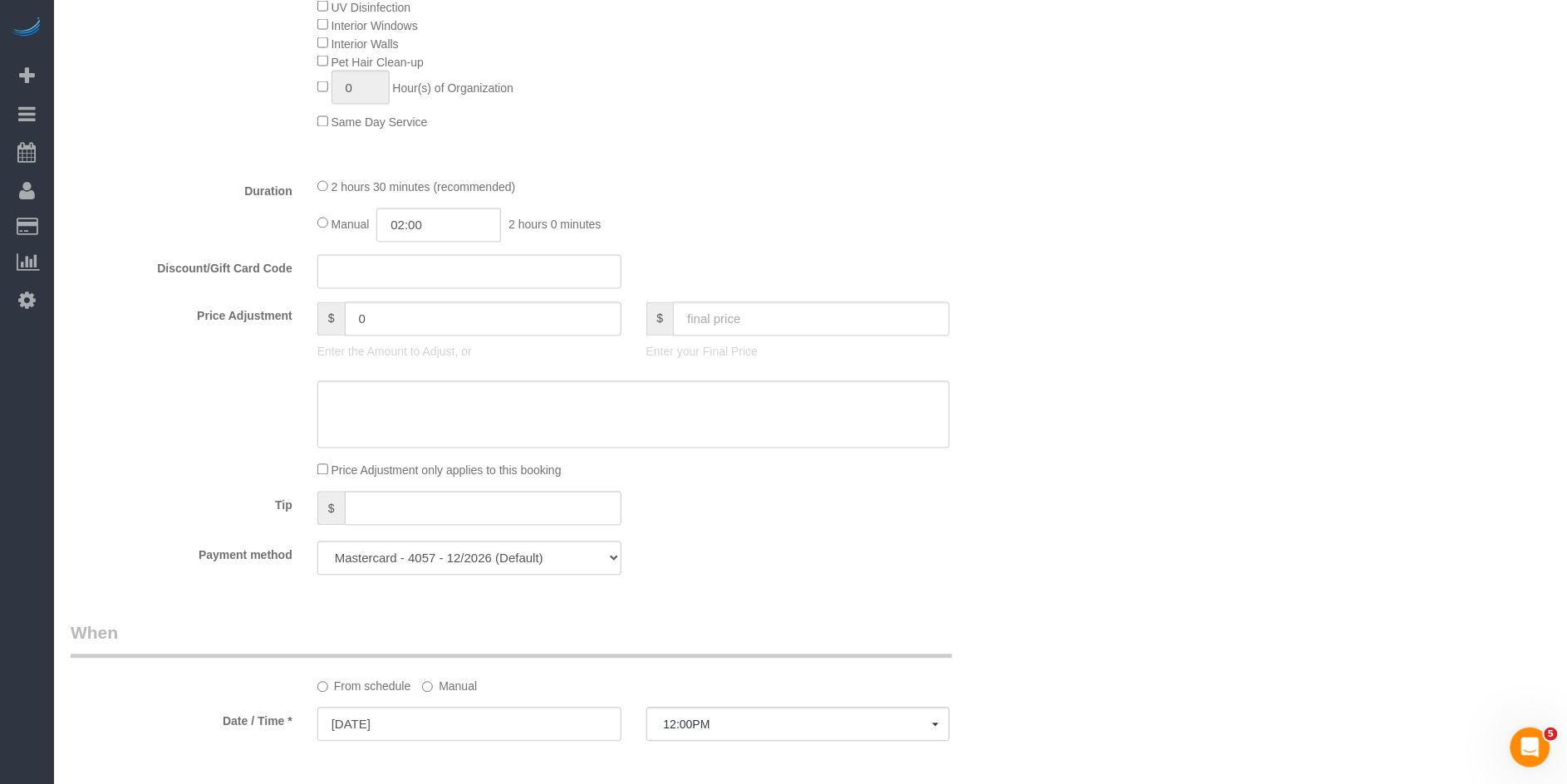
scroll to position [1081, 0]
select select "spot60"
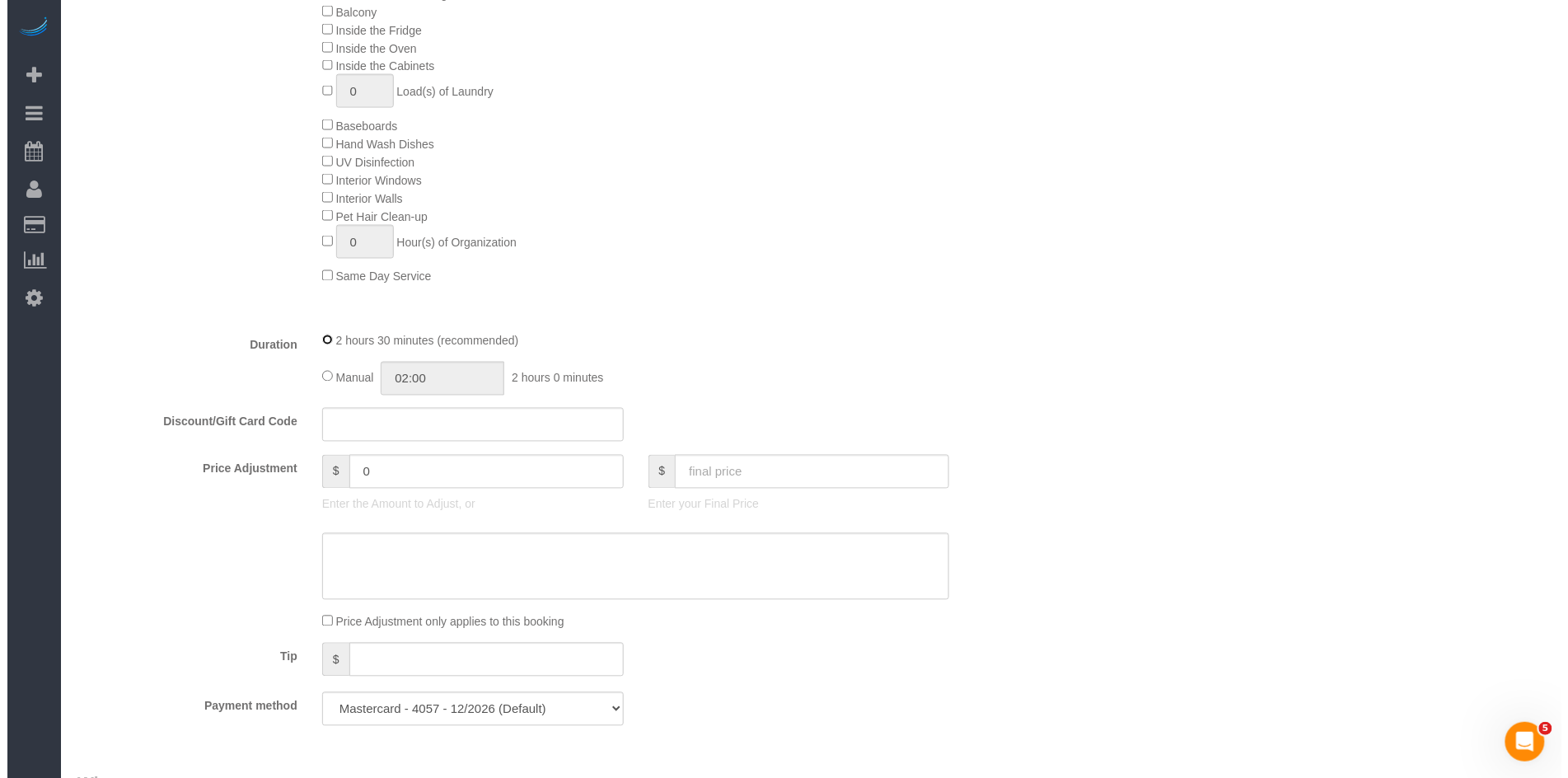
scroll to position [0, 0]
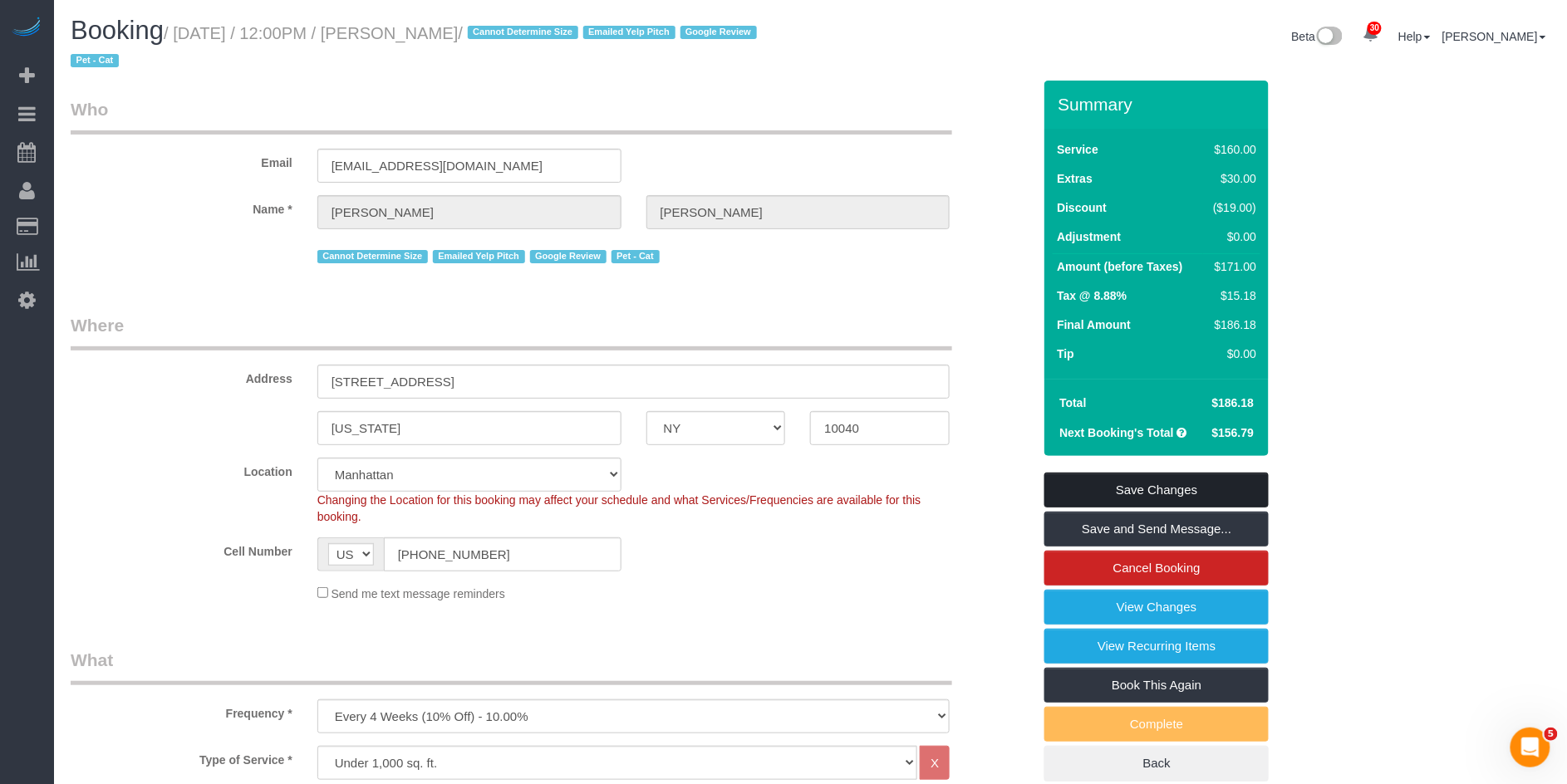
click at [1107, 476] on link "Save Changes" at bounding box center [1157, 490] width 225 height 35
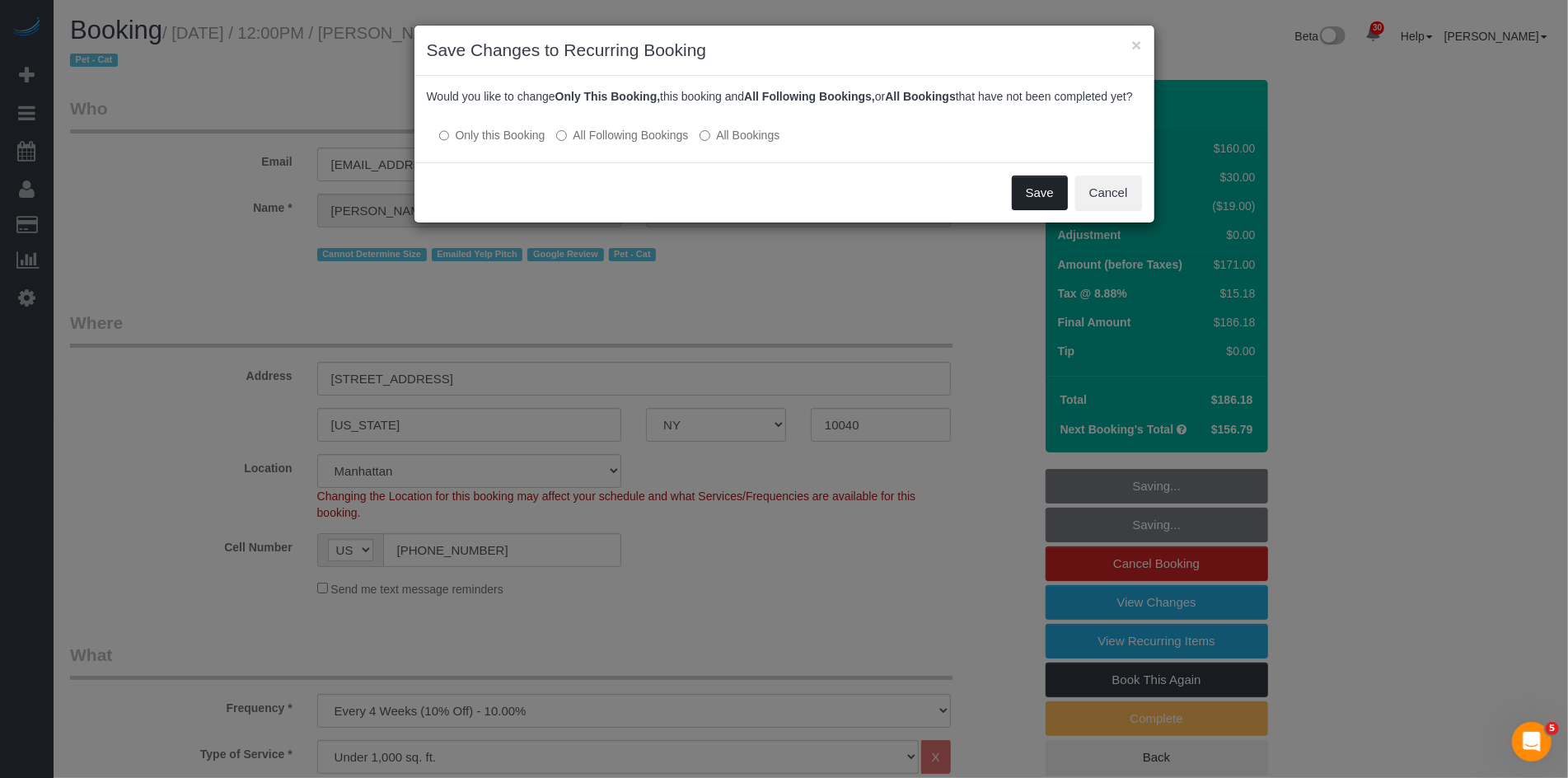
click at [1041, 210] on button "Save" at bounding box center [1040, 193] width 56 height 34
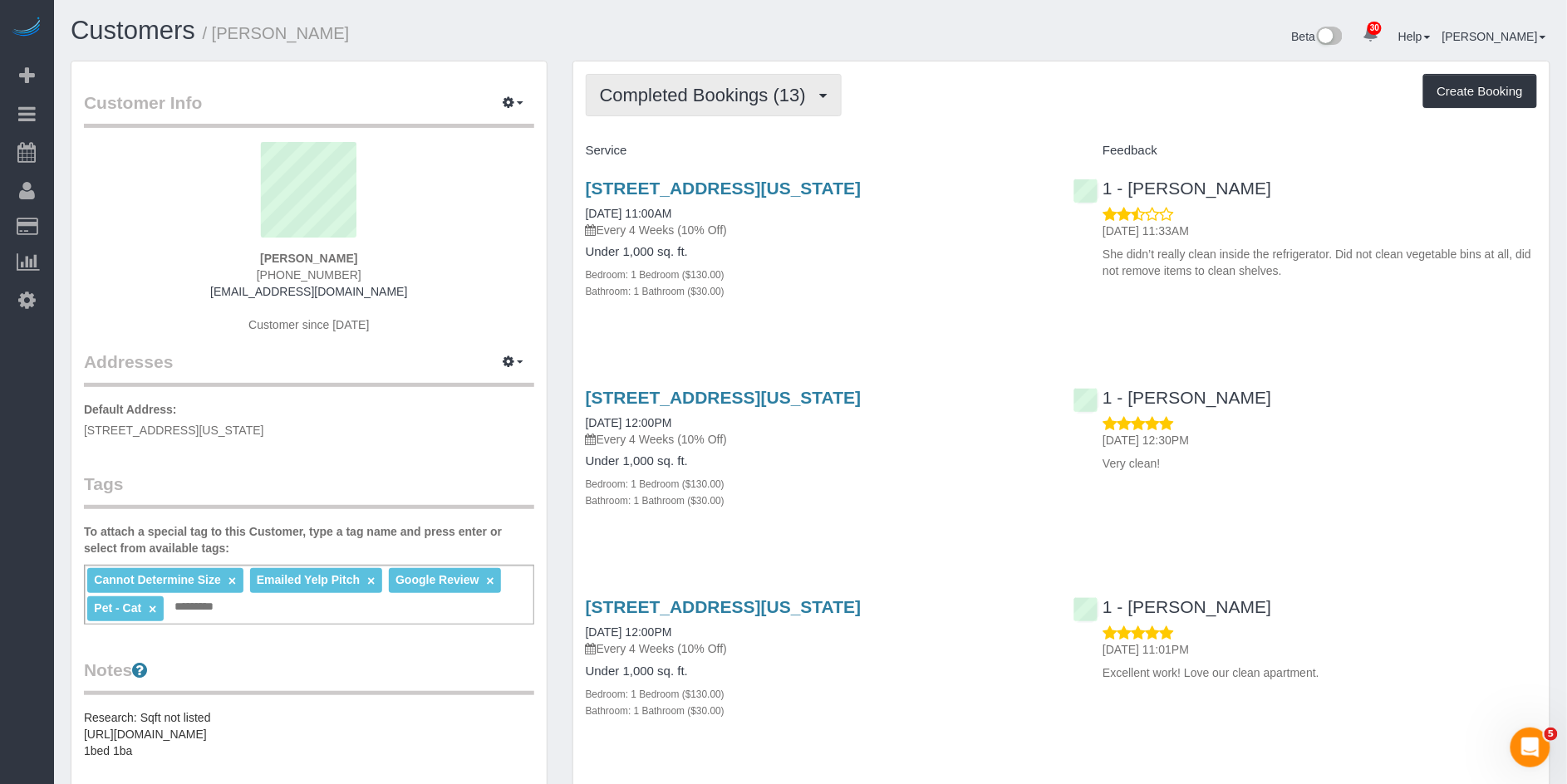
click at [751, 85] on span "Completed Bookings (13)" at bounding box center [706, 95] width 214 height 21
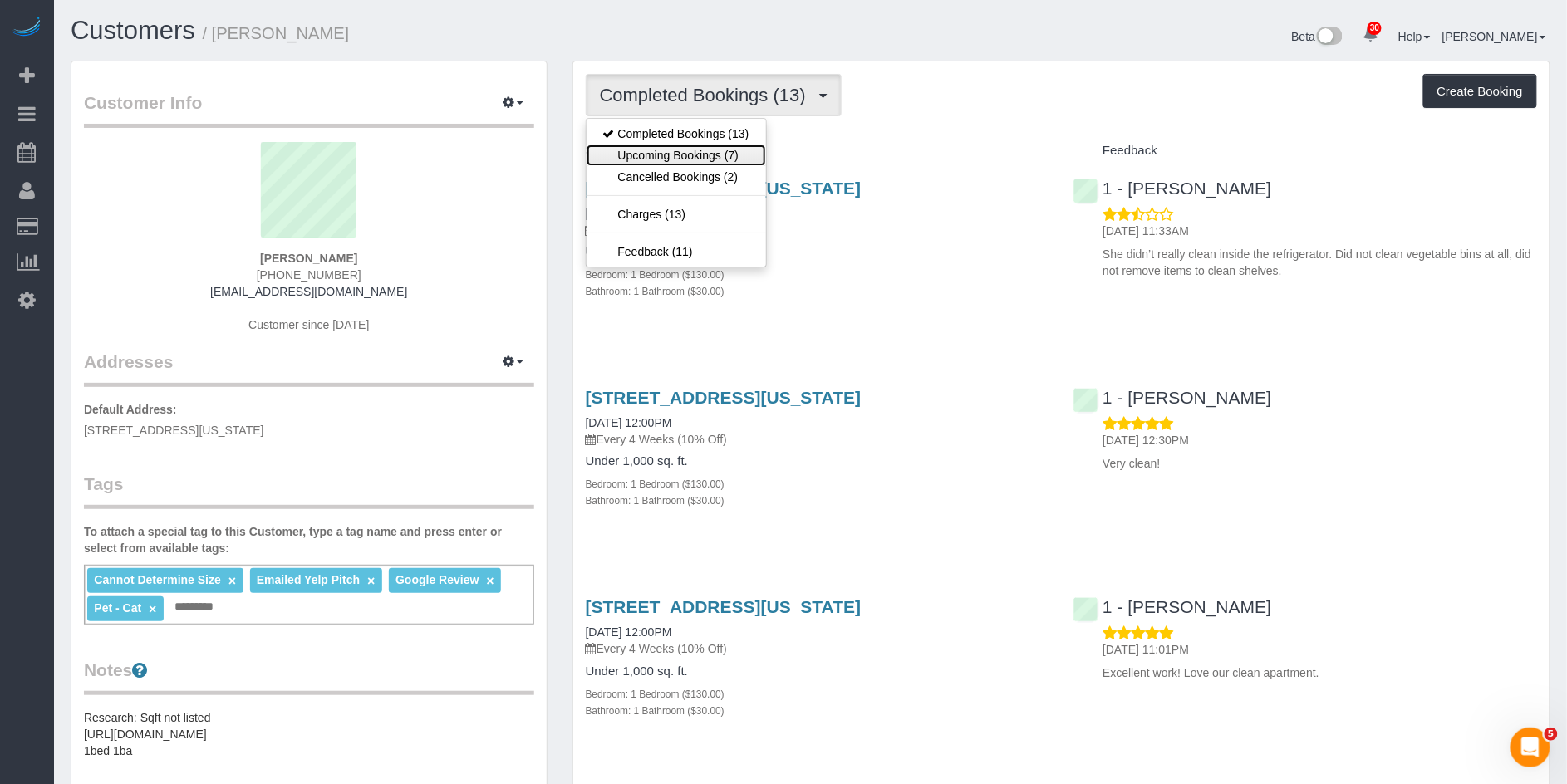
click at [714, 161] on link "Upcoming Bookings (7)" at bounding box center [676, 155] width 180 height 22
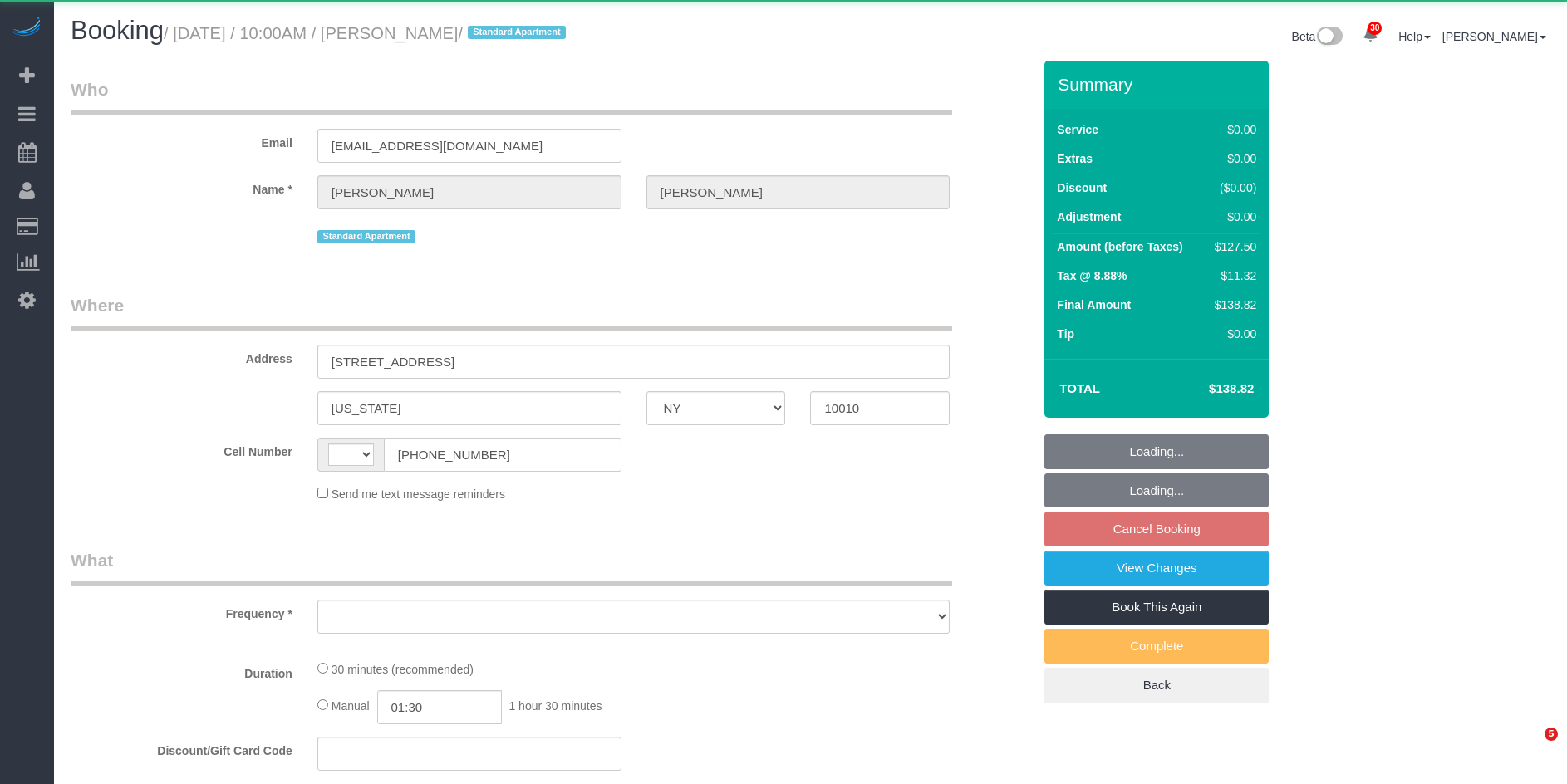
select select "NY"
select select "string:[GEOGRAPHIC_DATA]"
select select "object:1063"
select select "spot3"
select select "number:56"
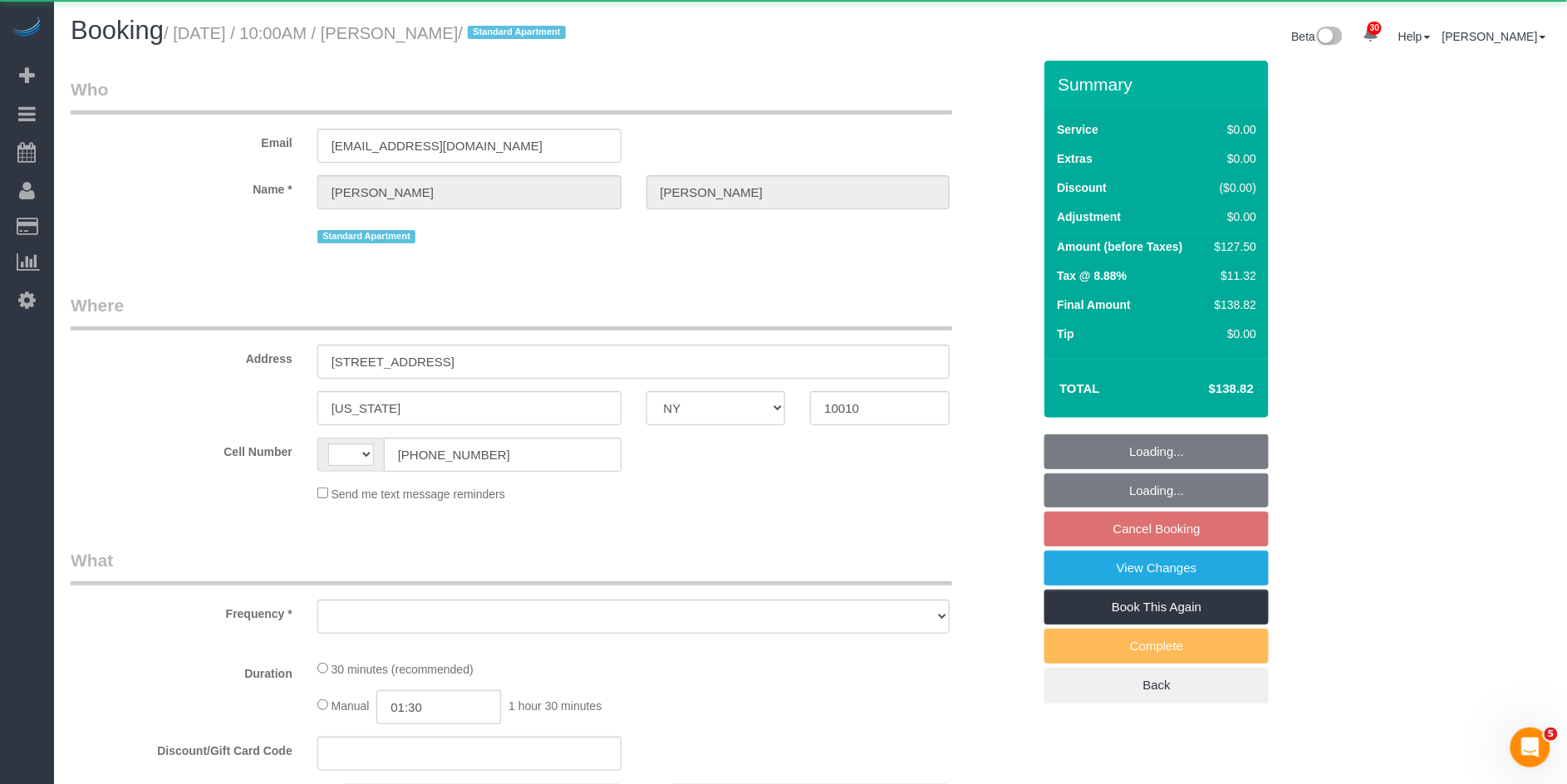
select select "number:73"
select select "number:15"
select select "number:5"
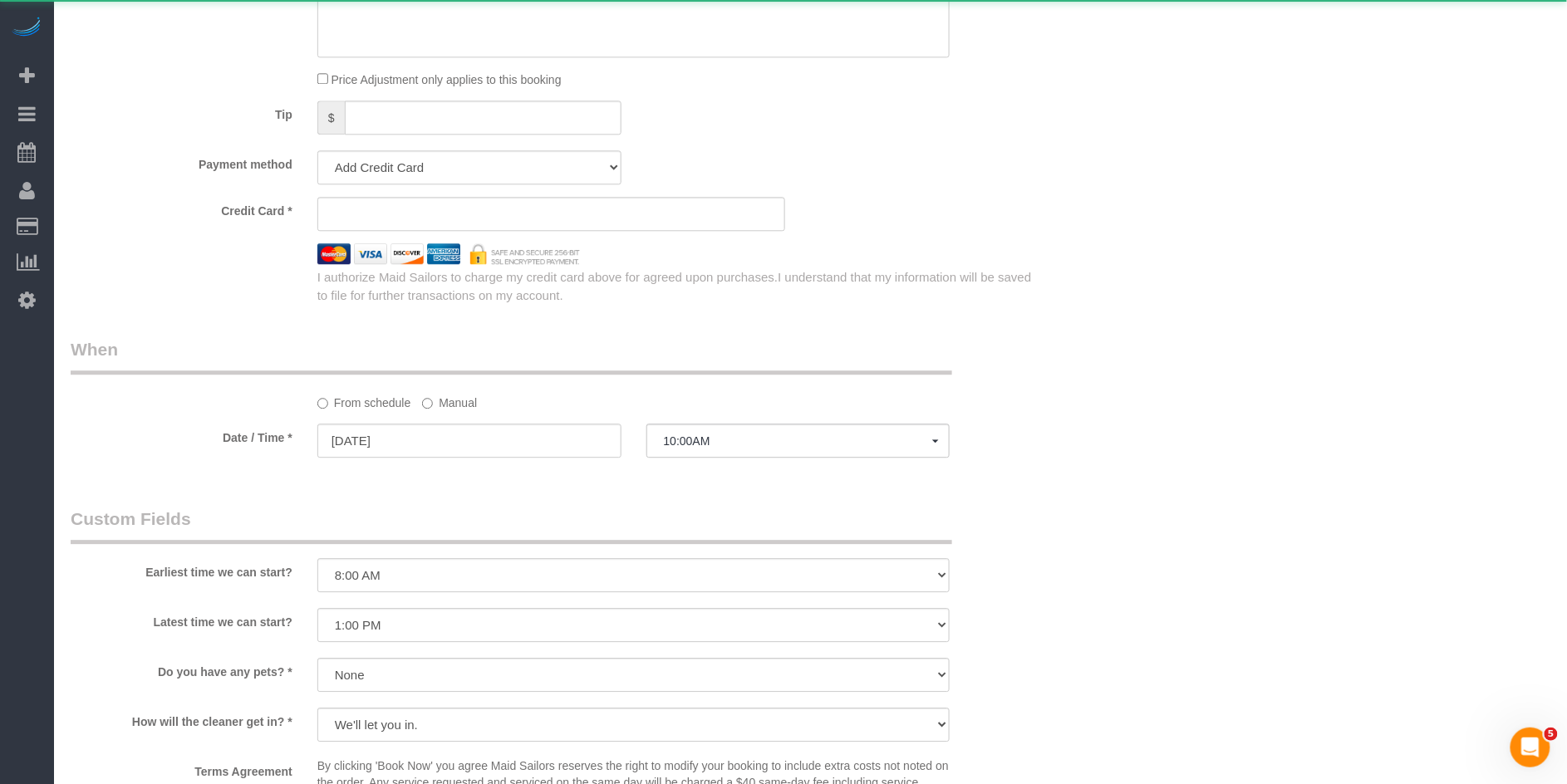
select select "string:stripe-pm_1RjrLG4VGloSiKo70pr58rOi"
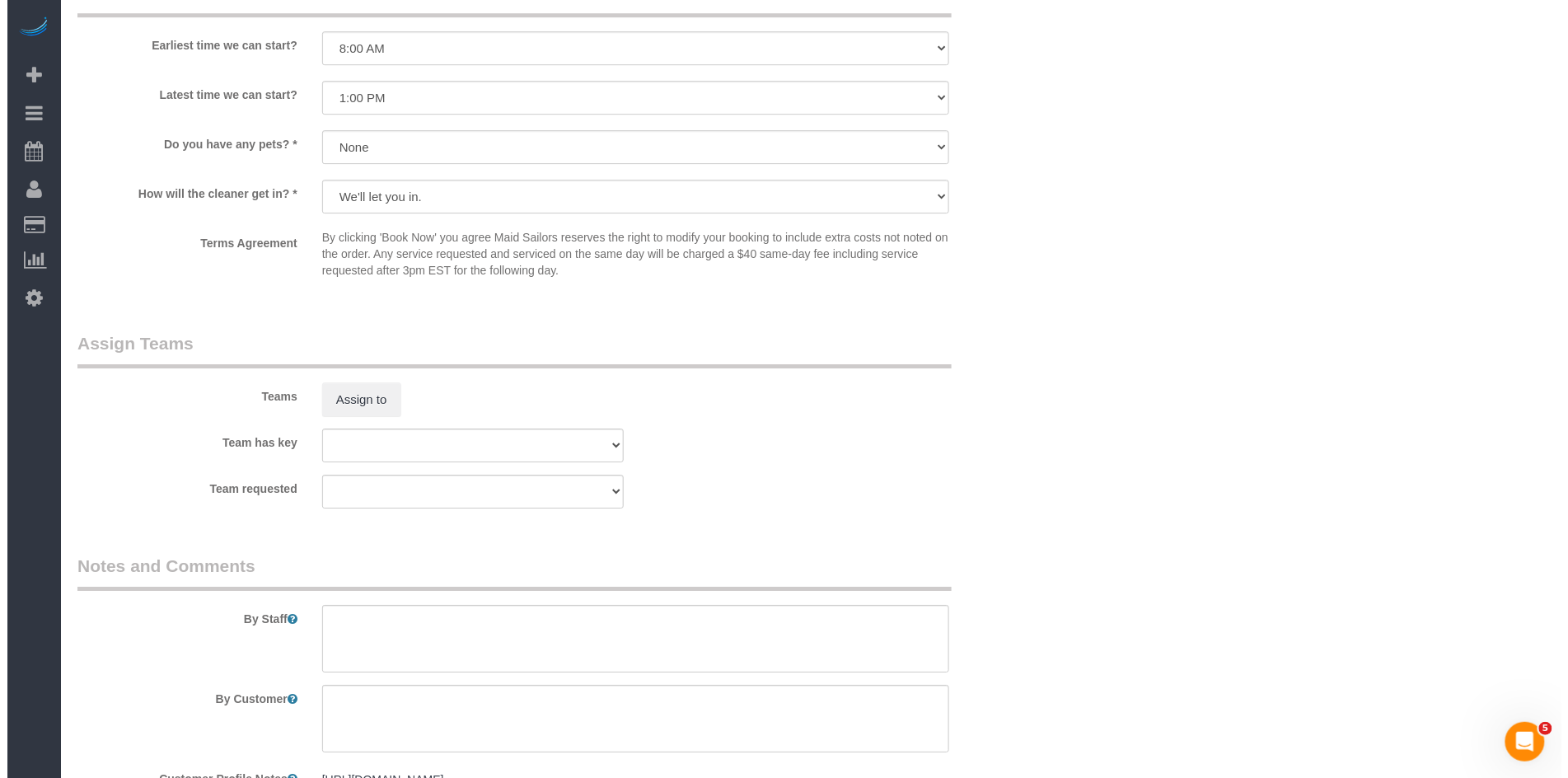
scroll to position [2086, 0]
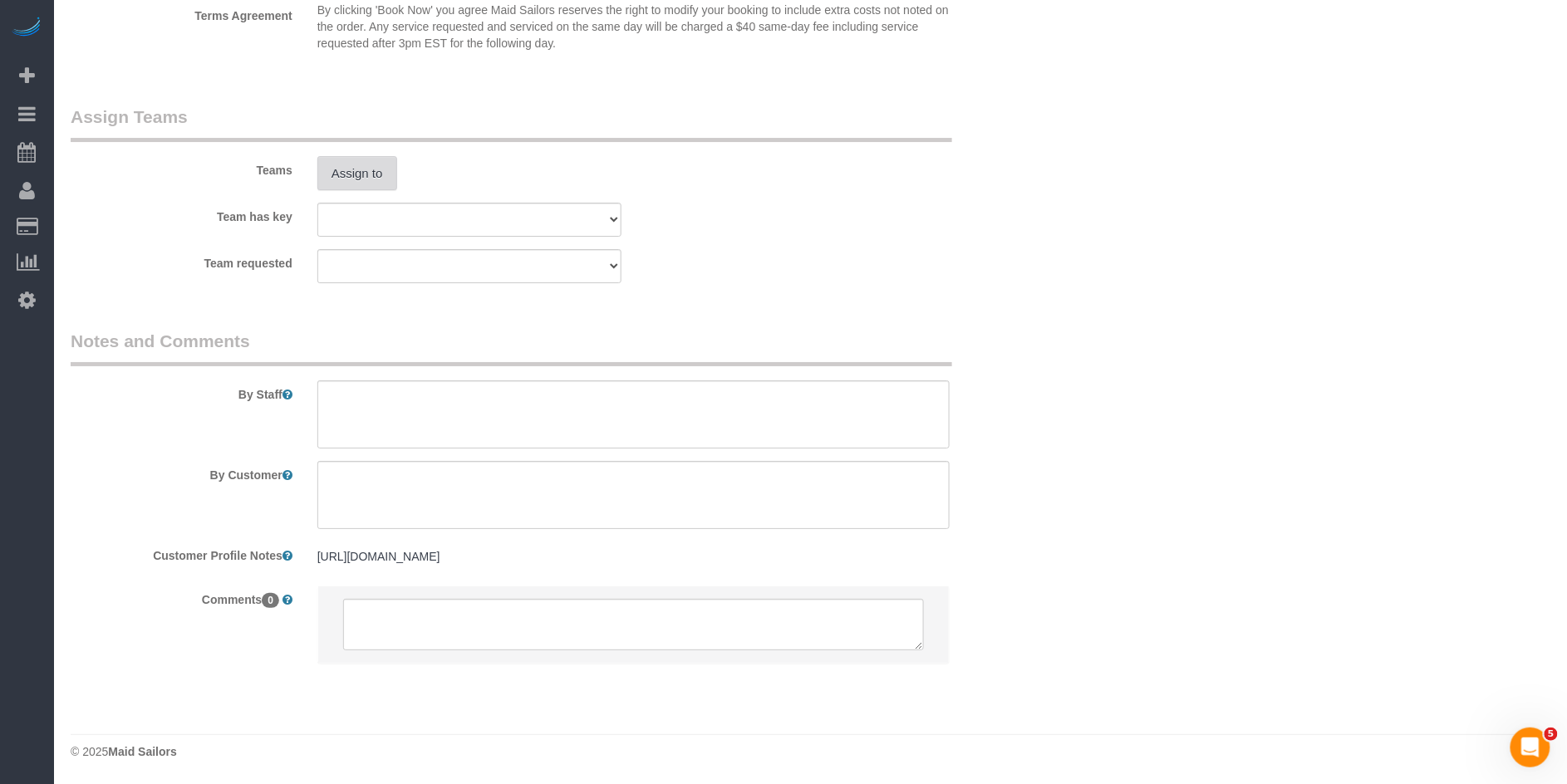
click at [364, 169] on button "Assign to" at bounding box center [357, 173] width 80 height 35
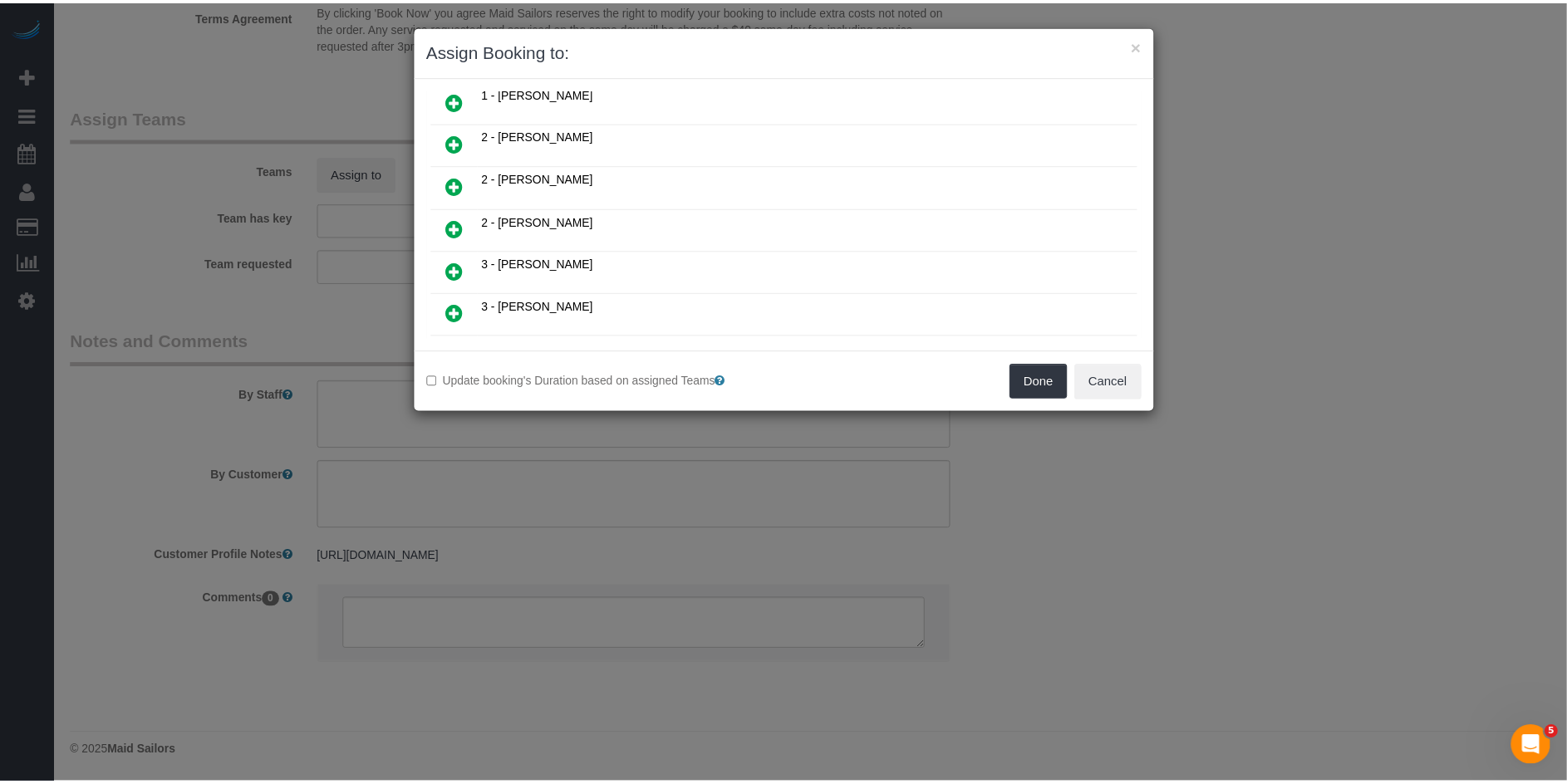
scroll to position [0, 0]
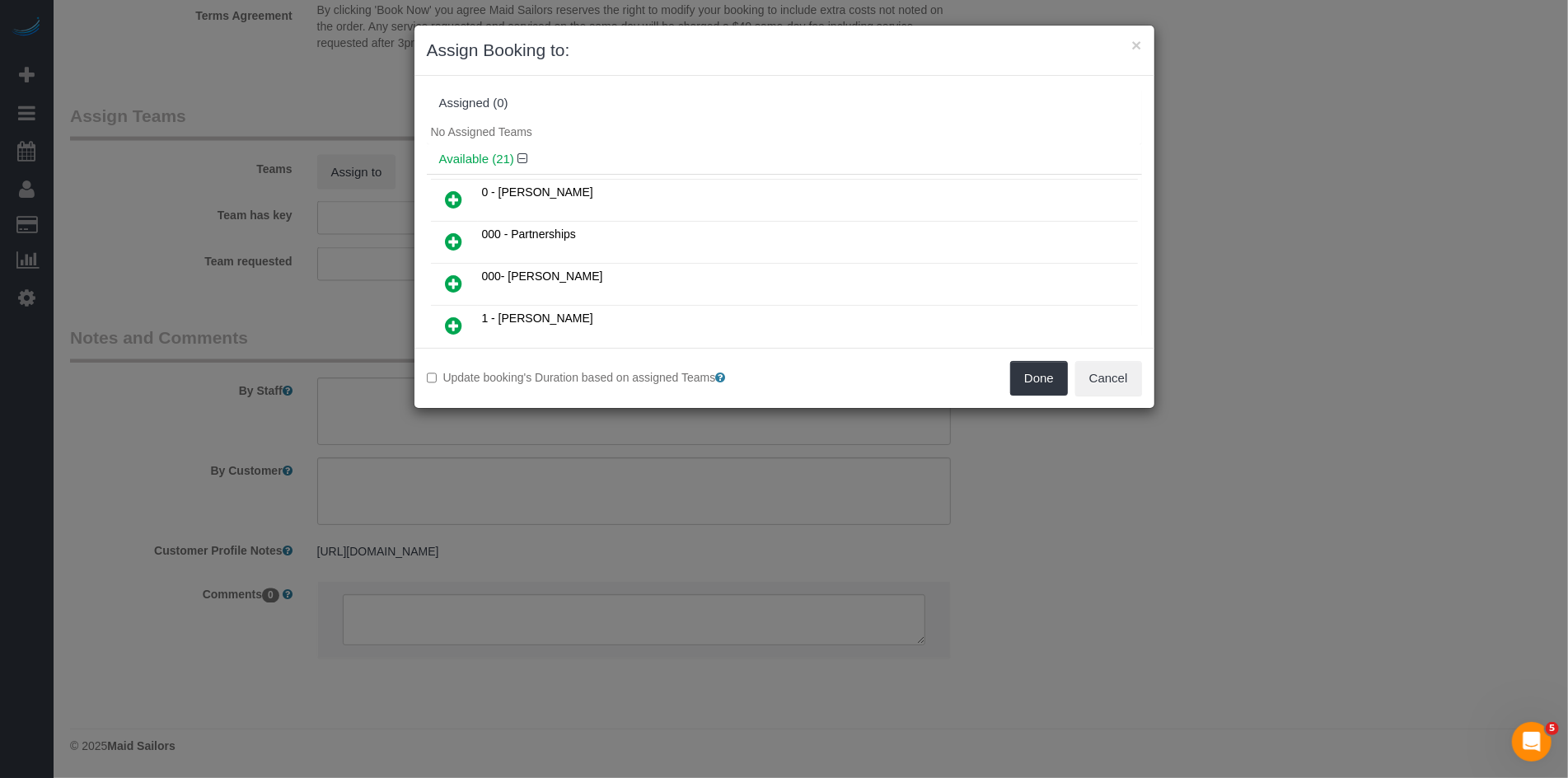
click at [464, 273] on link at bounding box center [454, 284] width 39 height 33
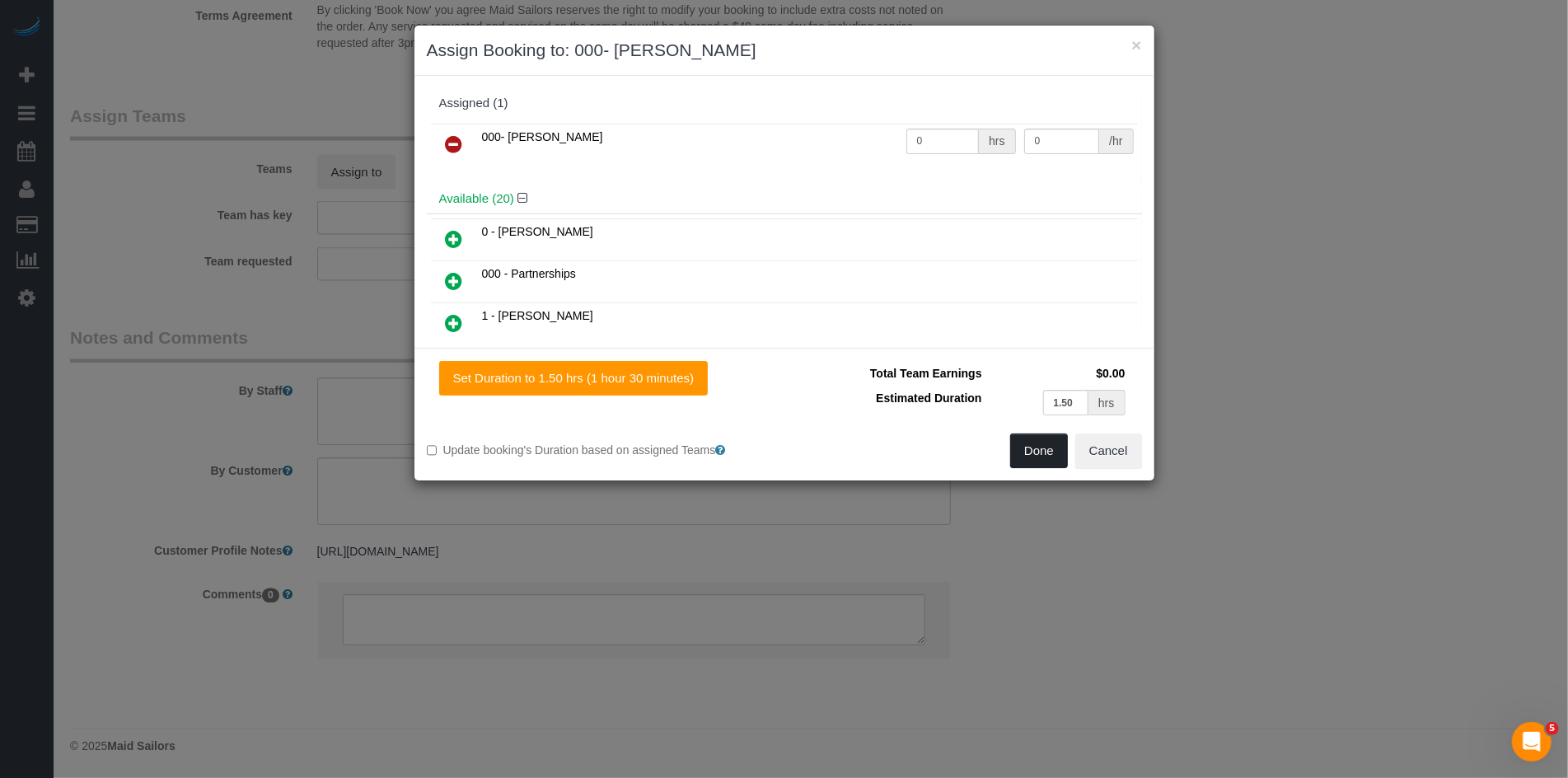
click at [1017, 448] on button "Done" at bounding box center [1039, 451] width 58 height 34
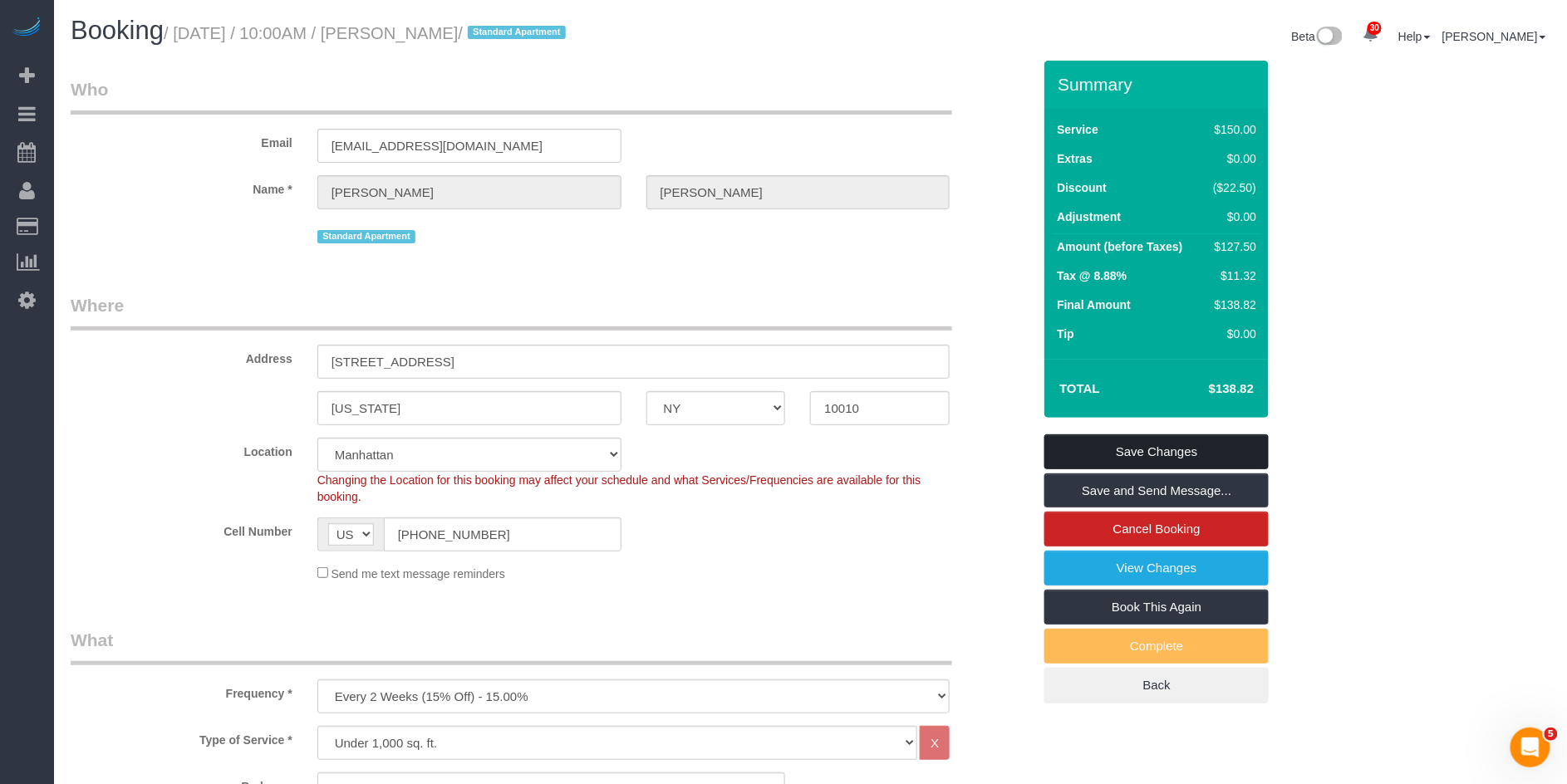
click at [1194, 455] on link "Save Changes" at bounding box center [1157, 452] width 225 height 35
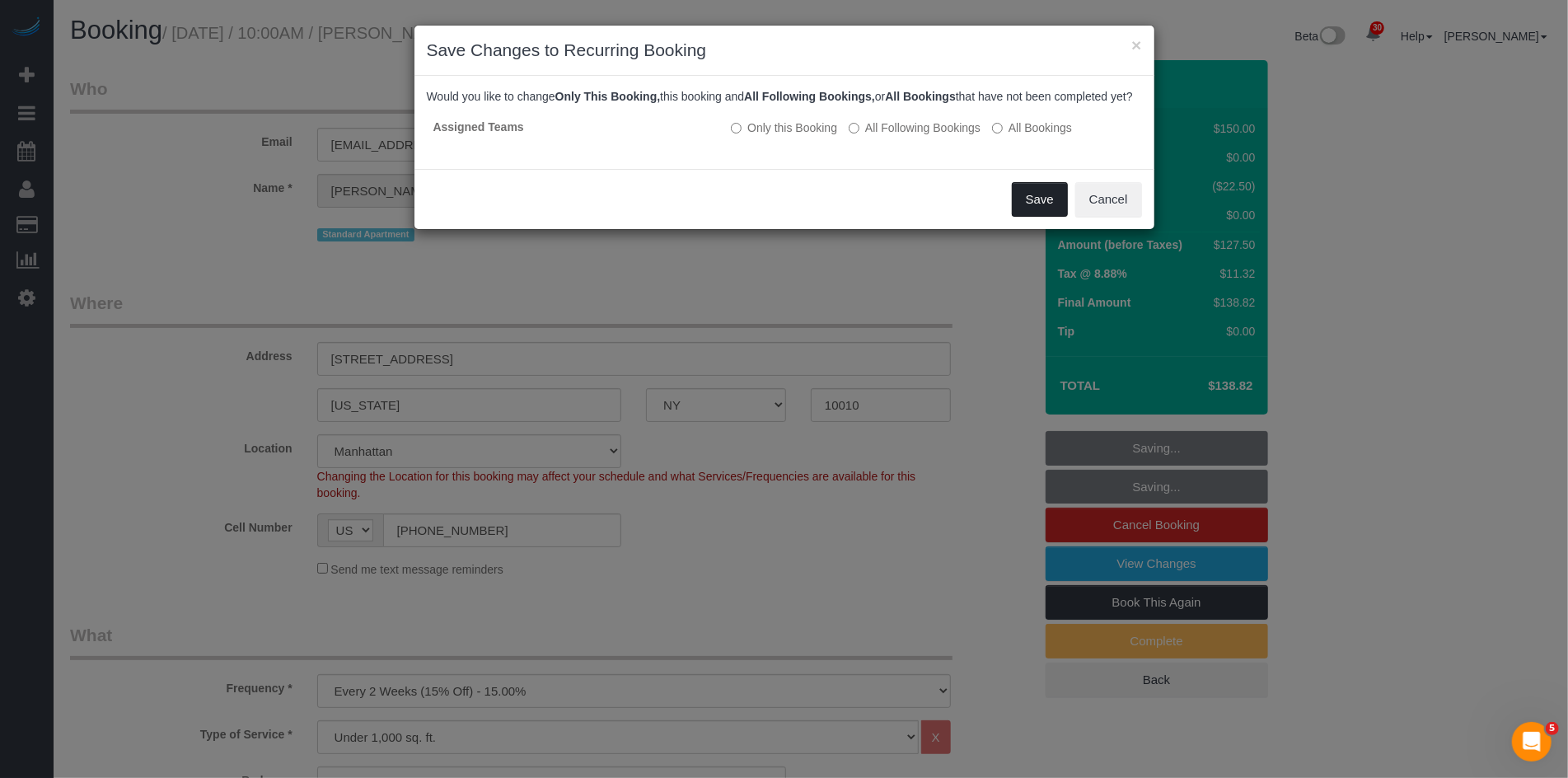
click at [1039, 217] on button "Save" at bounding box center [1040, 200] width 56 height 34
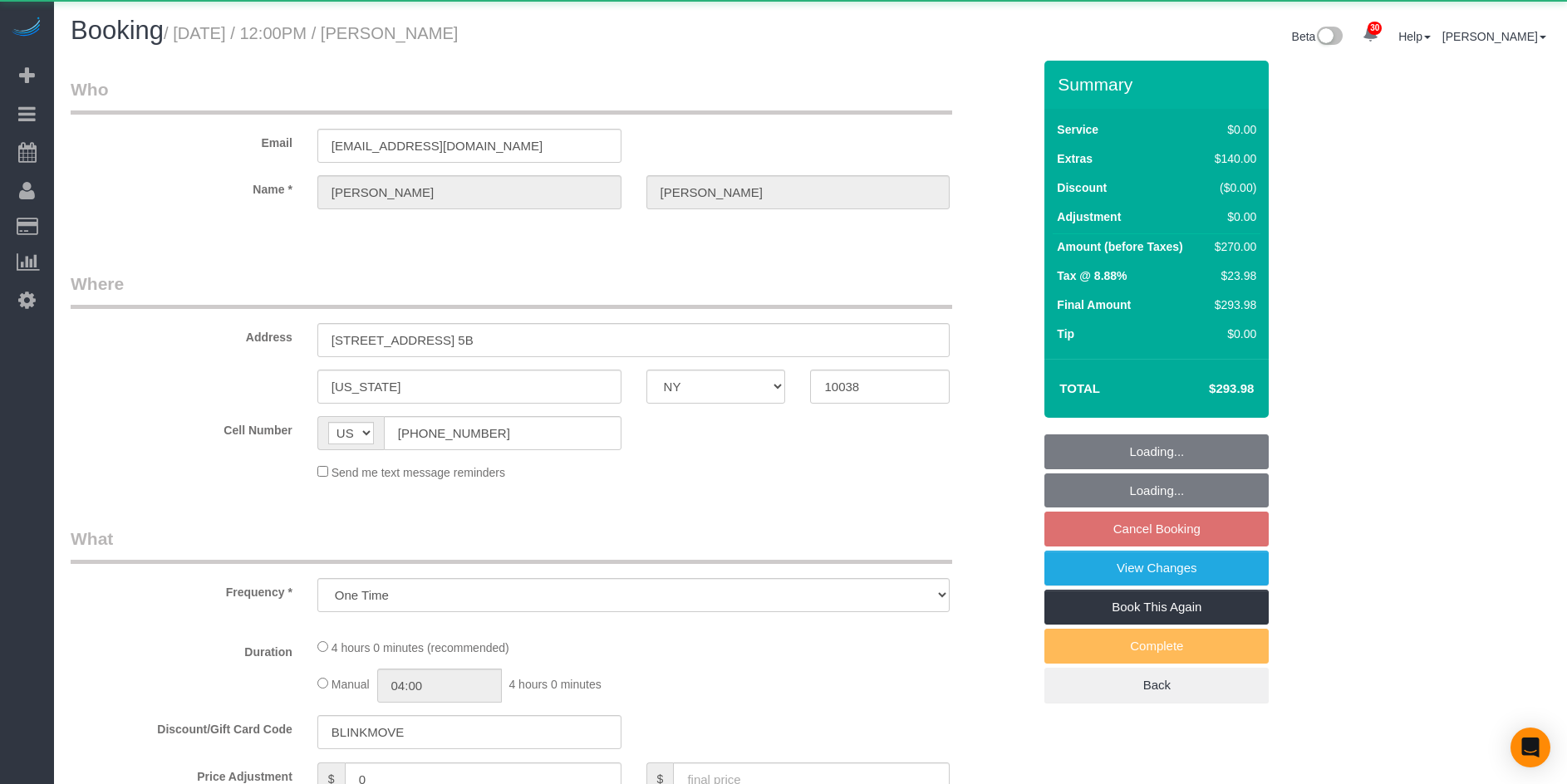
select select "NY"
select select "object:1054"
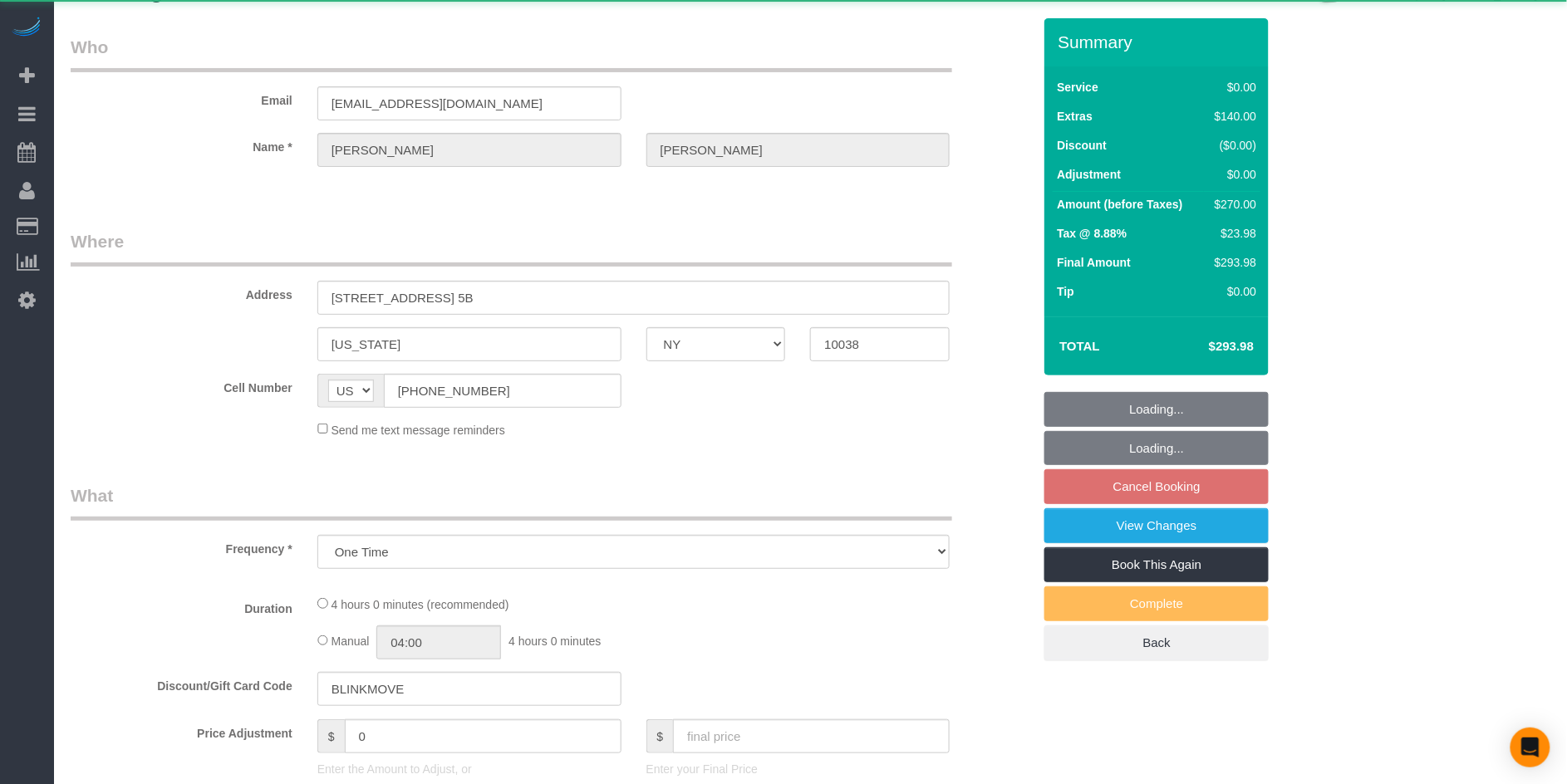
select select "string:stripe-pm_1SD8a34VGloSiKo7HT2DnPb1"
select select "1"
select select "spot5"
select select "number:59"
select select "number:73"
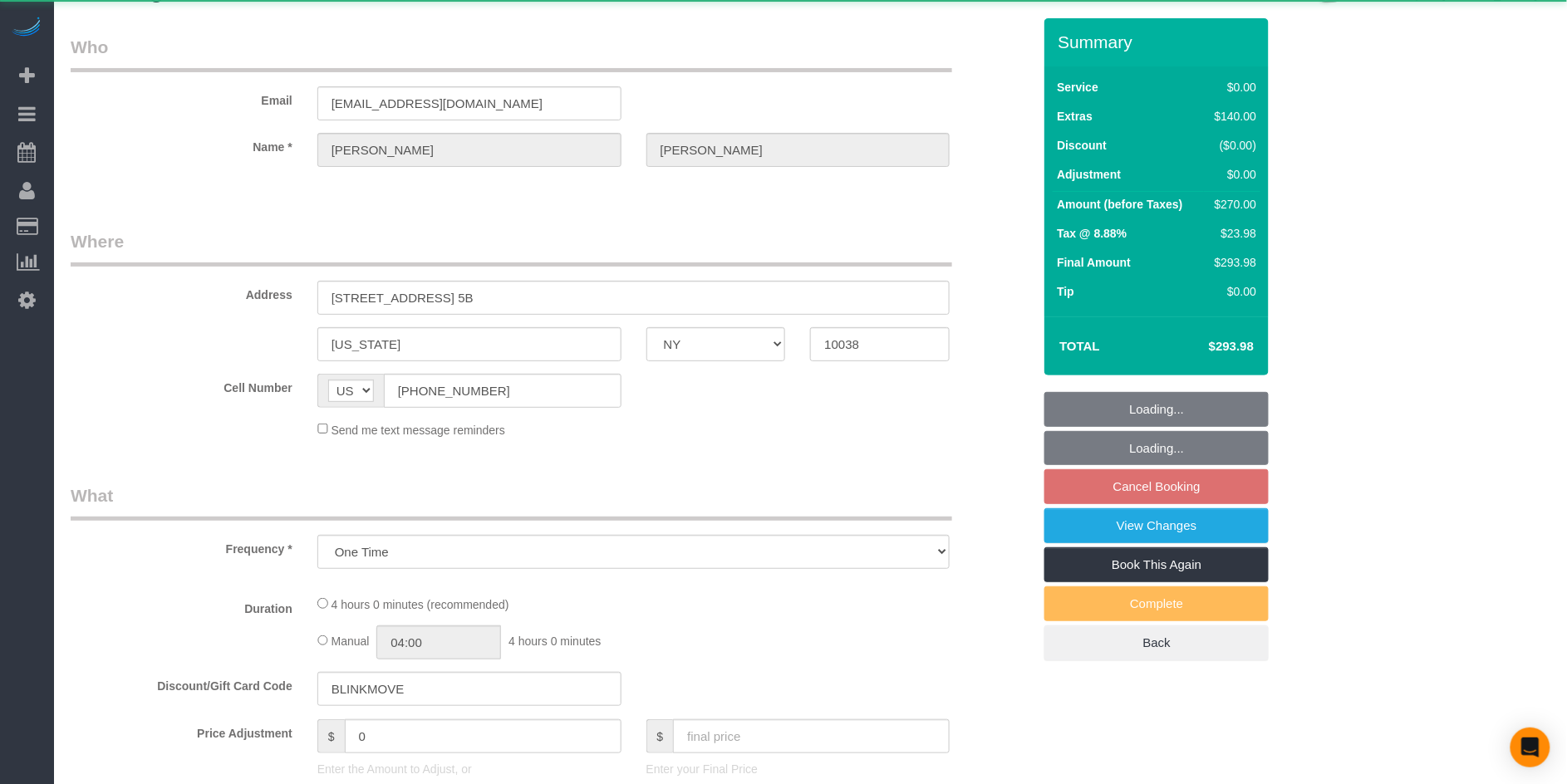
select select "number:15"
select select "number:5"
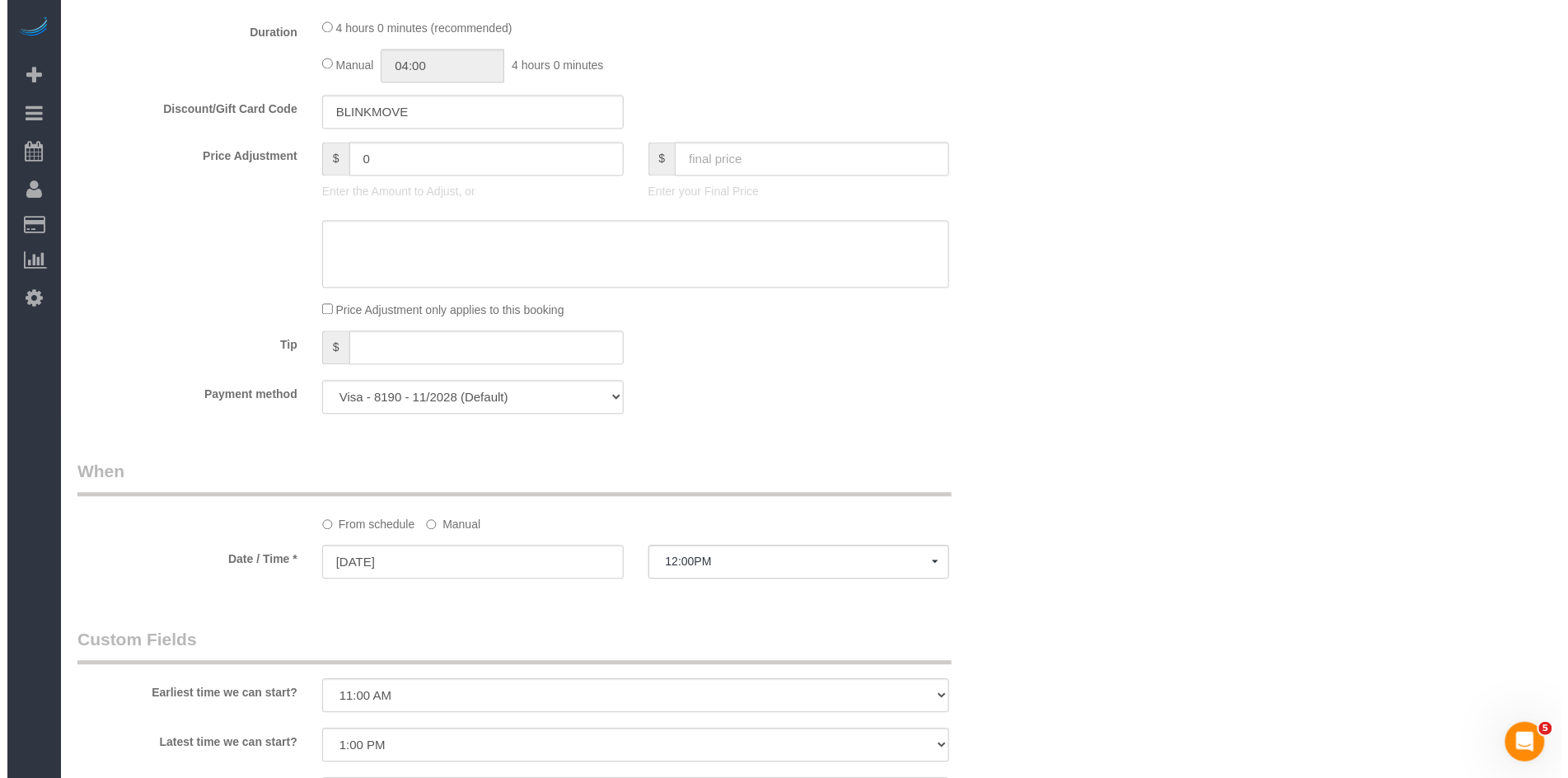
scroll to position [1726, 0]
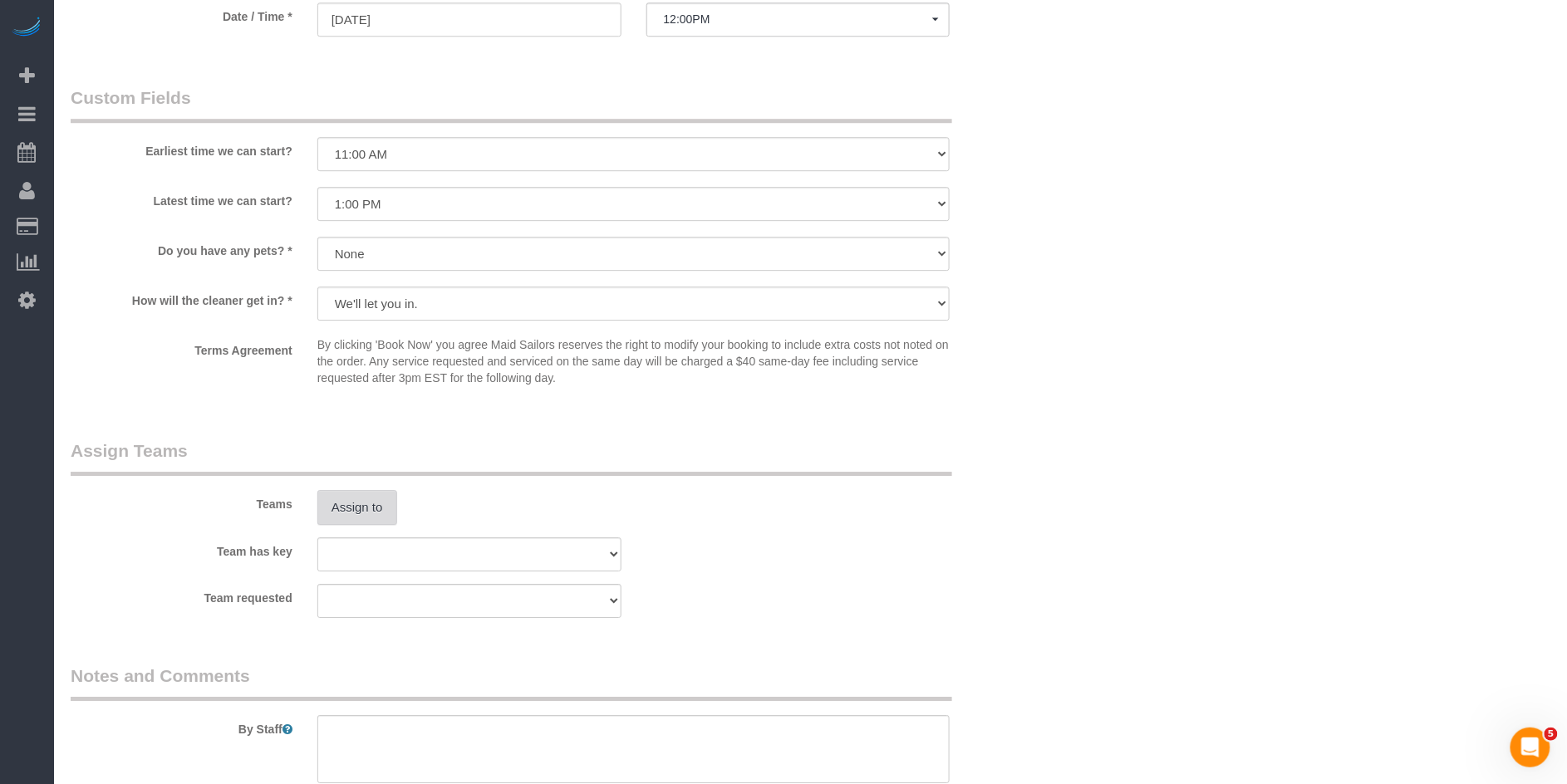
click at [363, 518] on button "Assign to" at bounding box center [357, 507] width 80 height 35
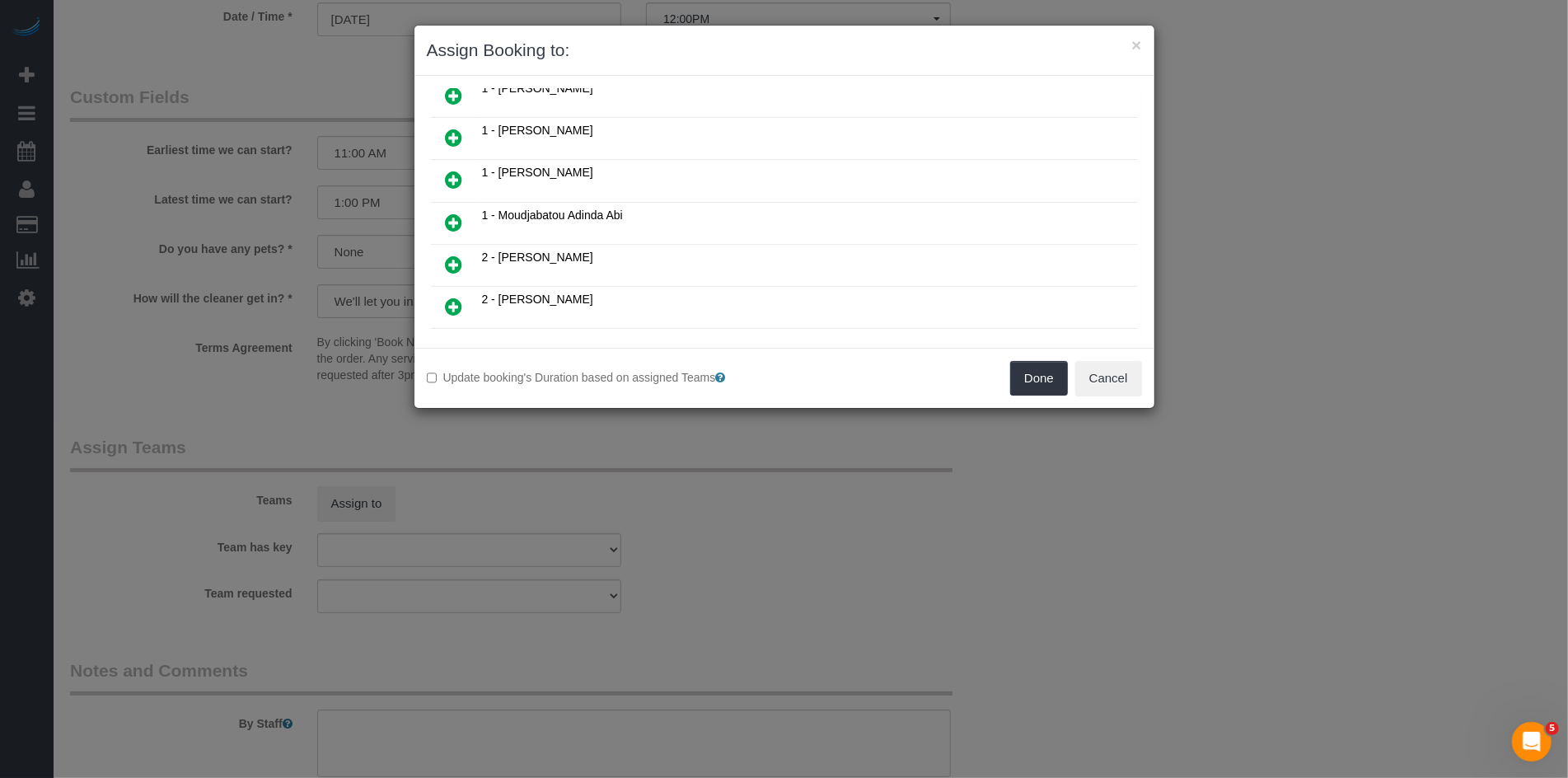
scroll to position [447, 0]
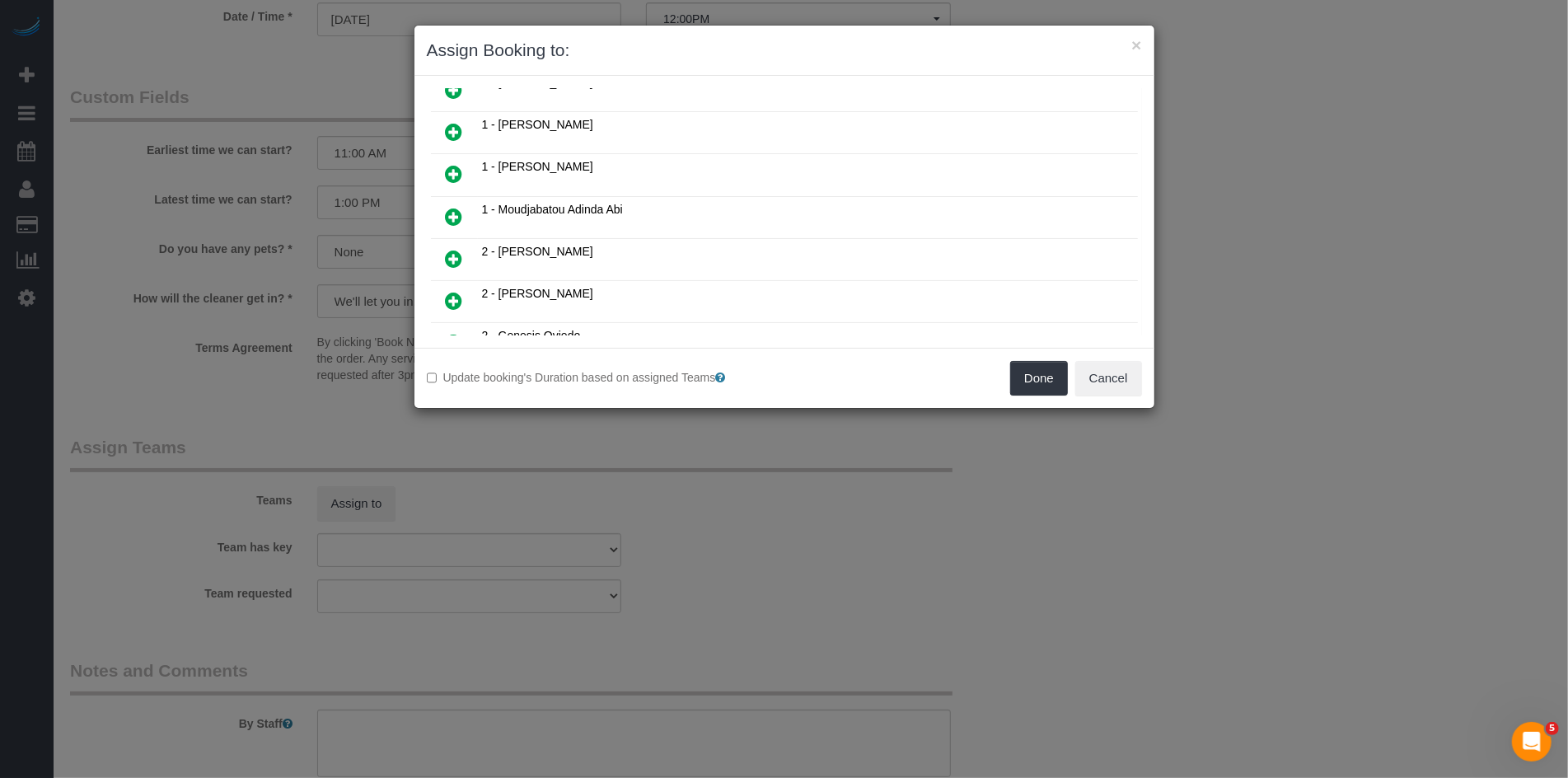
click at [441, 120] on link at bounding box center [454, 133] width 39 height 33
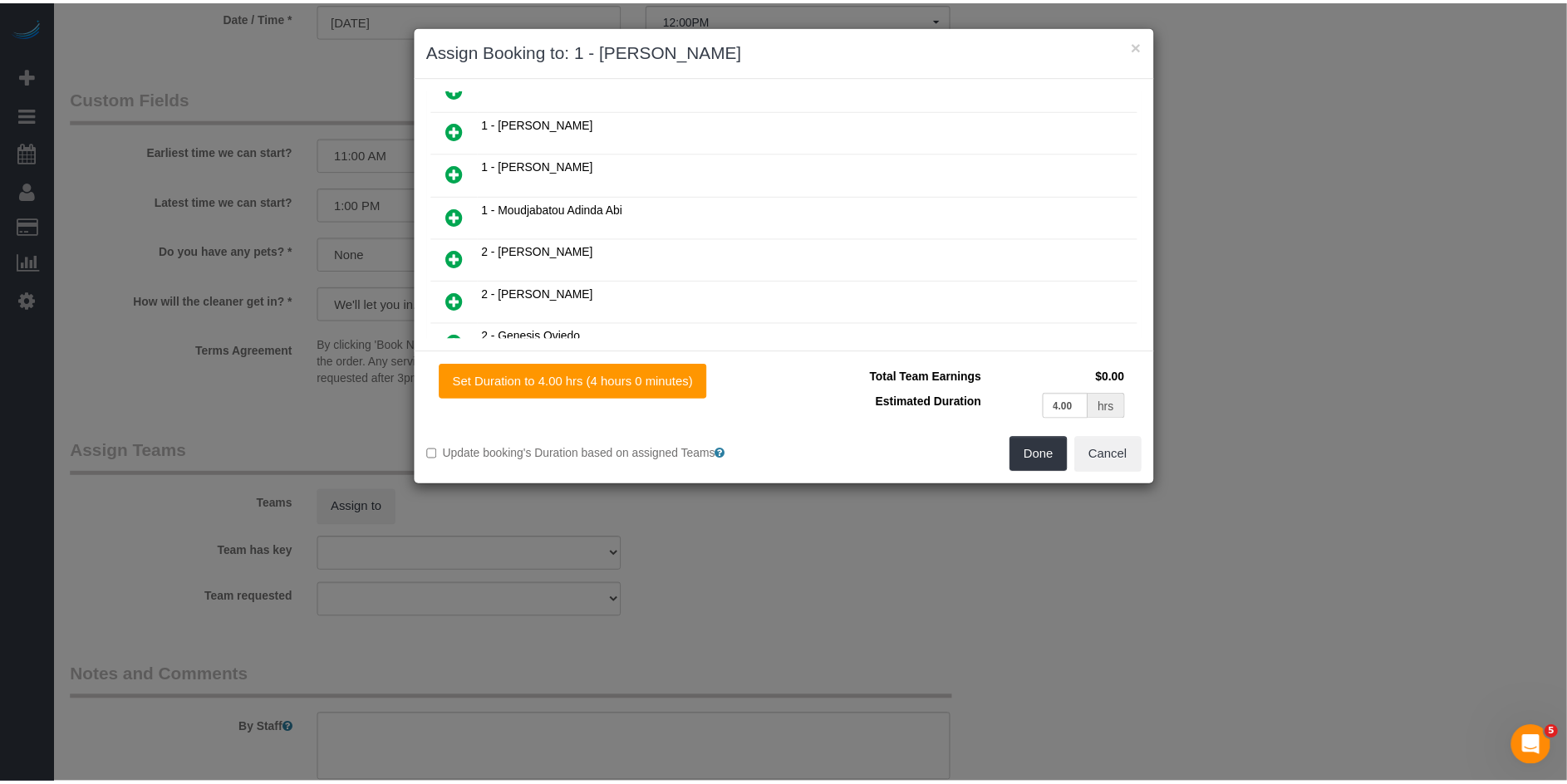
scroll to position [488, 0]
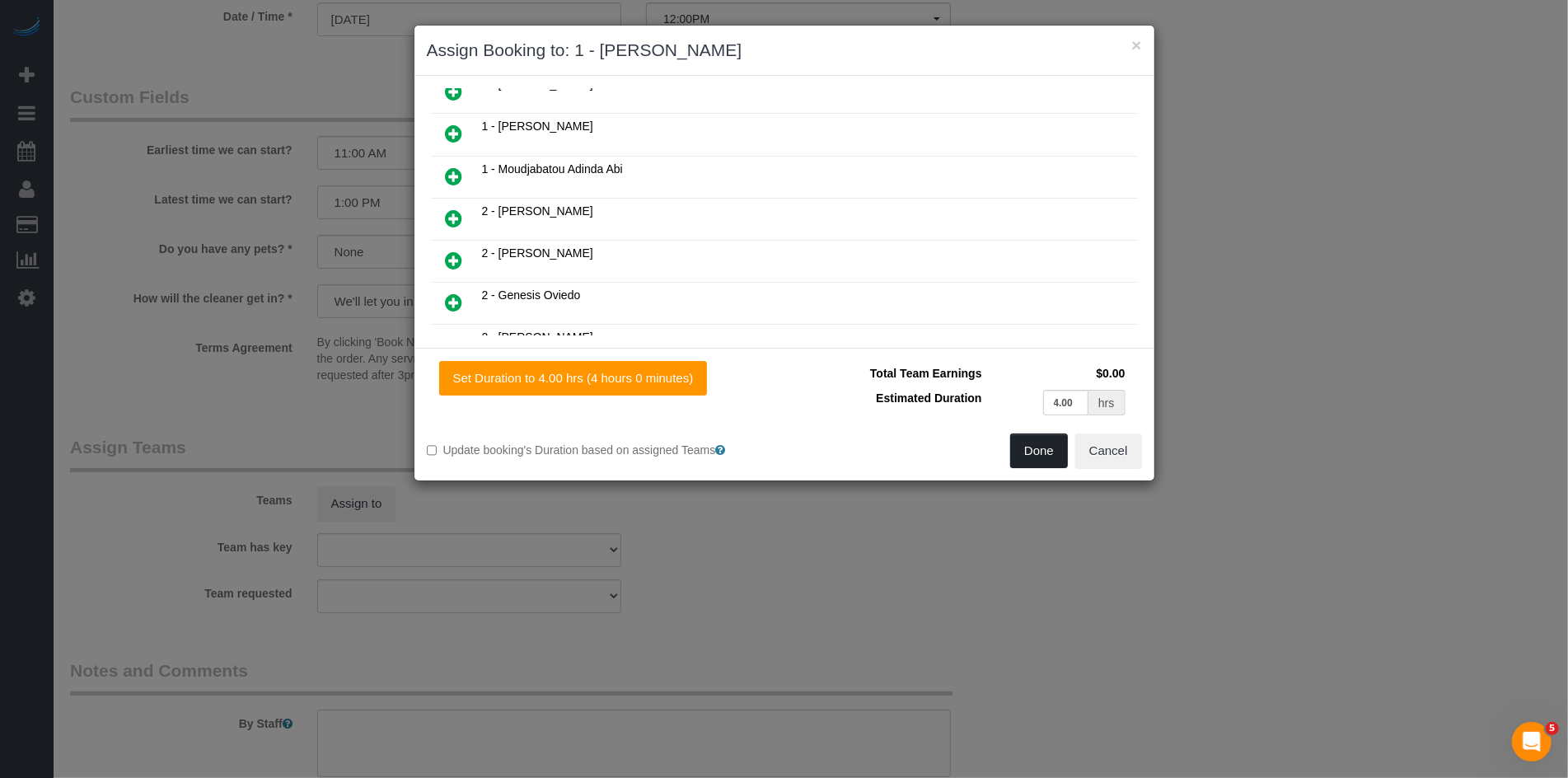
click at [1040, 446] on button "Done" at bounding box center [1039, 451] width 58 height 34
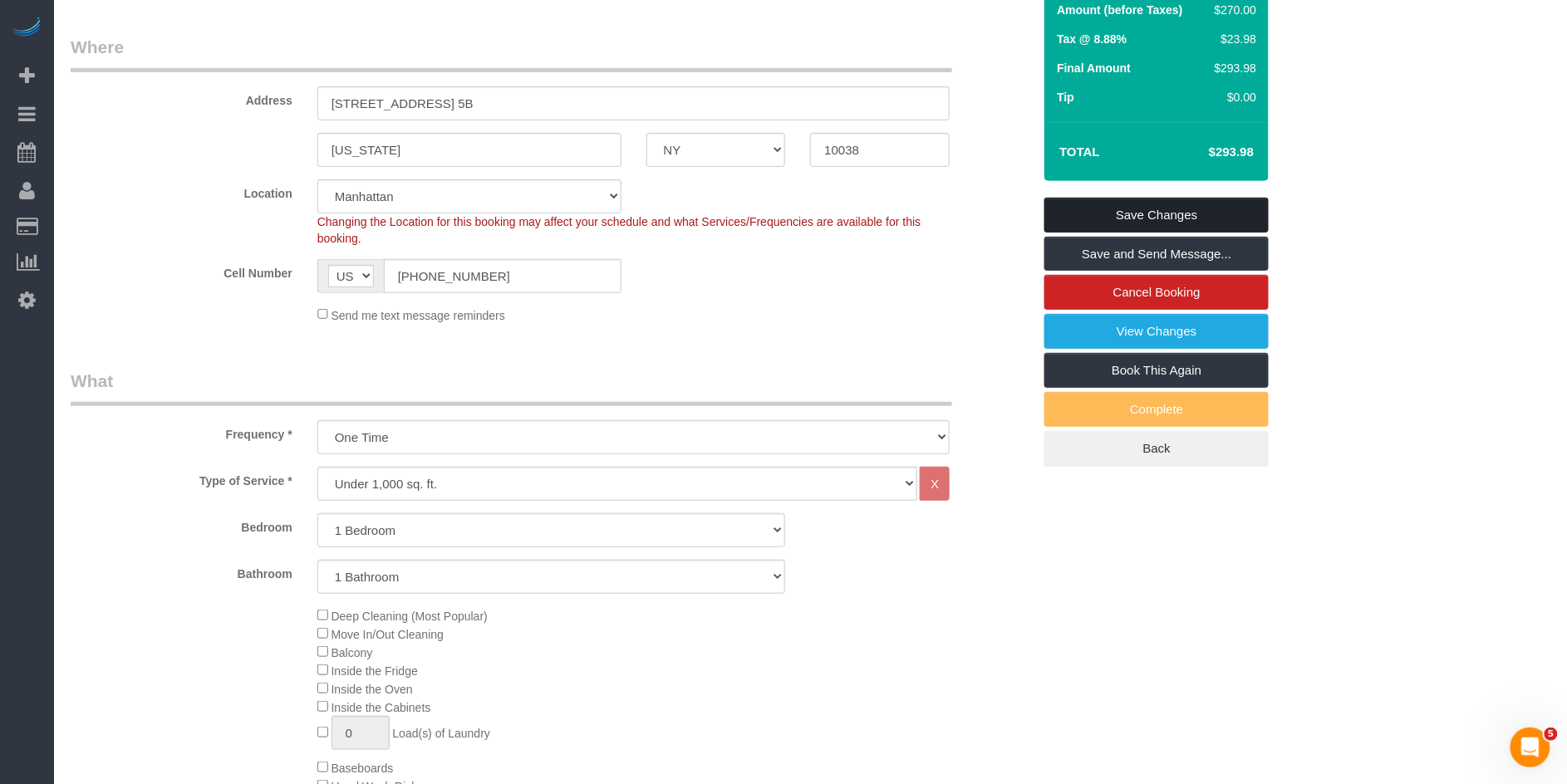
scroll to position [0, 0]
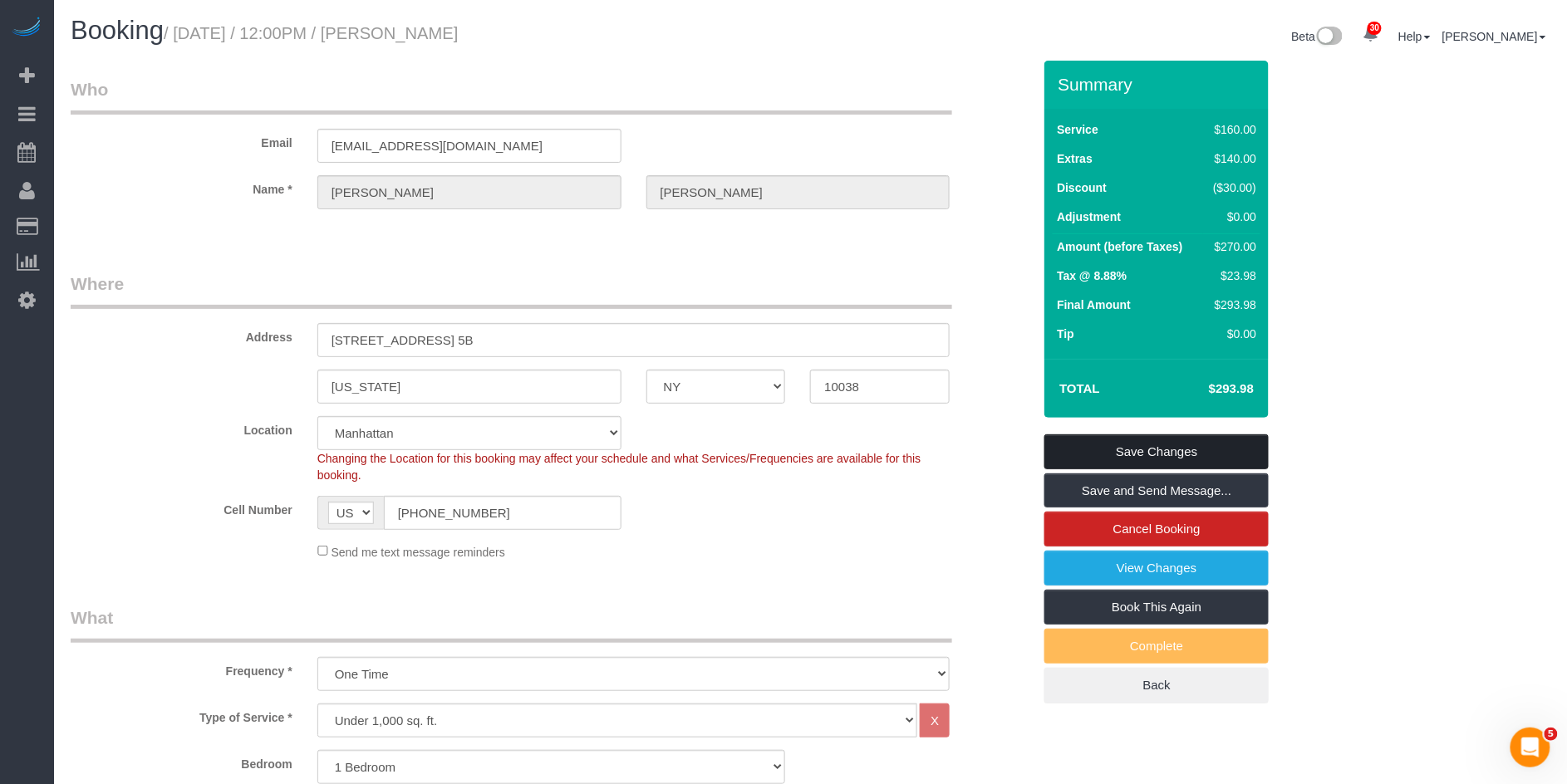
click at [1161, 446] on link "Save Changes" at bounding box center [1157, 452] width 225 height 35
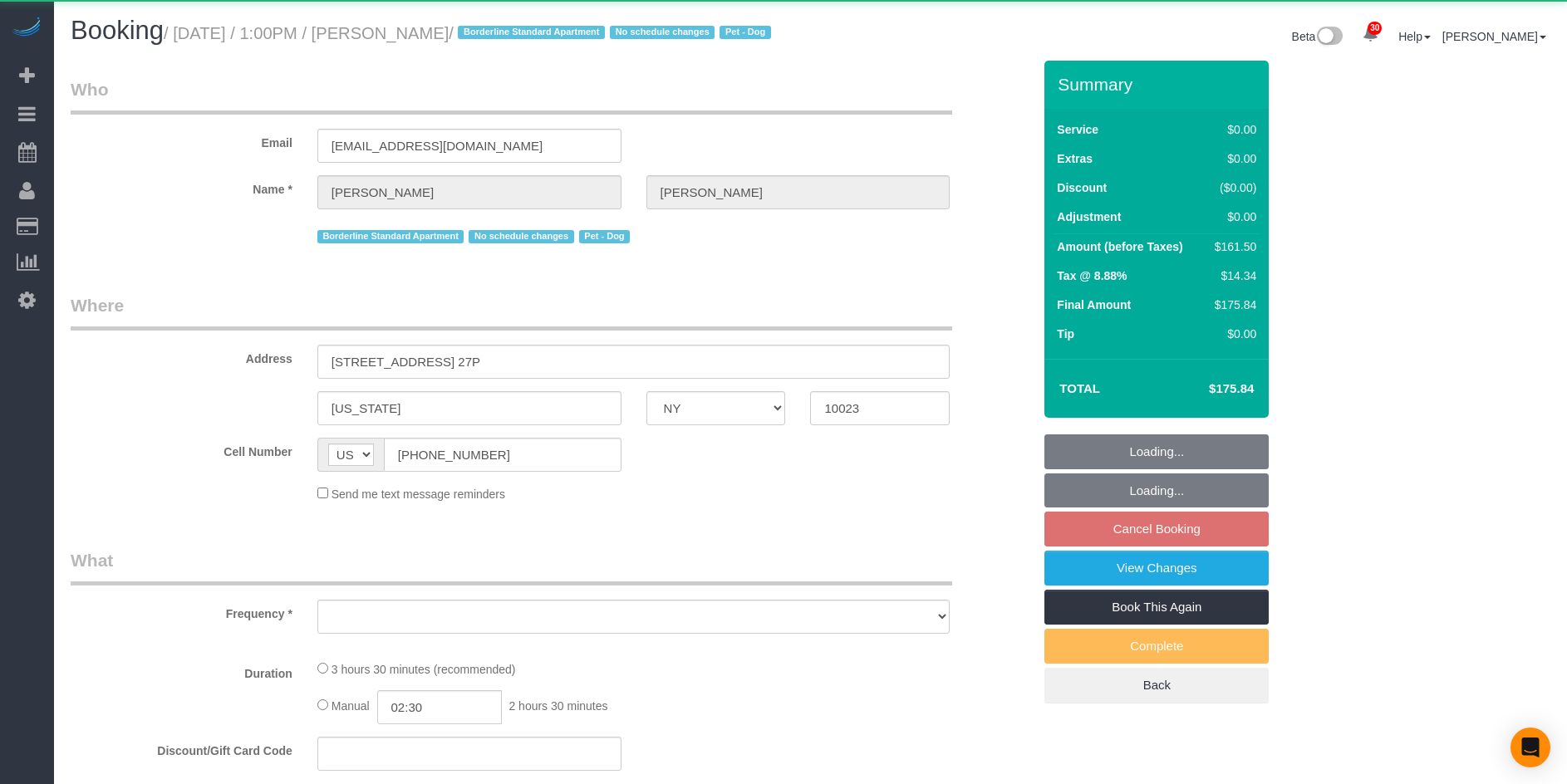
select select "NY"
select select "object:932"
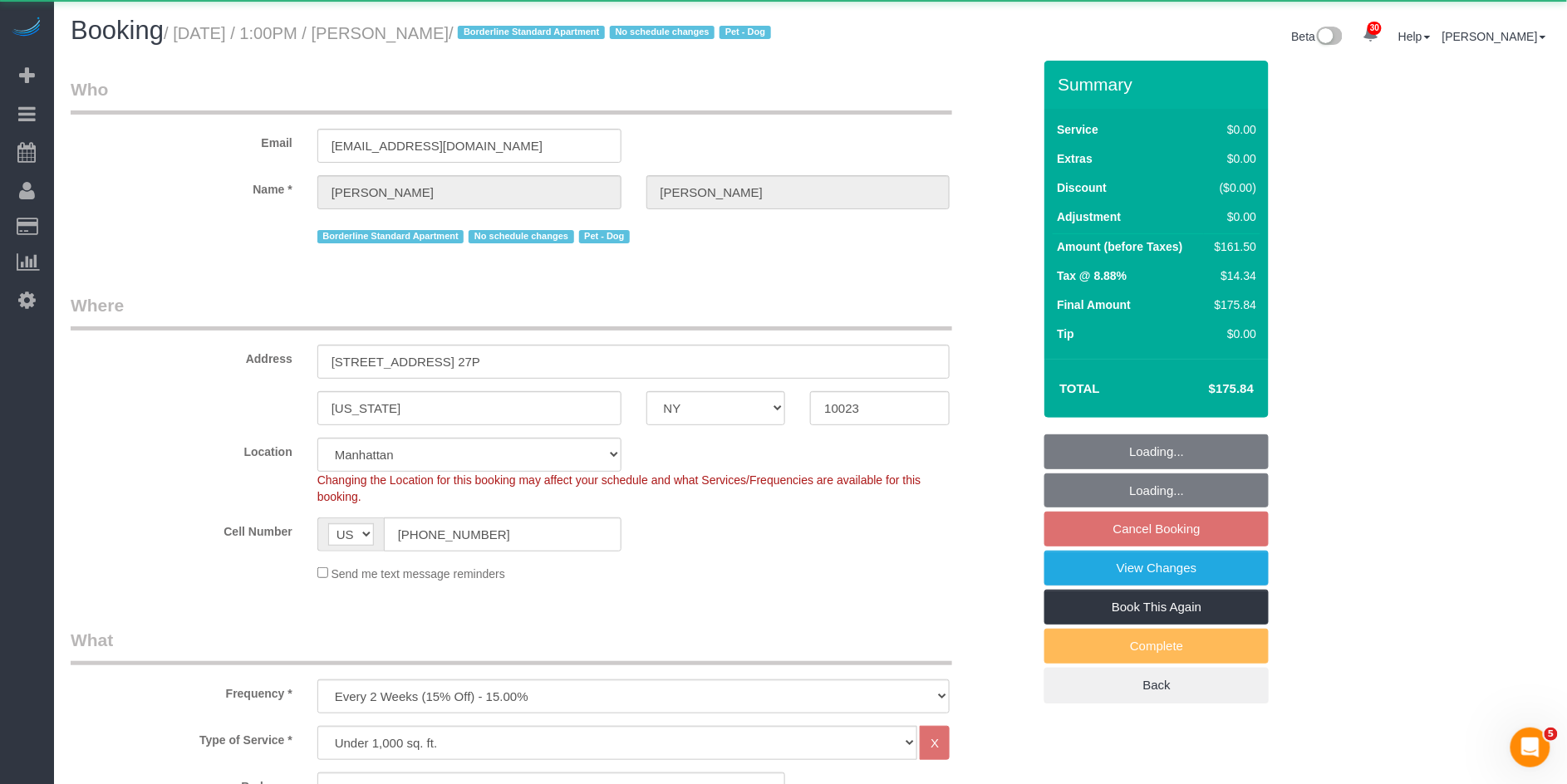
select select "string:stripe-pm_1PQ7RM4VGloSiKo7cVSLgmTg"
select select "spot6"
select select "1"
select select "2"
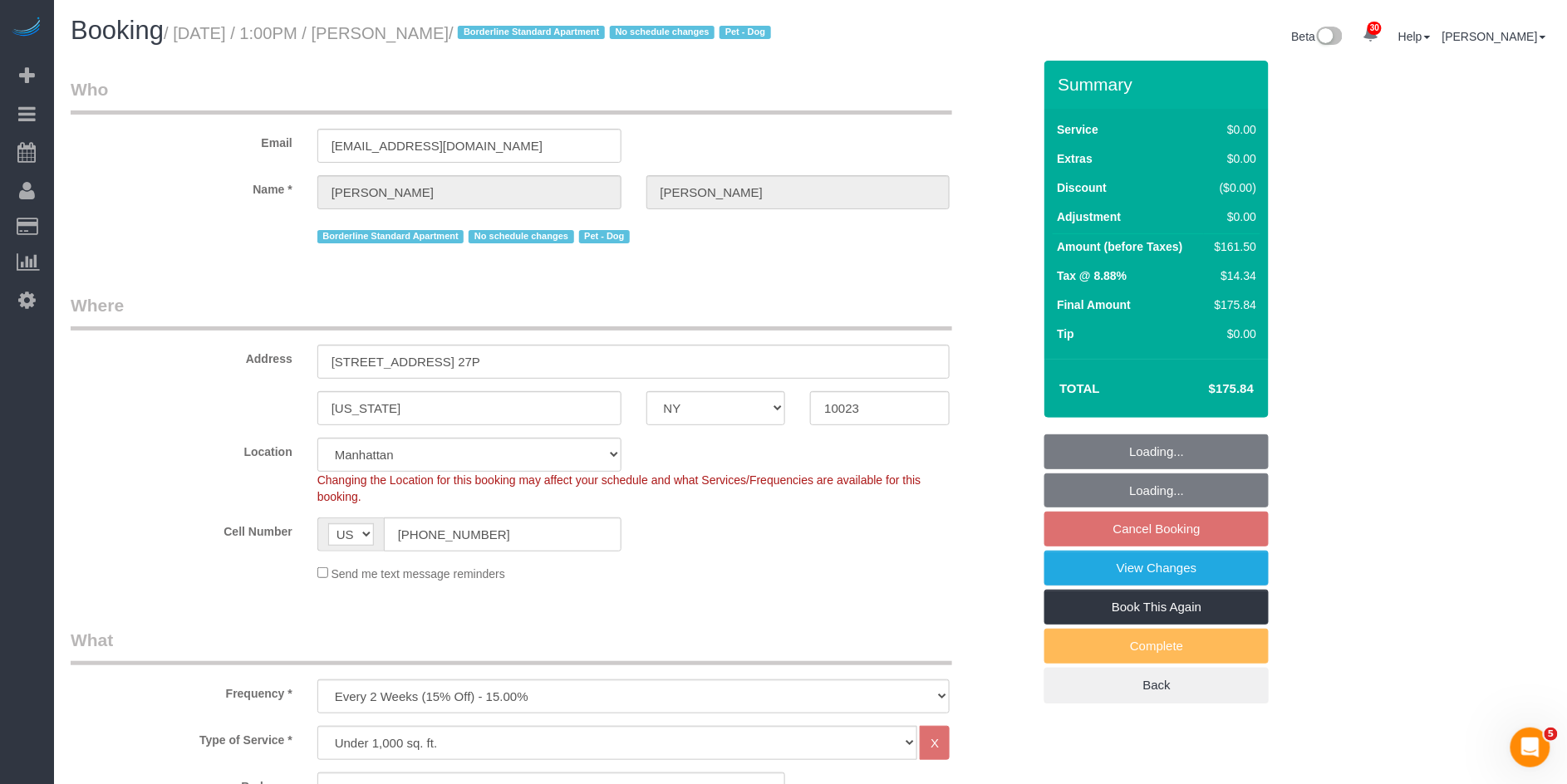
select select "number:89"
select select "number:90"
select select "number:13"
select select "number:5"
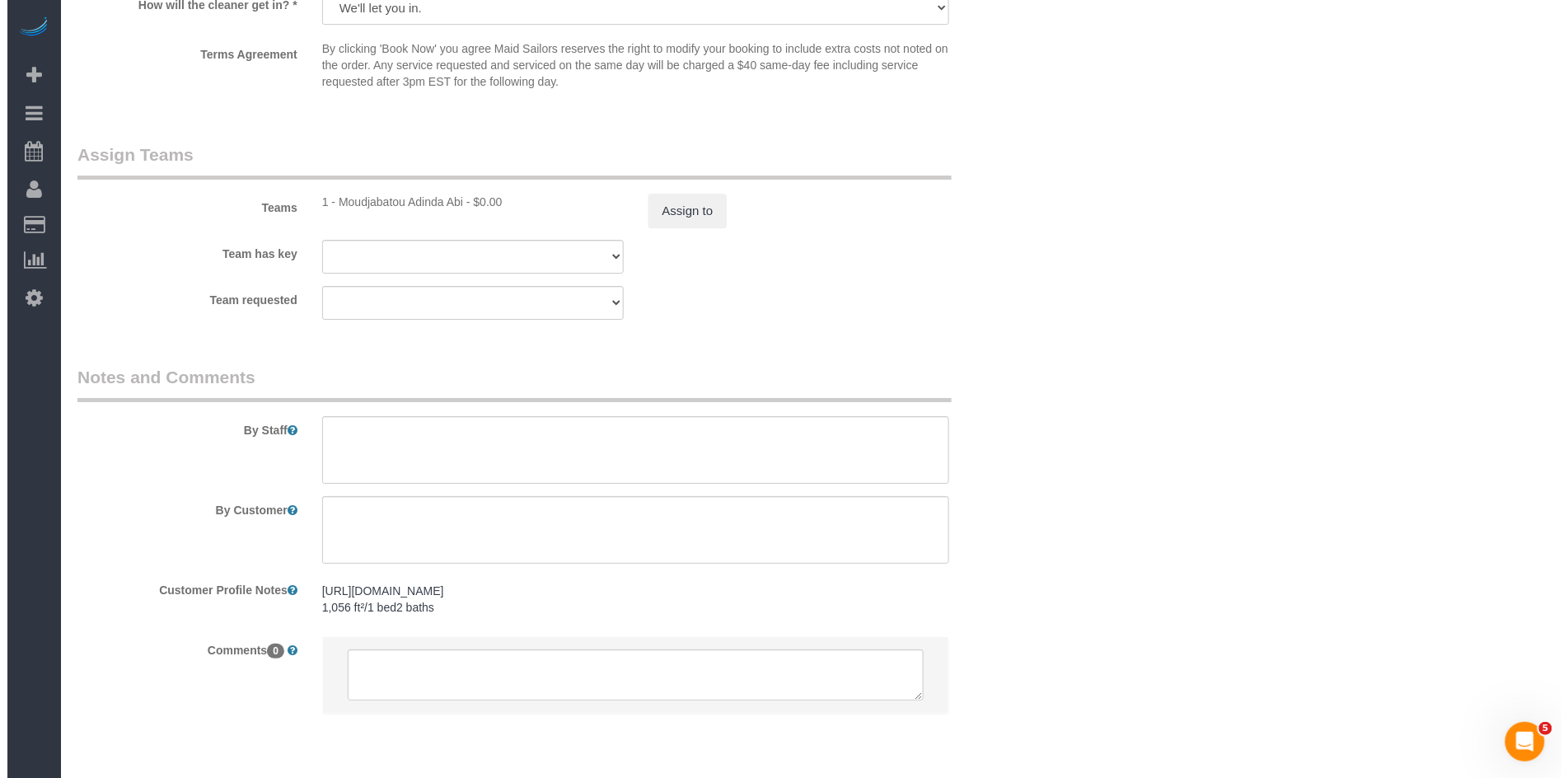
scroll to position [2151, 0]
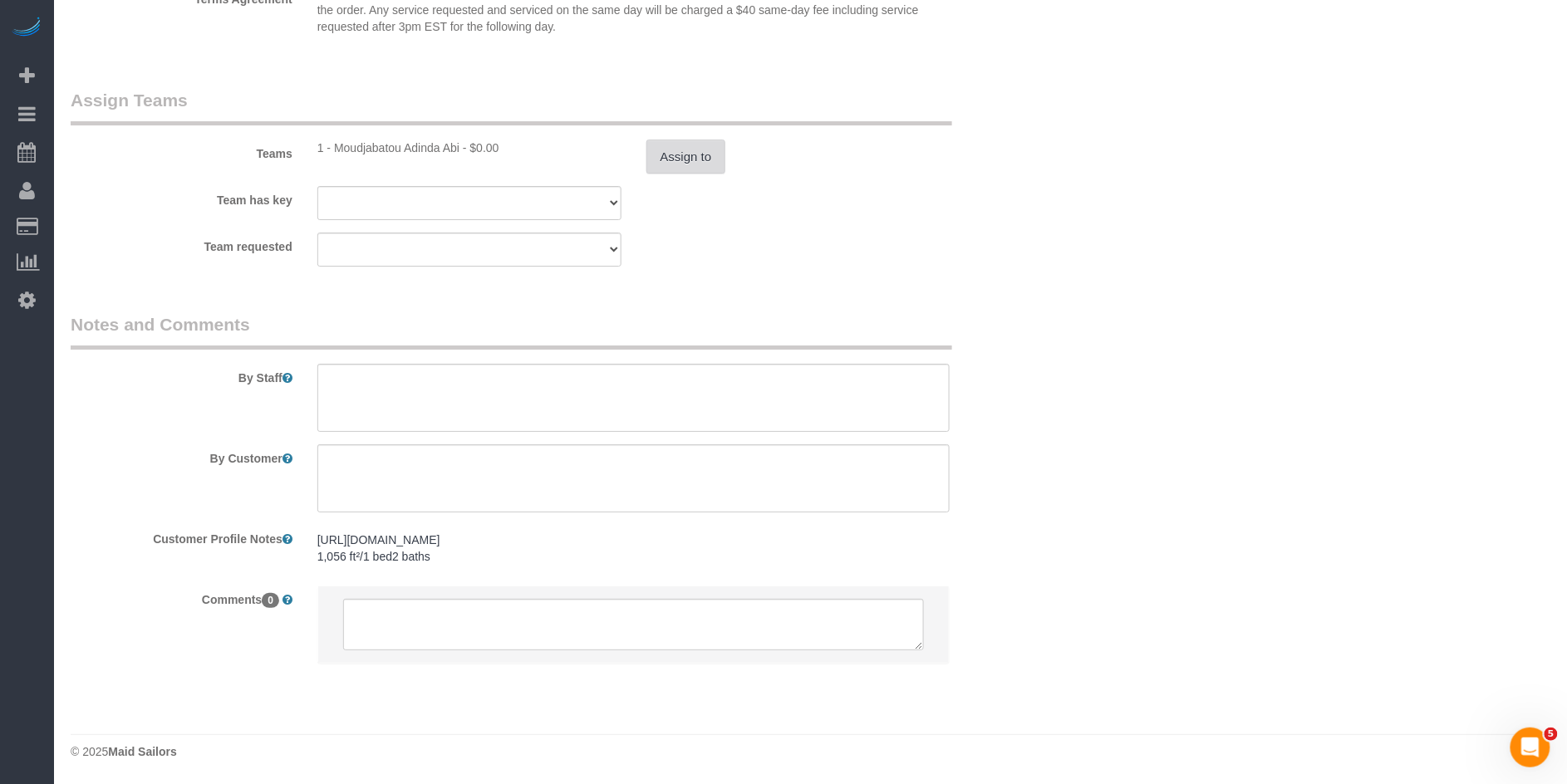
click at [675, 154] on button "Assign to" at bounding box center [686, 157] width 80 height 35
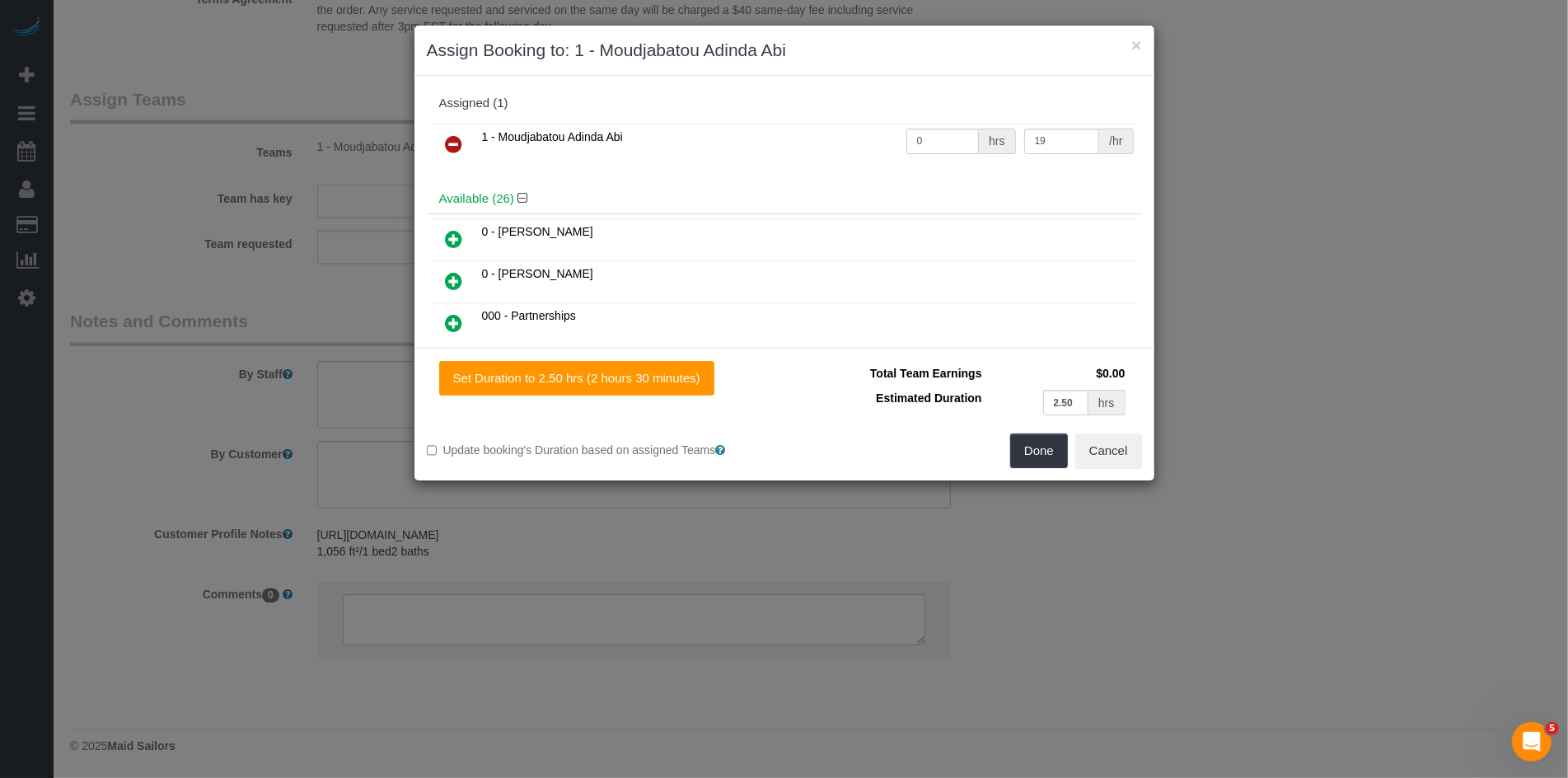
click at [454, 145] on icon at bounding box center [454, 144] width 17 height 20
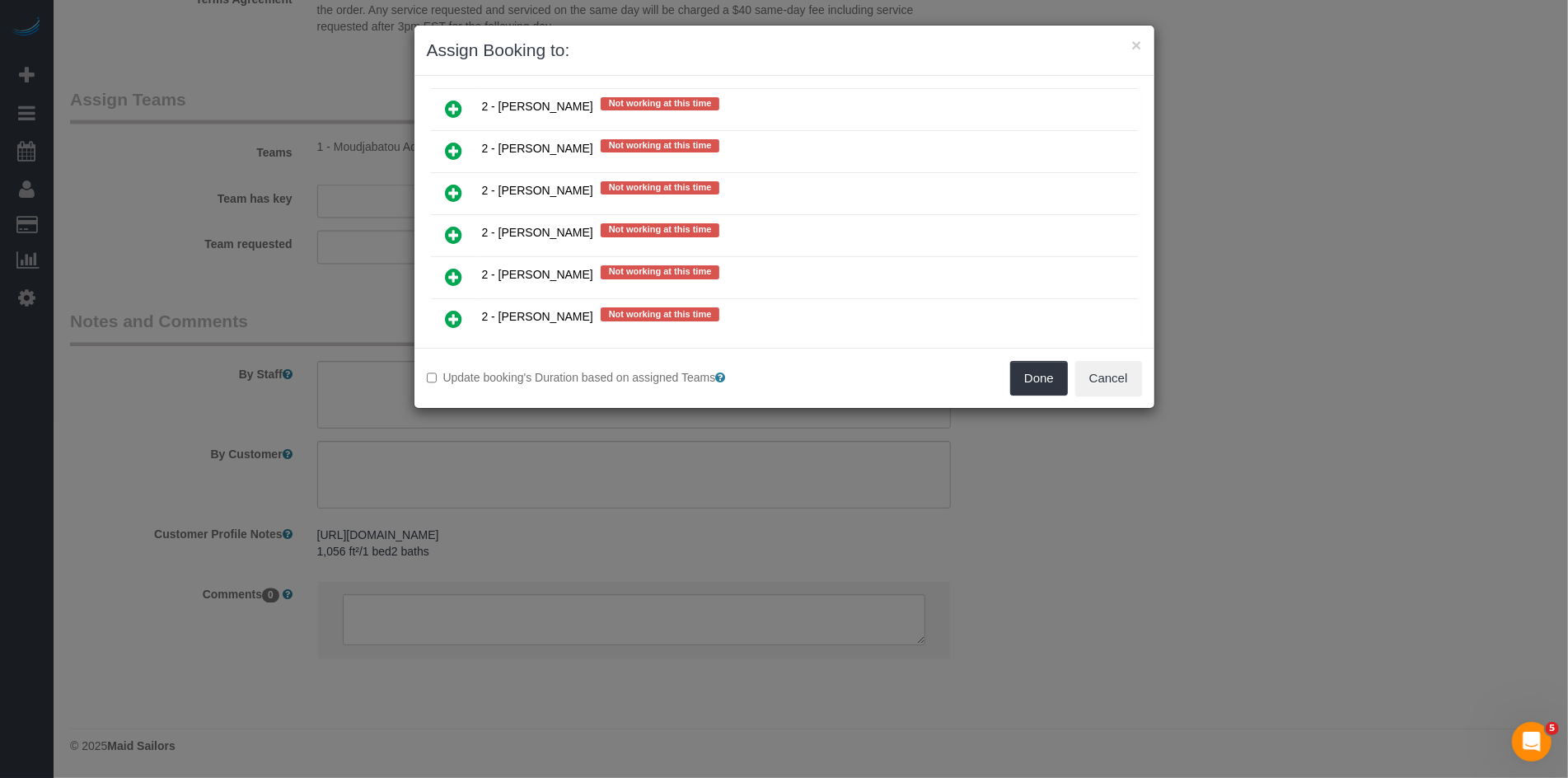
click at [441, 135] on link at bounding box center [454, 151] width 39 height 33
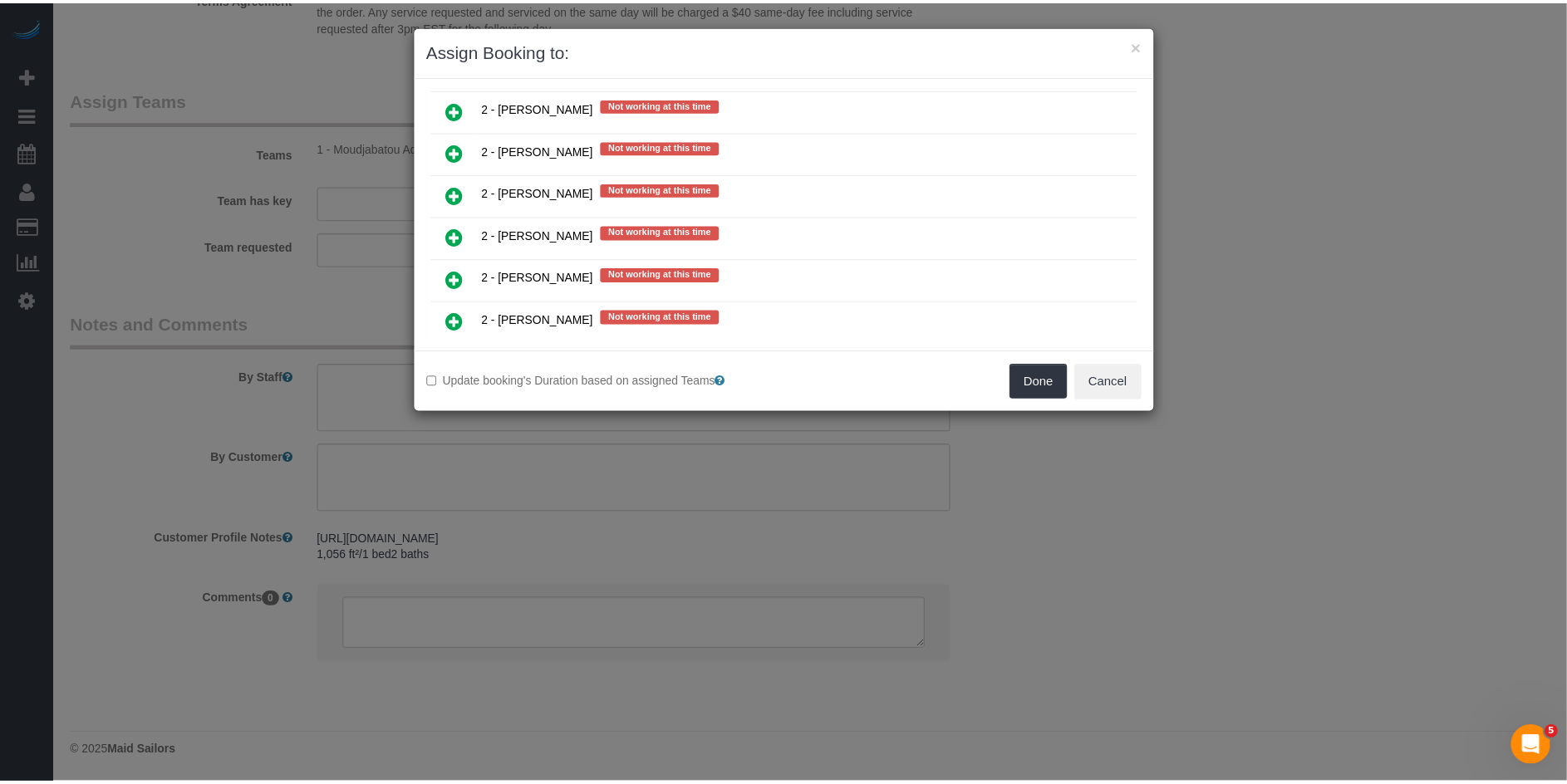
scroll to position [2201, 0]
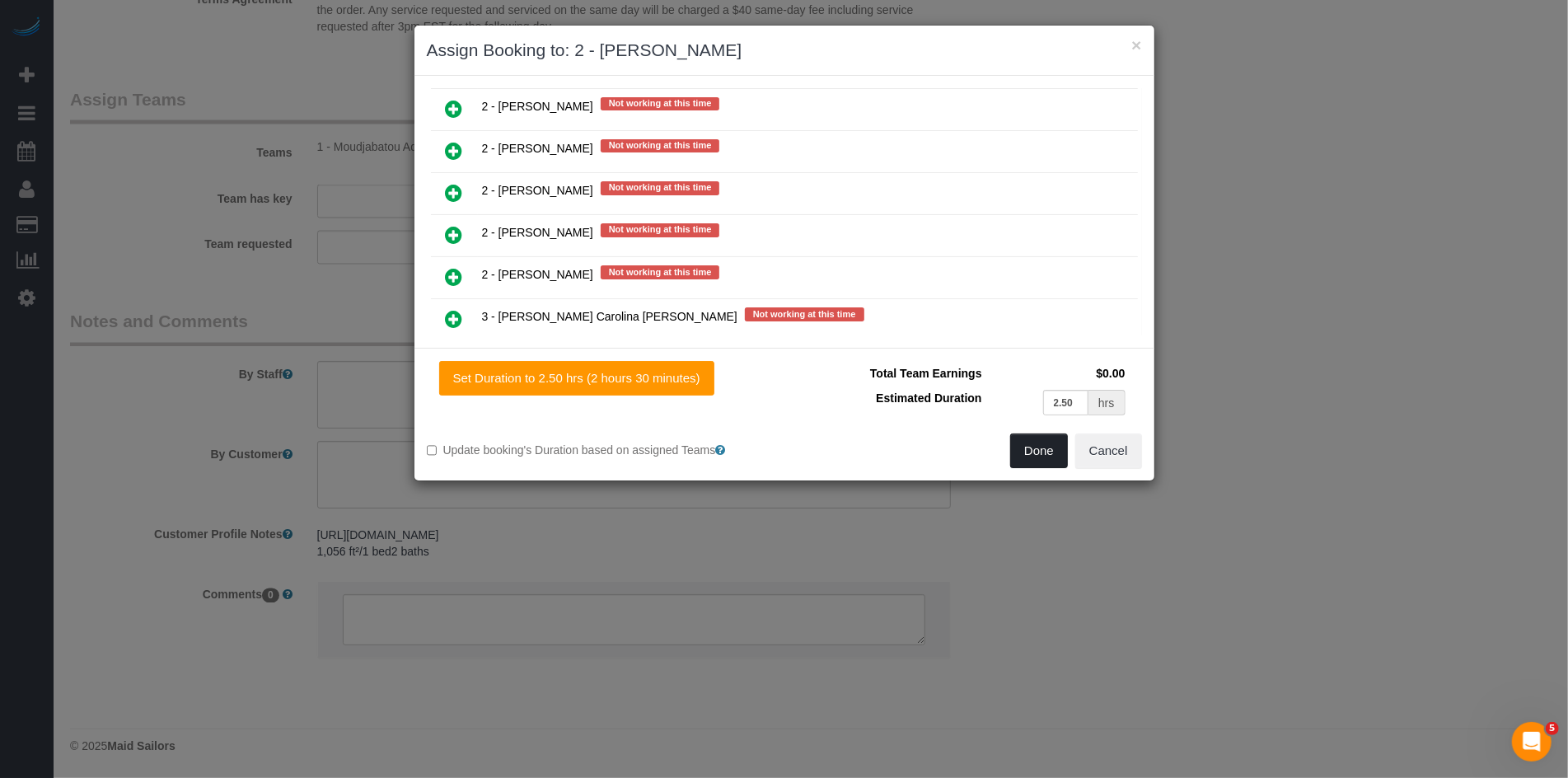
click at [1045, 460] on button "Done" at bounding box center [1039, 451] width 58 height 34
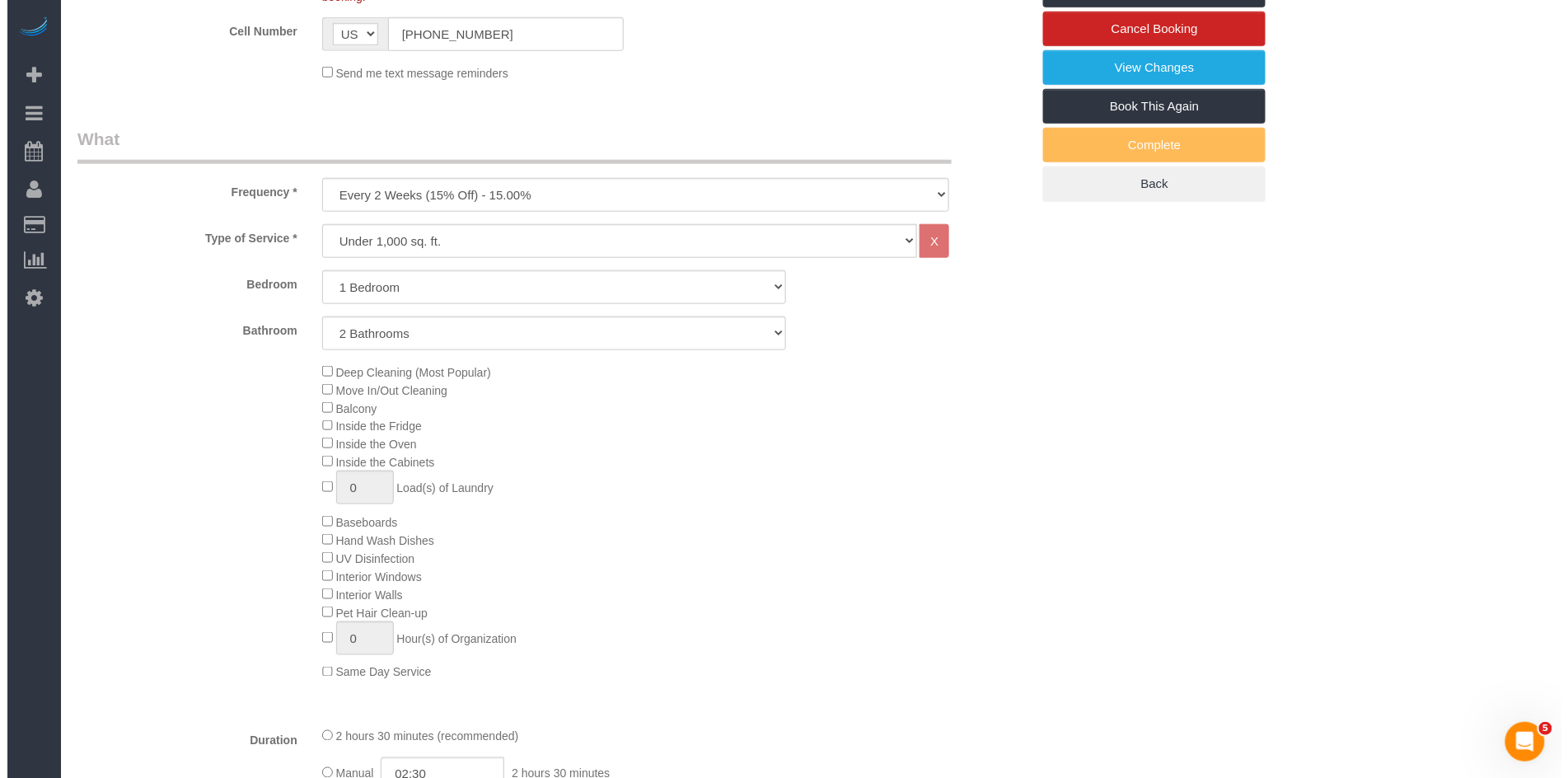
scroll to position [0, 0]
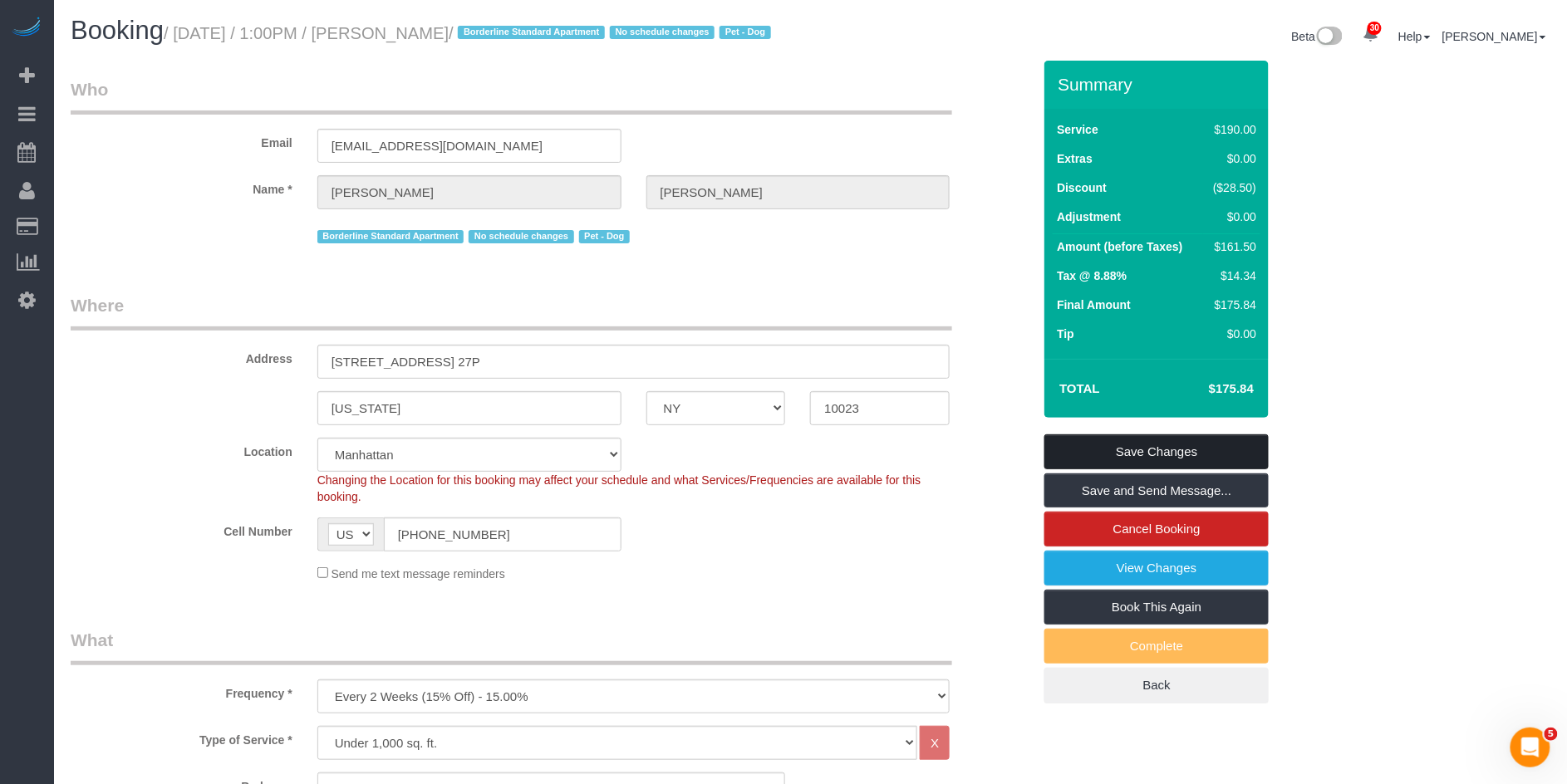
click at [1203, 466] on link "Save Changes" at bounding box center [1157, 452] width 225 height 35
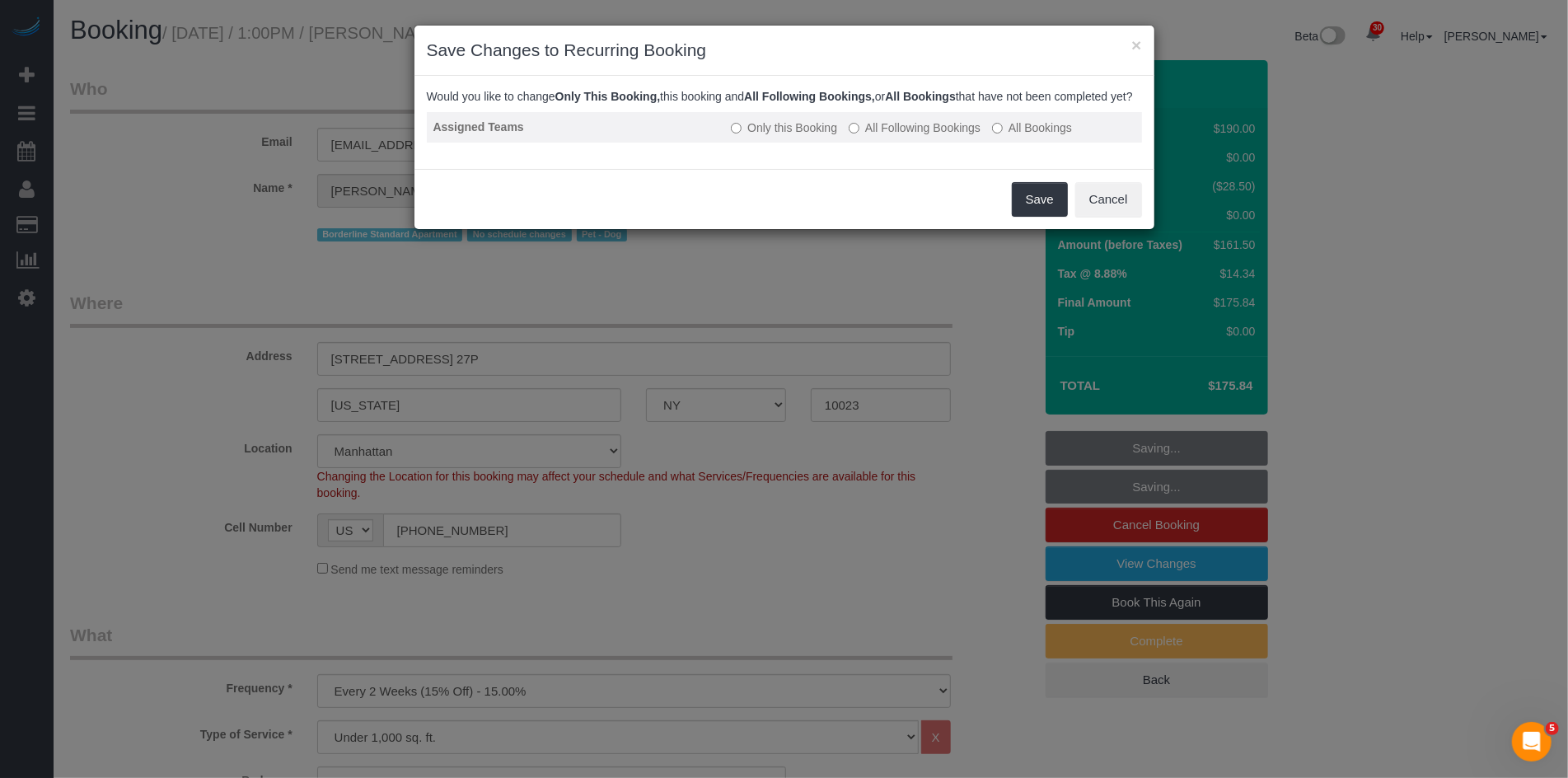
click at [920, 136] on label "All Following Bookings" at bounding box center [914, 127] width 132 height 16
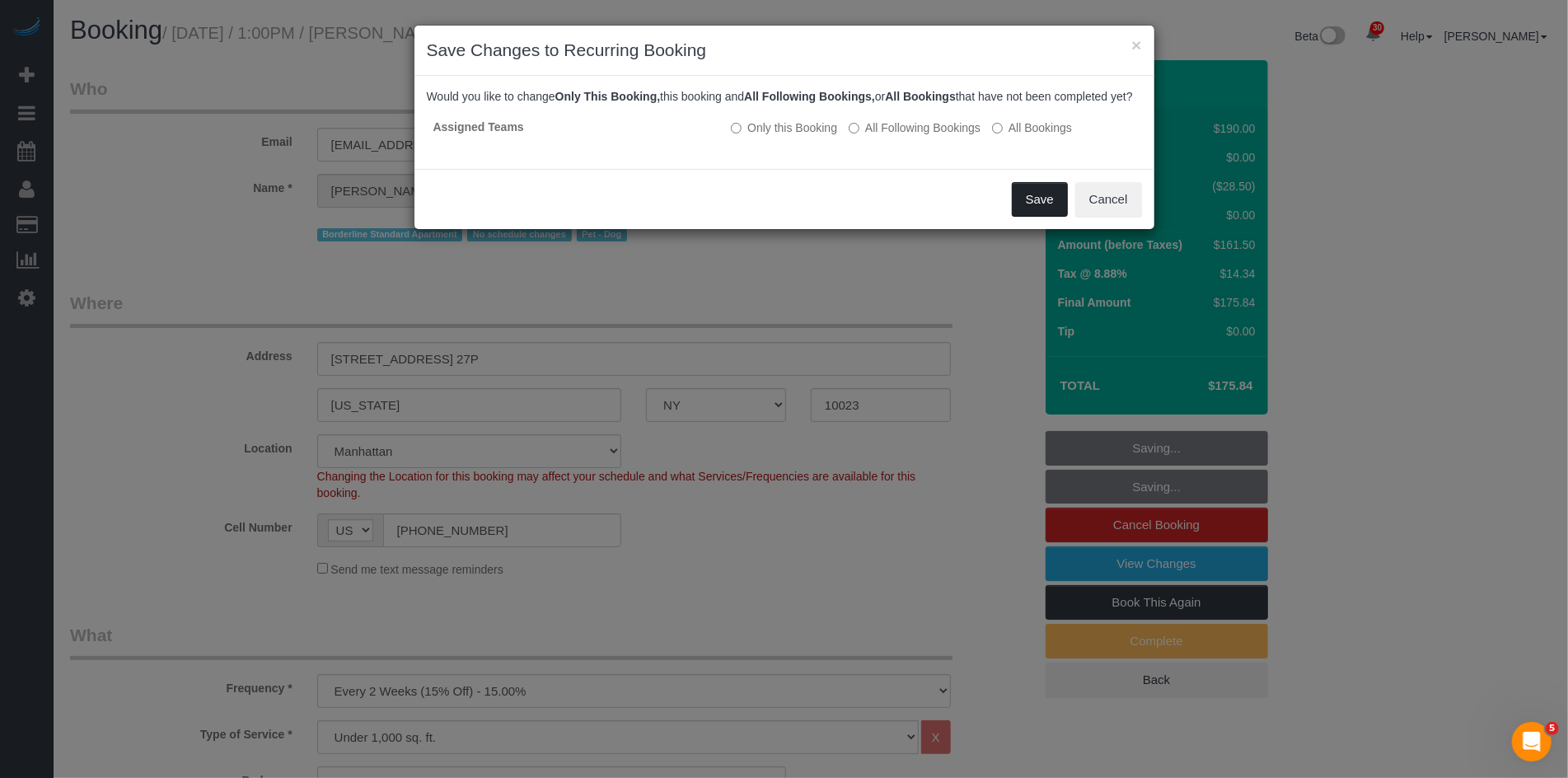
click at [1018, 217] on button "Save" at bounding box center [1040, 200] width 56 height 34
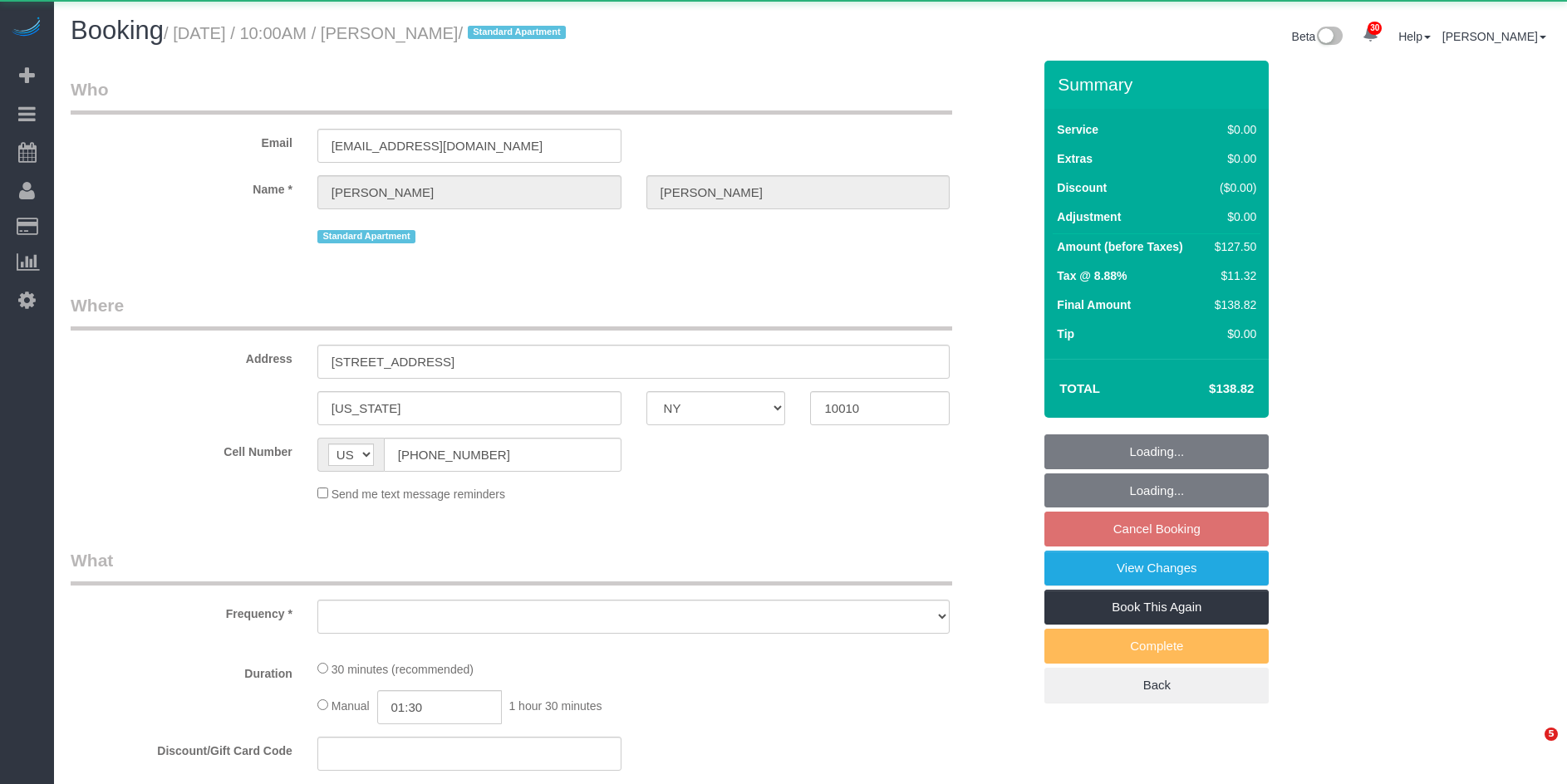
select select "NY"
select select "object:929"
select select "string:stripe-pm_1RjrLG4VGloSiKo70pr58rOi"
select select "spot3"
select select "number:56"
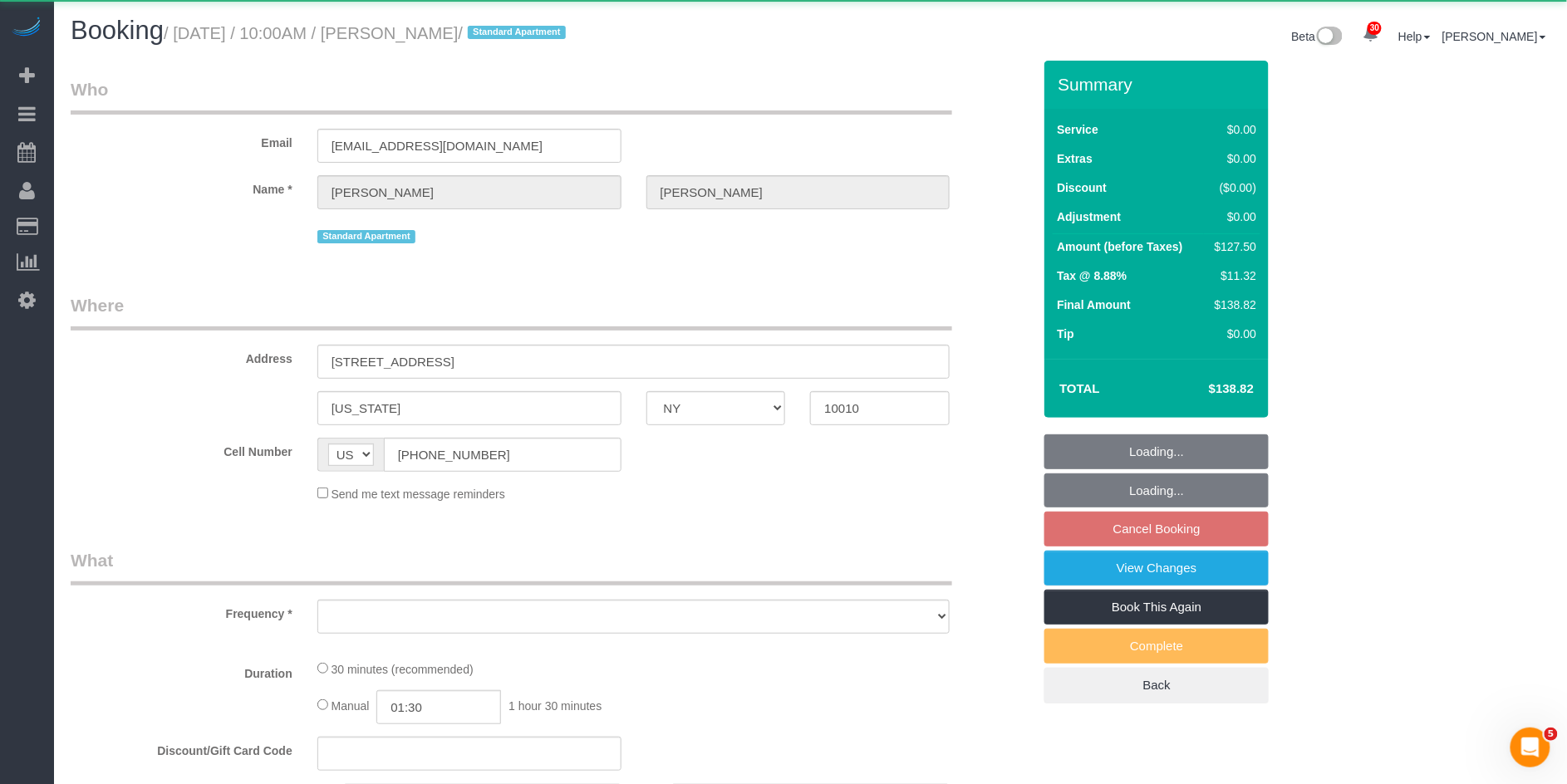
select select "number:73"
select select "number:15"
select select "number:5"
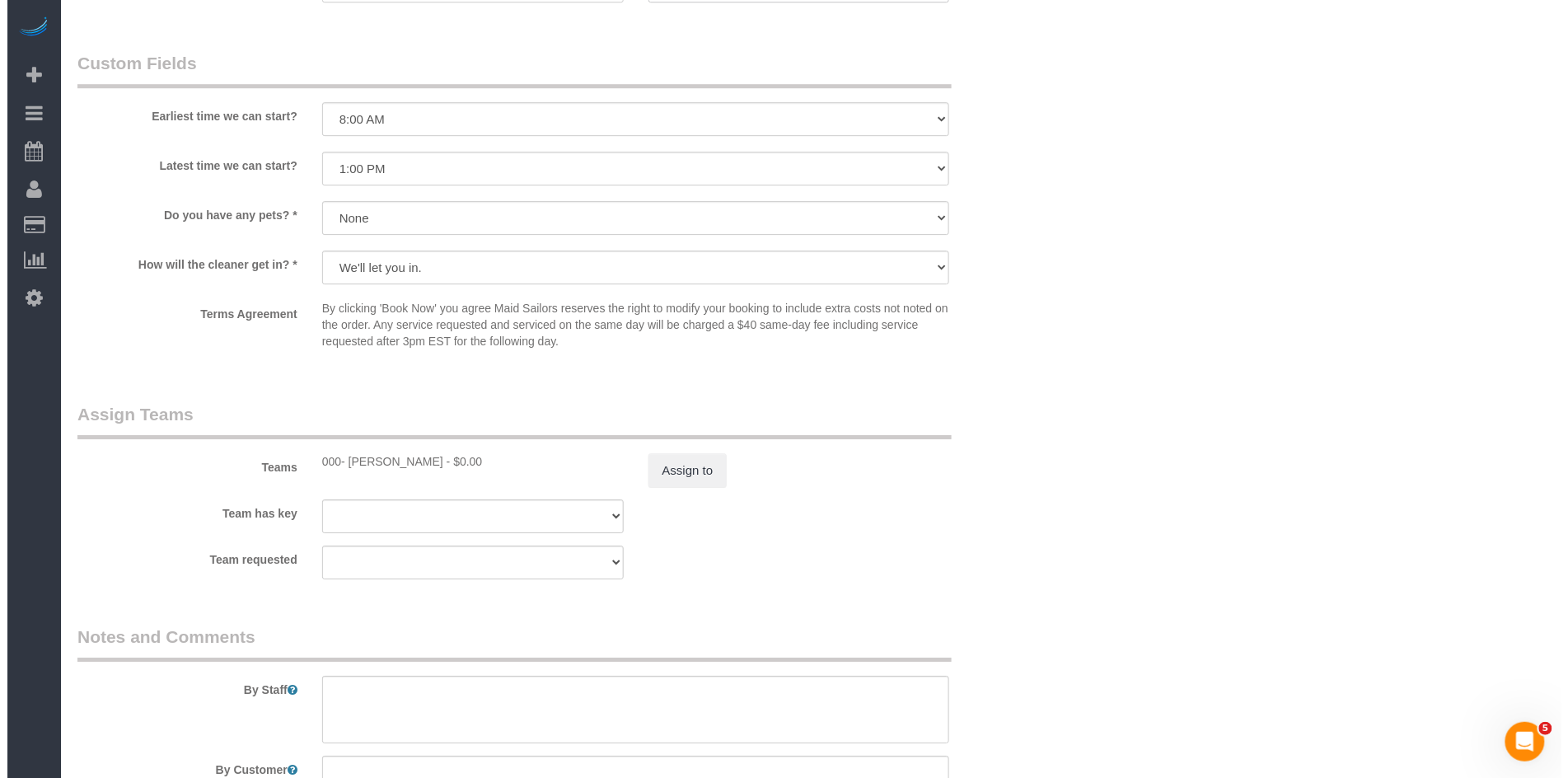
scroll to position [1924, 0]
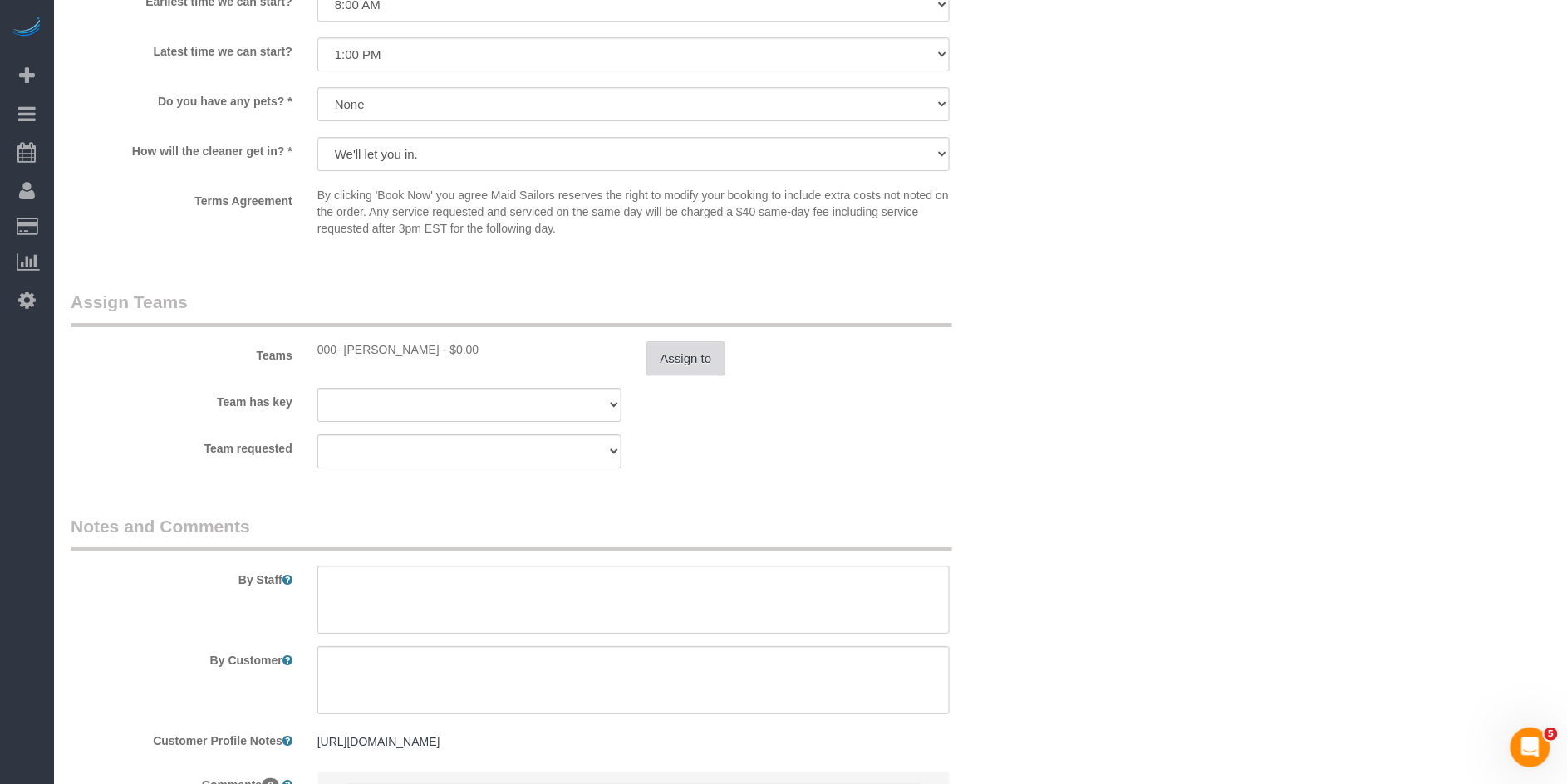
click at [677, 364] on button "Assign to" at bounding box center [686, 359] width 80 height 35
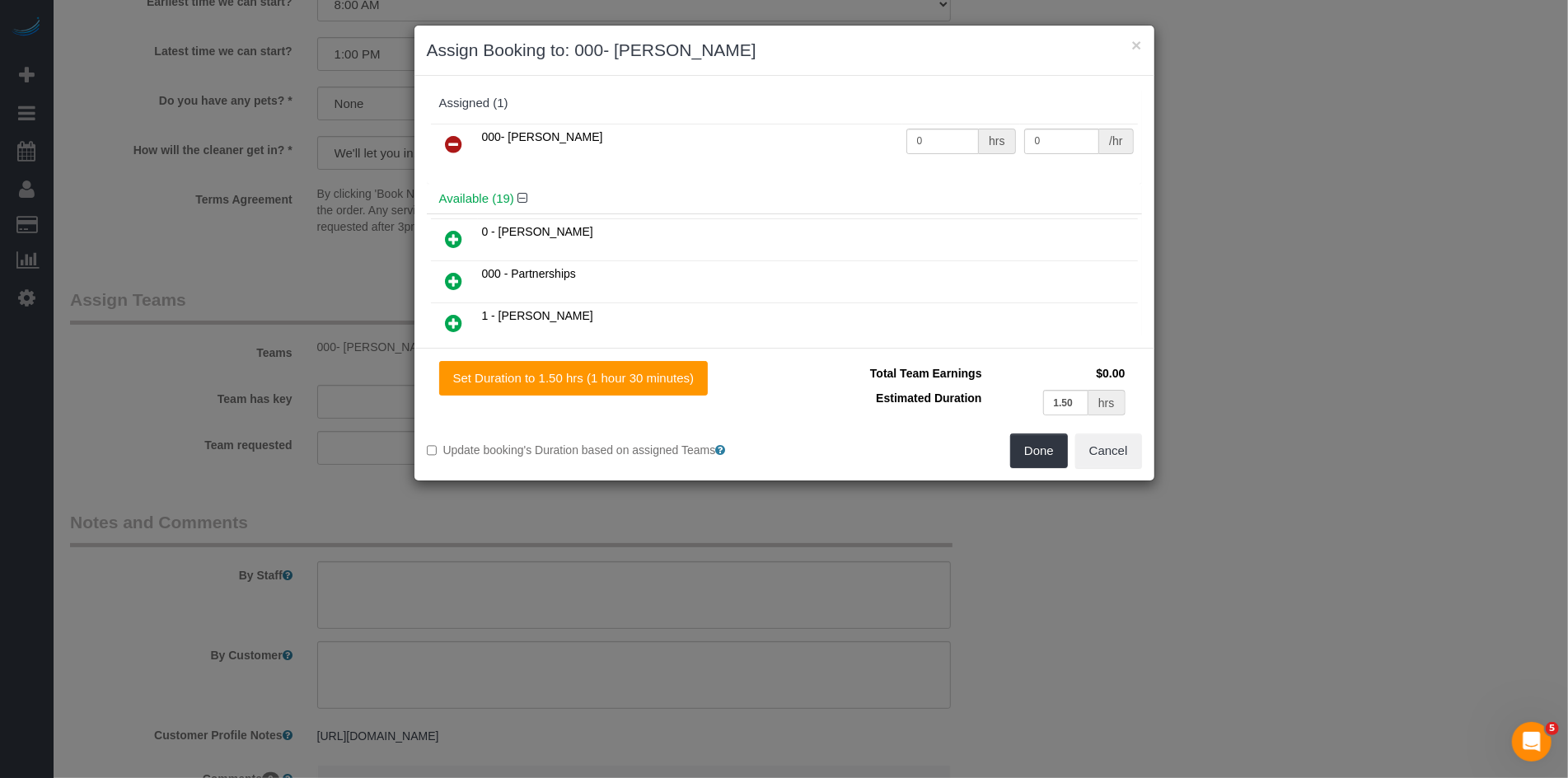
drag, startPoint x: 445, startPoint y: 141, endPoint x: 481, endPoint y: 174, distance: 48.8
click at [446, 141] on icon at bounding box center [454, 144] width 17 height 20
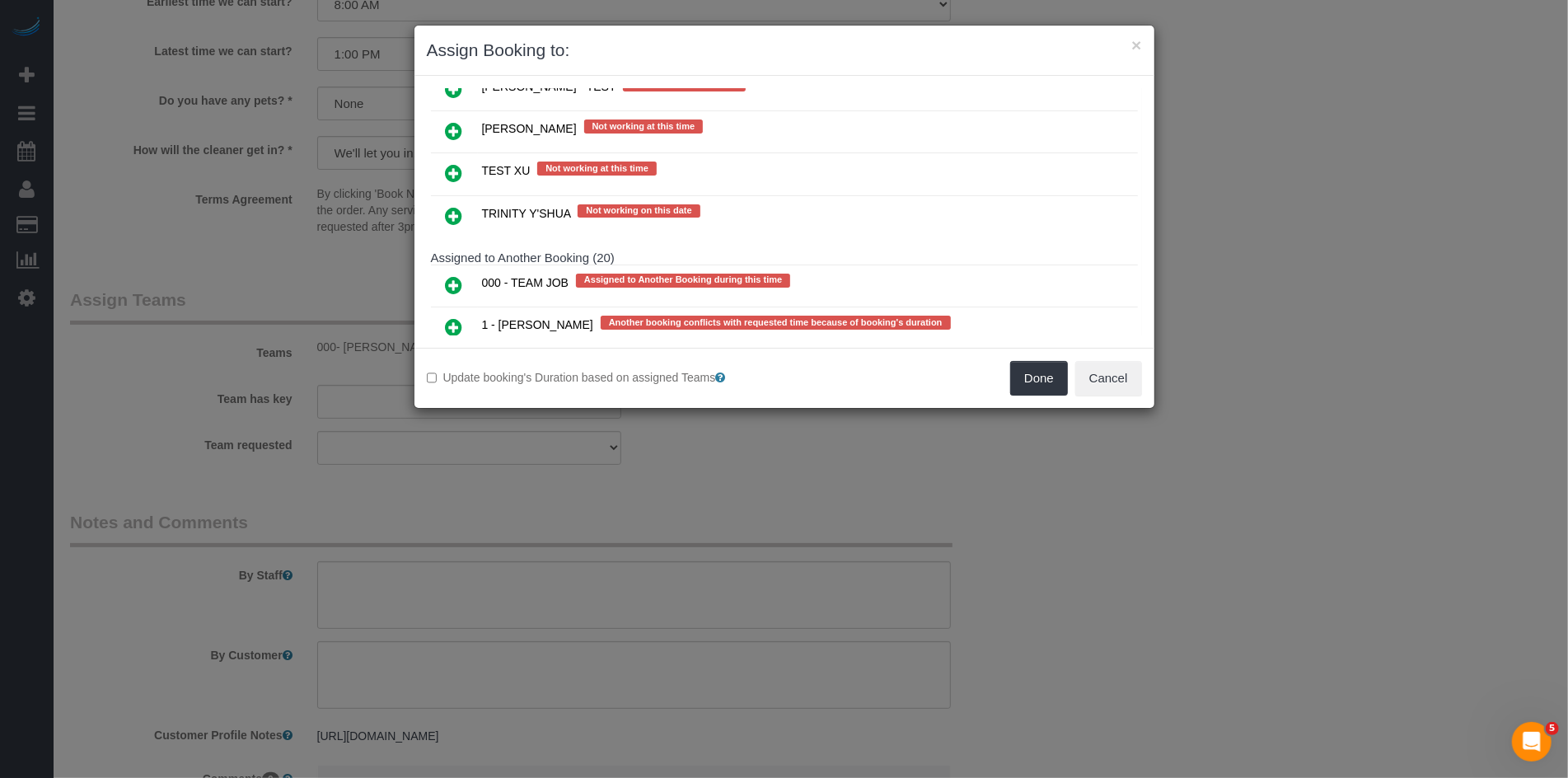
scroll to position [2498, 0]
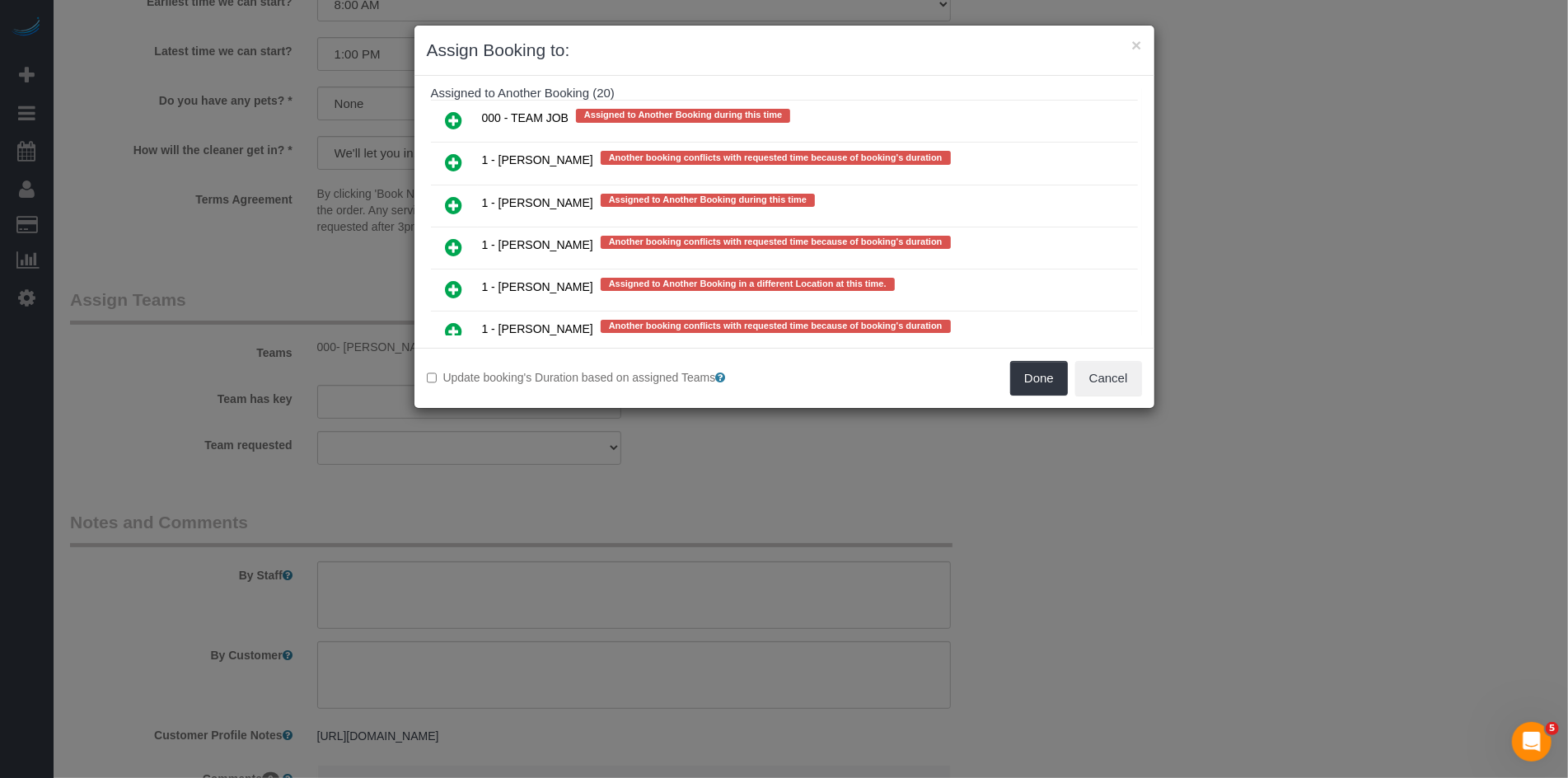
click at [459, 152] on icon at bounding box center [454, 162] width 17 height 20
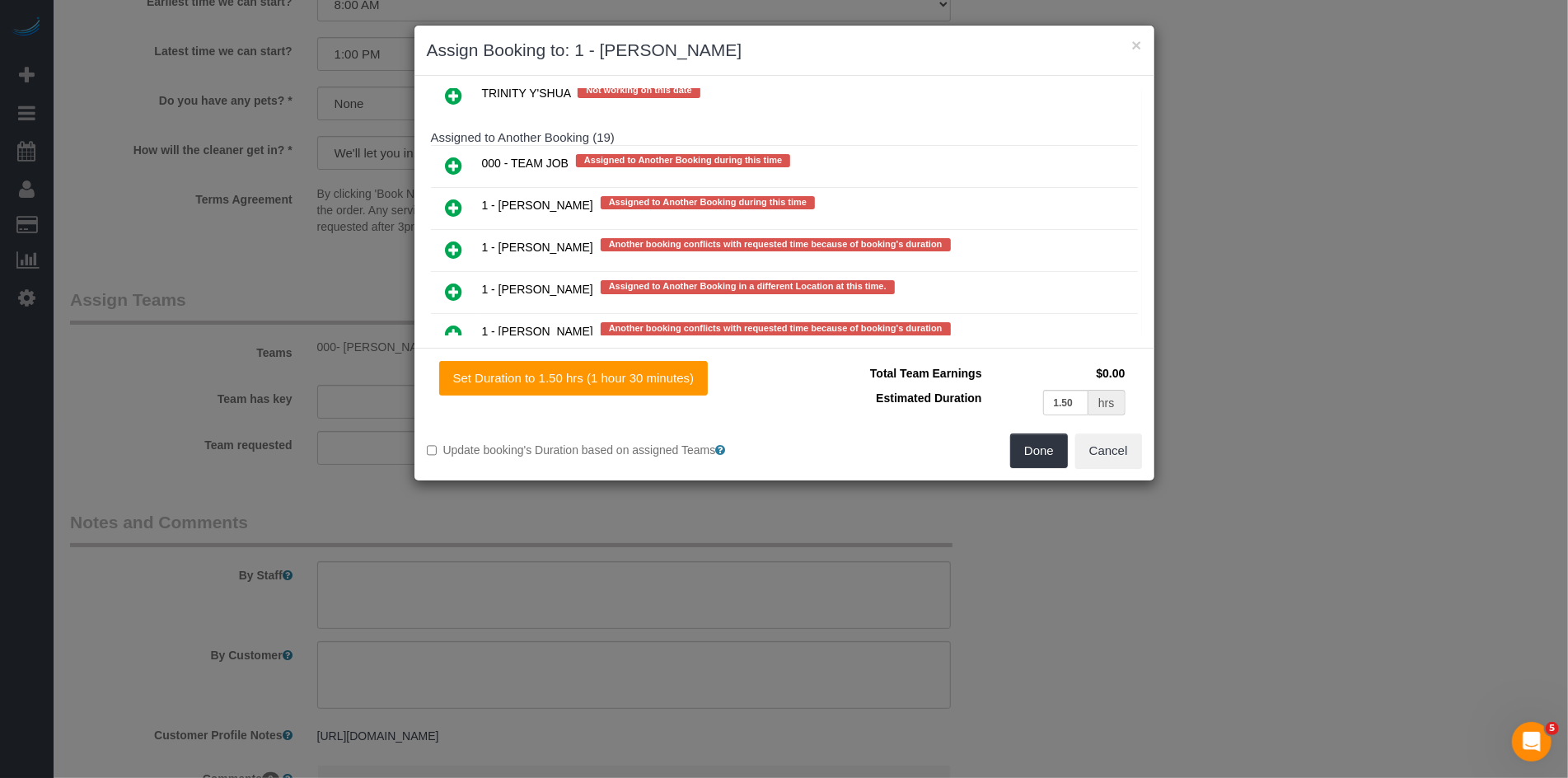
scroll to position [2542, 0]
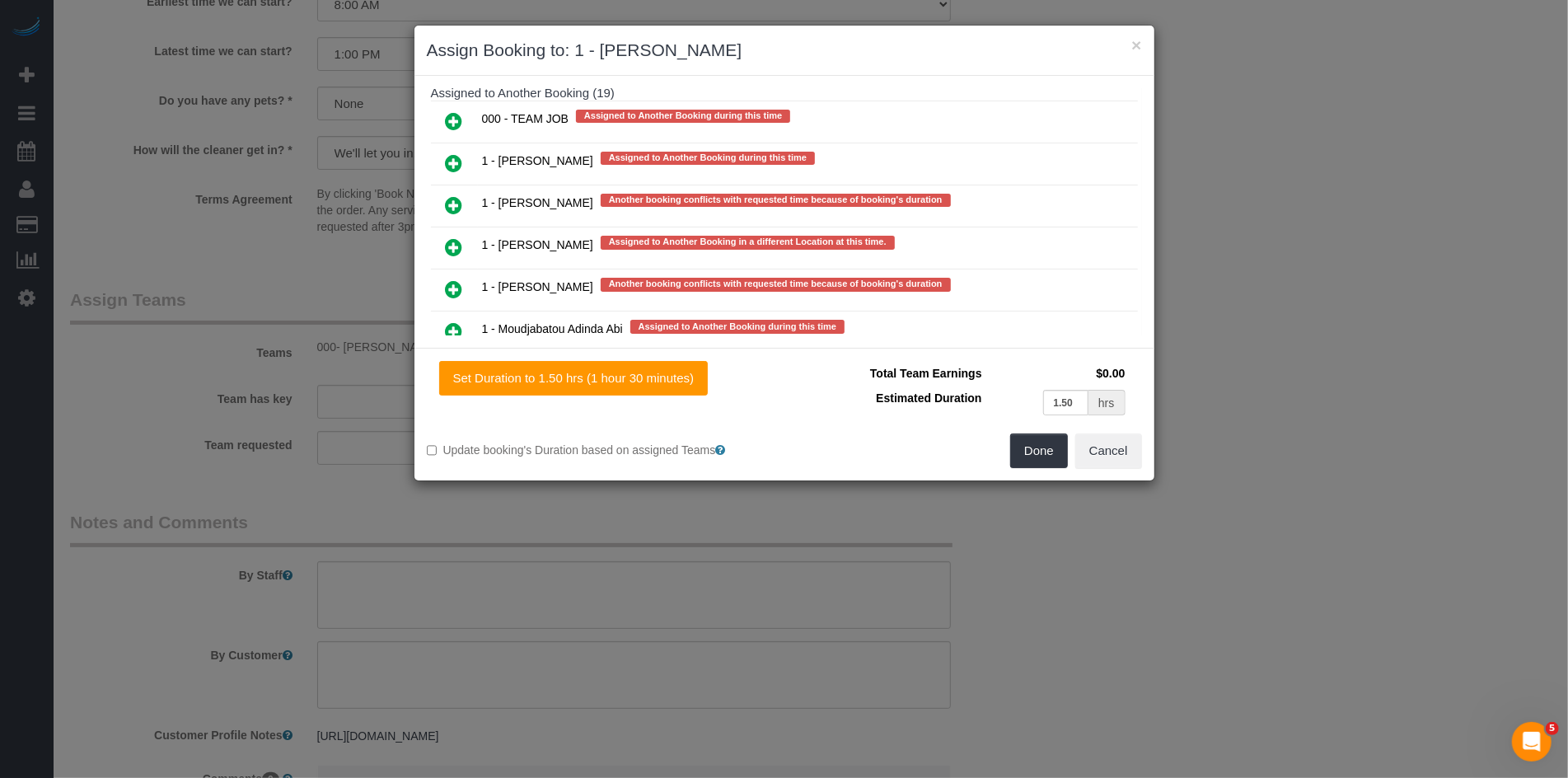
click at [456, 153] on icon at bounding box center [454, 163] width 17 height 20
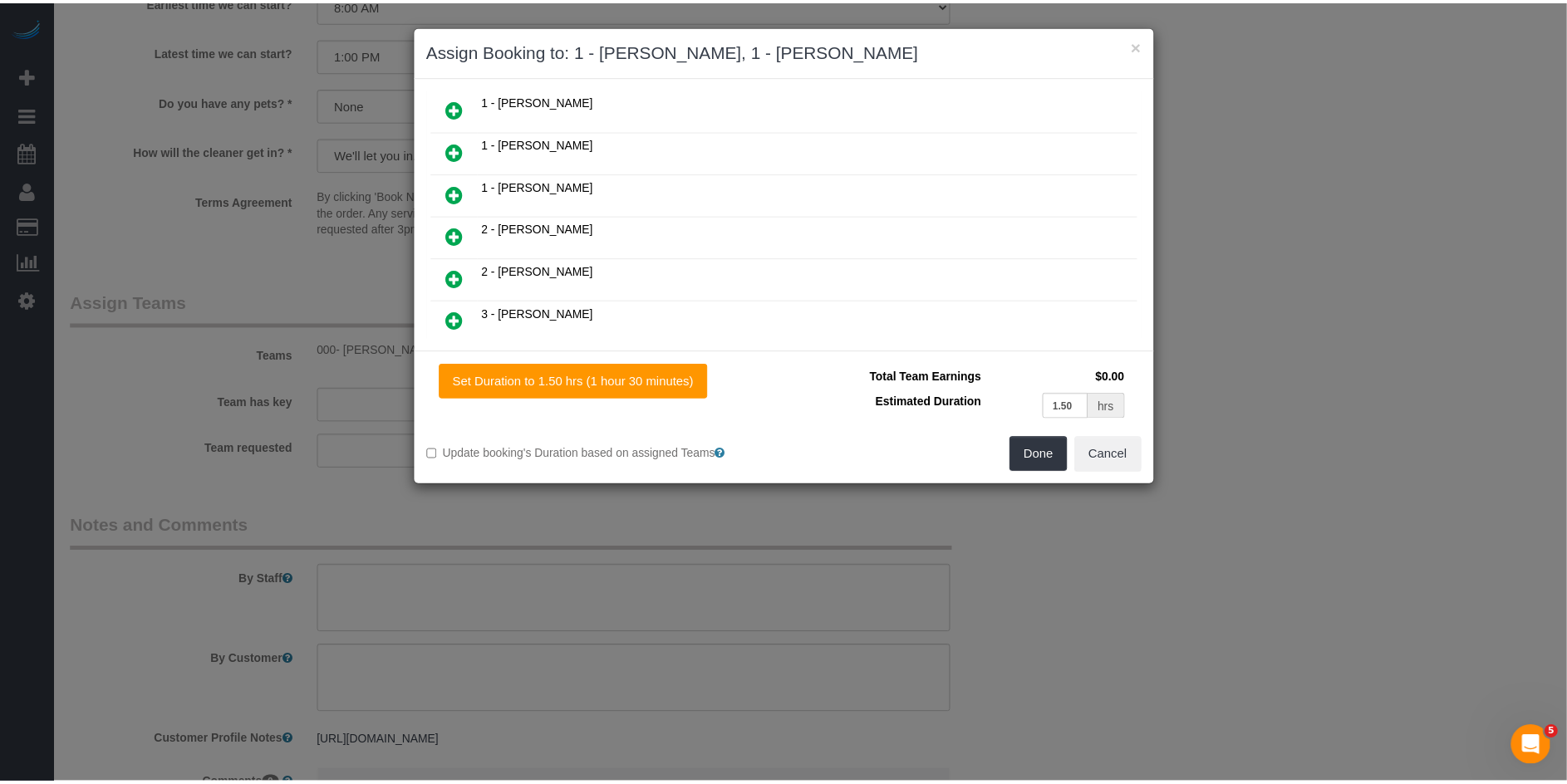
scroll to position [0, 0]
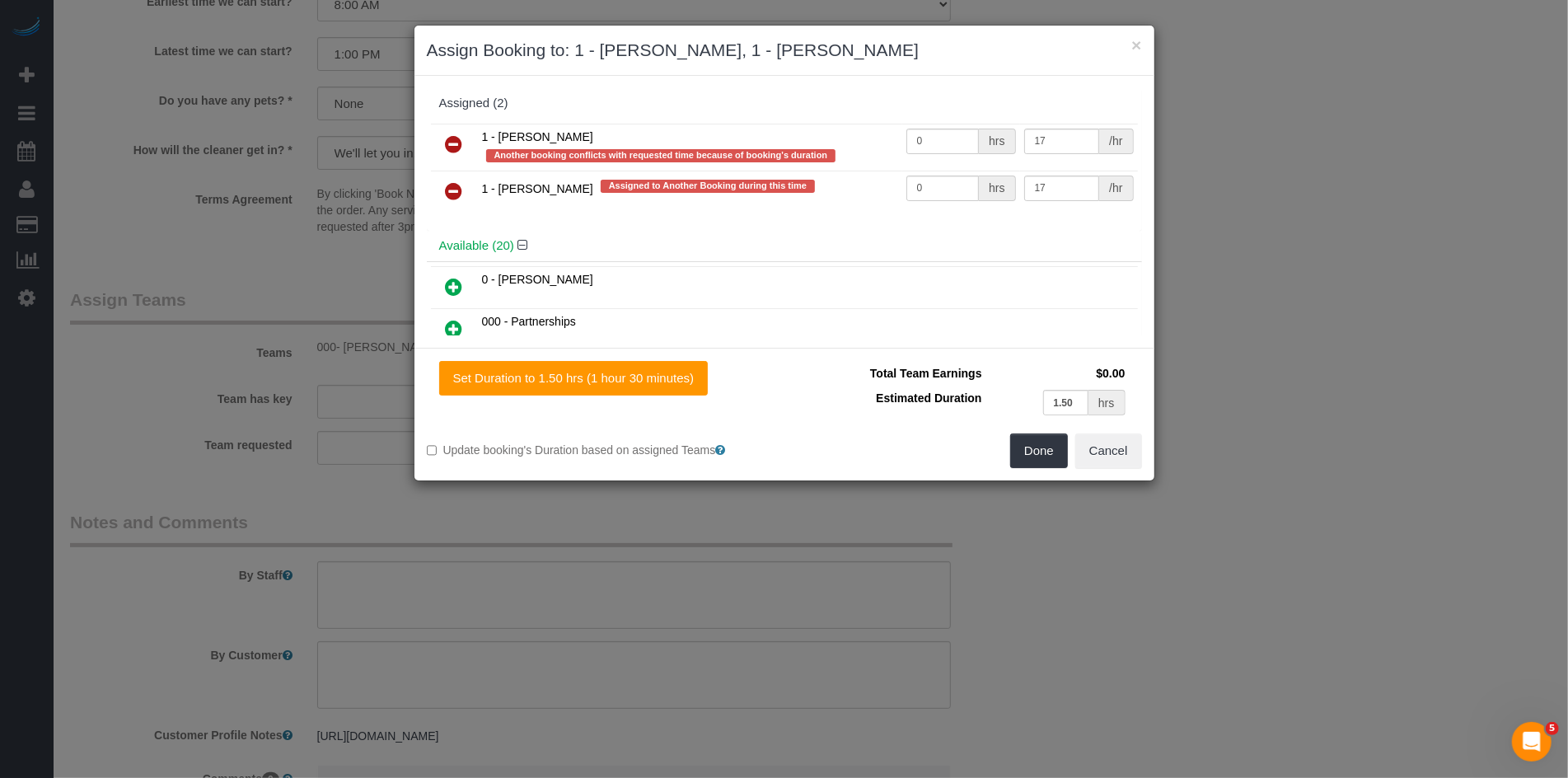
click at [457, 142] on icon at bounding box center [454, 144] width 17 height 20
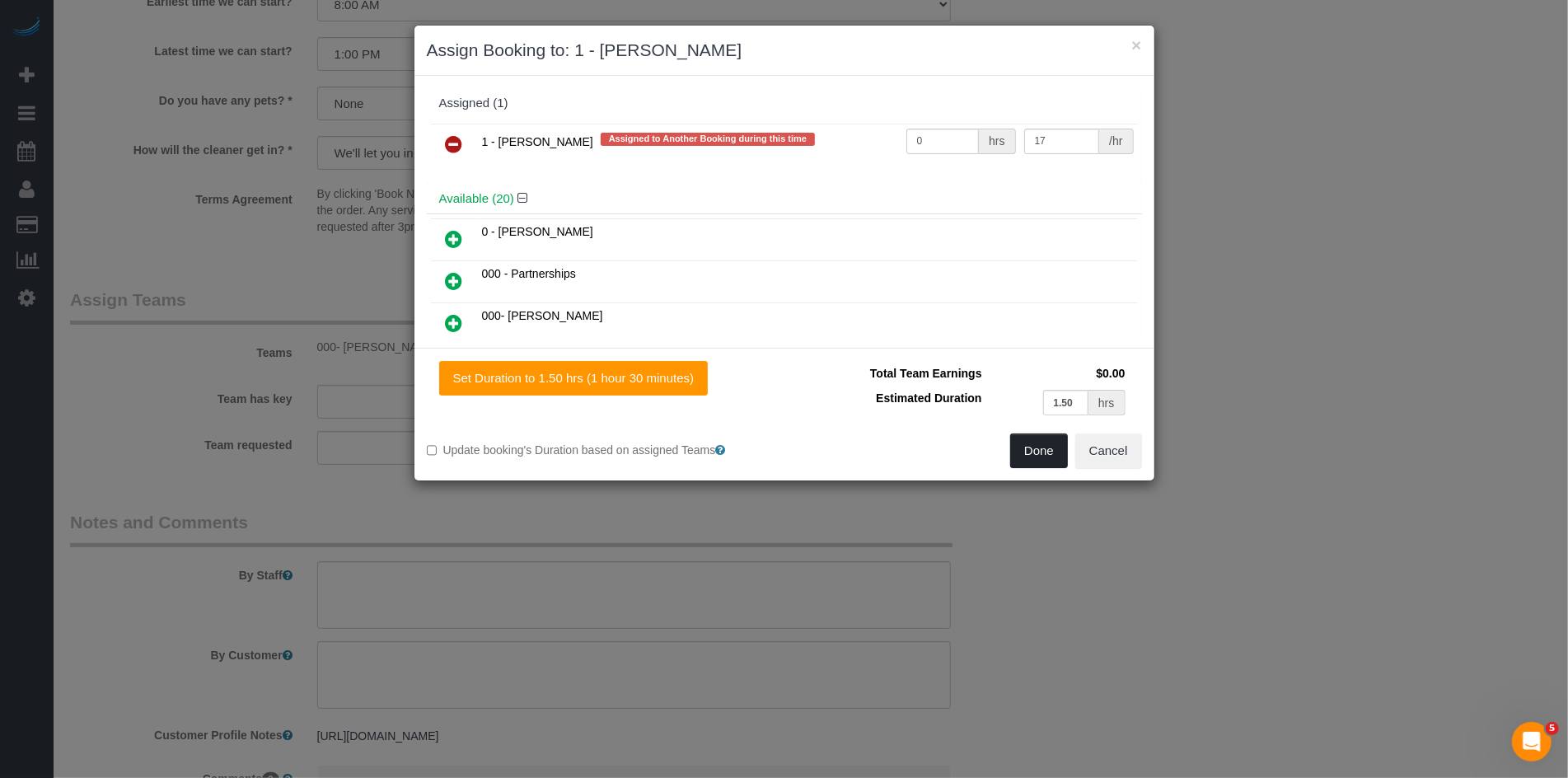
click at [1027, 450] on button "Done" at bounding box center [1039, 451] width 58 height 34
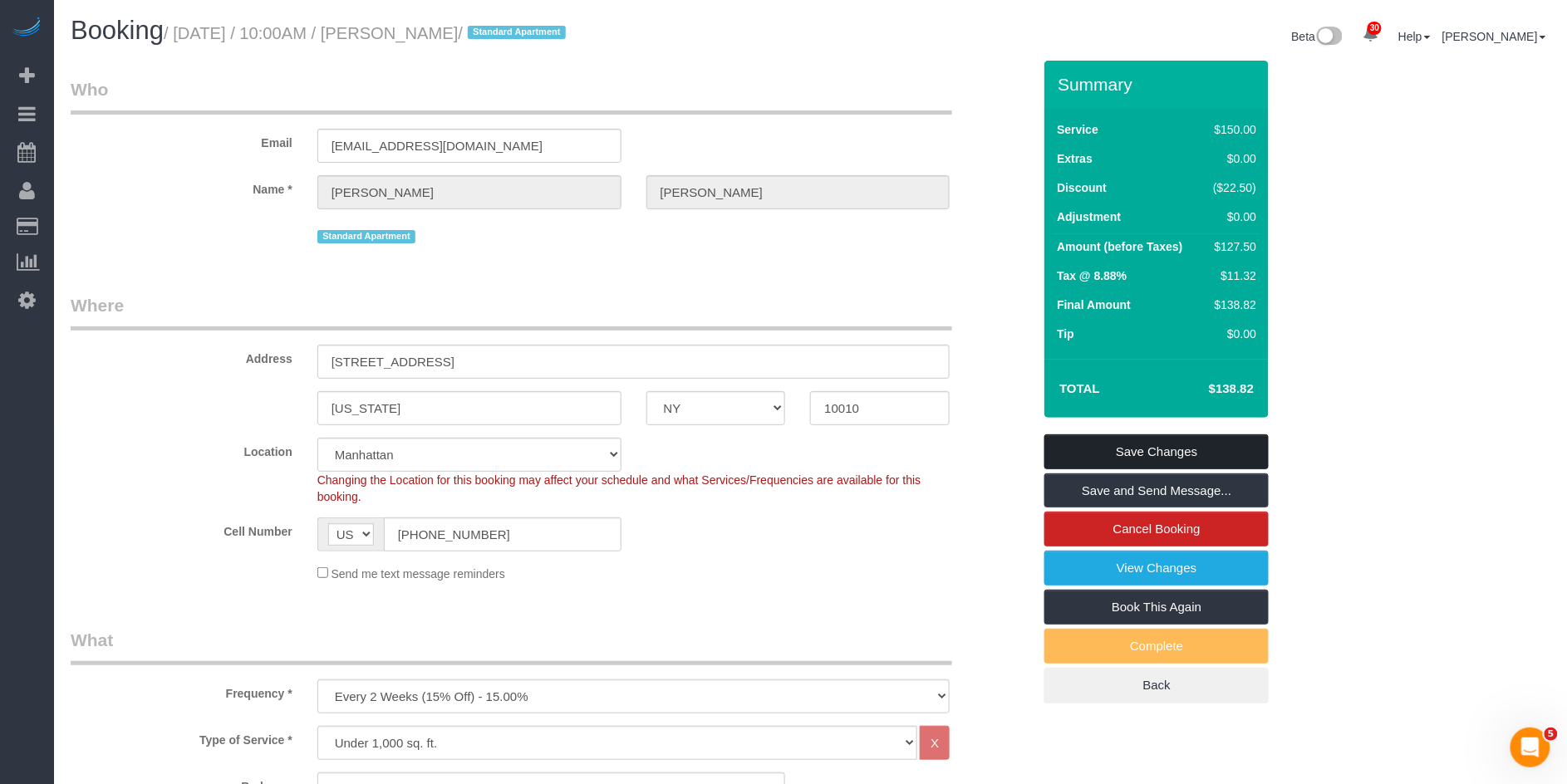
click at [1152, 448] on link "Save Changes" at bounding box center [1157, 452] width 225 height 35
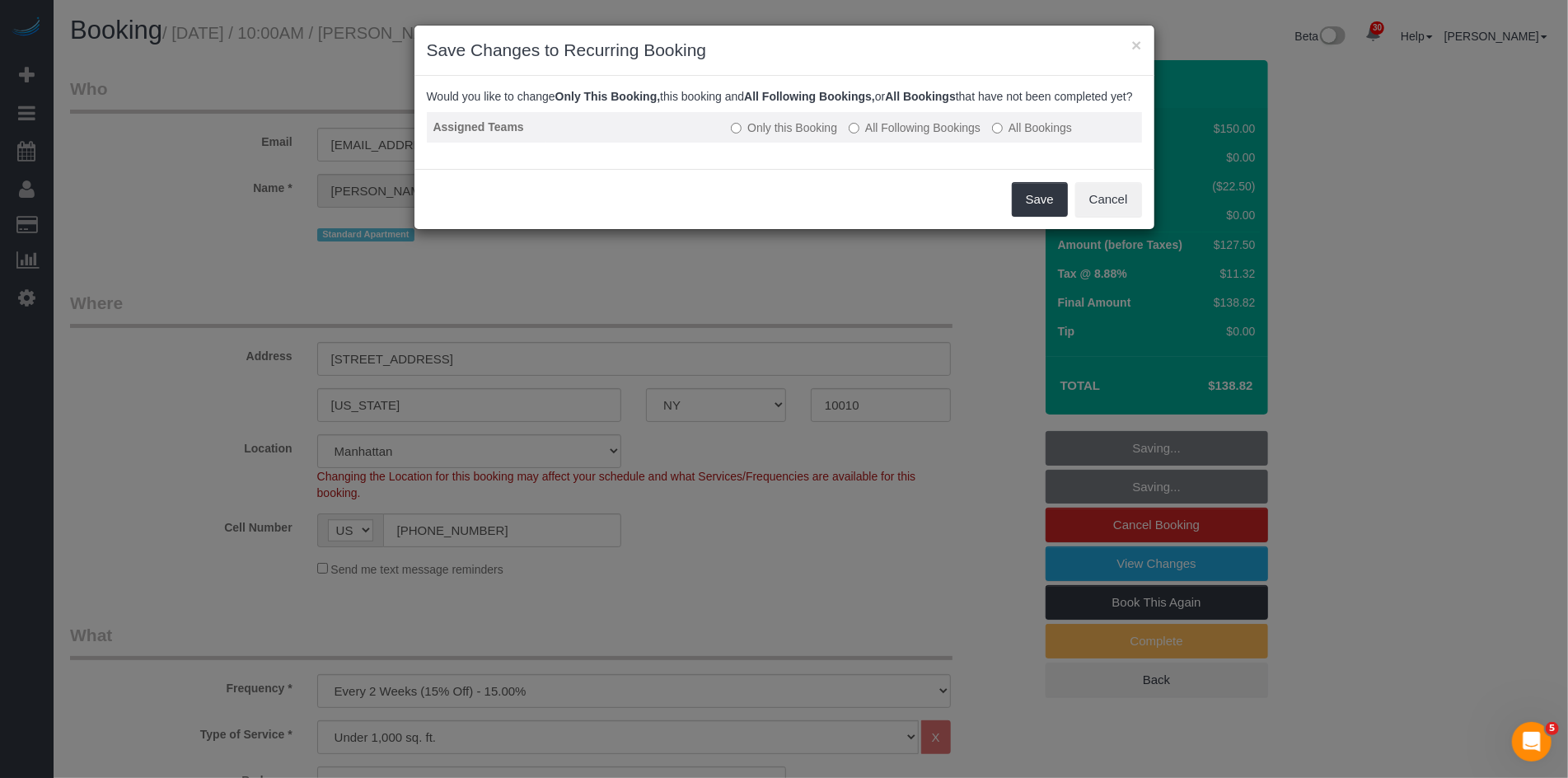
drag, startPoint x: 908, startPoint y: 144, endPoint x: 924, endPoint y: 157, distance: 20.6
click at [909, 136] on label "All Following Bookings" at bounding box center [914, 127] width 132 height 16
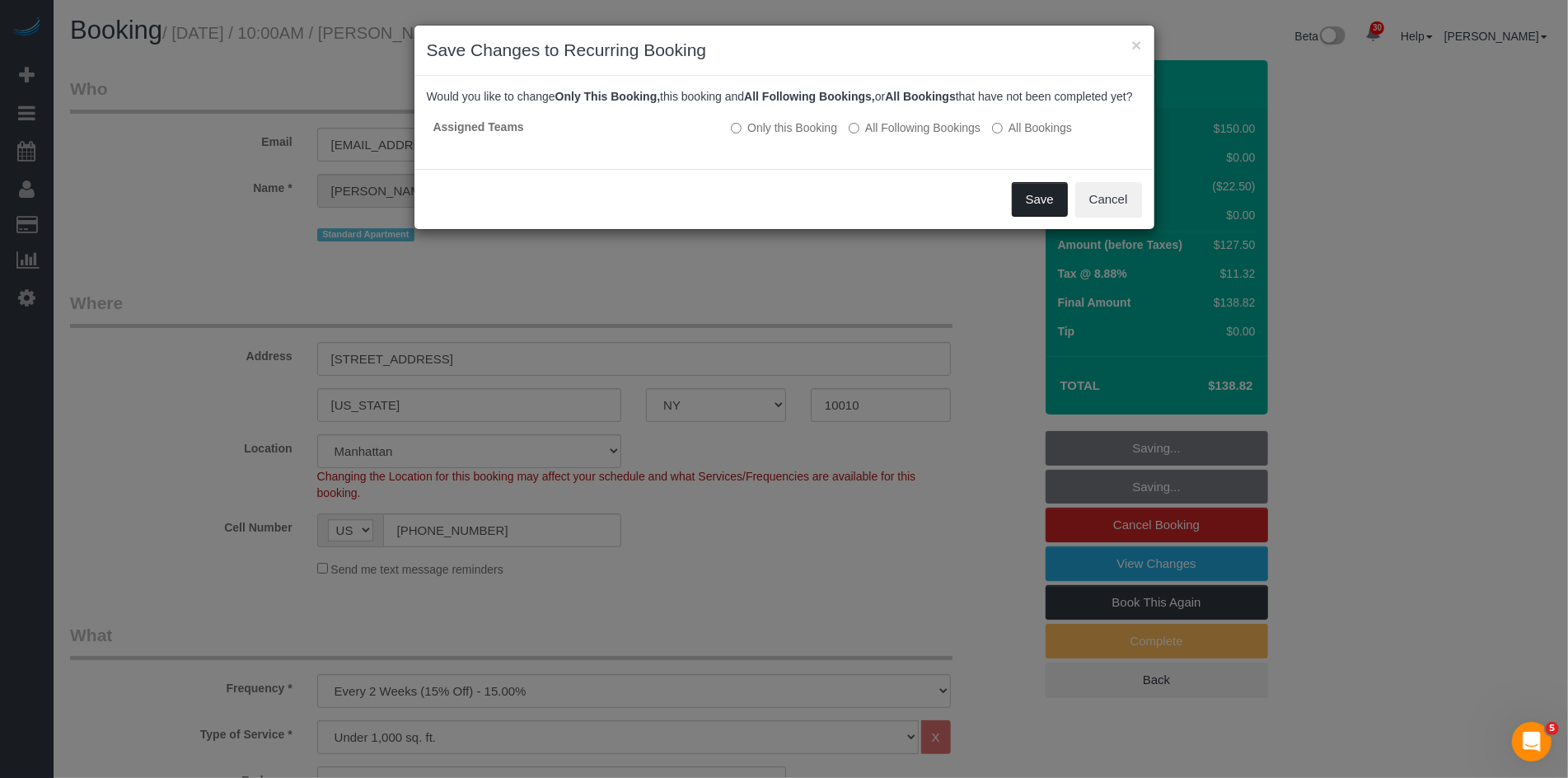
click at [1026, 215] on button "Save" at bounding box center [1040, 200] width 56 height 34
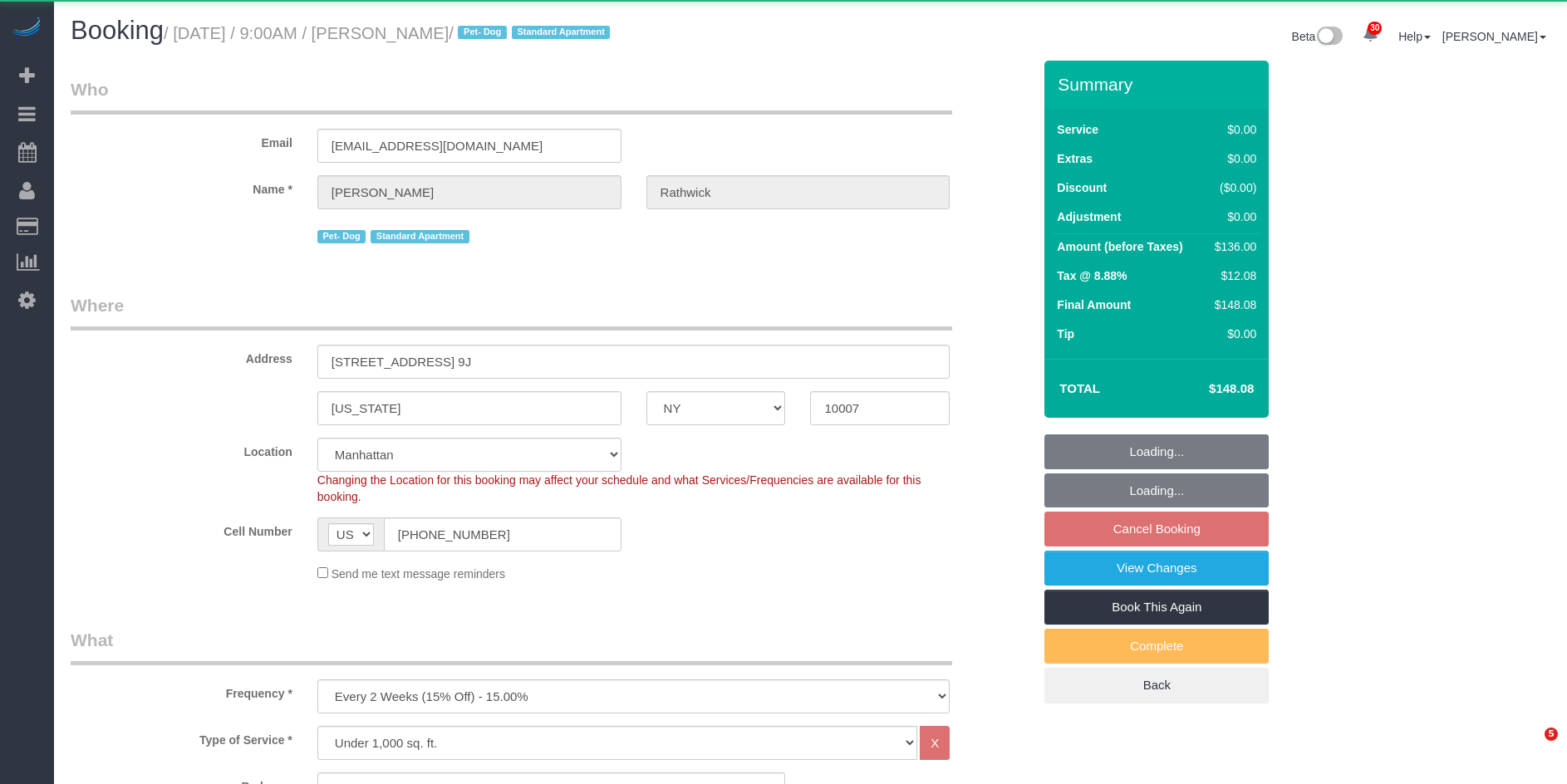
select select "NY"
select select "1"
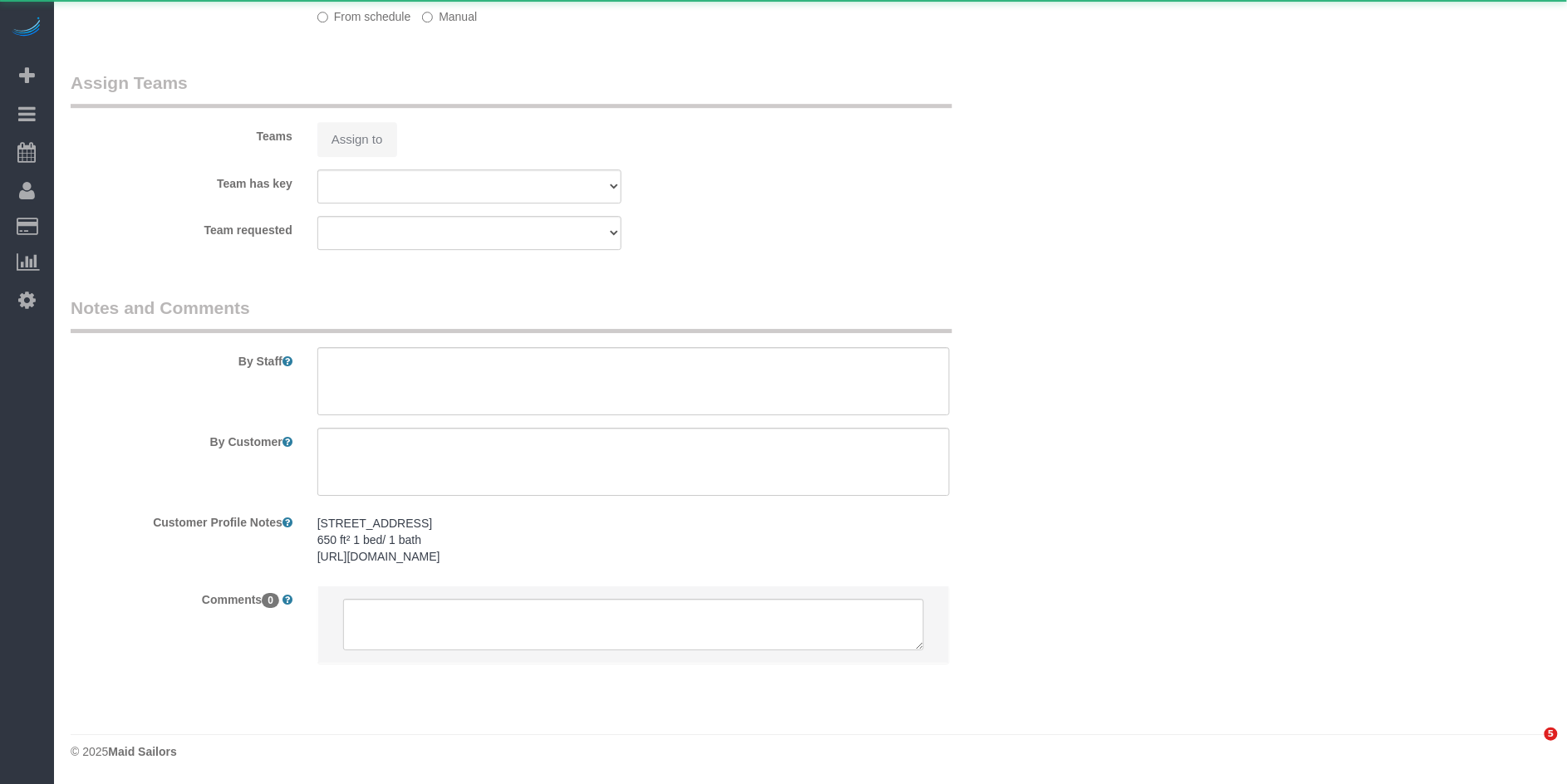
select select "object:1067"
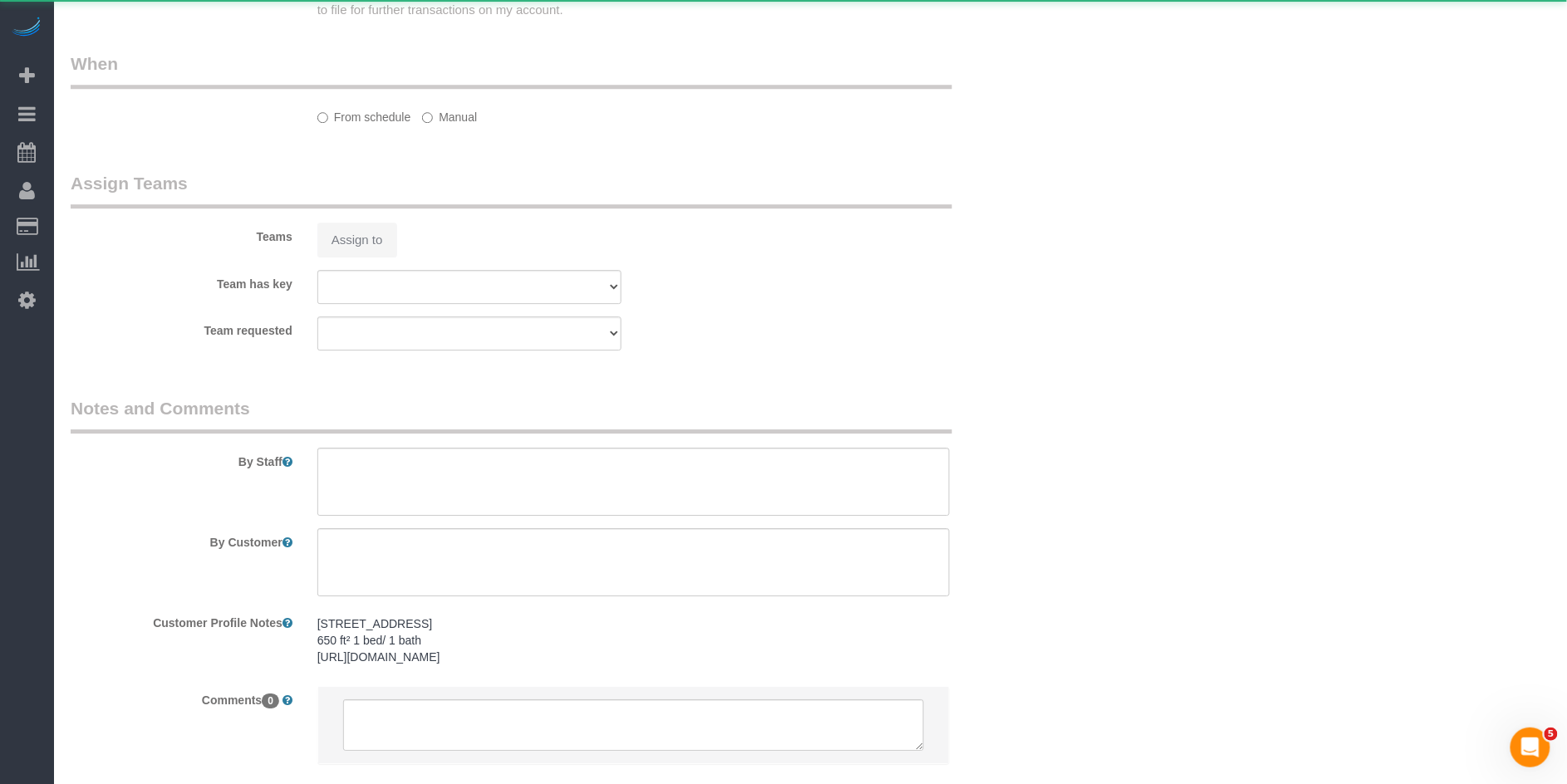
select select "string:stripe-pm_1S7kw64VGloSiKo7uEeTVo2l"
select select "1"
select select "spot2"
select select "number:56"
select select "number:72"
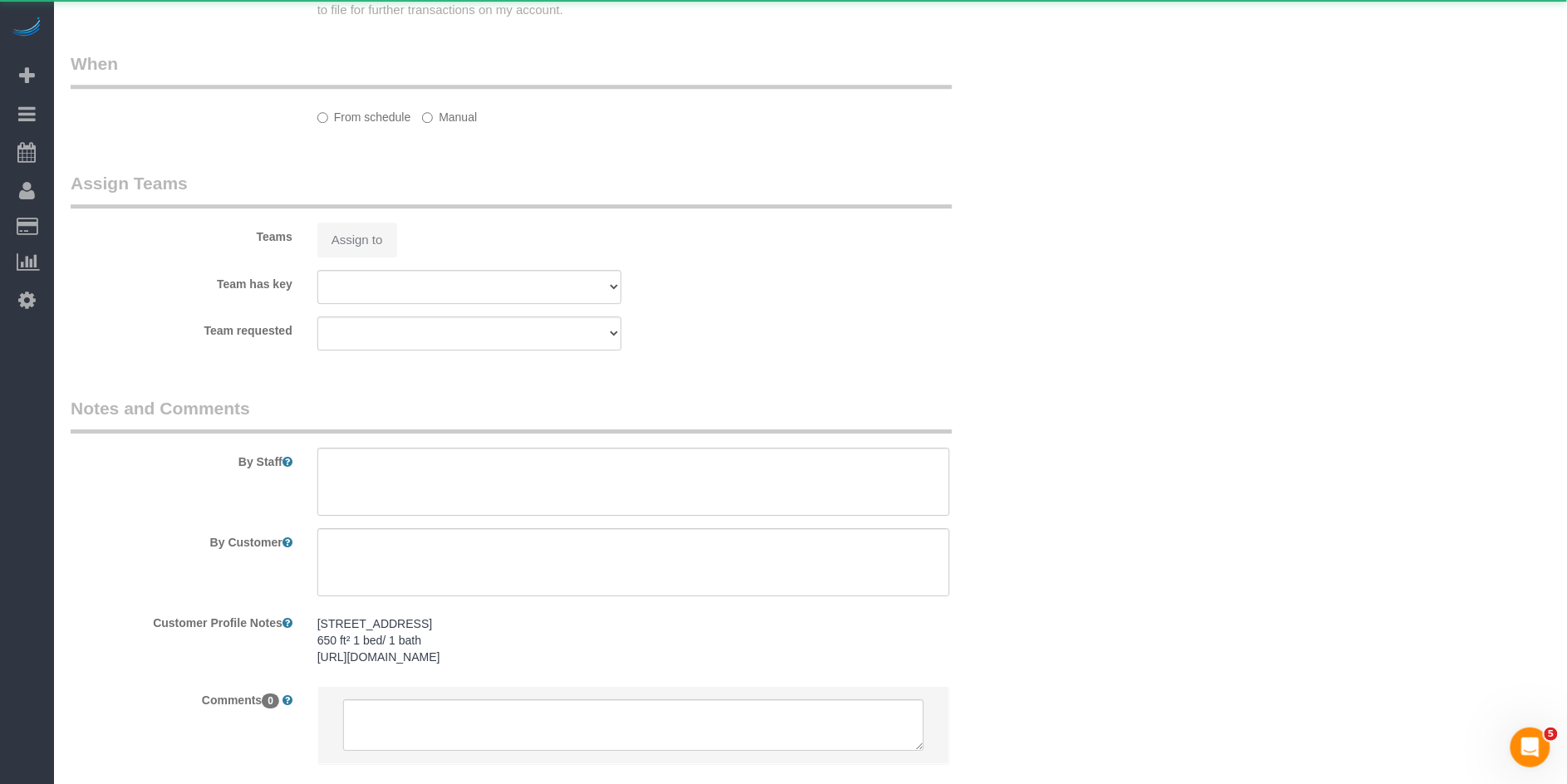
select select "number:13"
select select "number:5"
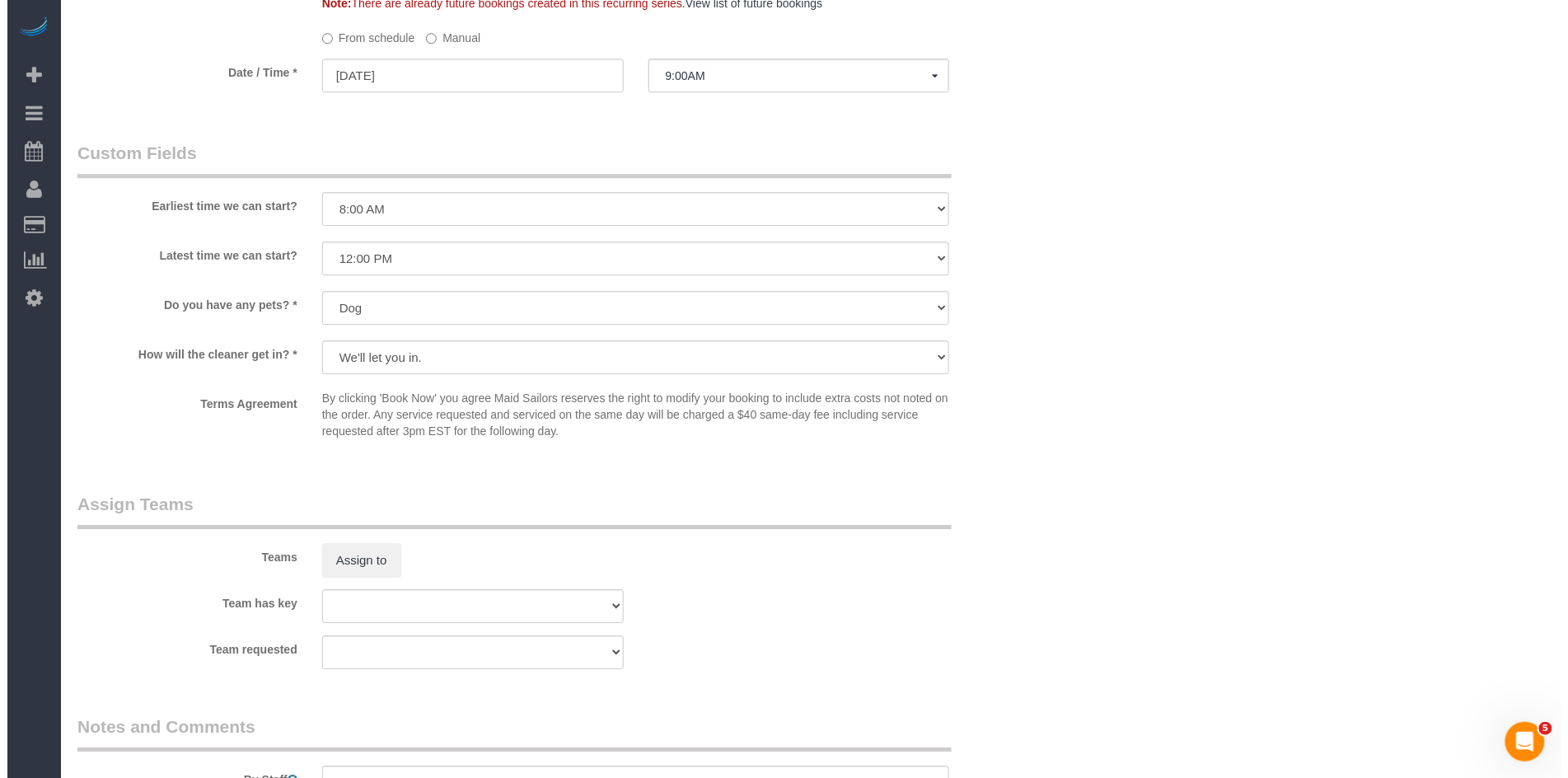
scroll to position [1716, 0]
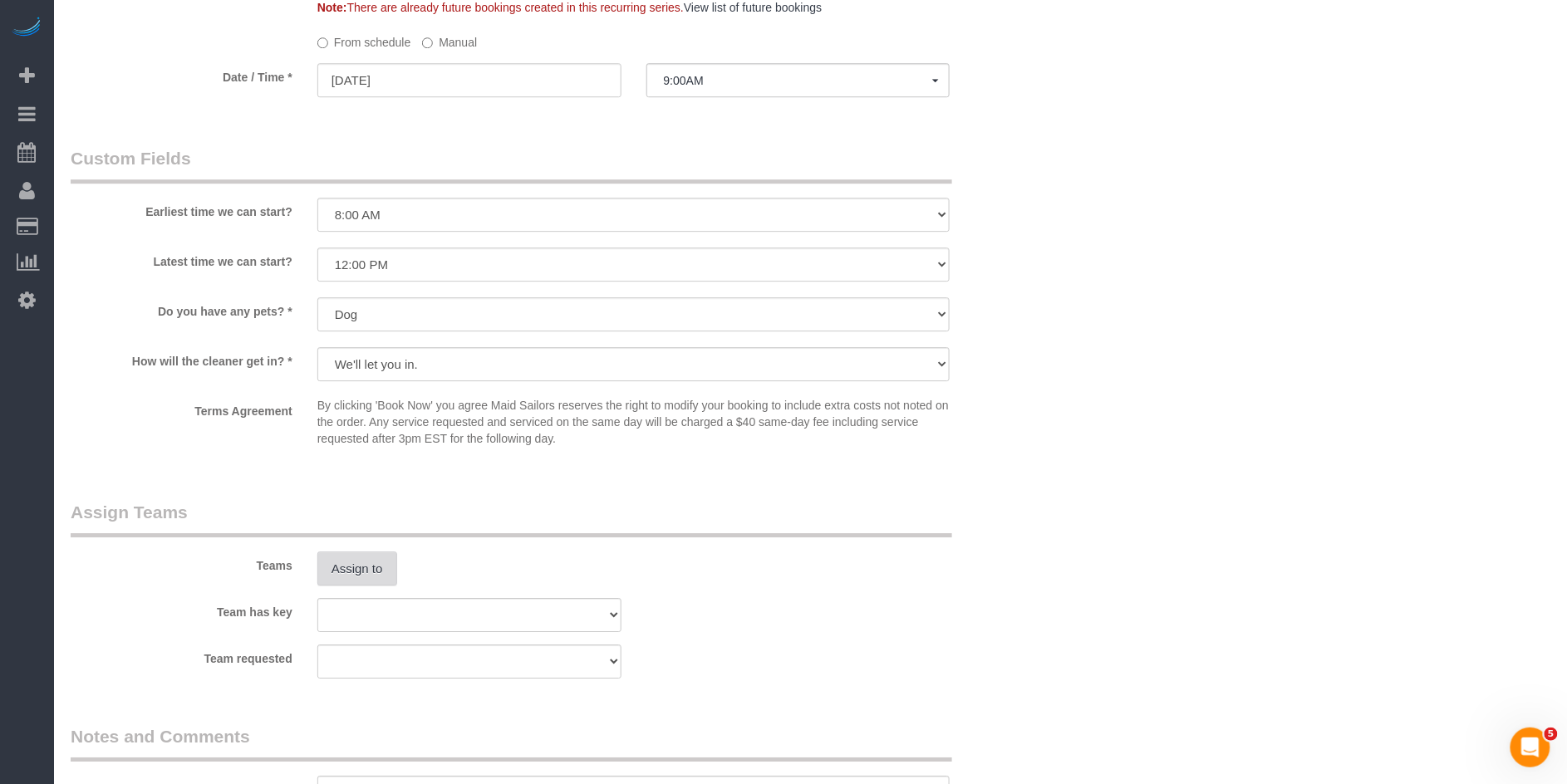
click at [372, 565] on button "Assign to" at bounding box center [357, 569] width 80 height 35
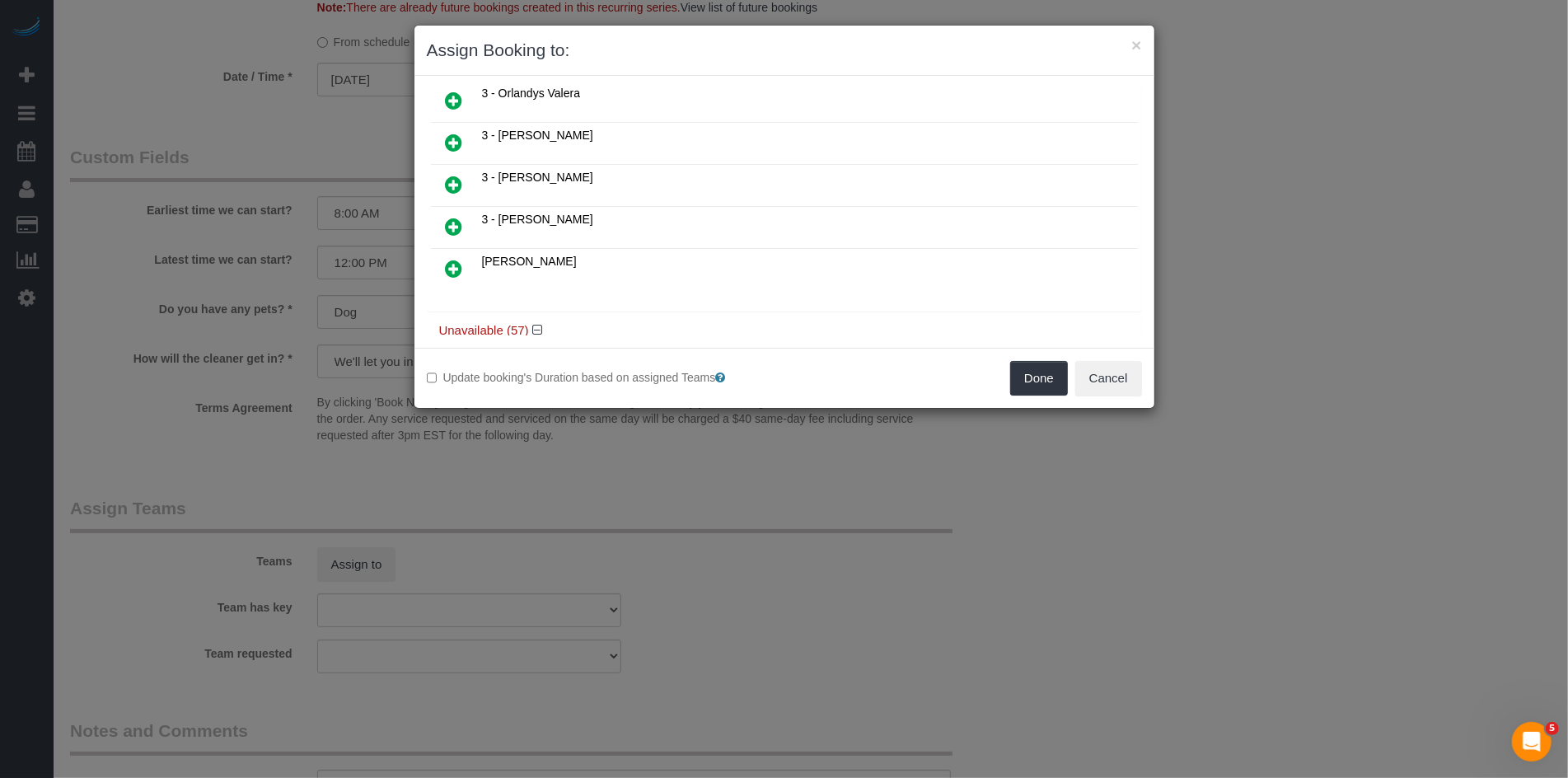
click at [454, 217] on icon at bounding box center [454, 226] width 17 height 20
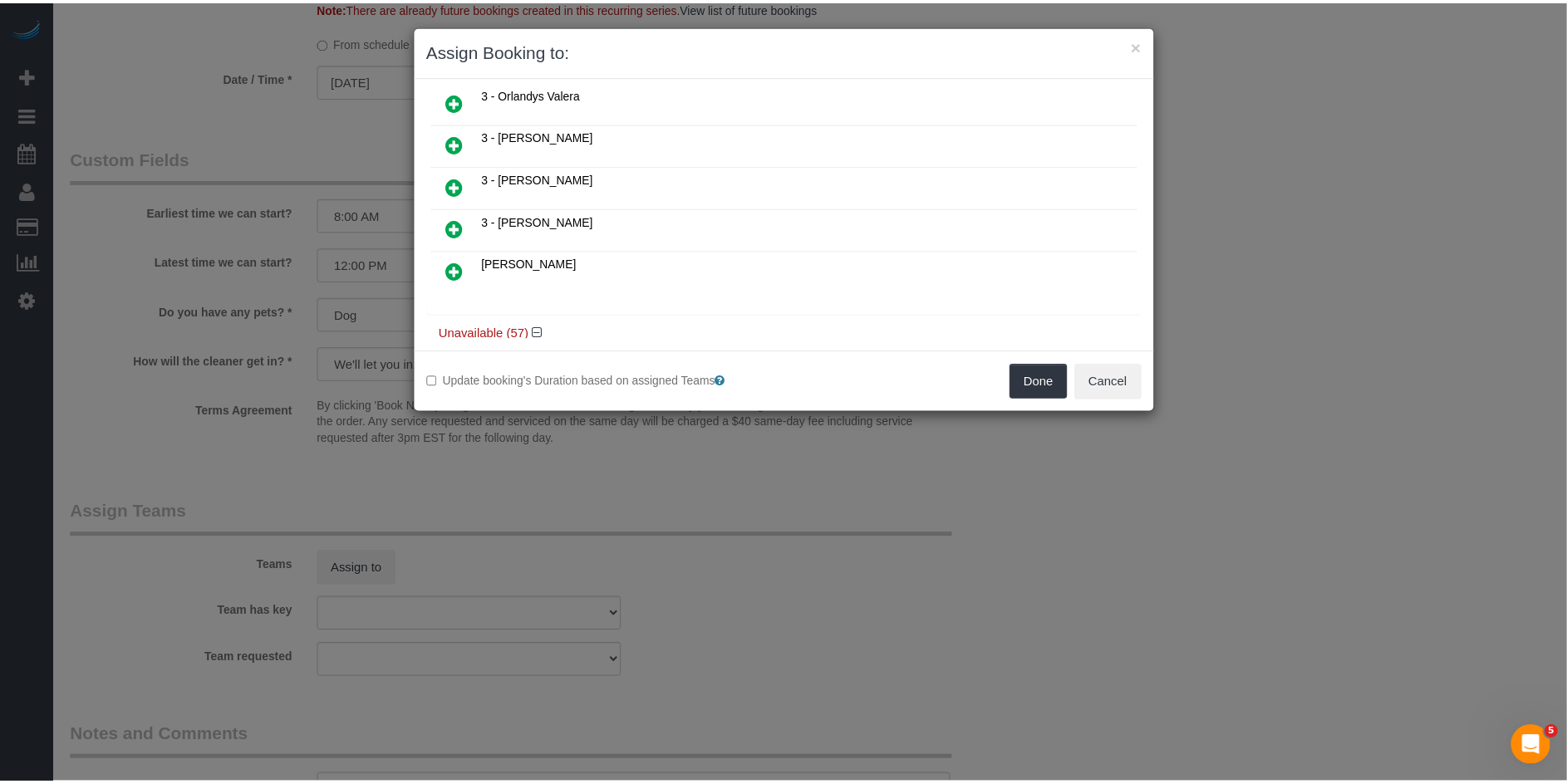
scroll to position [691, 0]
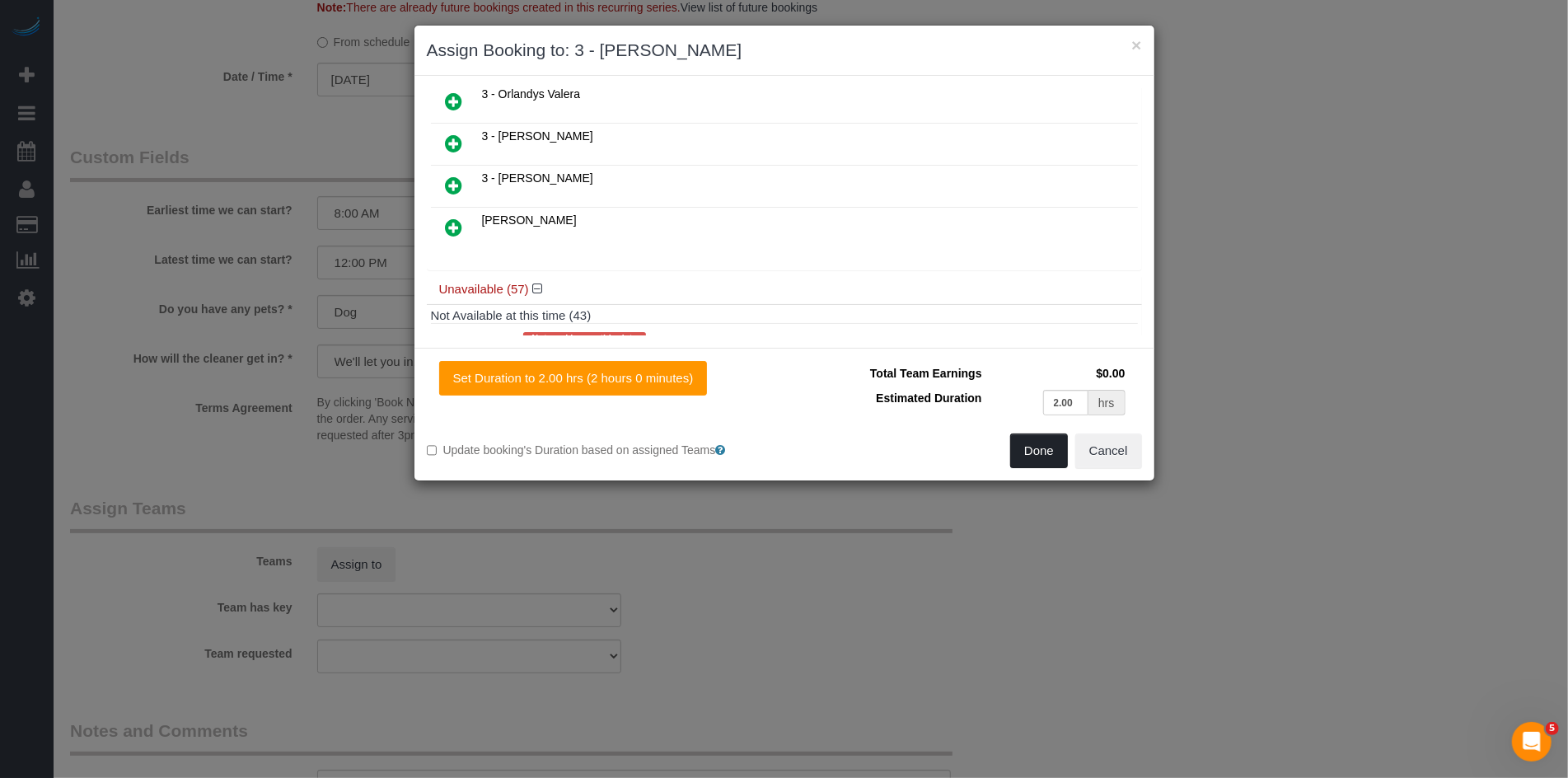
click at [1049, 449] on button "Done" at bounding box center [1039, 451] width 58 height 34
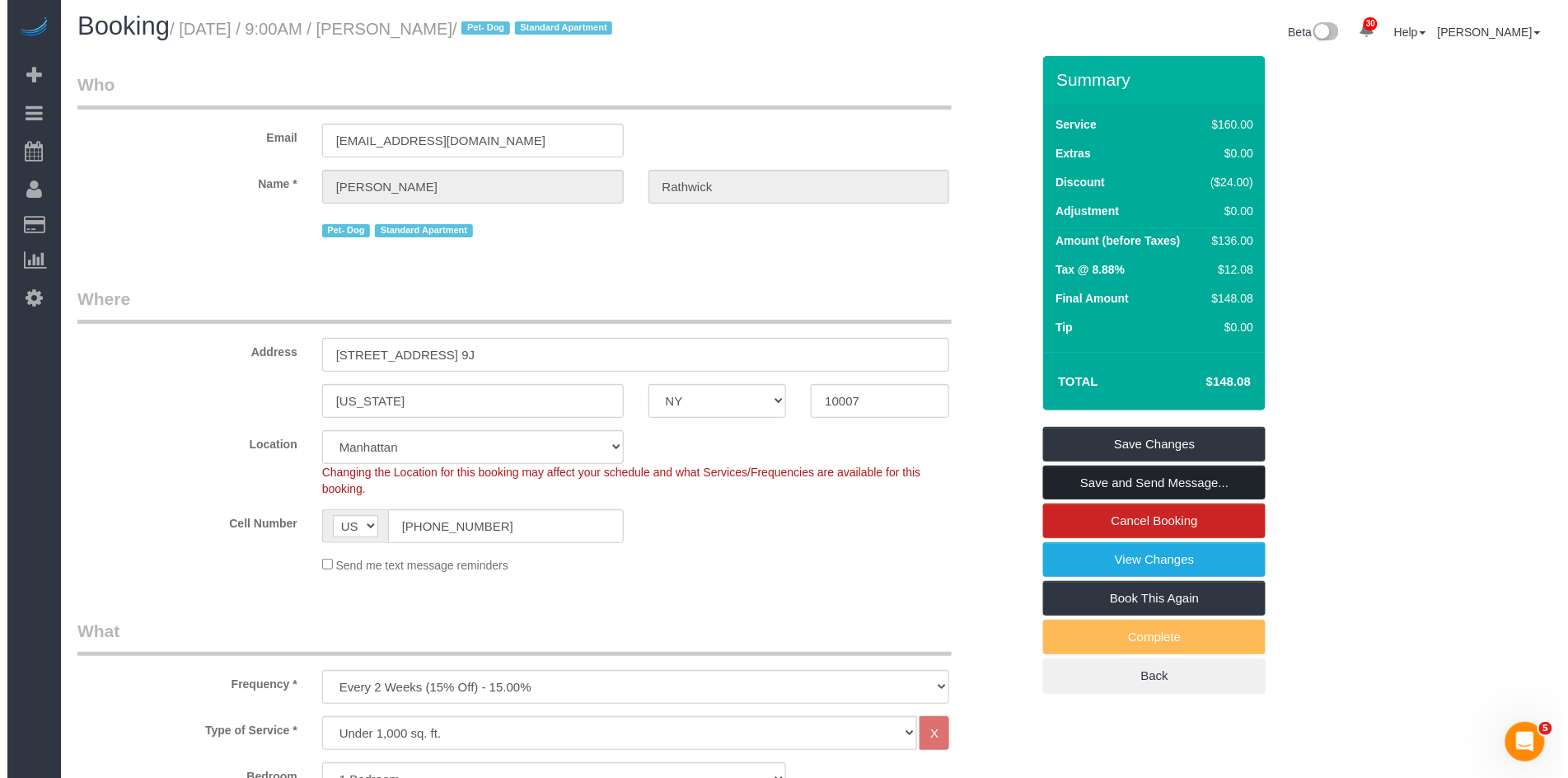
scroll to position [0, 0]
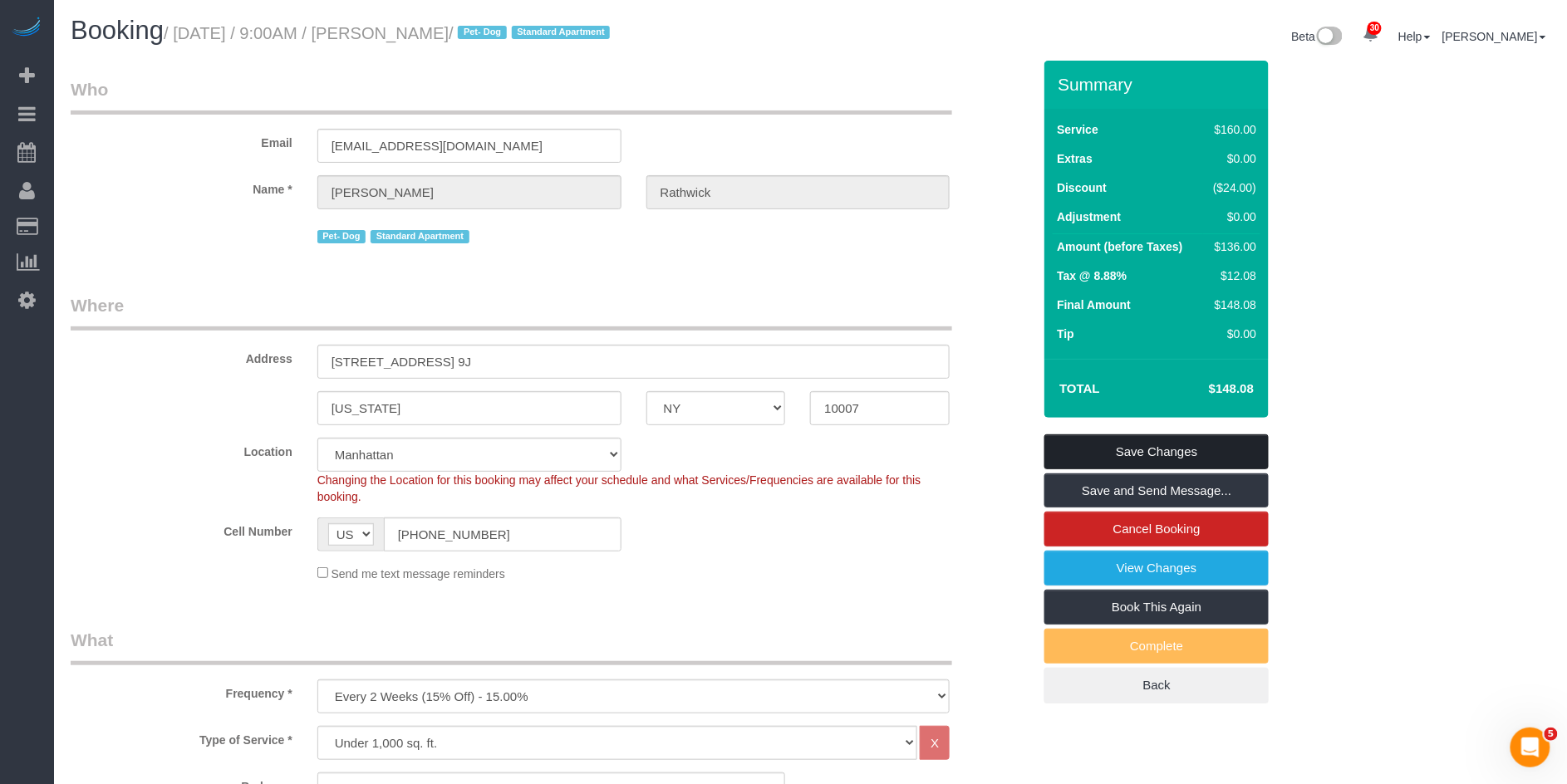
click at [1168, 449] on link "Save Changes" at bounding box center [1157, 452] width 225 height 35
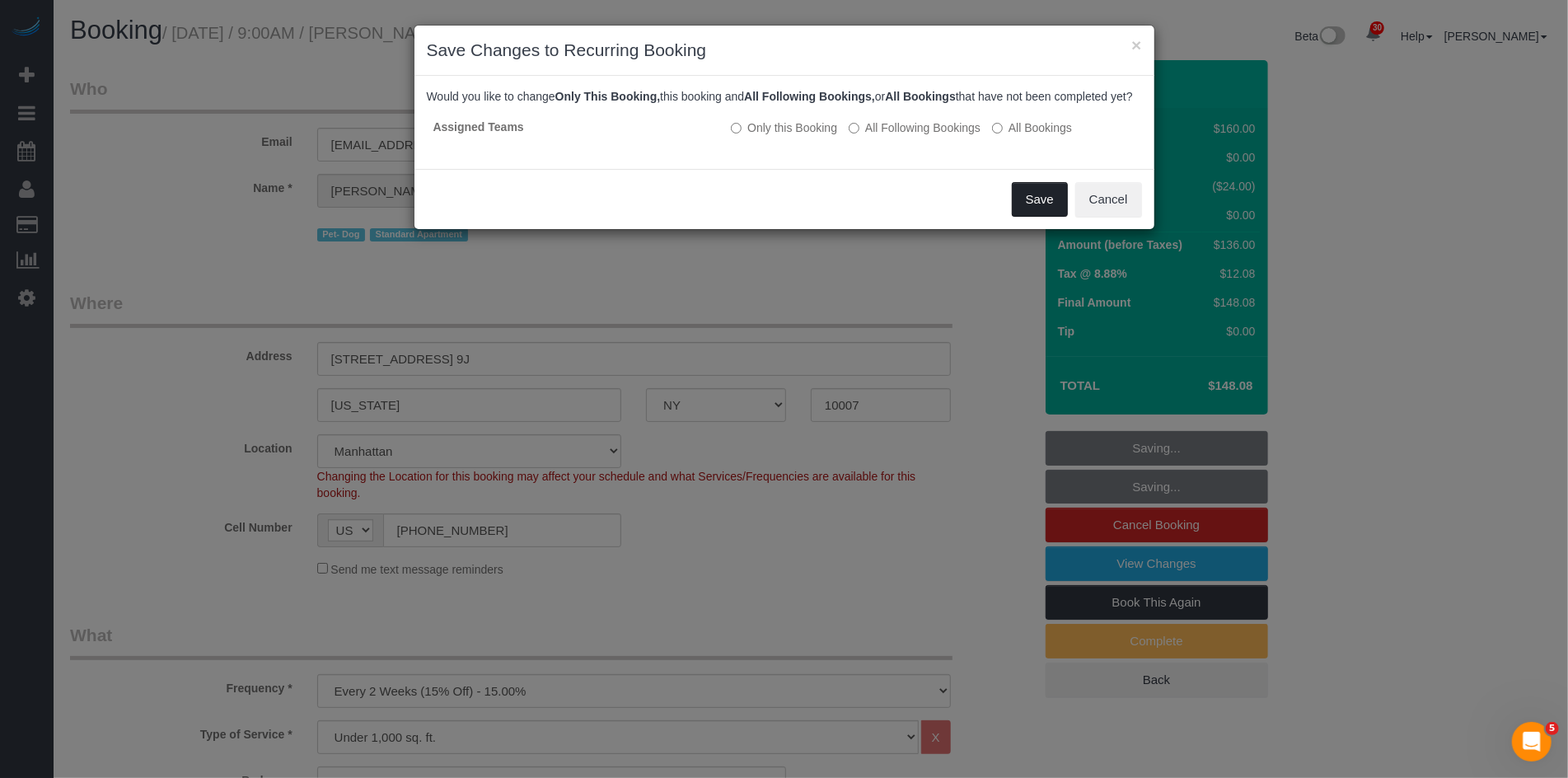
click at [1046, 217] on button "Save" at bounding box center [1040, 200] width 56 height 34
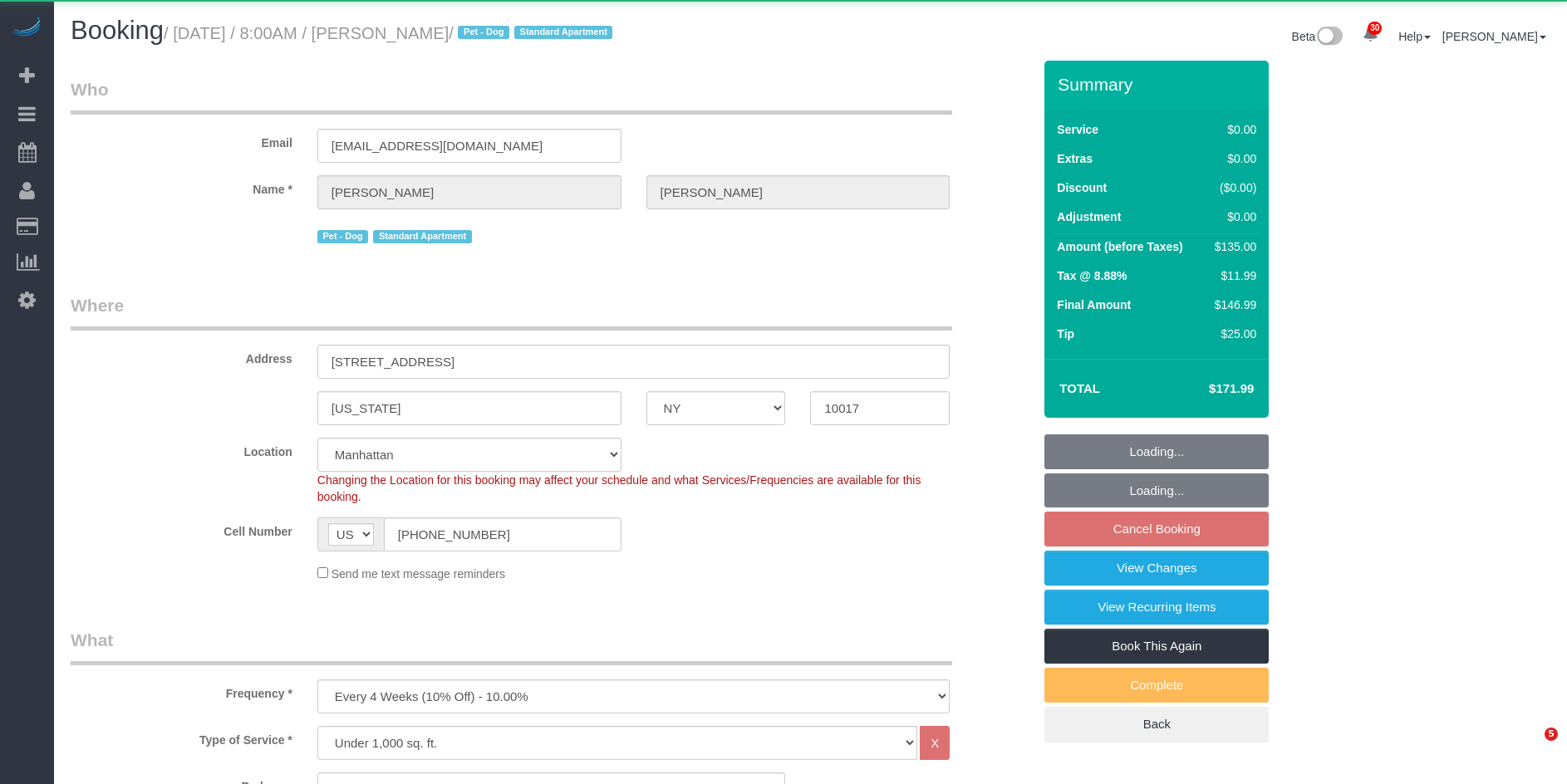
select select "NY"
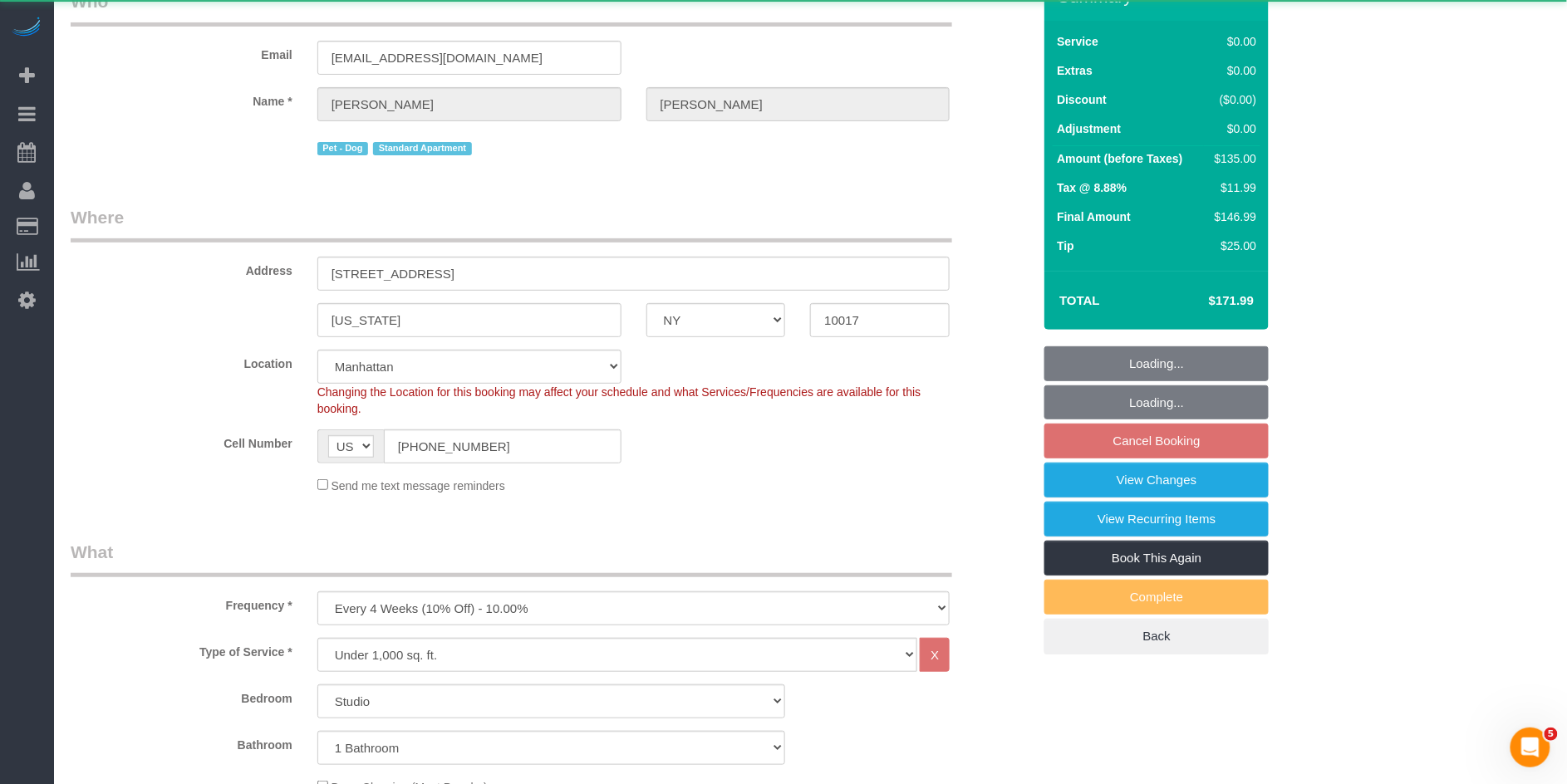
select select "object:1069"
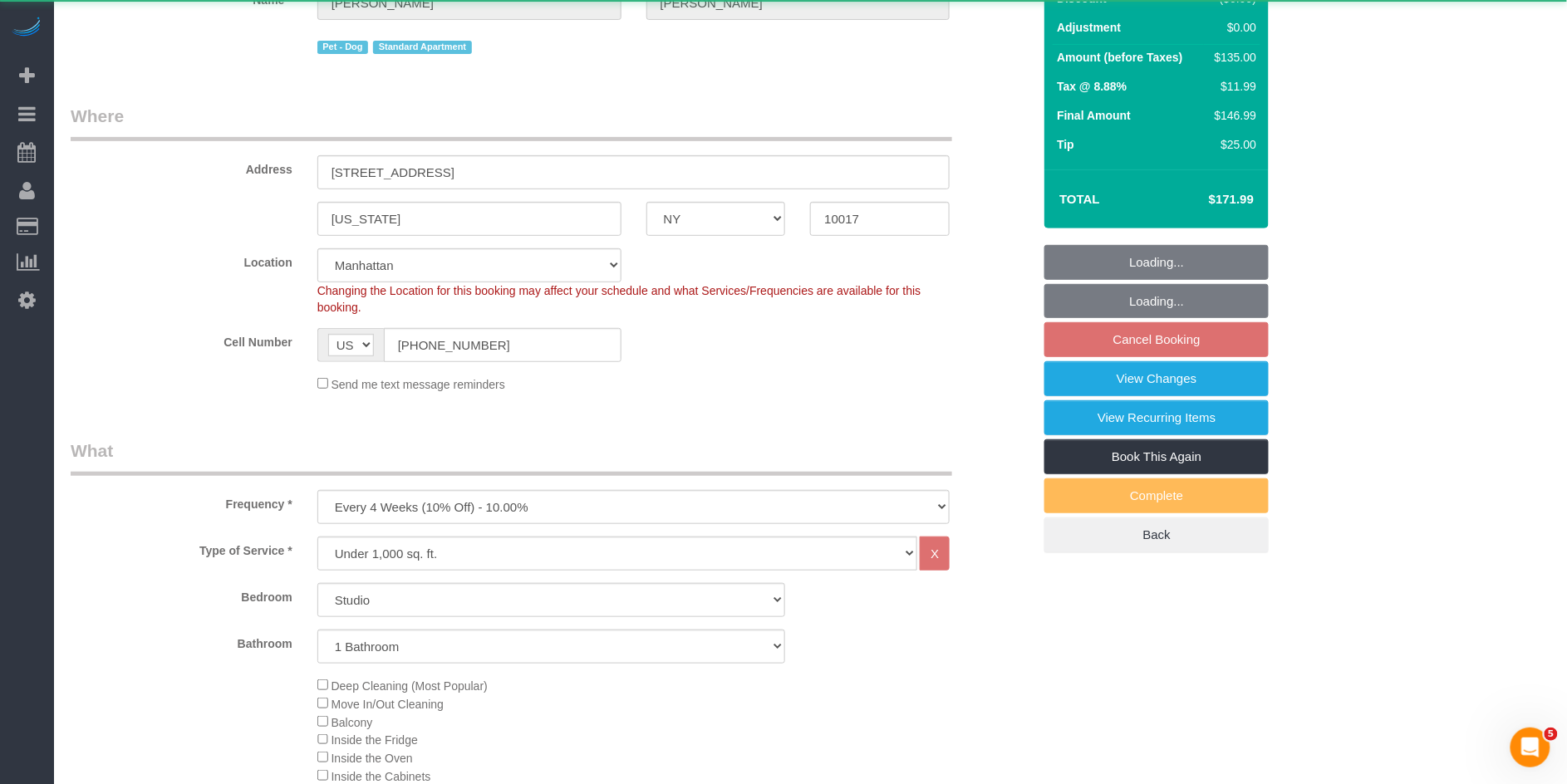
scroll to position [0, 0]
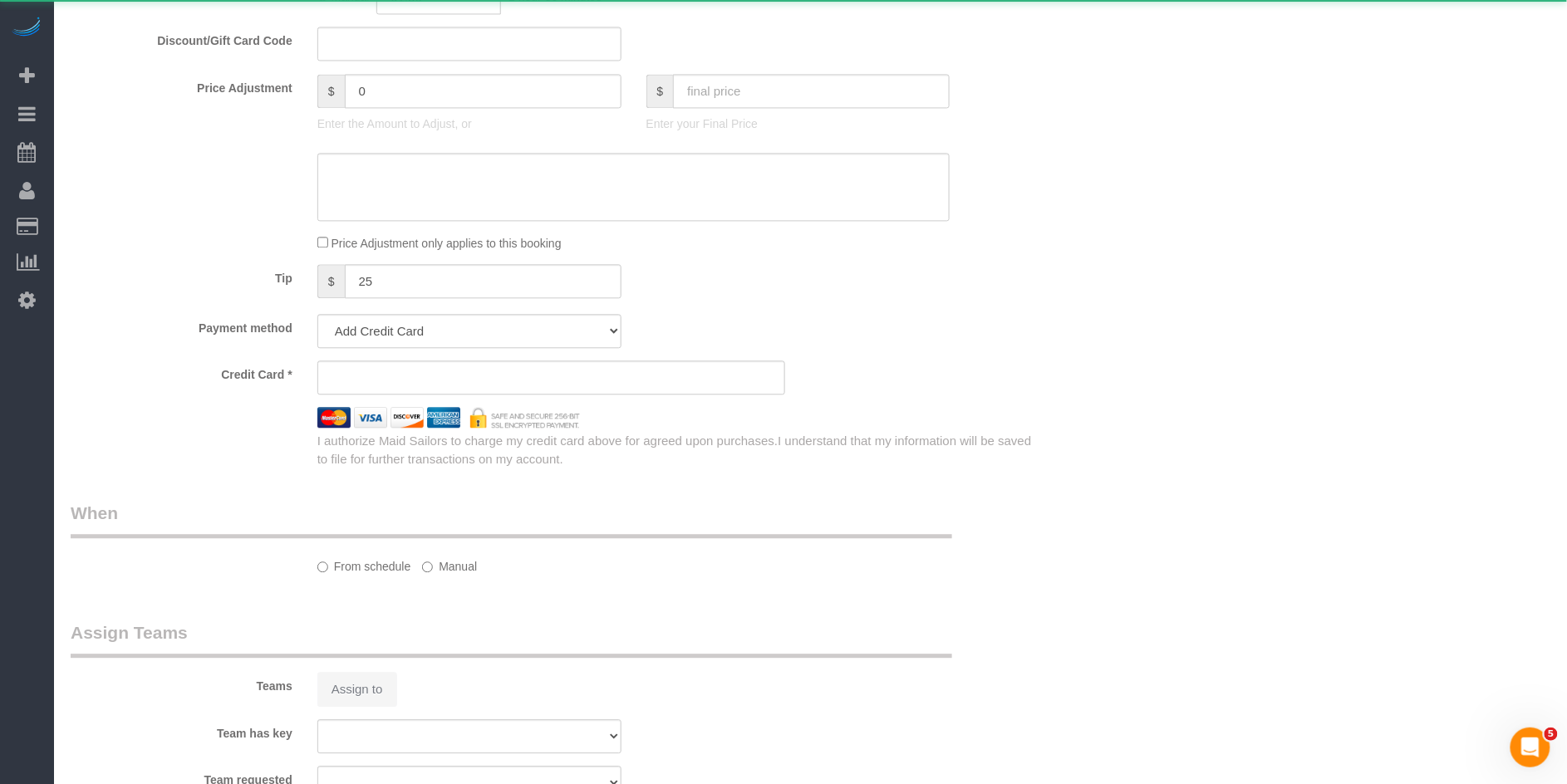
select select "string:stripe-pm_1QC6xS4VGloSiKo7AntEXUHW"
select select "spot1"
select select "number:89"
select select "number:90"
select select "number:13"
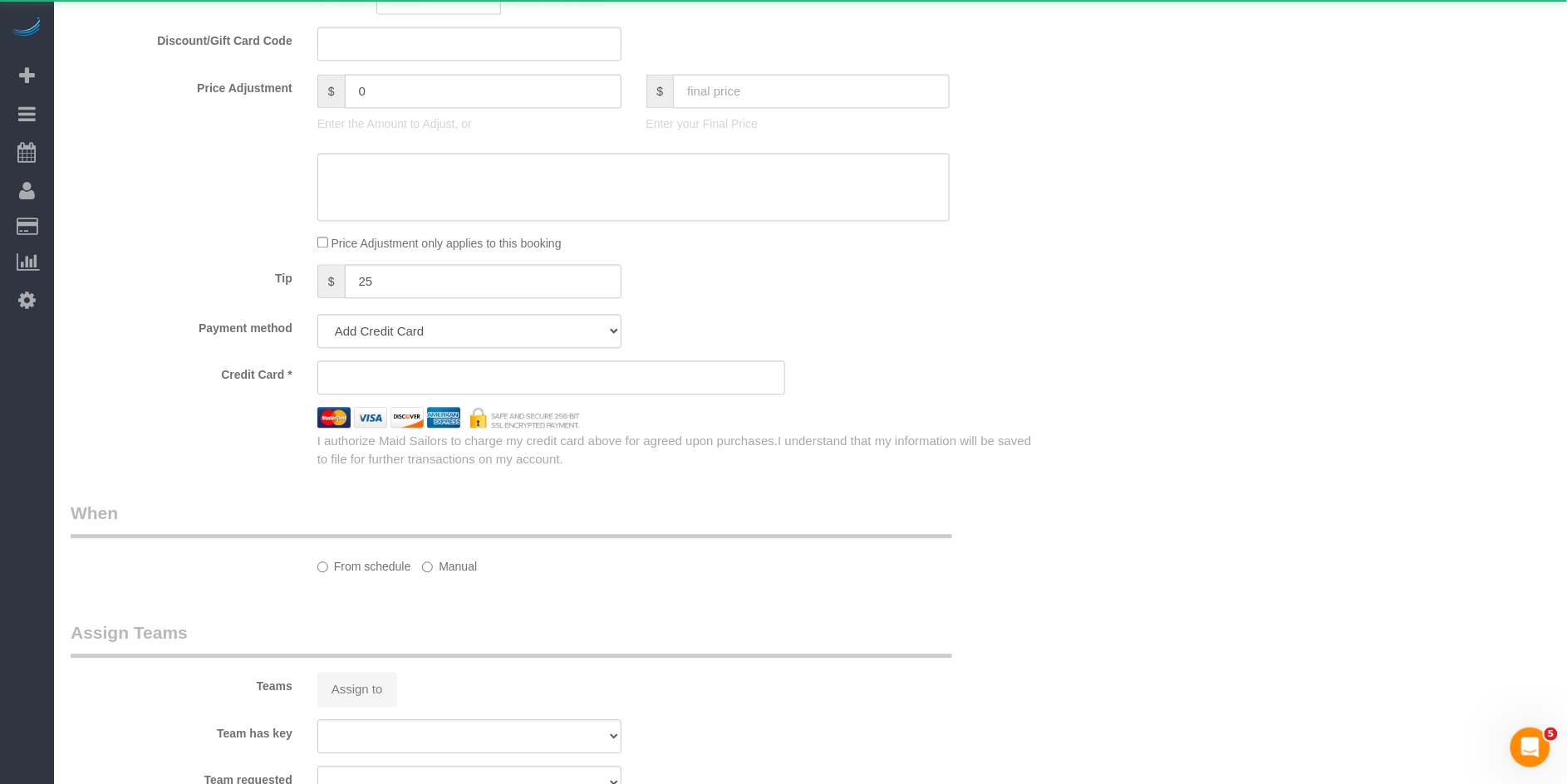
select select "number:6"
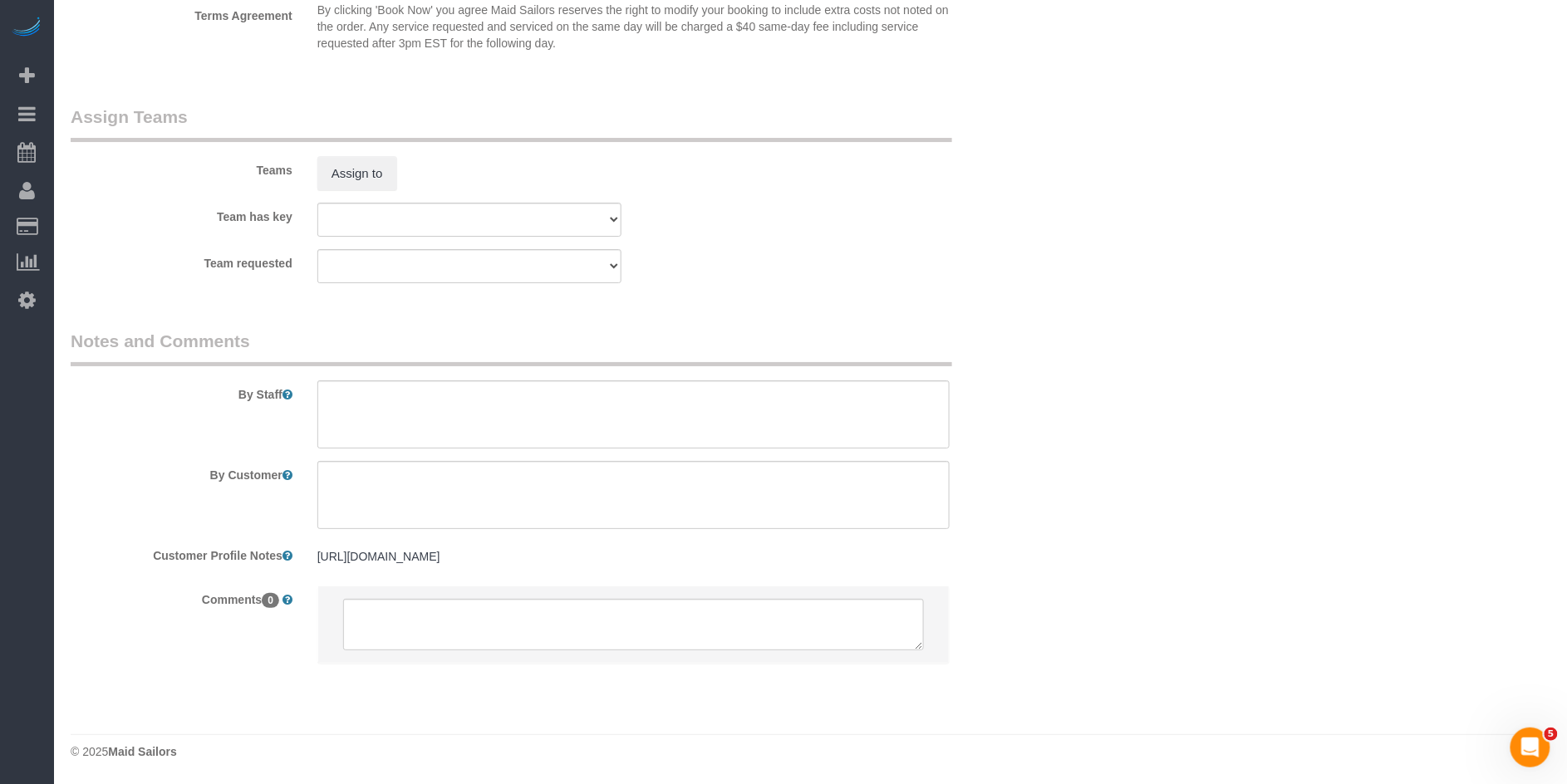
scroll to position [2130, 0]
